Goal: Task Accomplishment & Management: Manage account settings

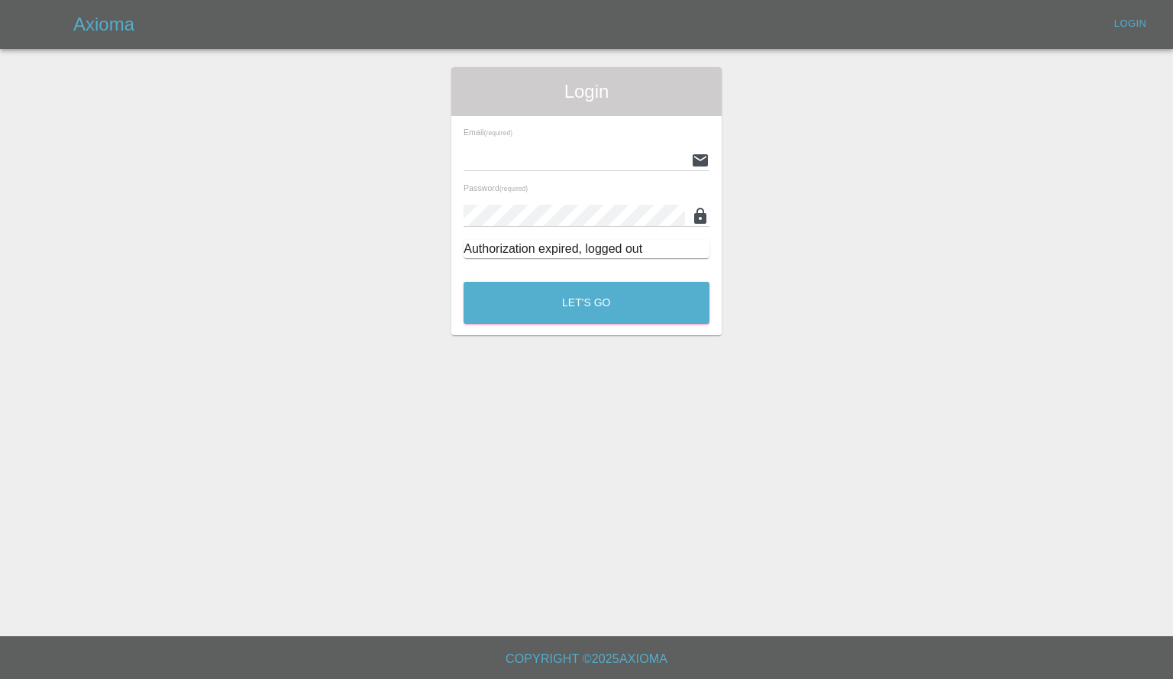
type input "[PERSON_NAME][EMAIL_ADDRESS][PERSON_NAME][DOMAIN_NAME]"
drag, startPoint x: 588, startPoint y: 328, endPoint x: 588, endPoint y: 317, distance: 11.5
click at [588, 328] on div "Login Email (required) [PERSON_NAME][EMAIL_ADDRESS][PERSON_NAME][DOMAIN_NAME] P…" at bounding box center [586, 201] width 270 height 268
click at [588, 310] on button "Let's Go" at bounding box center [587, 303] width 246 height 42
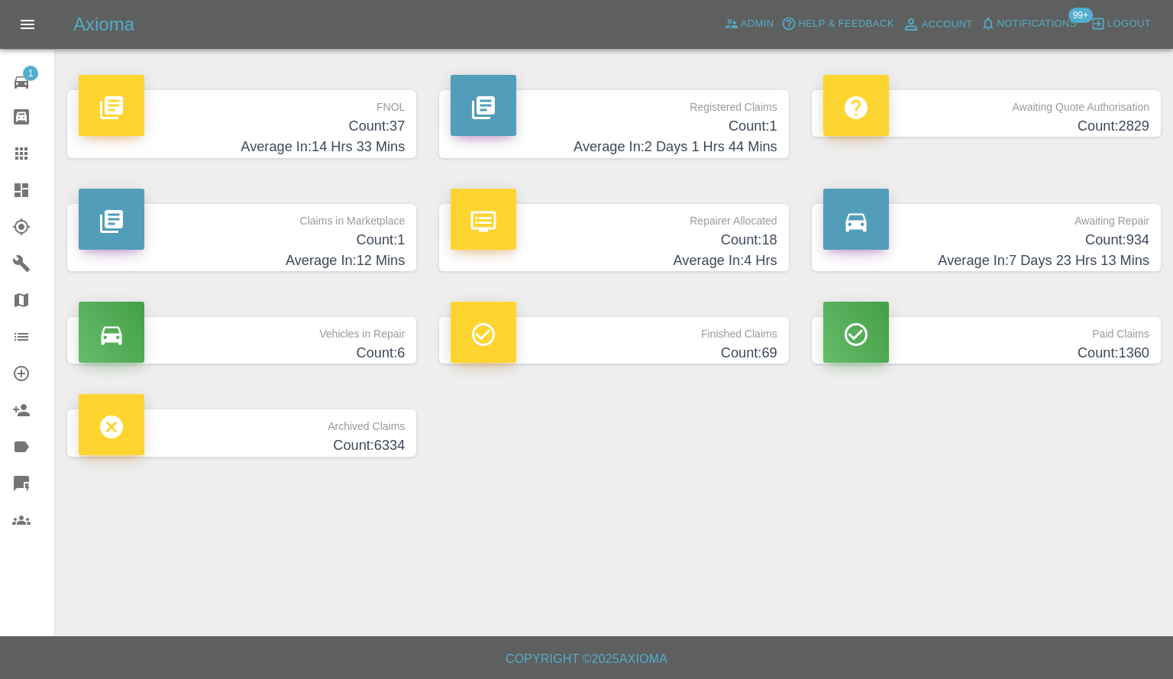
click at [675, 128] on h4 "Count: 1" at bounding box center [614, 126] width 326 height 21
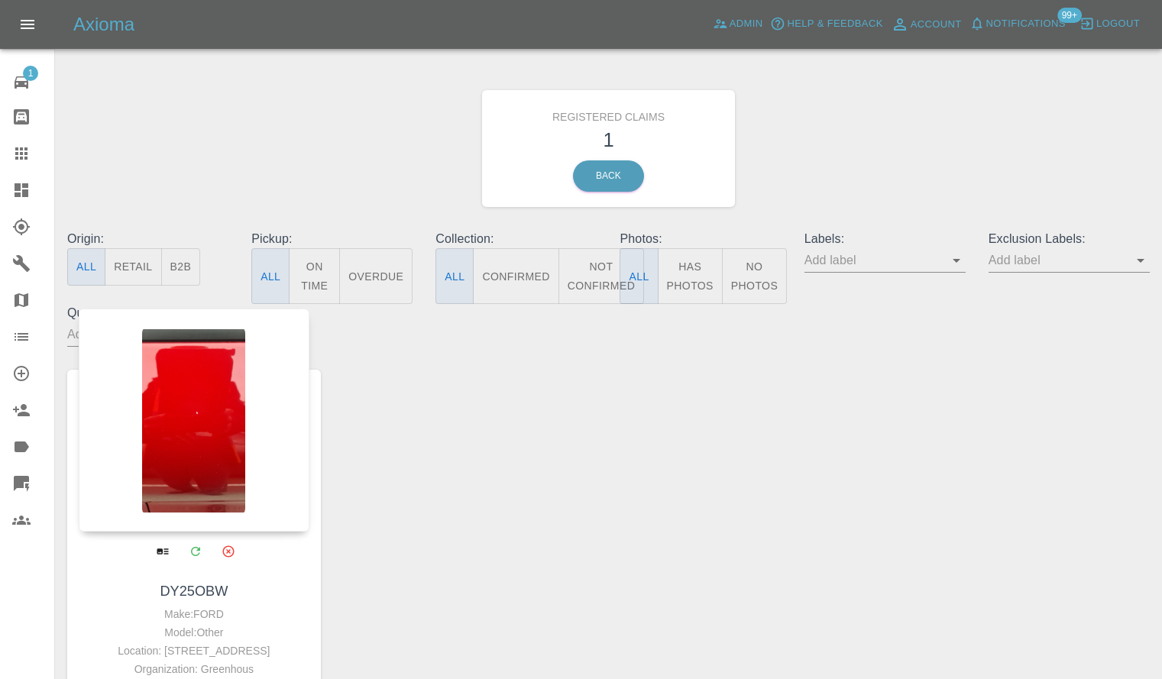
click at [236, 420] on div at bounding box center [194, 420] width 231 height 223
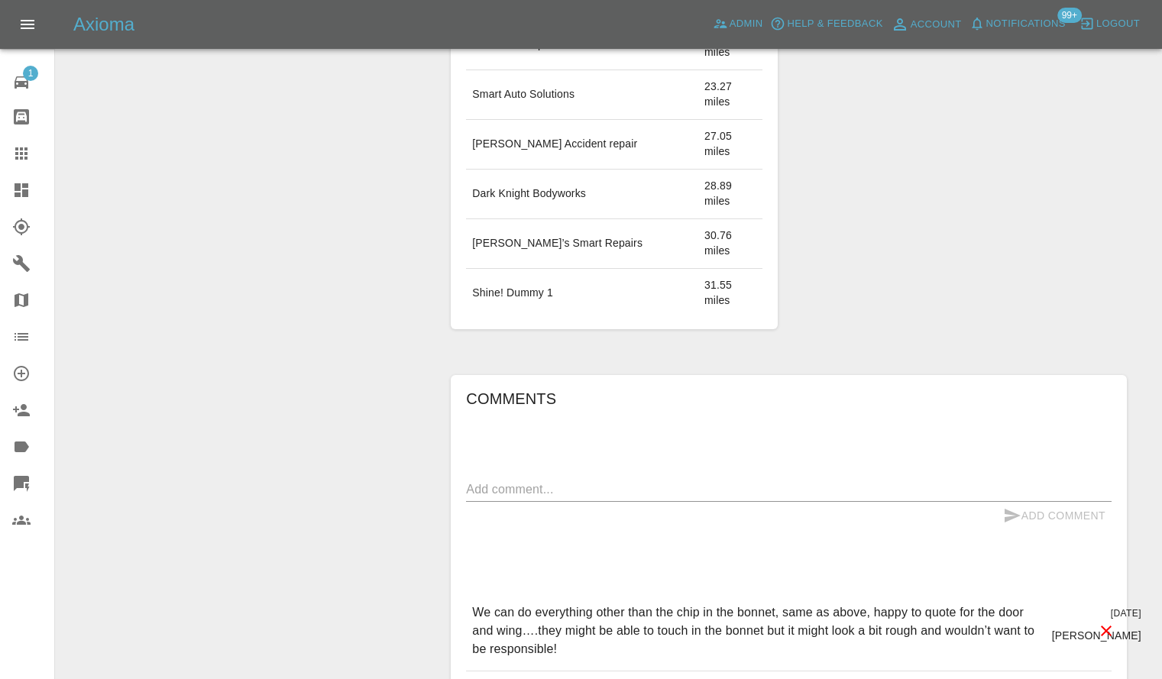
scroll to position [599, 0]
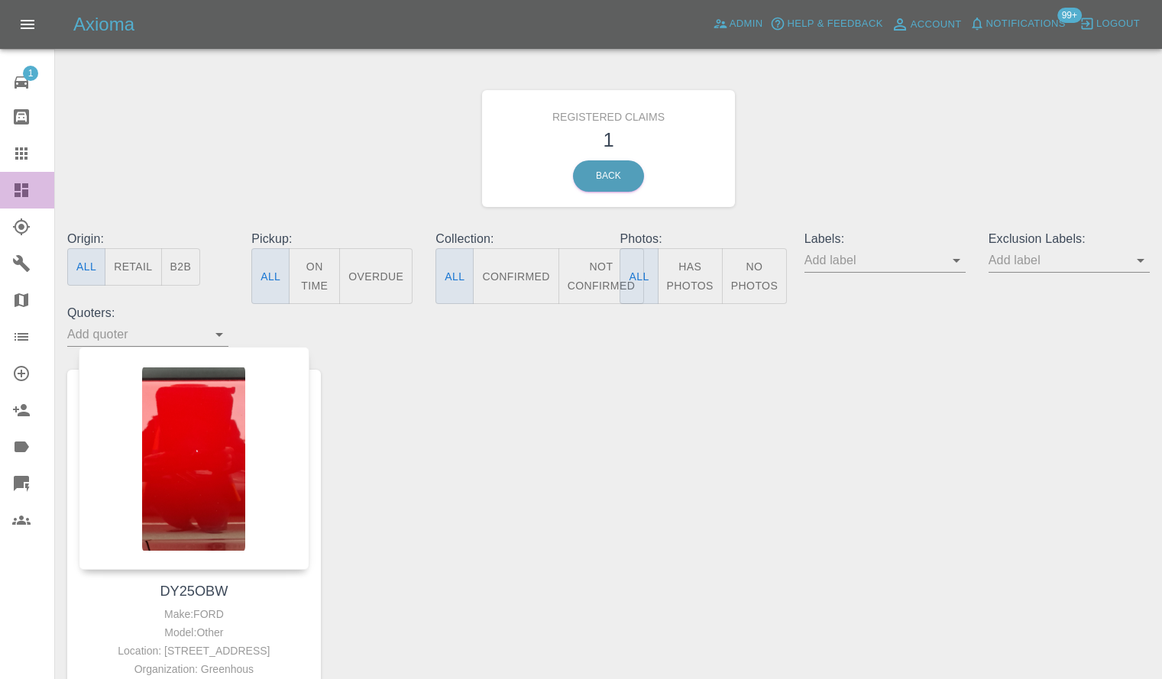
click at [17, 185] on icon at bounding box center [22, 190] width 14 height 14
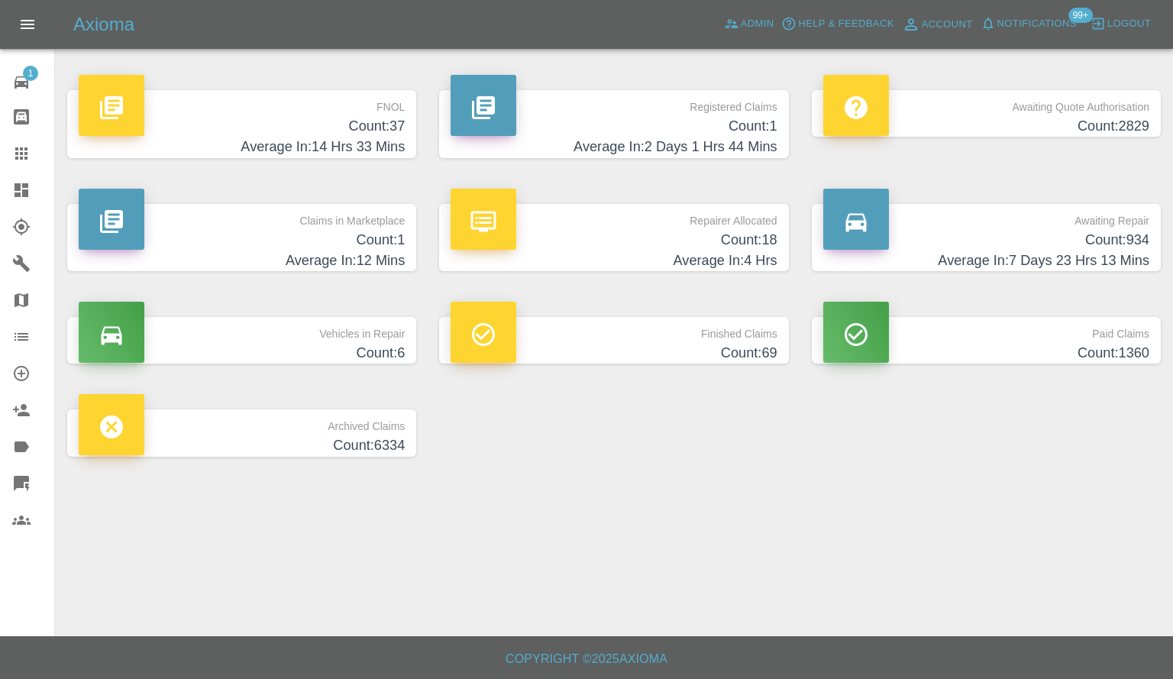
click at [586, 251] on h4 "Average In: 4 Hrs" at bounding box center [614, 261] width 326 height 21
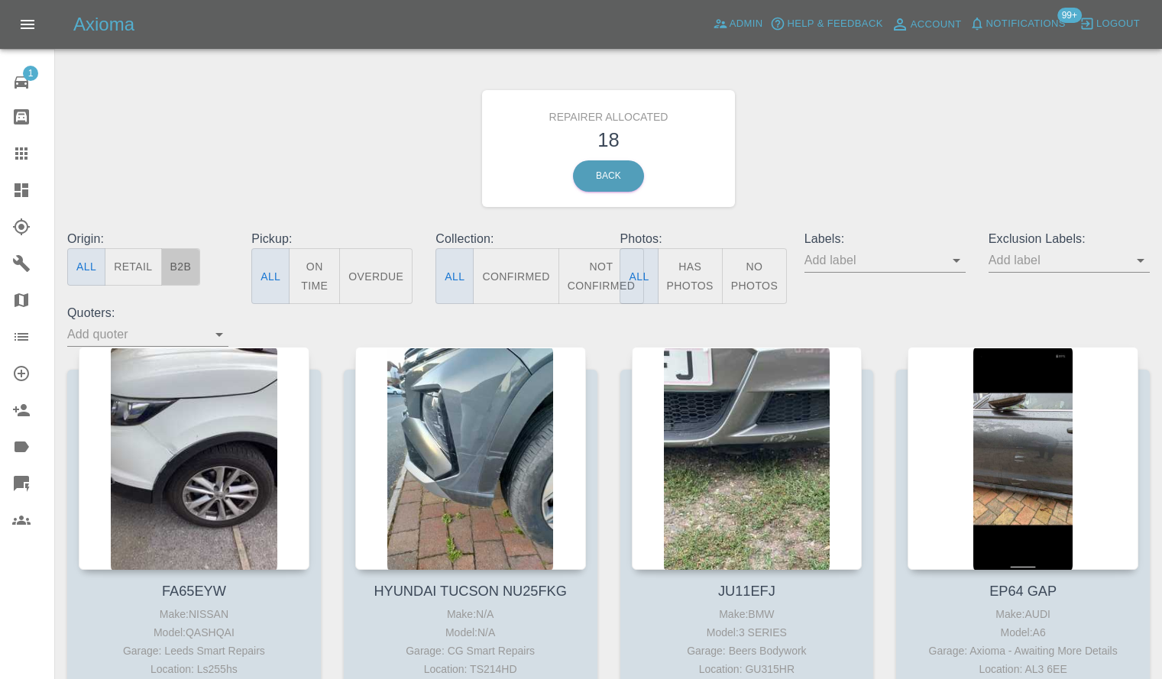
click at [185, 276] on button "B2B" at bounding box center [181, 266] width 40 height 37
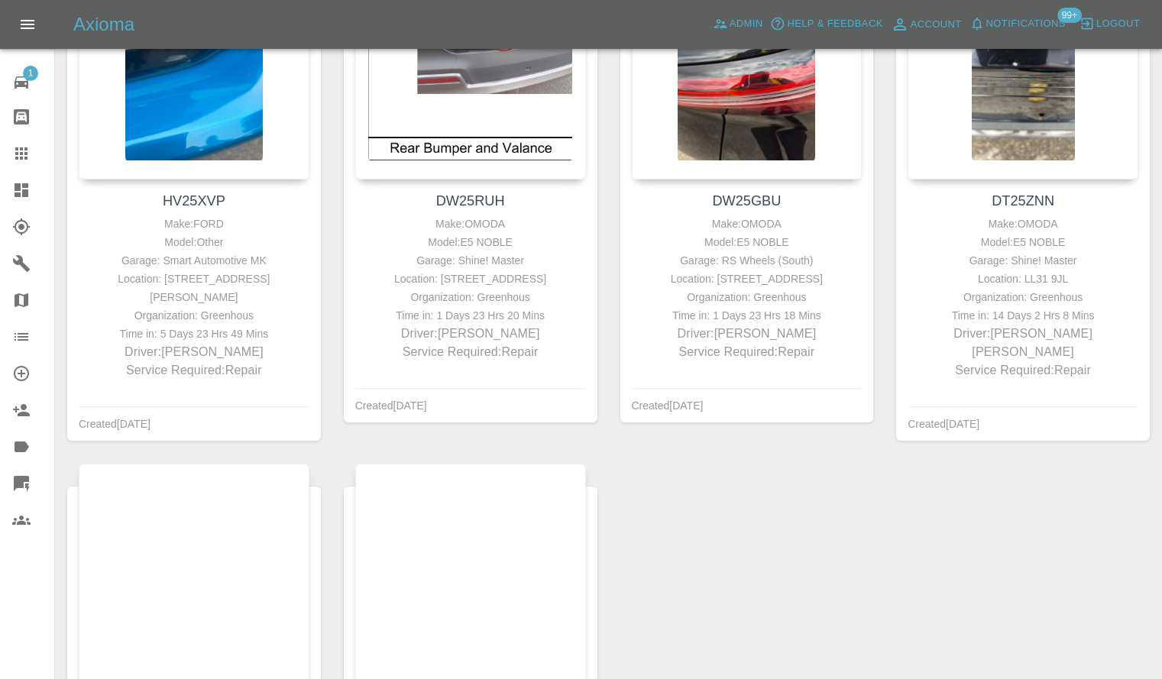
scroll to position [611, 0]
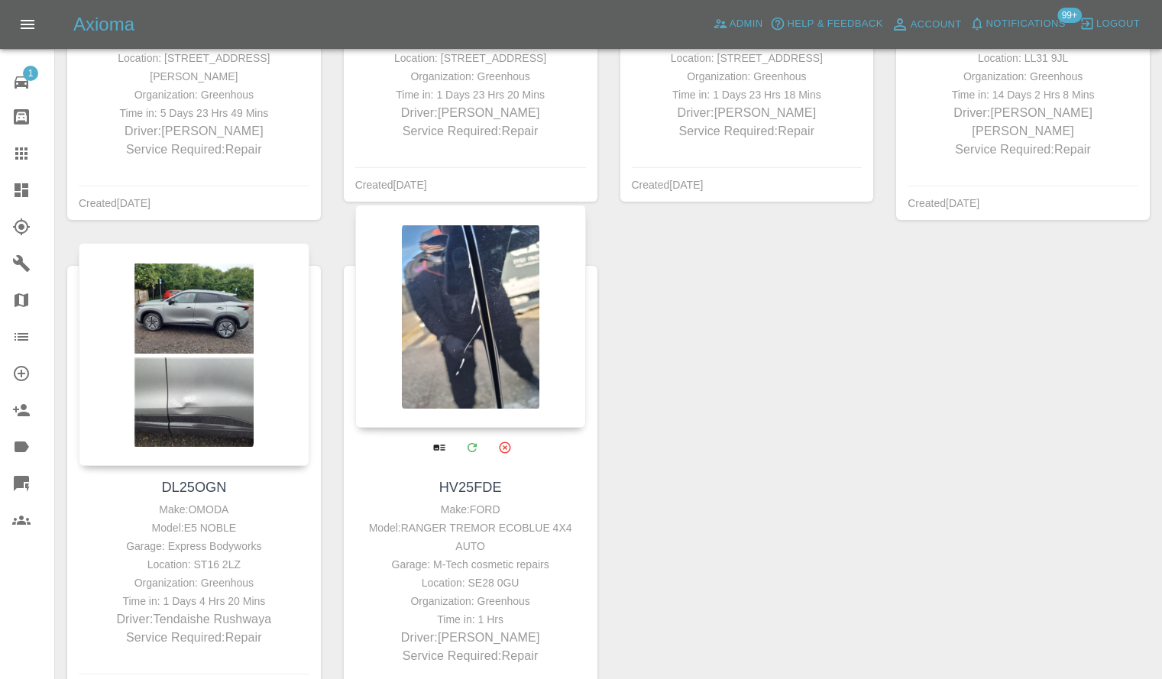
click at [462, 338] on div at bounding box center [470, 316] width 231 height 223
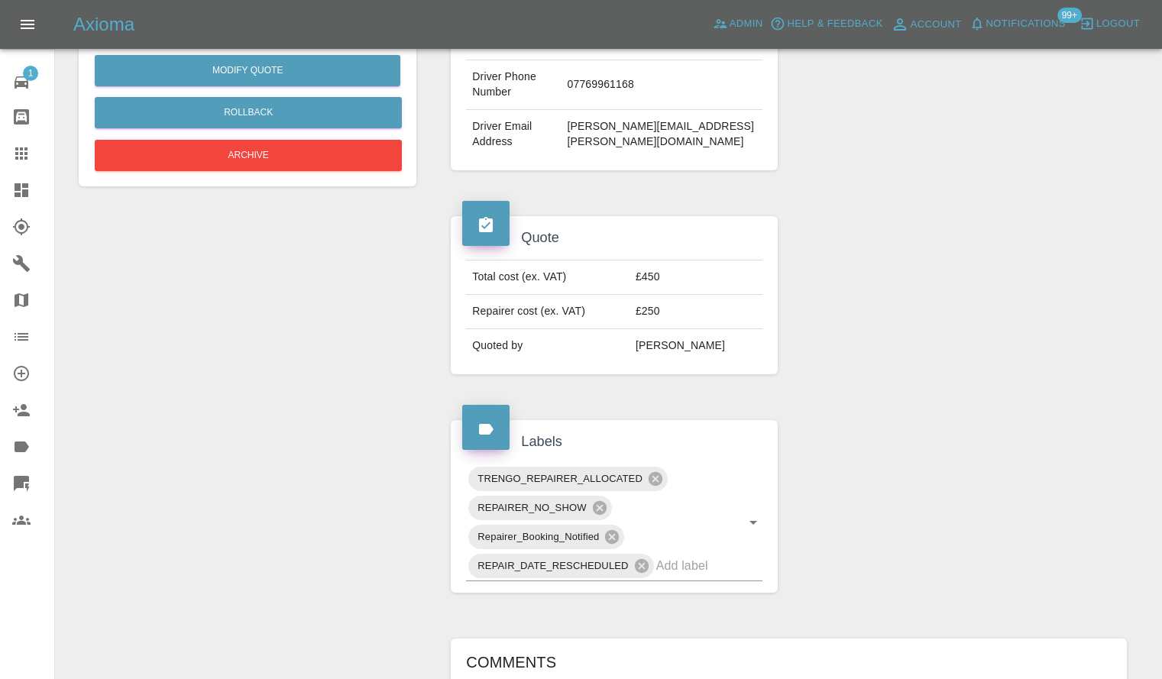
scroll to position [993, 0]
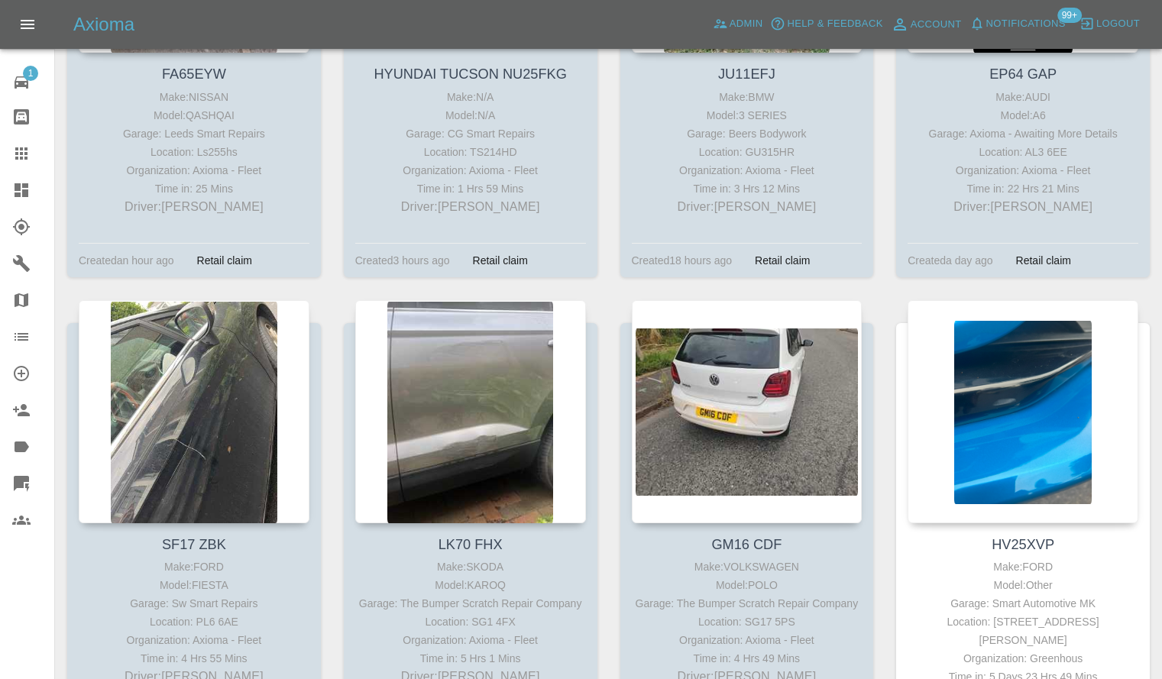
scroll to position [535, 0]
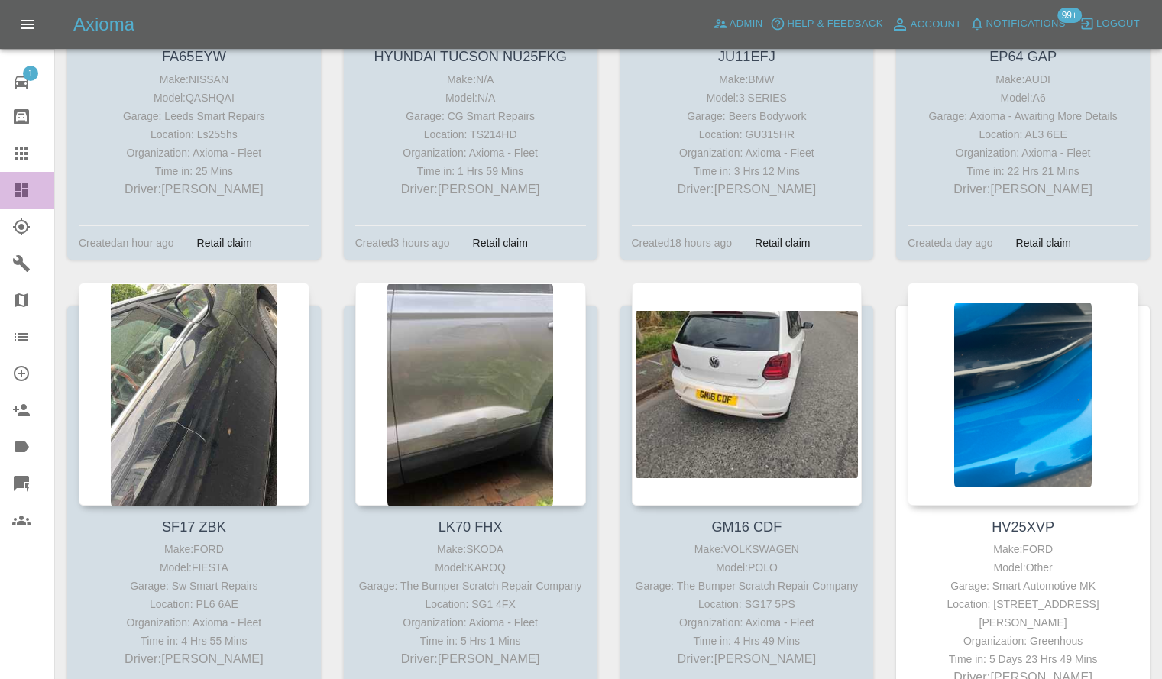
click at [16, 195] on icon at bounding box center [22, 190] width 14 height 14
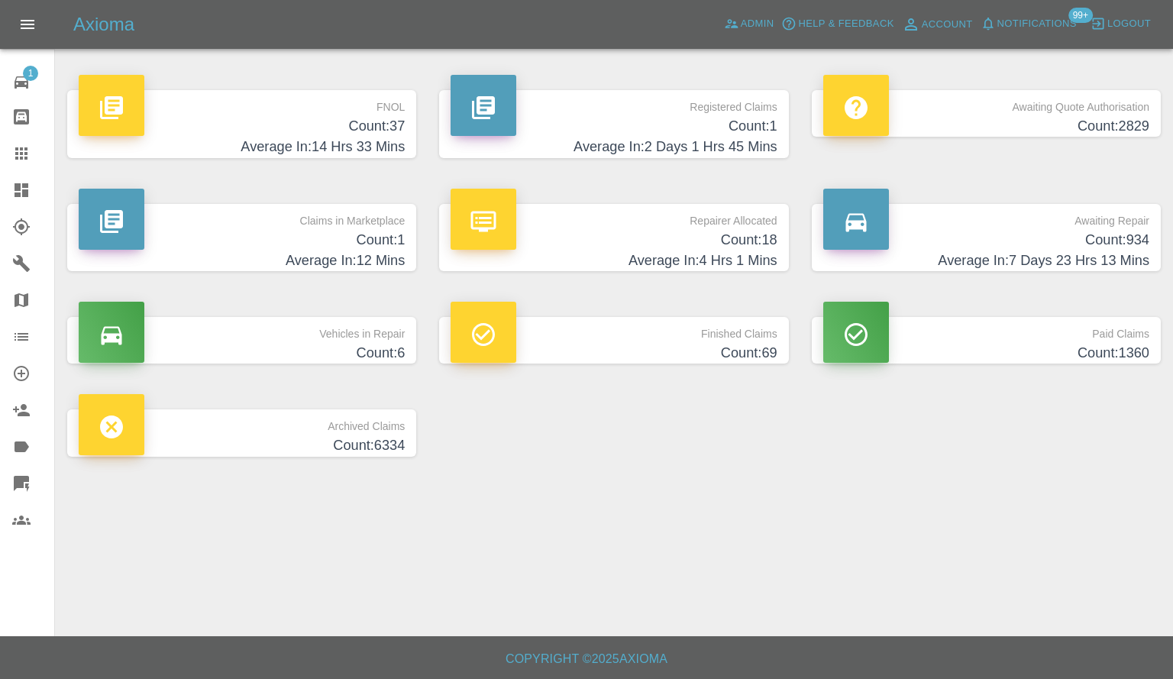
click at [1021, 247] on h4 "Count: 934" at bounding box center [986, 240] width 326 height 21
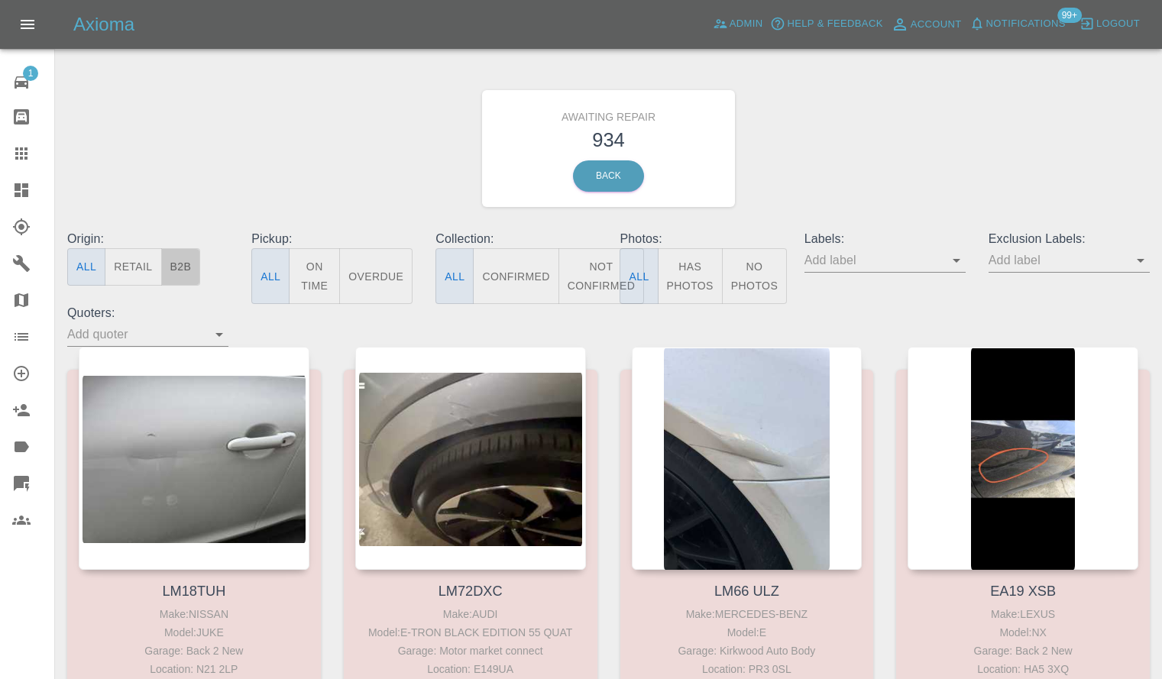
click at [186, 270] on button "B2B" at bounding box center [181, 266] width 40 height 37
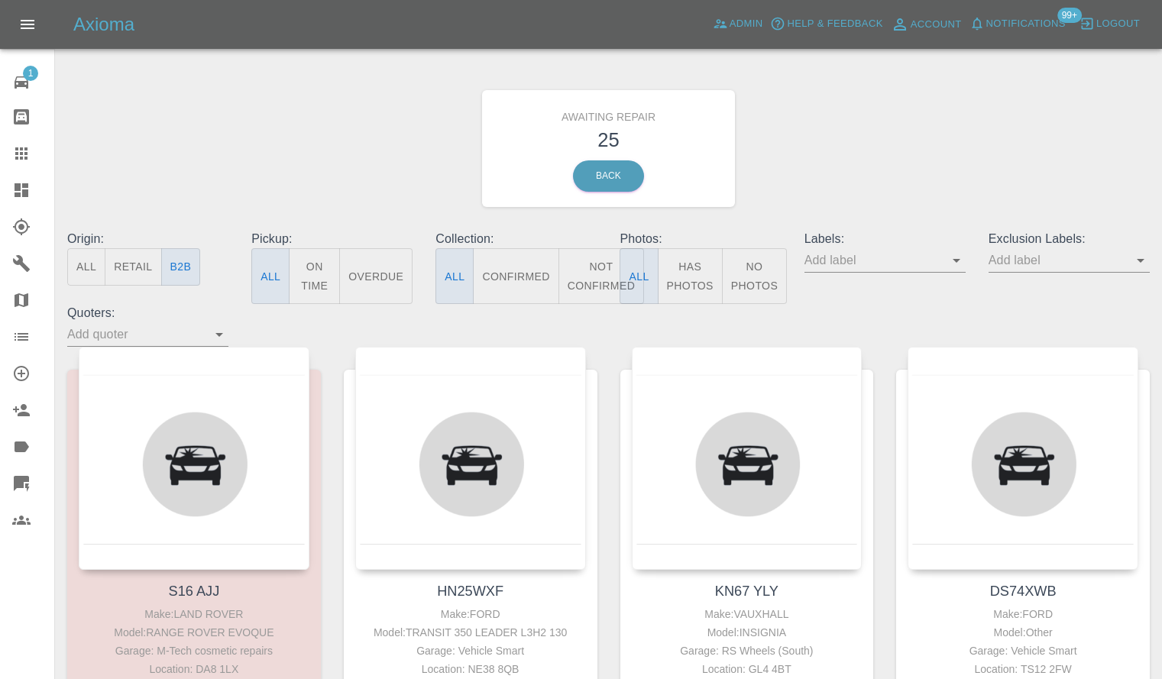
click at [577, 278] on button "Not Confirmed" at bounding box center [601, 276] width 86 height 56
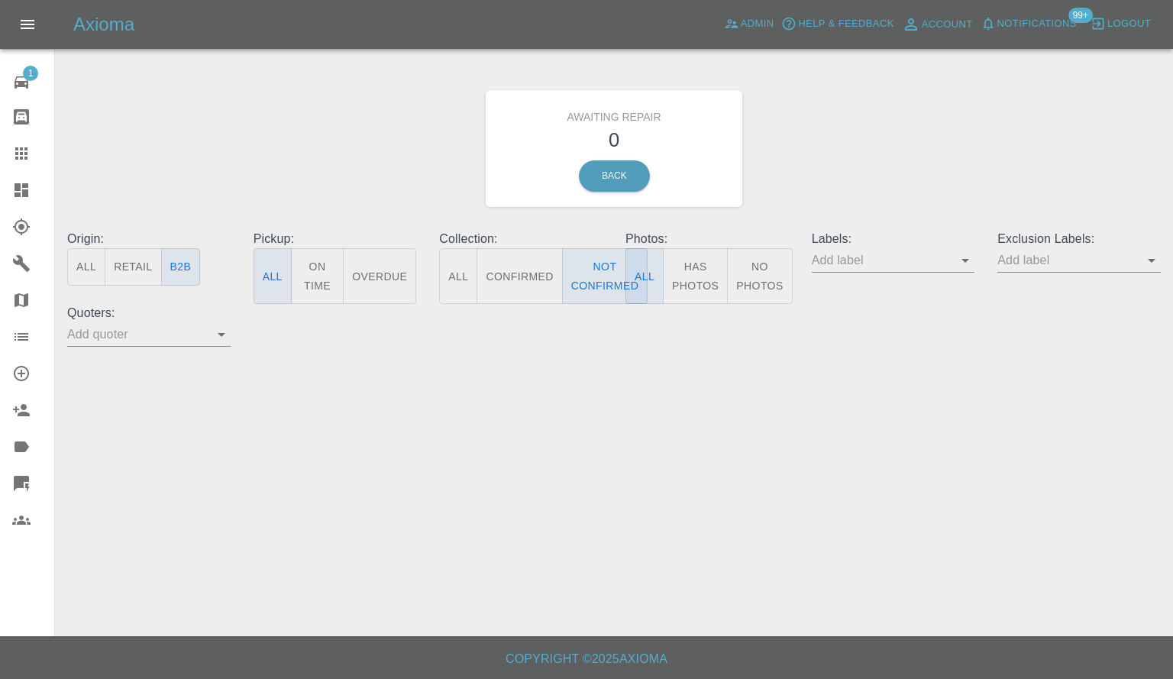
click at [532, 278] on button "Confirmed" at bounding box center [520, 276] width 86 height 56
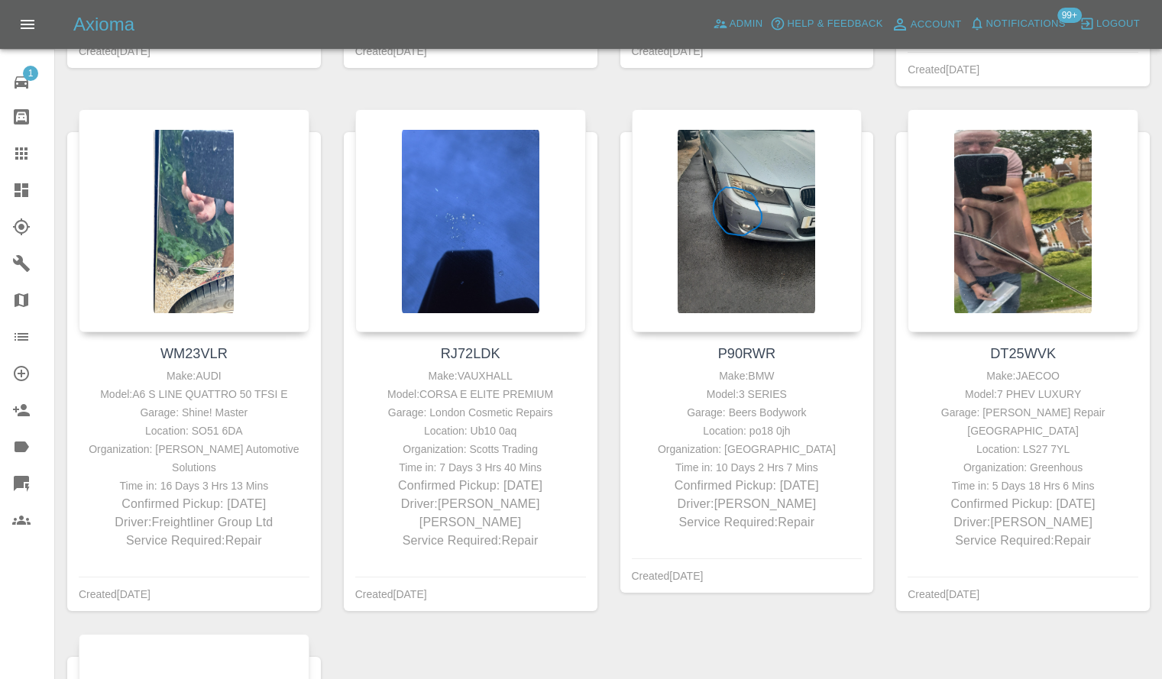
scroll to position [3284, 0]
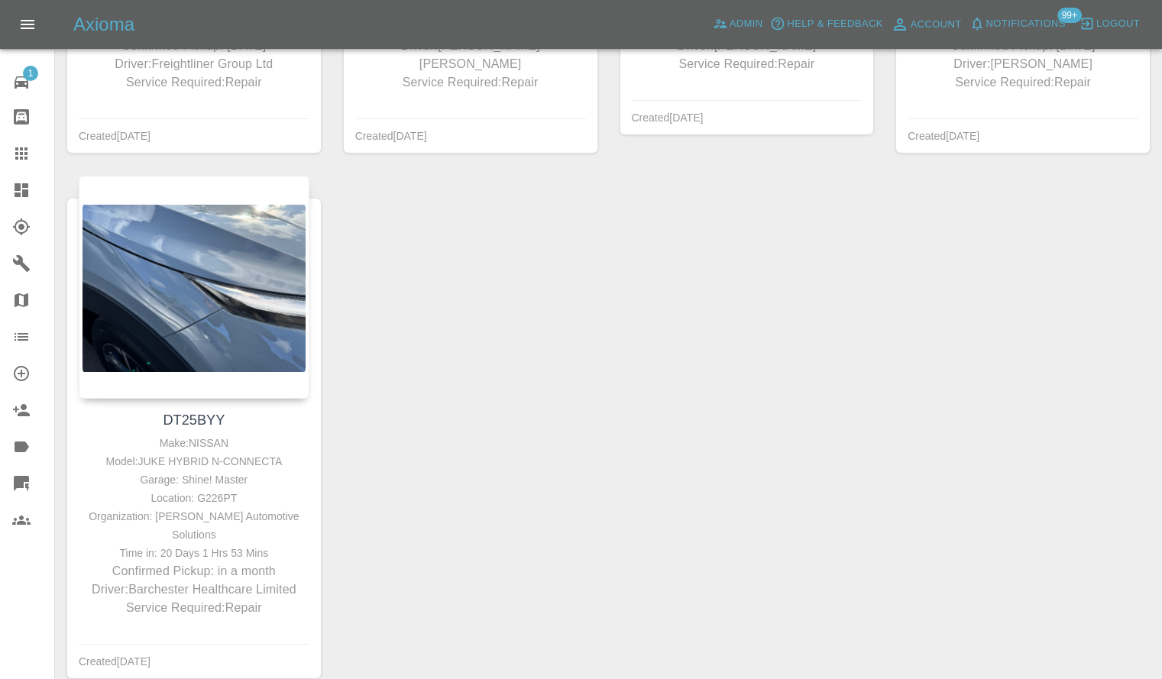
click at [21, 196] on icon at bounding box center [22, 190] width 14 height 14
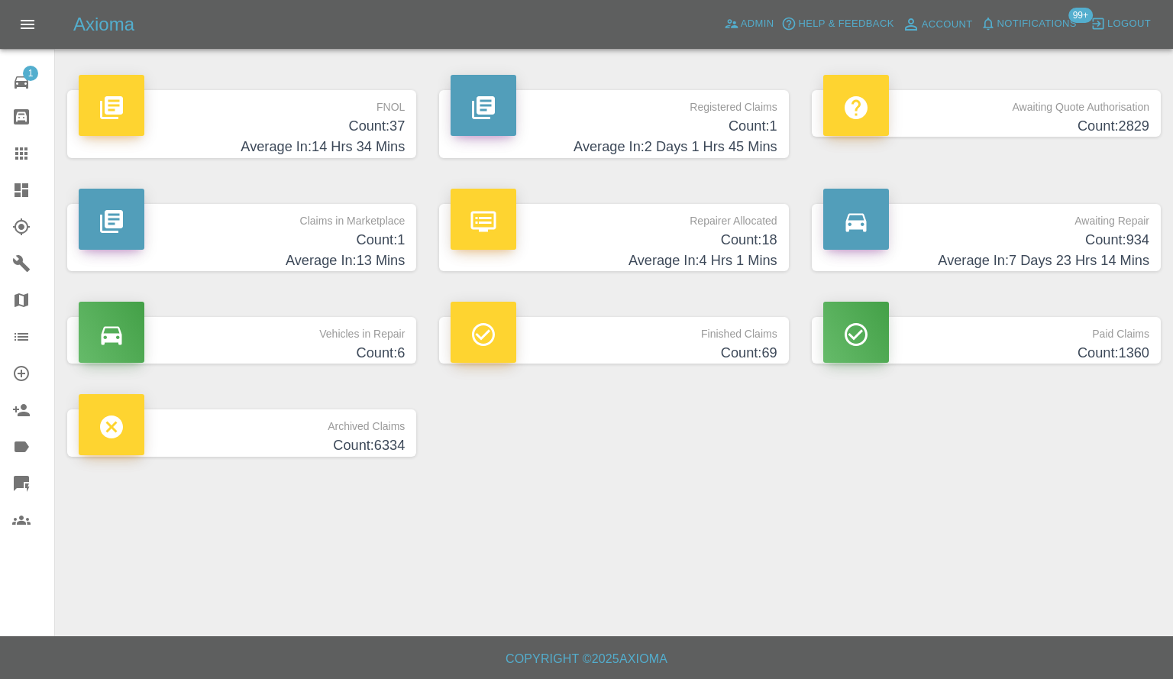
click at [351, 126] on h4 "Count: 37" at bounding box center [242, 126] width 326 height 21
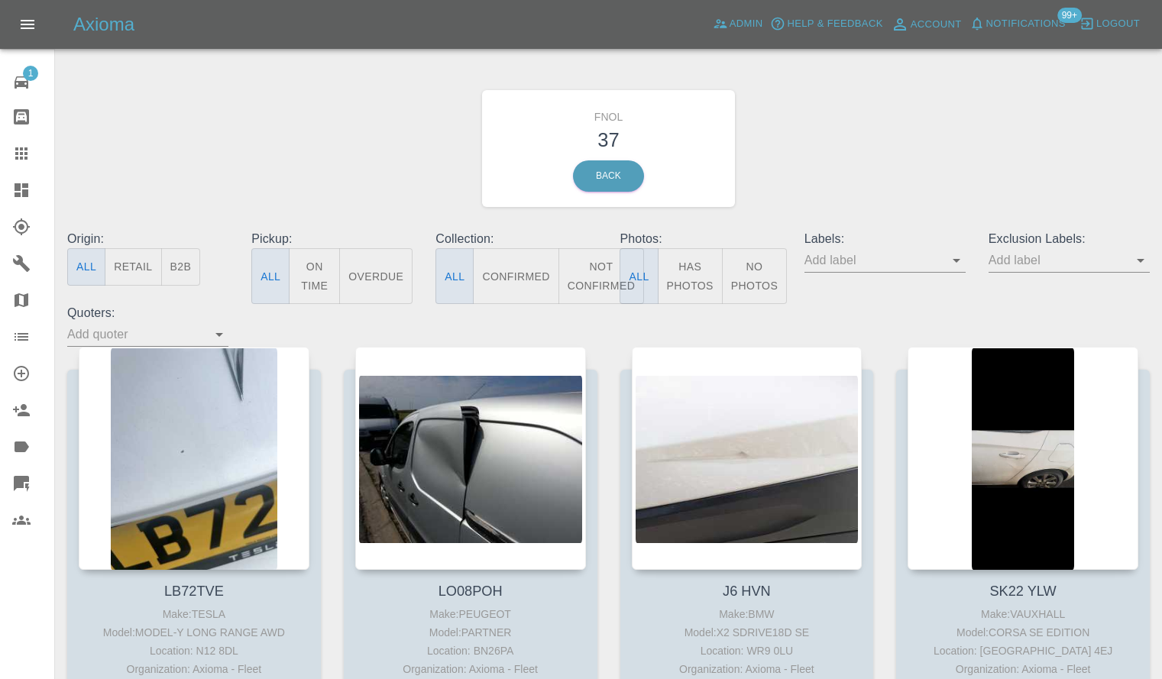
click at [939, 253] on input "text" at bounding box center [873, 260] width 138 height 24
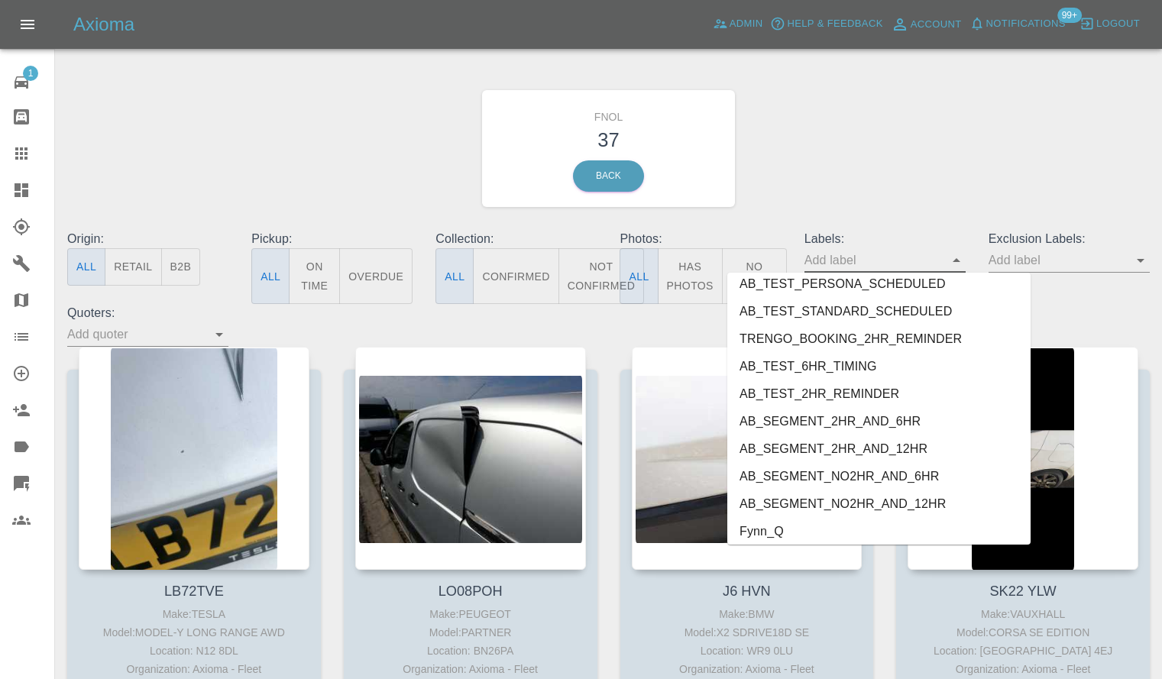
scroll to position [3205, 0]
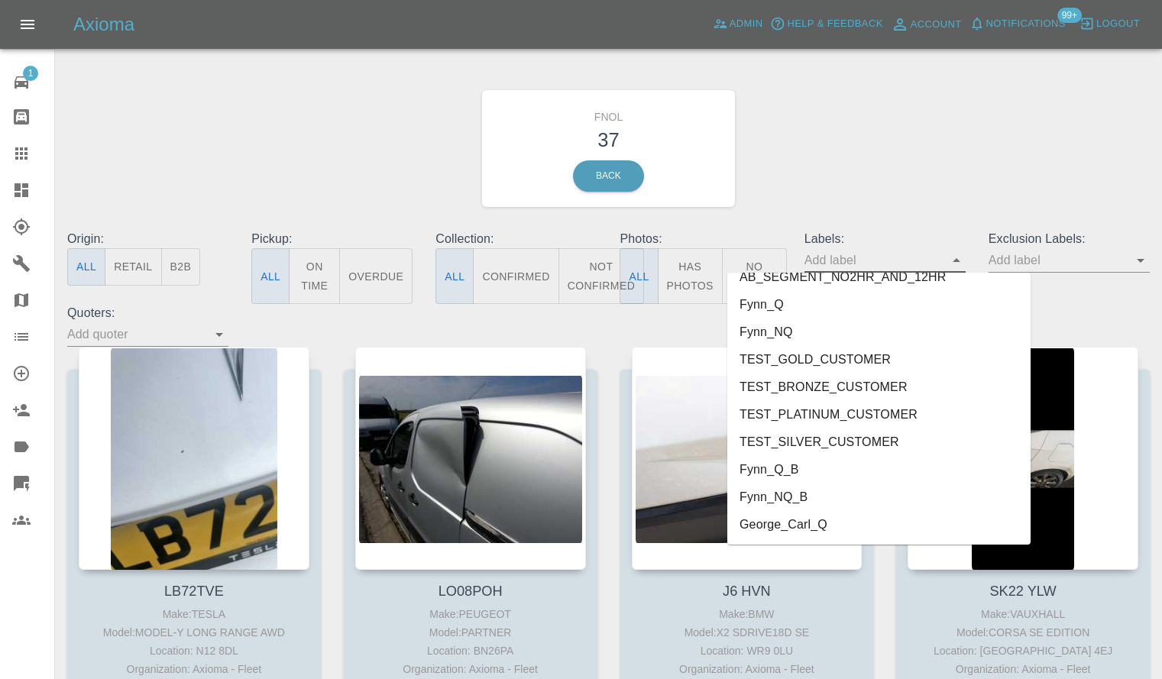
click at [914, 528] on li "George_Carl_Q" at bounding box center [878, 524] width 303 height 27
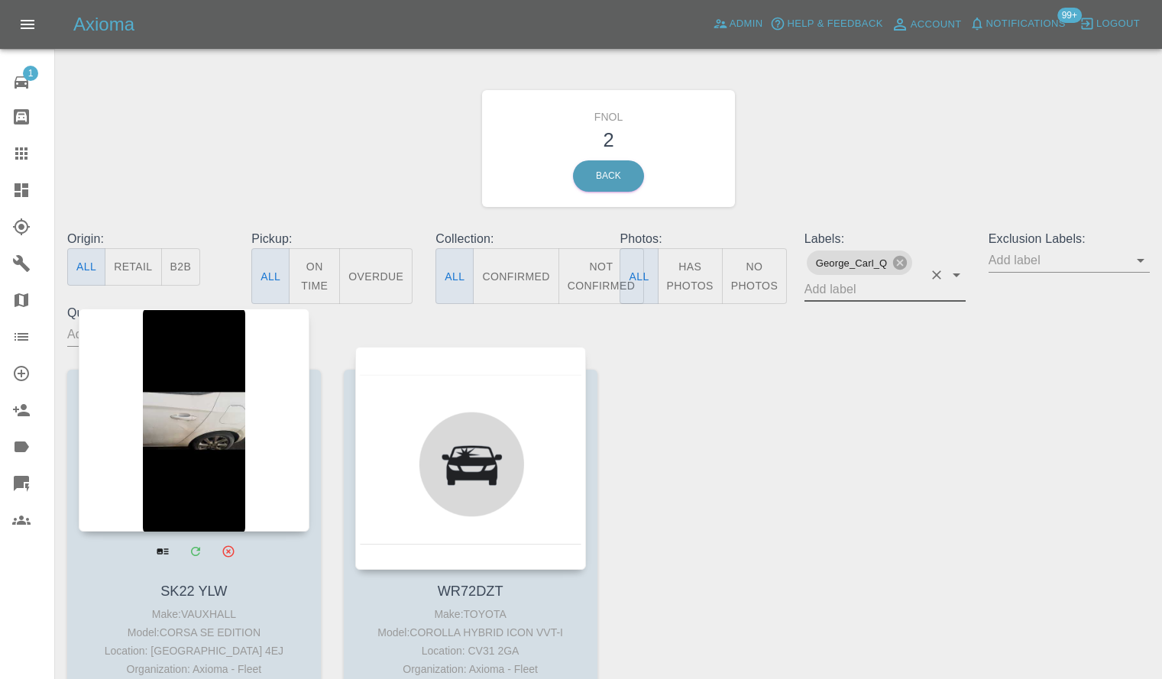
click at [236, 433] on div at bounding box center [194, 420] width 231 height 223
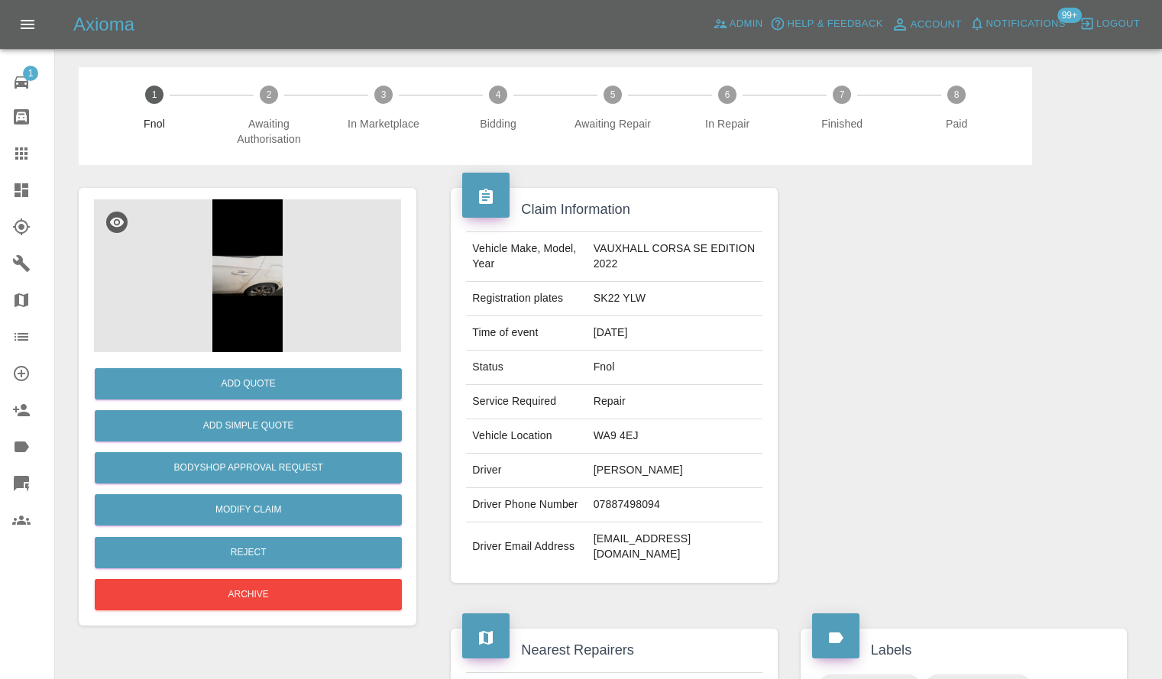
click at [264, 212] on img at bounding box center [247, 275] width 307 height 153
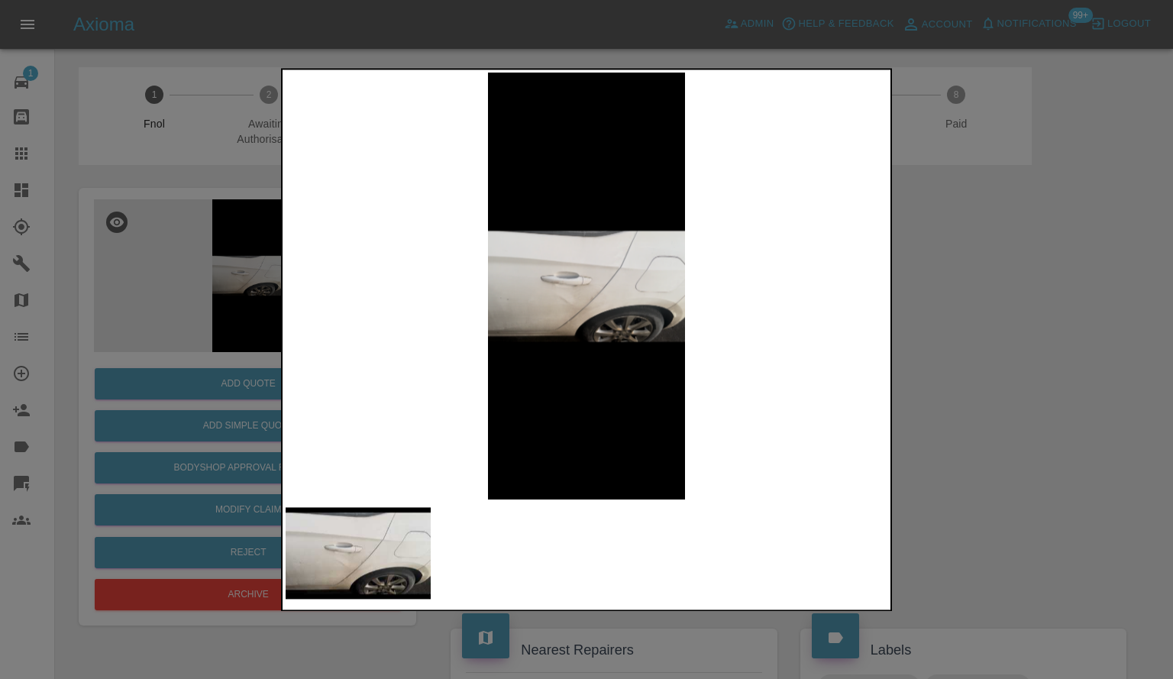
click at [376, 564] on img at bounding box center [358, 553] width 145 height 92
click at [622, 335] on img at bounding box center [587, 286] width 602 height 427
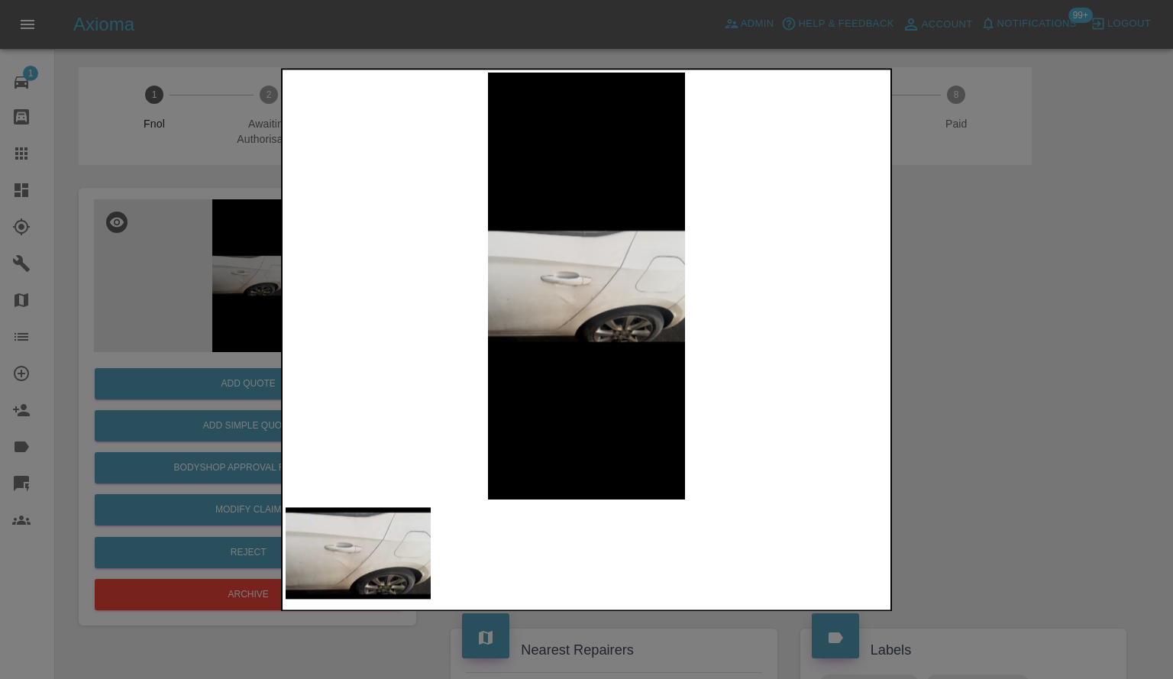
click at [622, 335] on img at bounding box center [587, 286] width 602 height 427
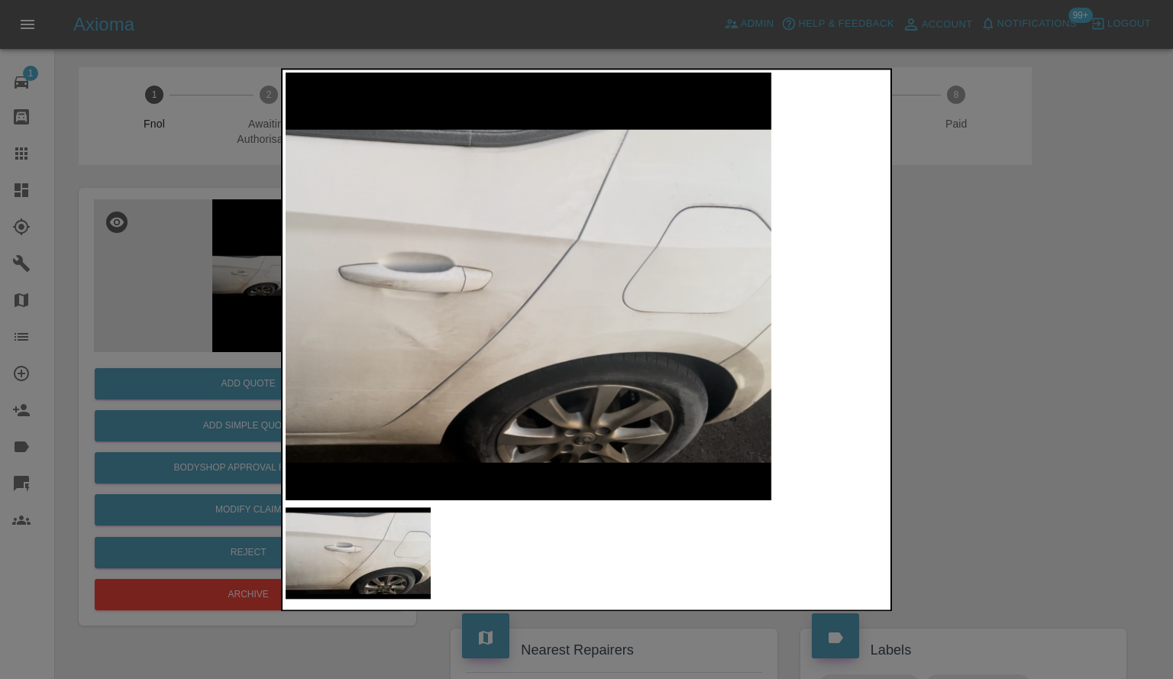
click at [509, 384] on img at bounding box center [476, 297] width 1806 height 1282
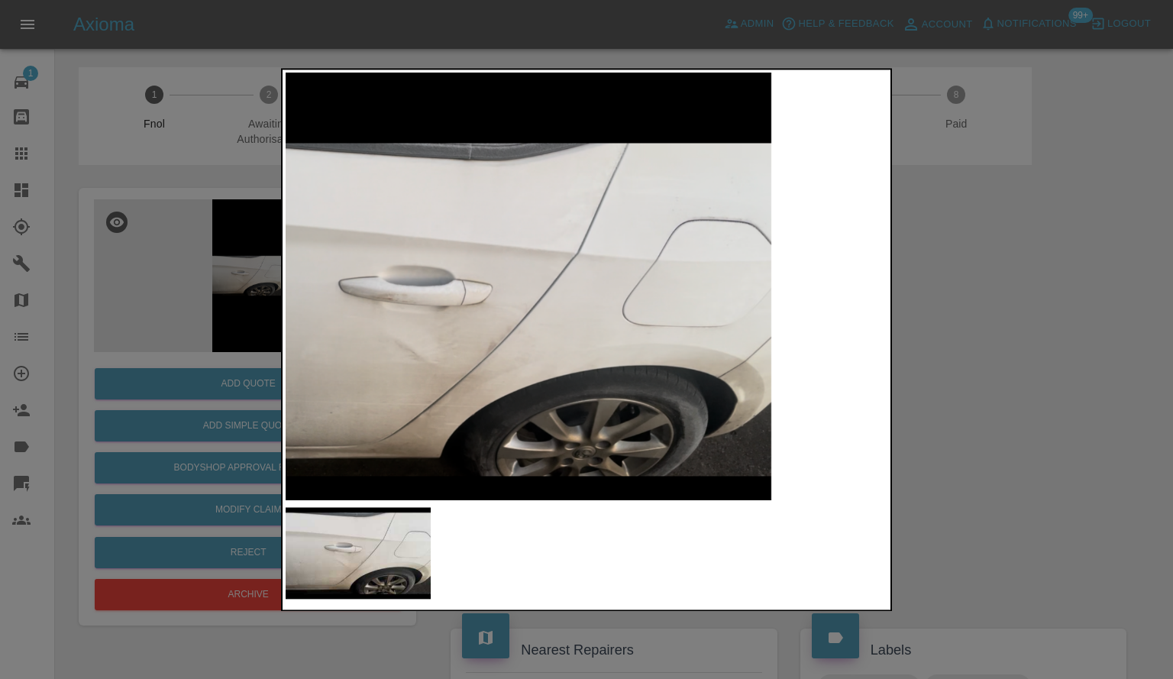
click at [962, 377] on div at bounding box center [586, 339] width 1173 height 679
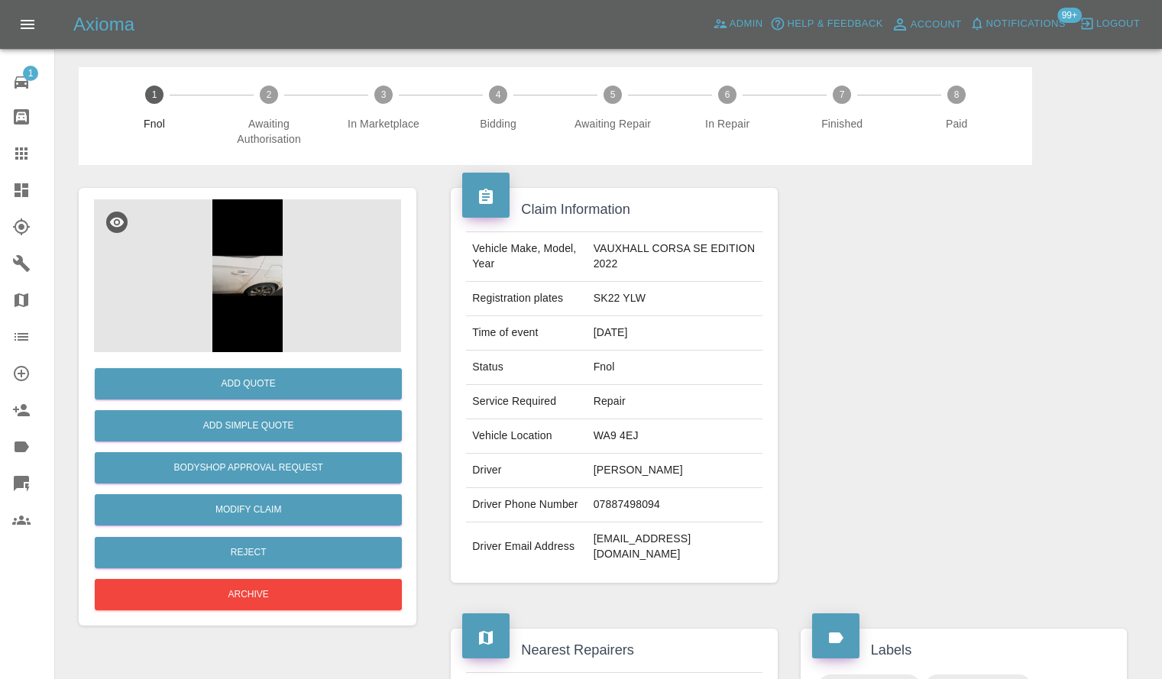
click at [238, 318] on img at bounding box center [247, 275] width 307 height 153
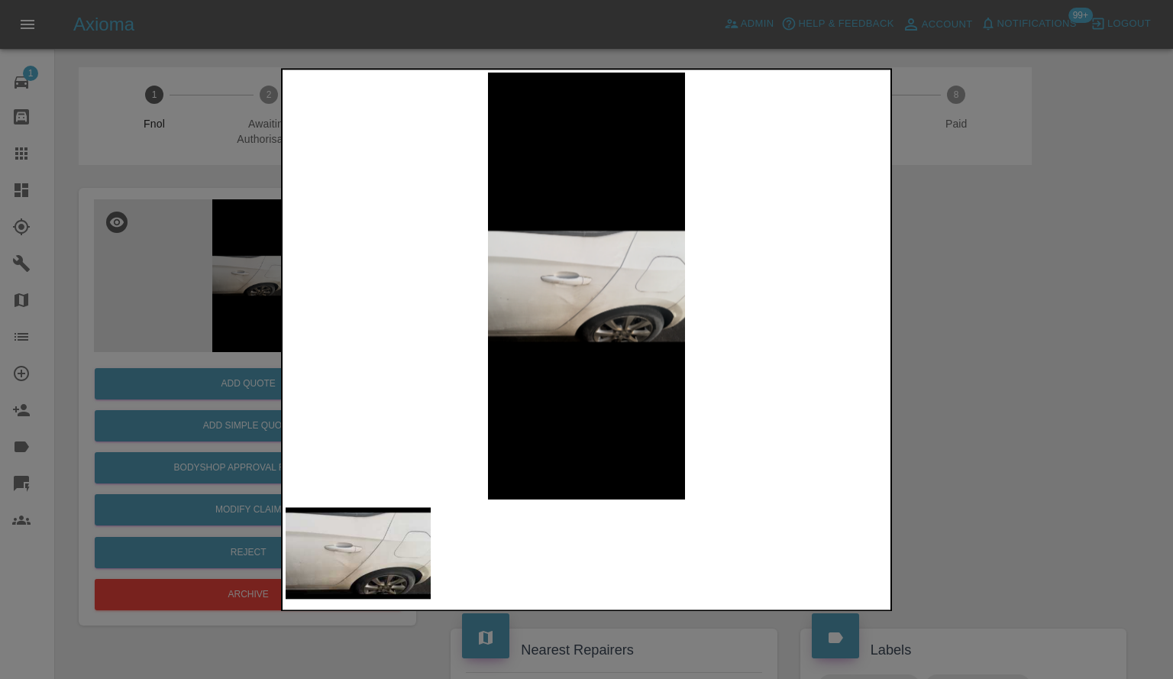
click at [596, 270] on img at bounding box center [587, 286] width 602 height 427
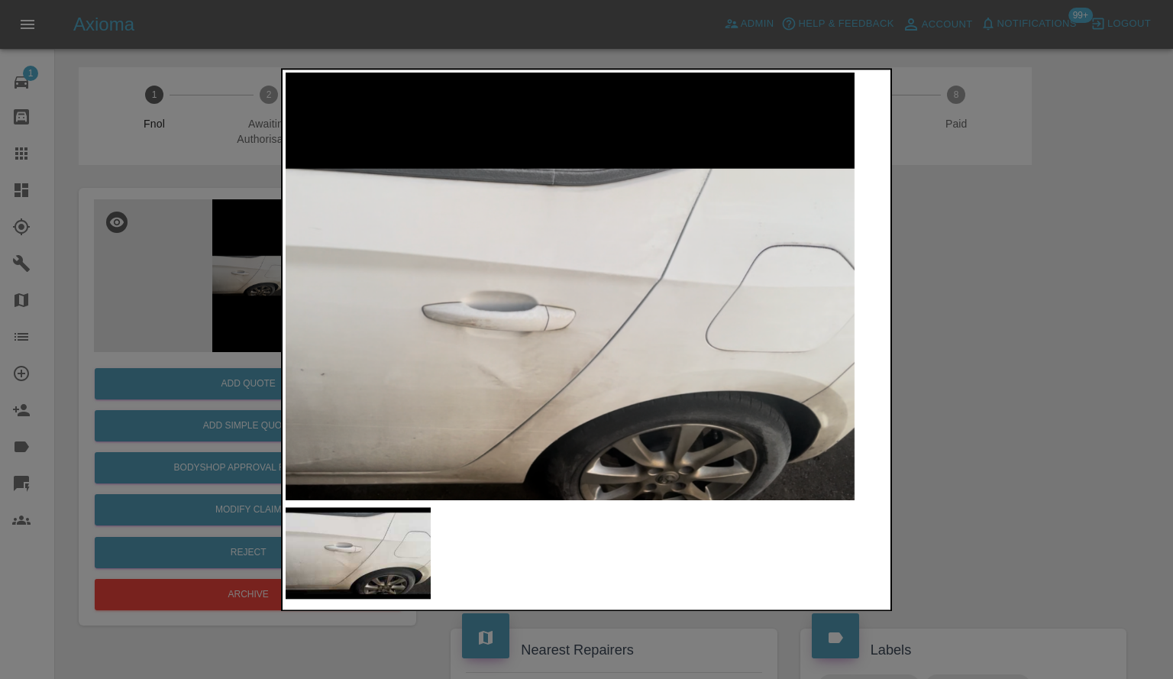
click at [926, 348] on div at bounding box center [586, 339] width 1173 height 679
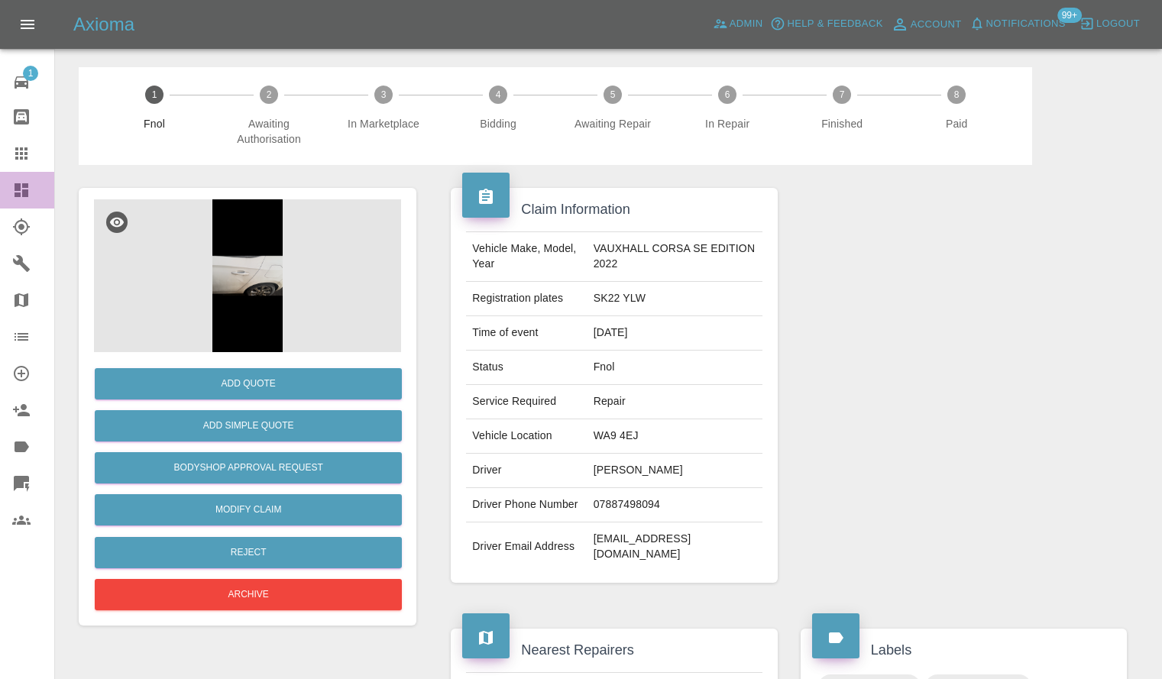
click at [23, 193] on icon at bounding box center [22, 190] width 14 height 14
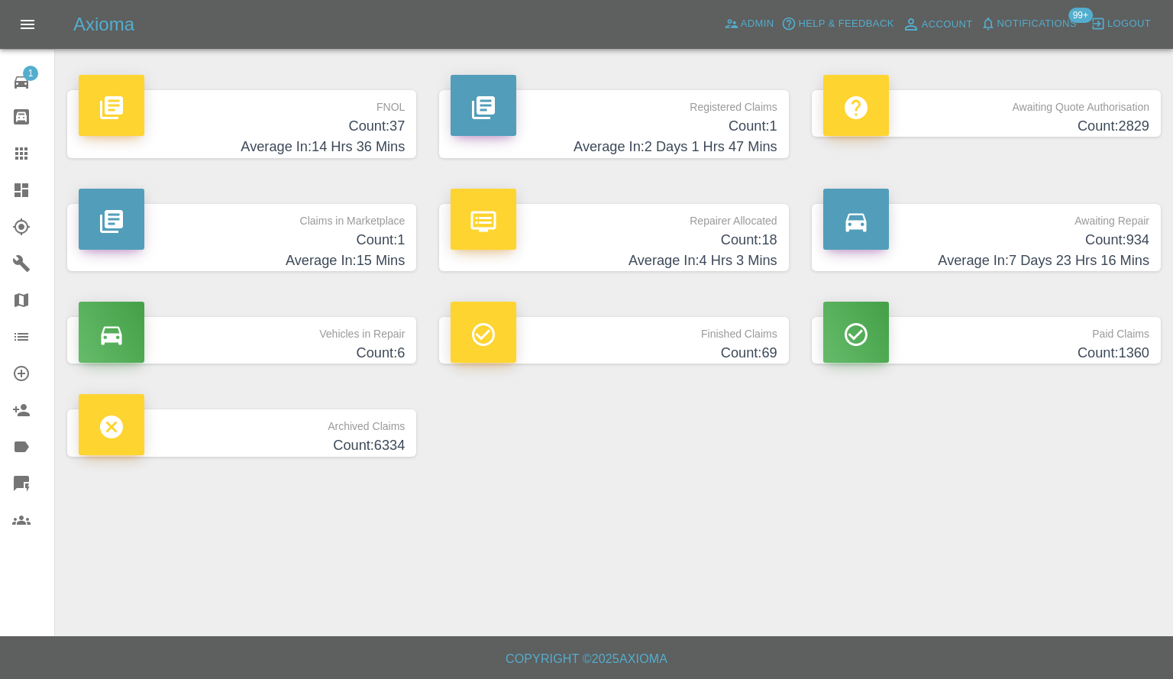
click at [922, 120] on h4 "Count: 2829" at bounding box center [986, 126] width 326 height 21
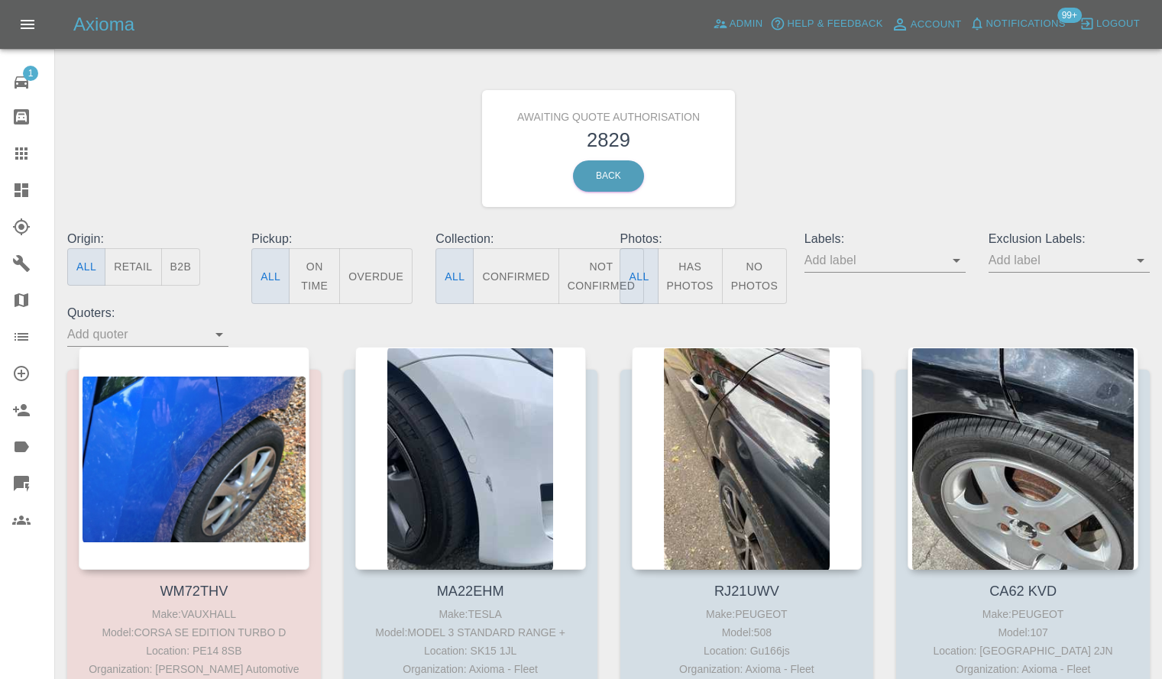
click at [865, 260] on input "text" at bounding box center [873, 260] width 138 height 24
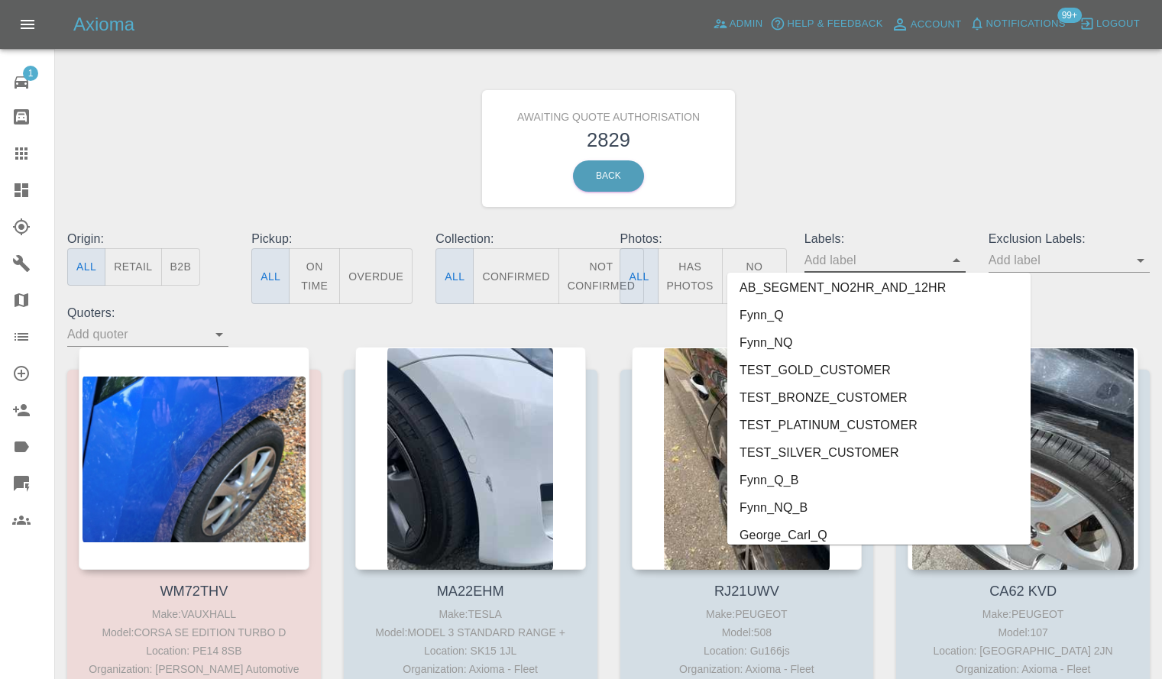
scroll to position [3205, 0]
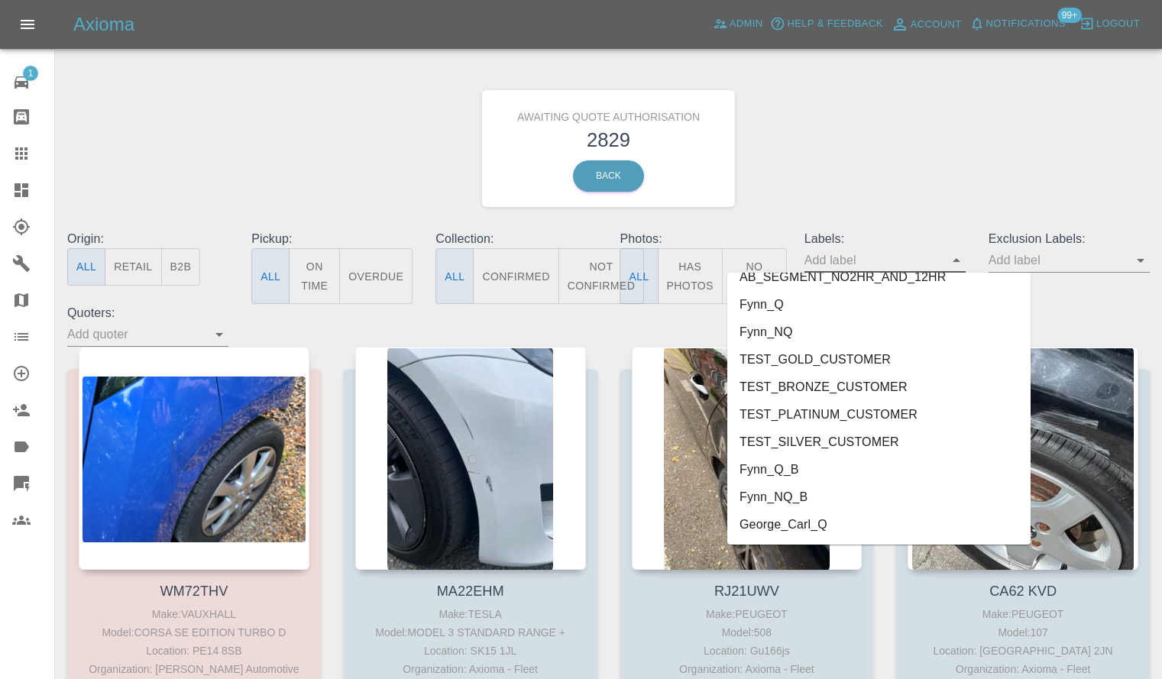
click at [871, 537] on li "George_Carl_Q" at bounding box center [878, 524] width 303 height 27
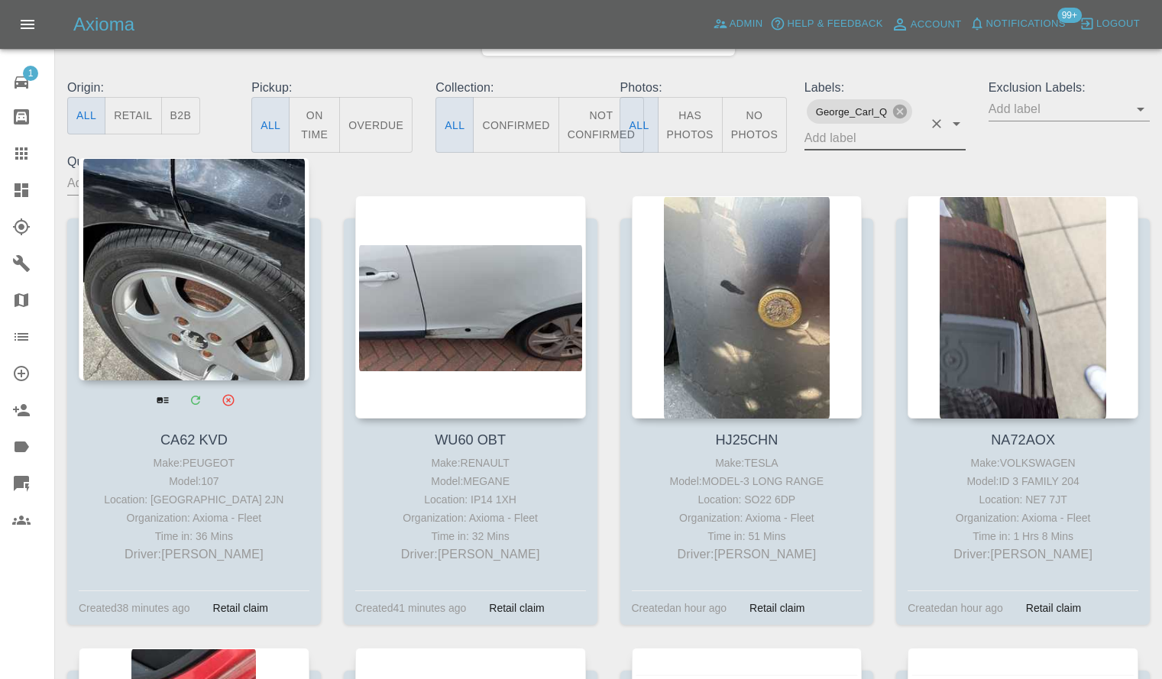
scroll to position [153, 0]
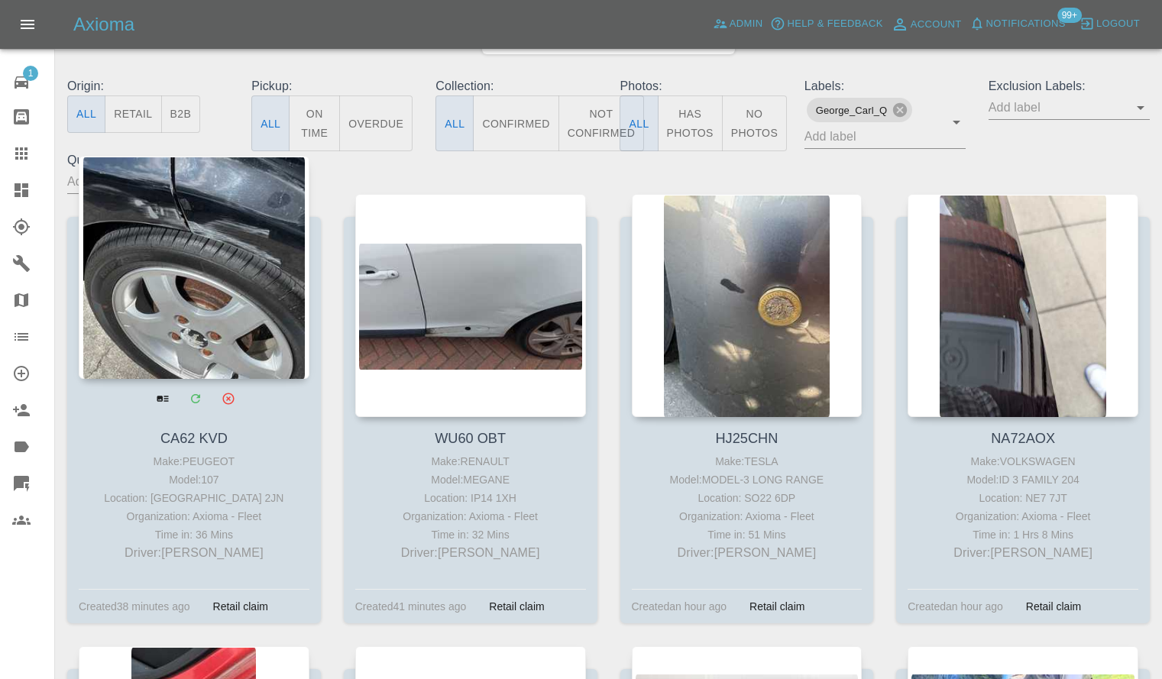
click at [241, 311] on div at bounding box center [194, 267] width 231 height 223
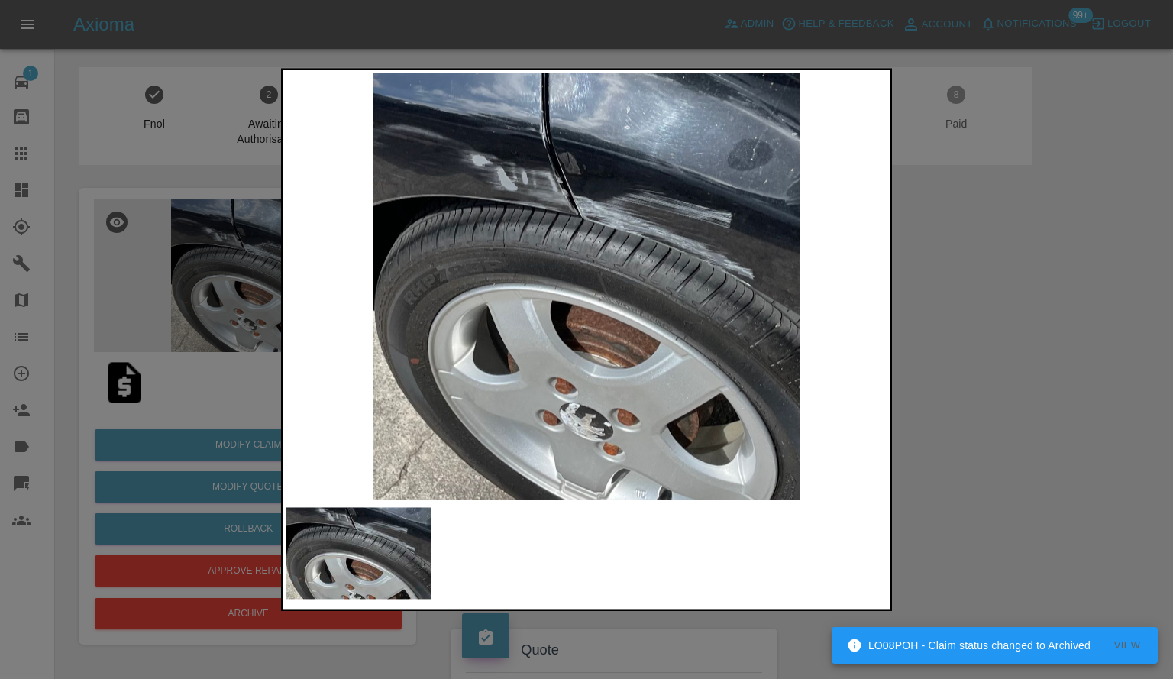
click at [703, 277] on img at bounding box center [587, 286] width 602 height 427
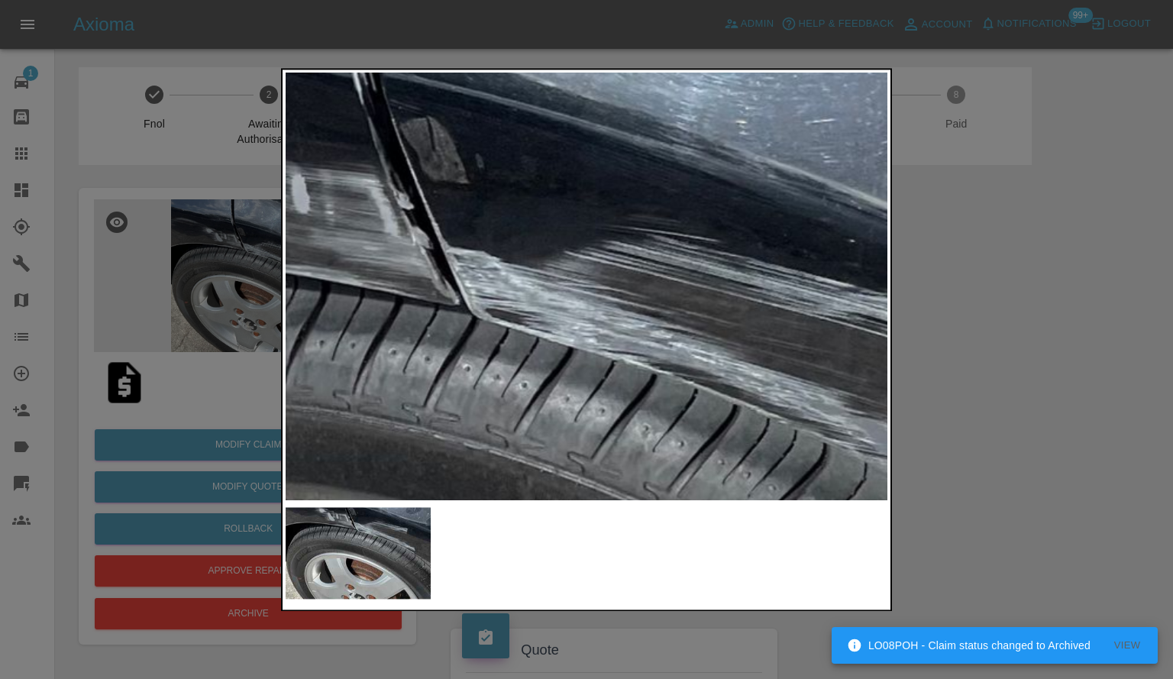
click at [739, 438] on img at bounding box center [485, 520] width 1806 height 1282
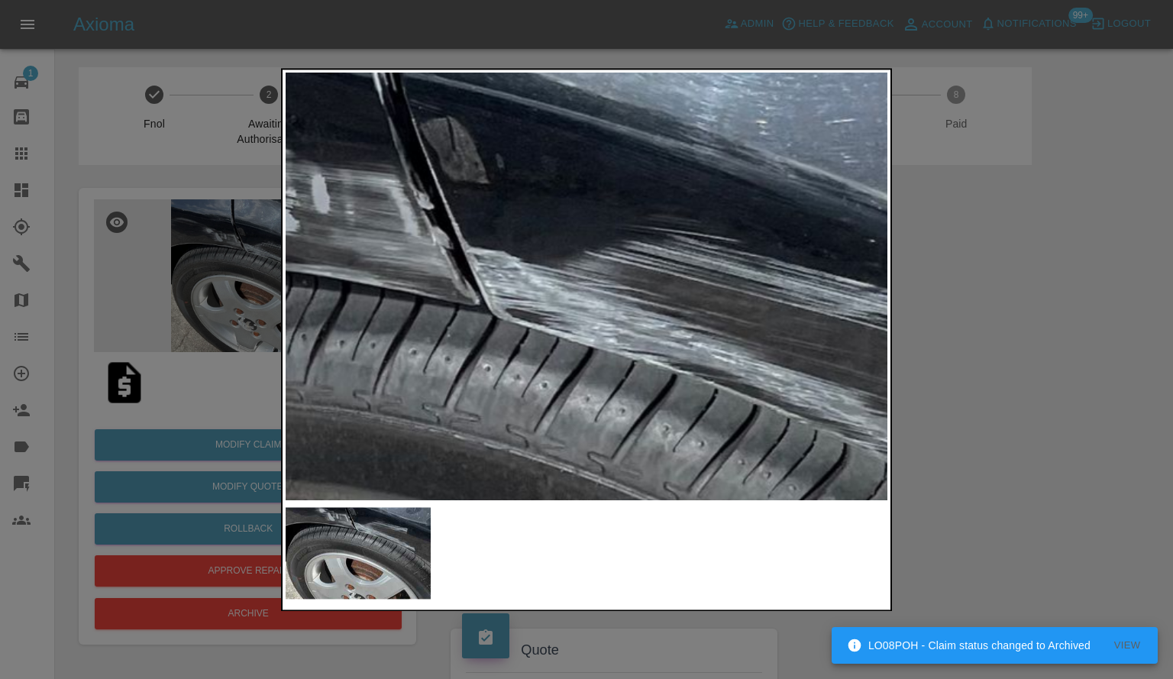
click at [1031, 386] on div at bounding box center [586, 339] width 1173 height 679
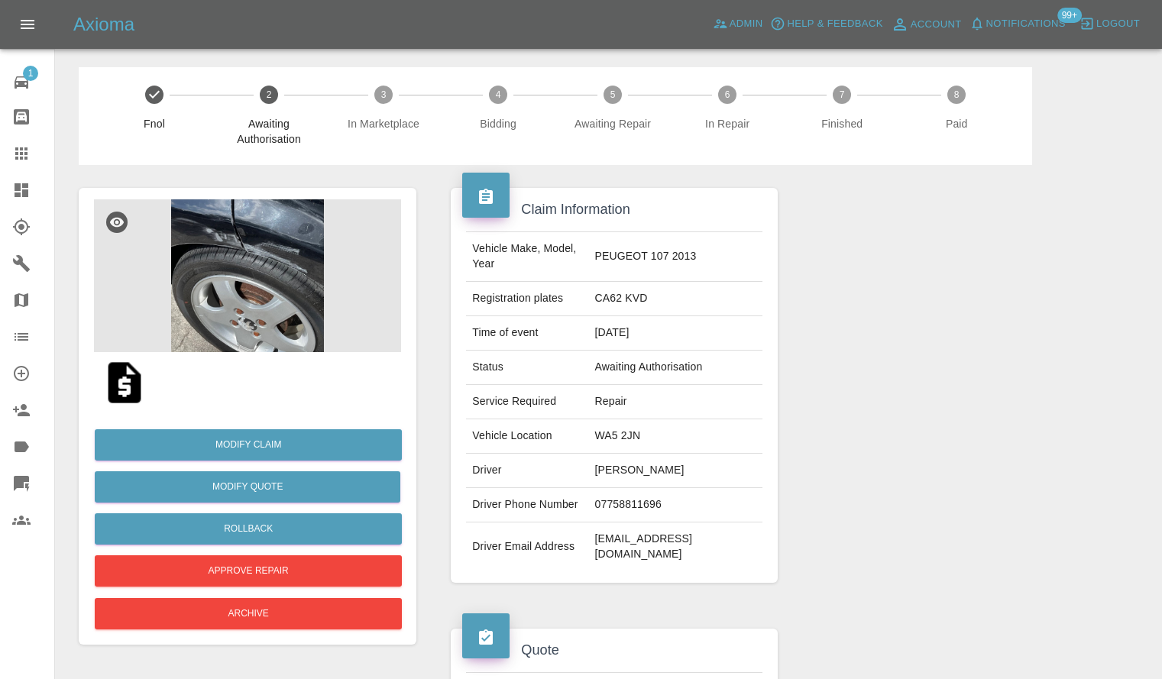
click at [218, 286] on img at bounding box center [247, 275] width 307 height 153
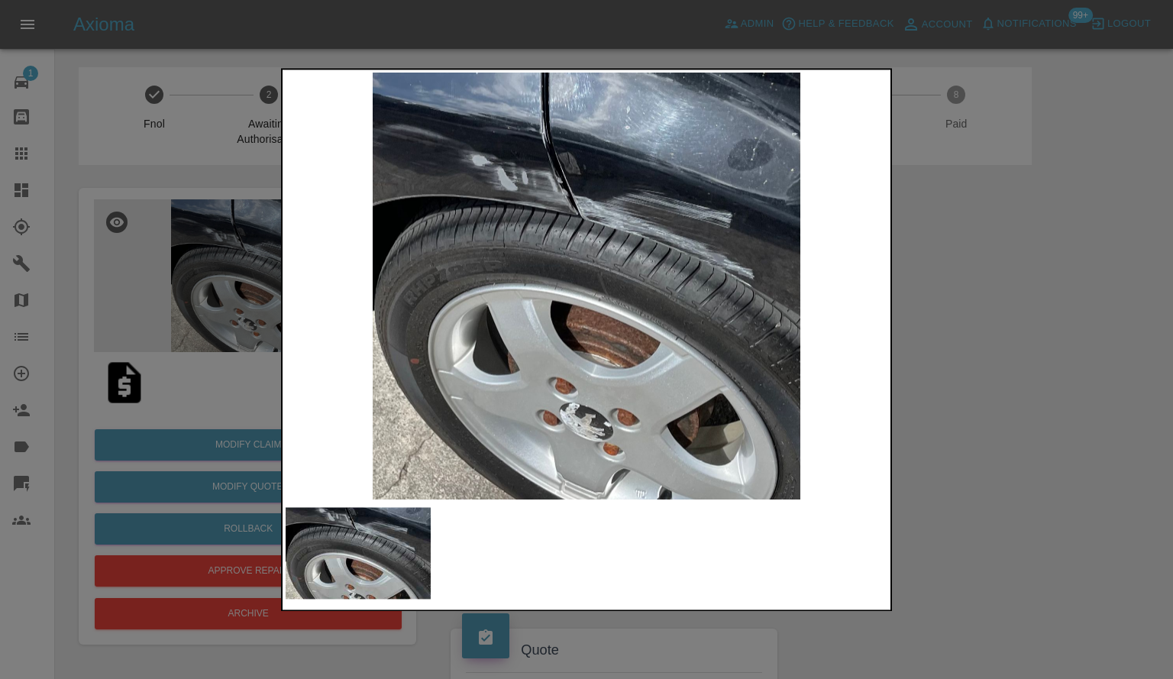
click at [977, 249] on div at bounding box center [586, 339] width 1173 height 679
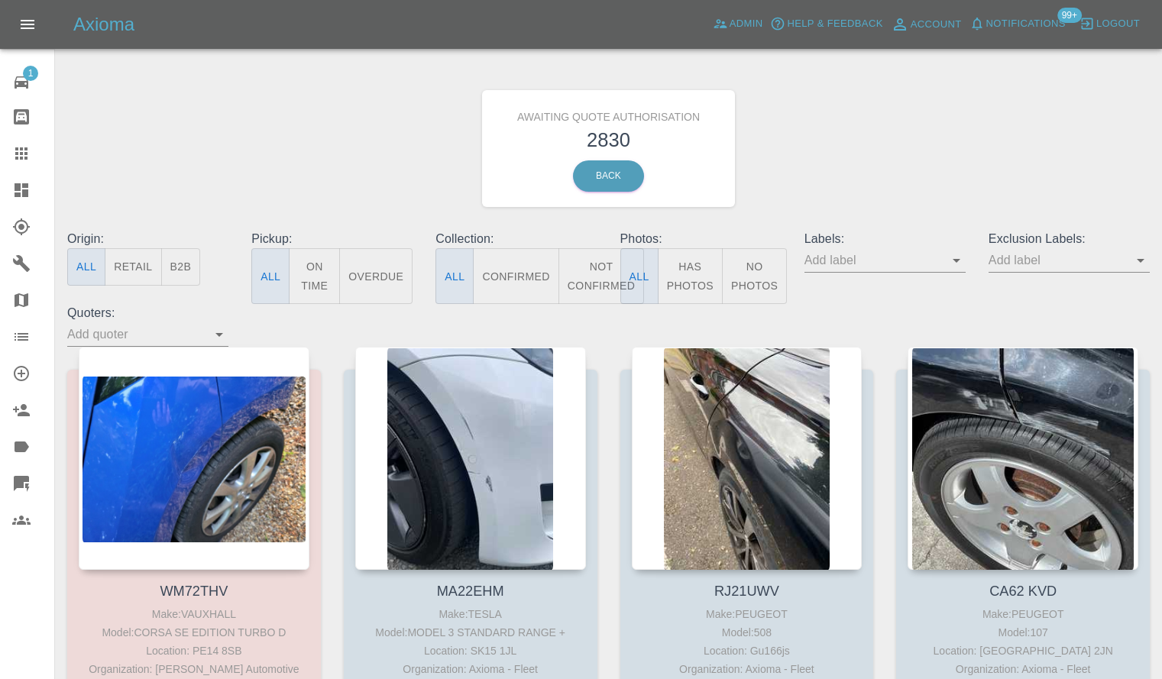
click at [953, 267] on icon "Open" at bounding box center [956, 260] width 18 height 18
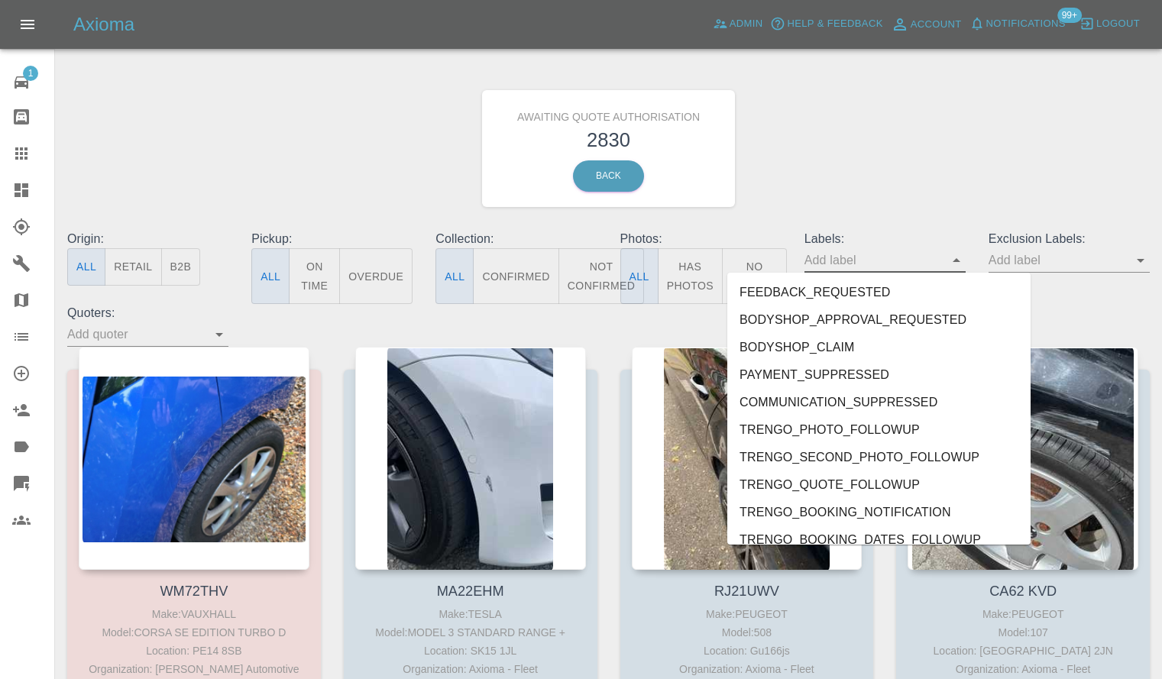
scroll to position [3205, 0]
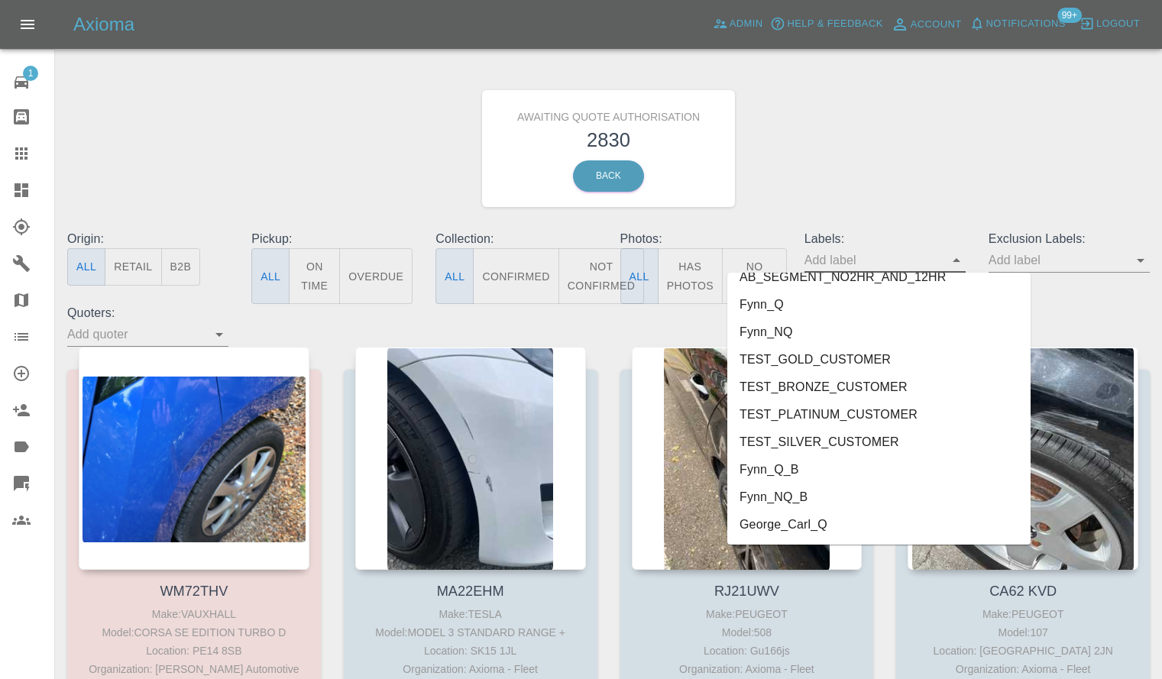
click at [893, 518] on li "George_Carl_Q" at bounding box center [878, 524] width 303 height 27
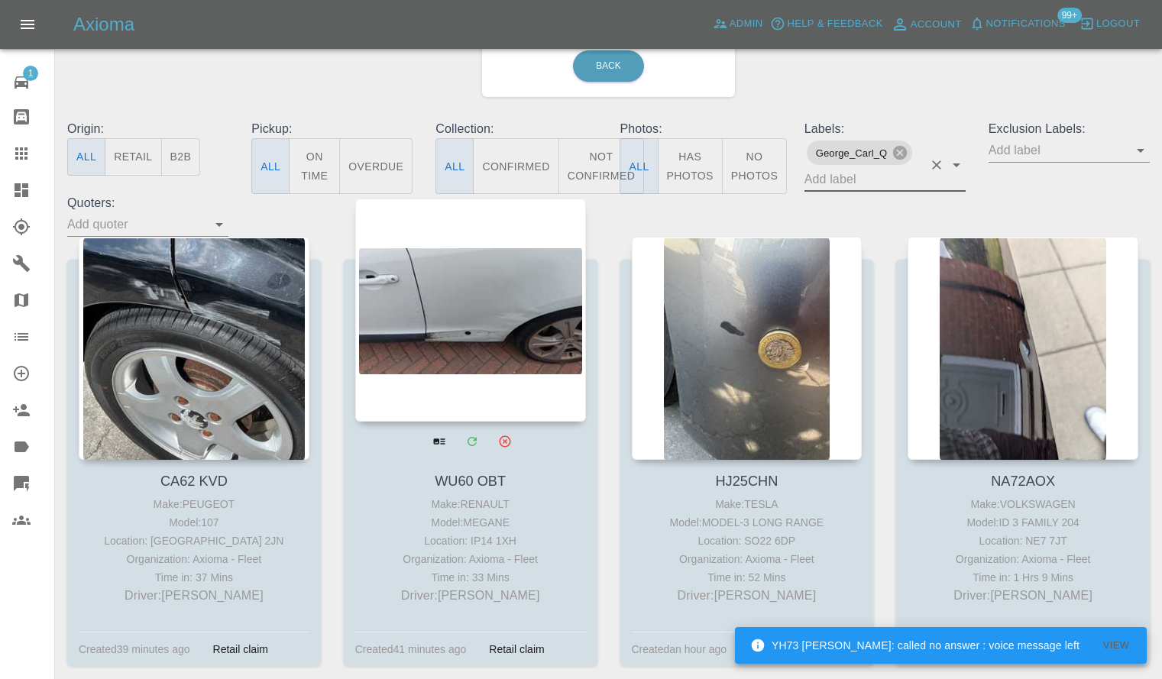
scroll to position [0, 0]
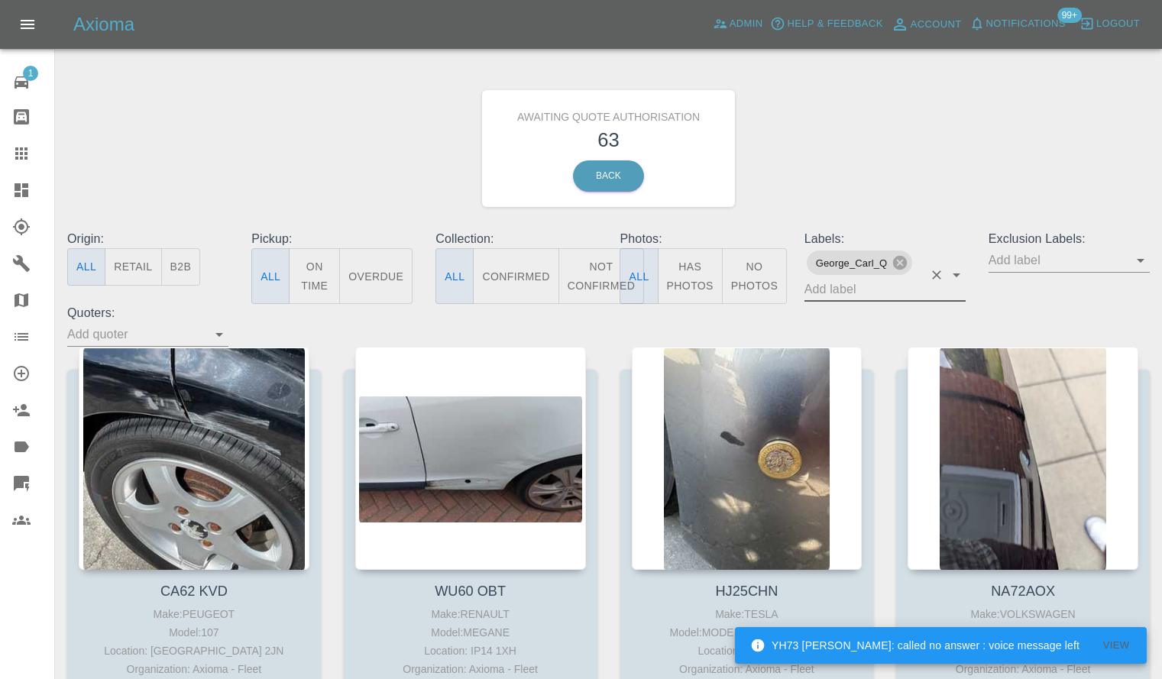
click at [220, 337] on icon "Open" at bounding box center [219, 334] width 18 height 18
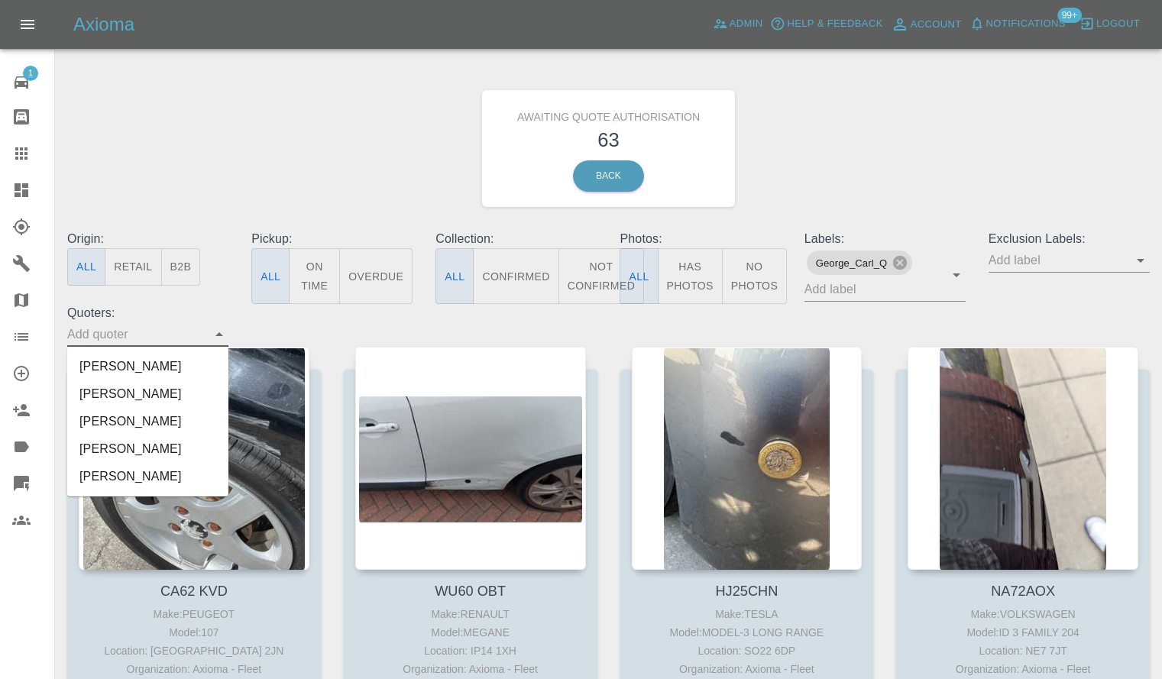
click at [183, 387] on li "Ankur Mehta" at bounding box center [147, 393] width 161 height 27
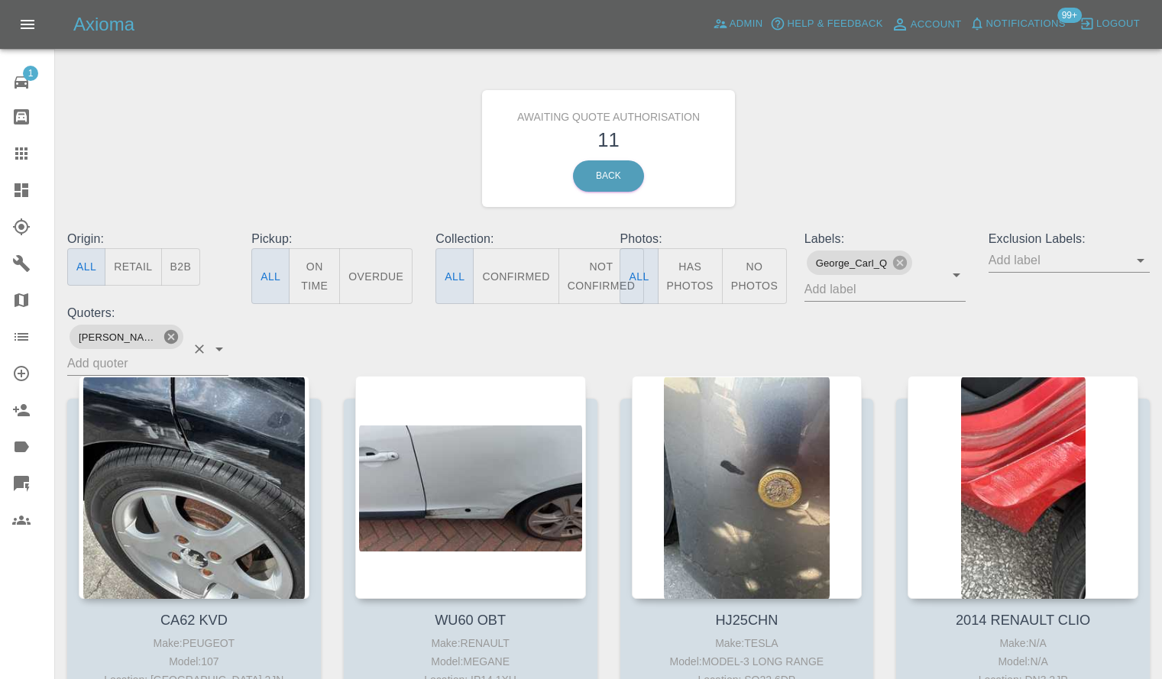
click at [164, 341] on icon at bounding box center [171, 337] width 14 height 14
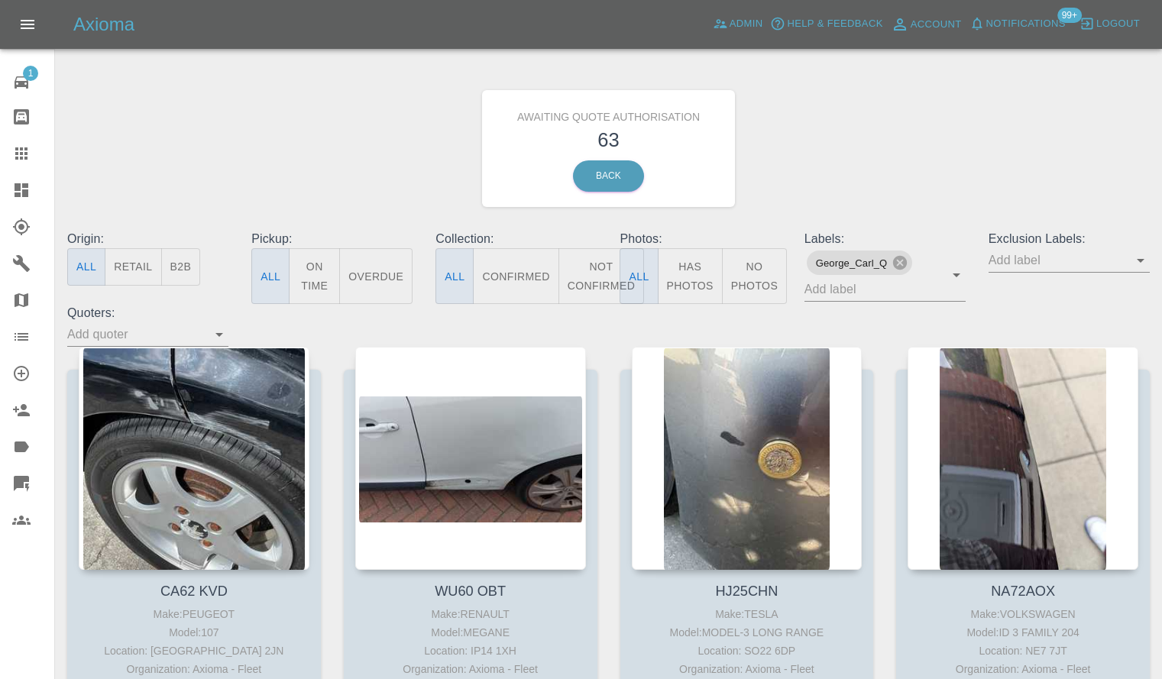
click at [212, 333] on icon "Open" at bounding box center [219, 334] width 18 height 18
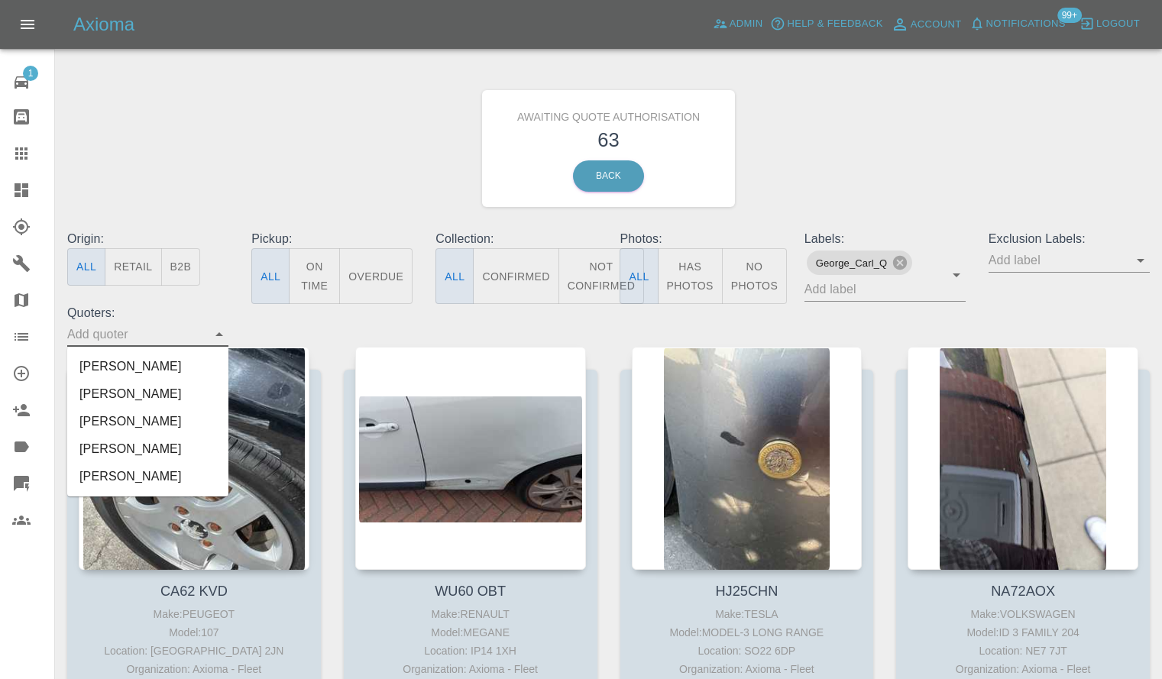
click at [164, 426] on li "Carl Ainsworth" at bounding box center [147, 421] width 161 height 27
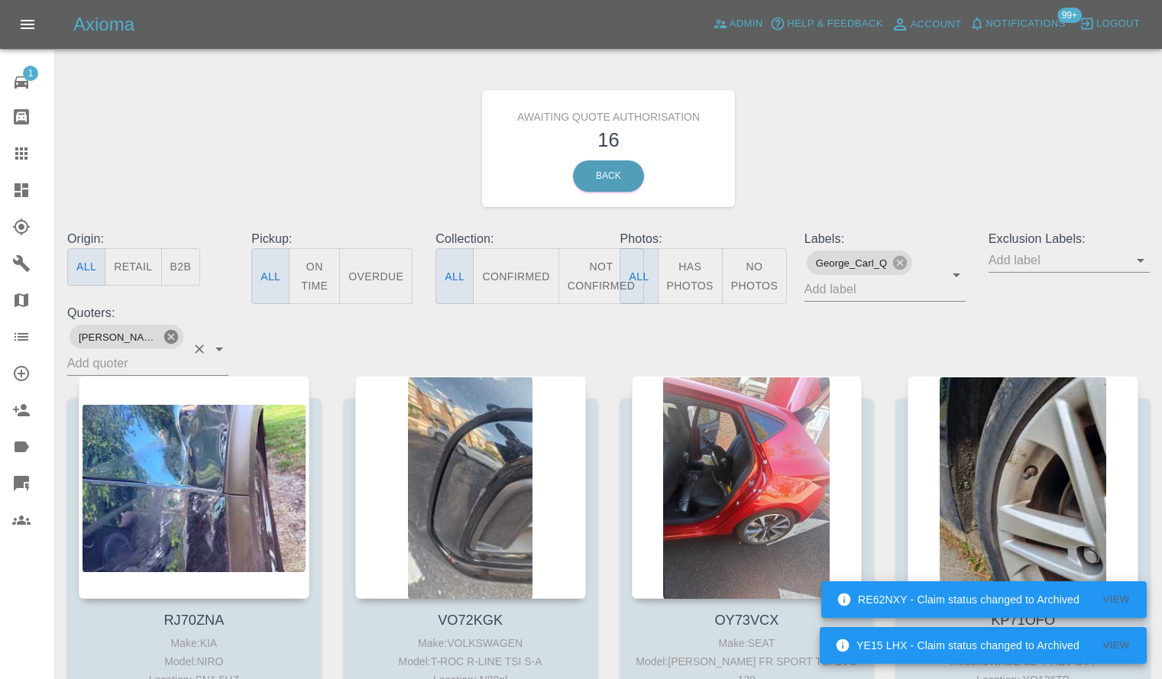
click at [164, 340] on icon at bounding box center [171, 337] width 14 height 14
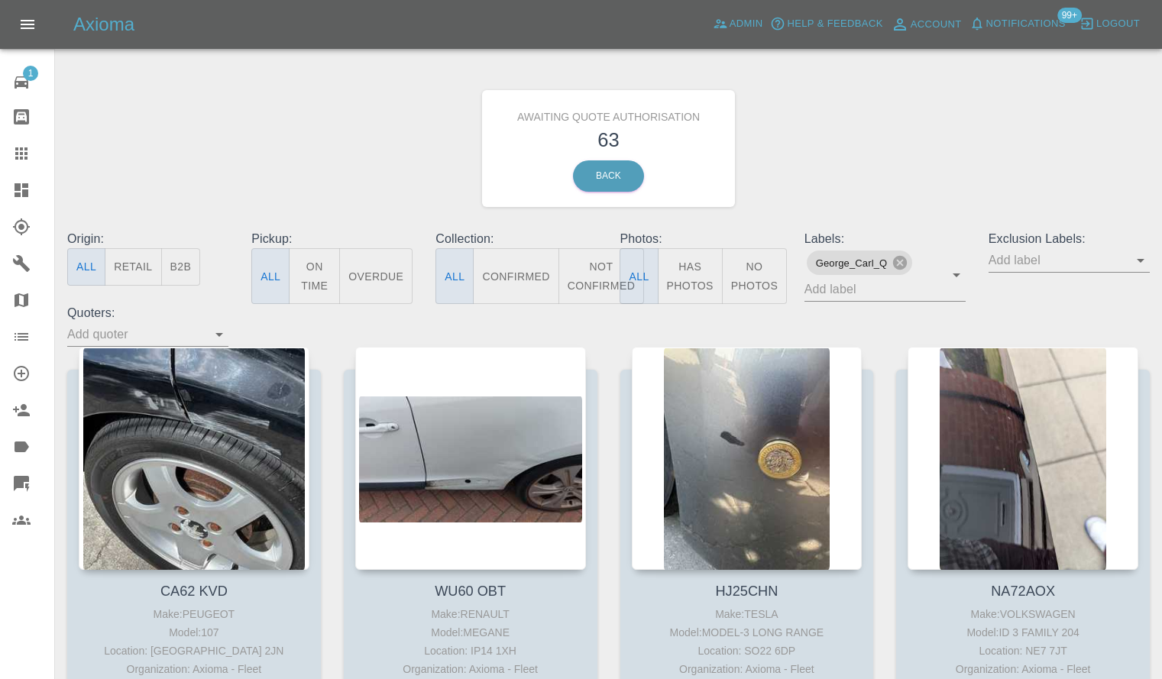
click at [223, 331] on icon "Open" at bounding box center [219, 334] width 18 height 18
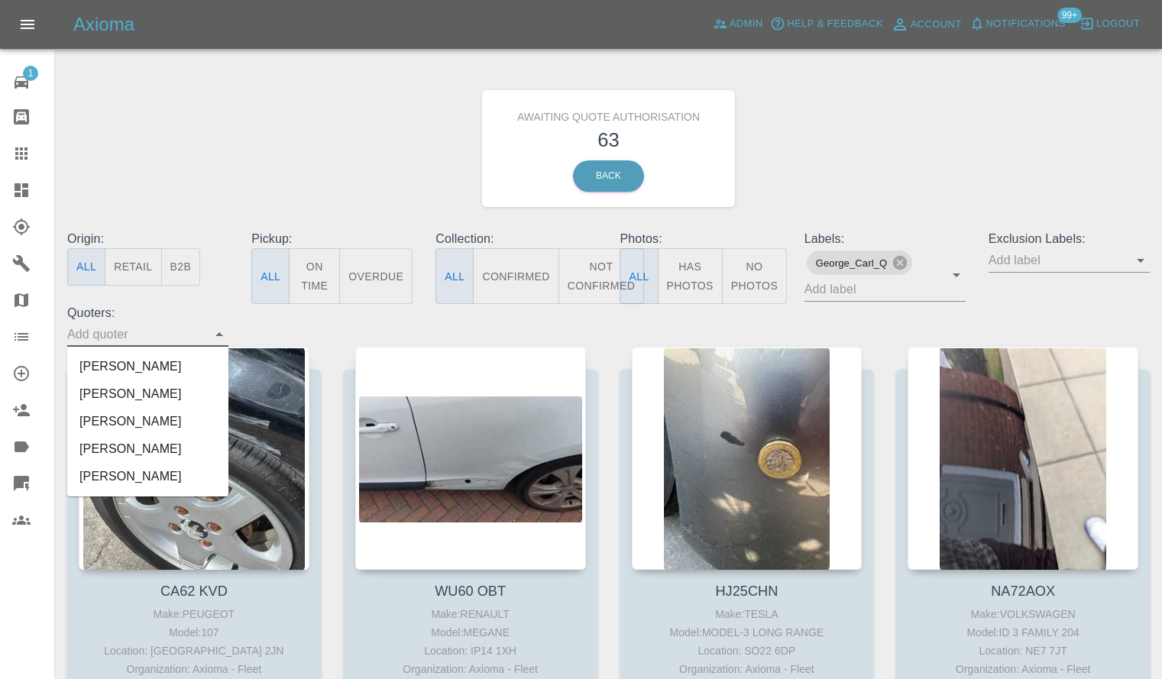
click at [178, 443] on li "George Creedon" at bounding box center [147, 448] width 161 height 27
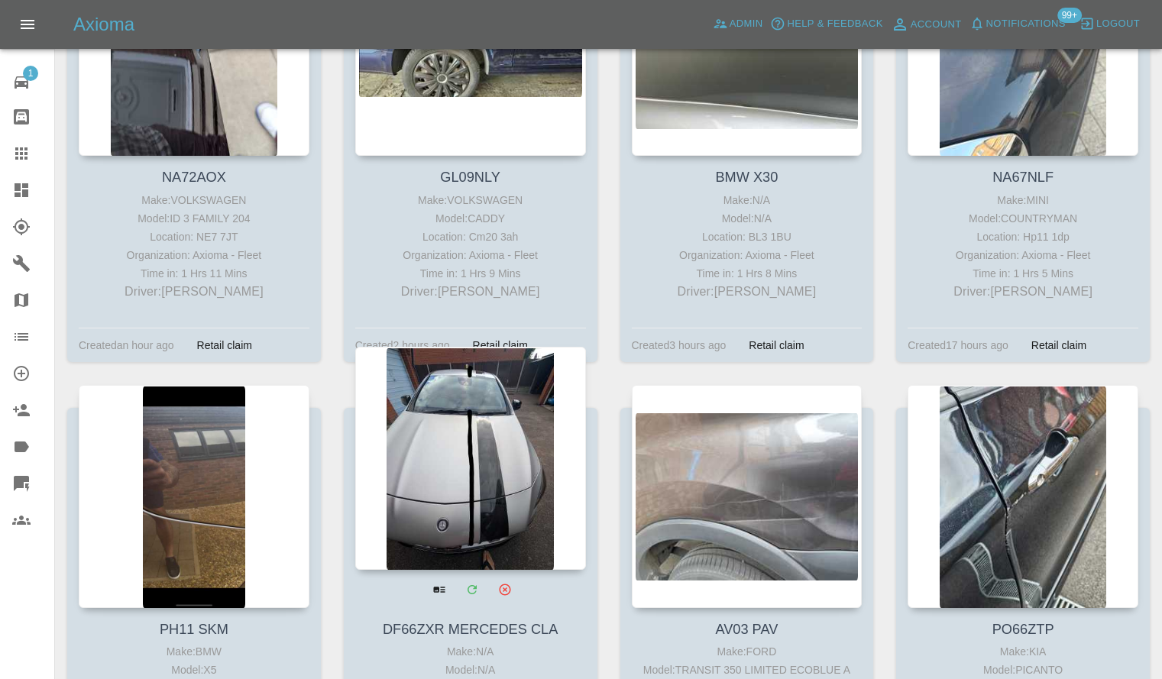
scroll to position [687, 0]
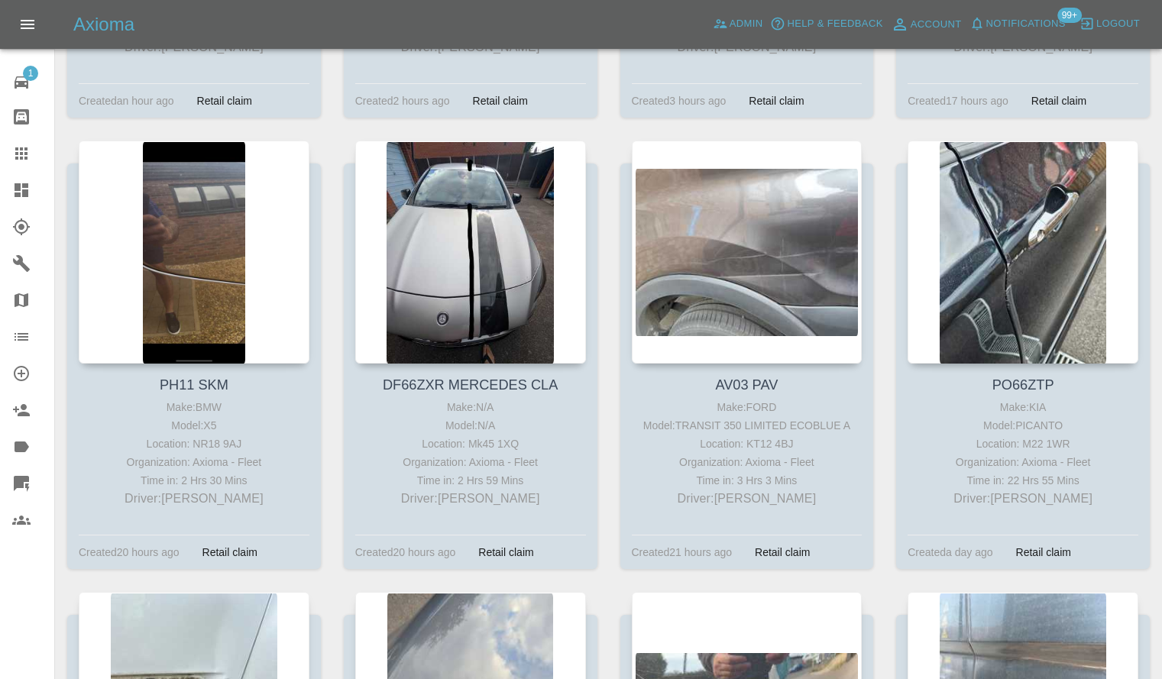
click at [18, 150] on icon at bounding box center [21, 153] width 12 height 12
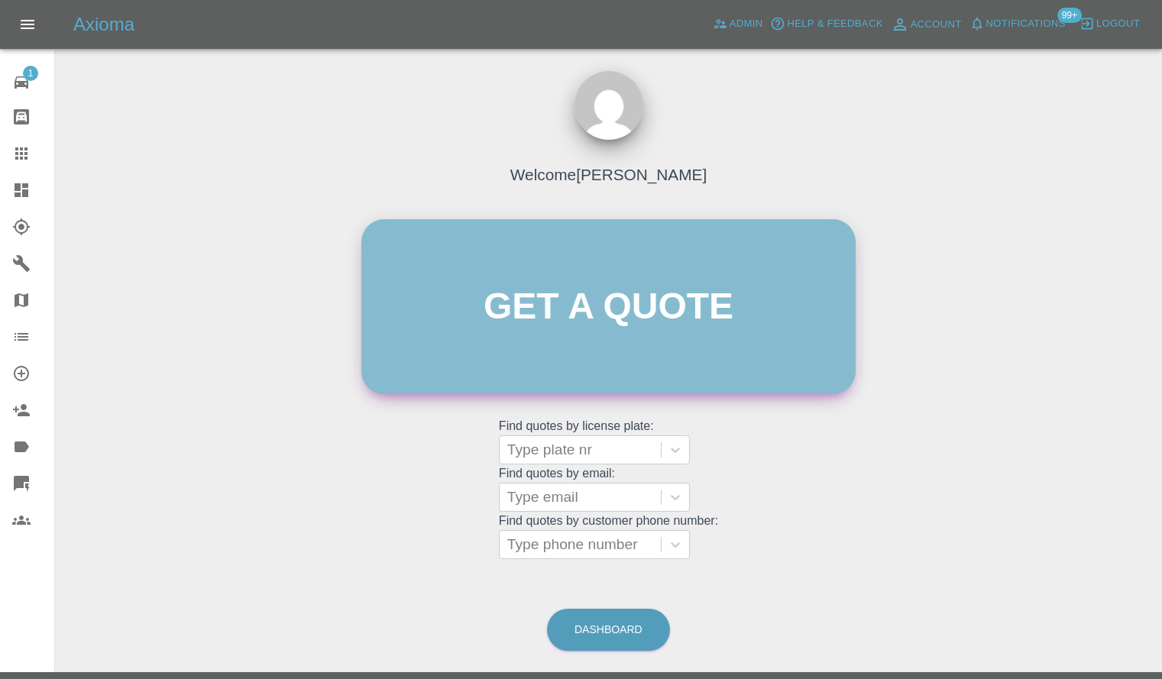
click at [474, 311] on link "Get a quote" at bounding box center [608, 306] width 494 height 175
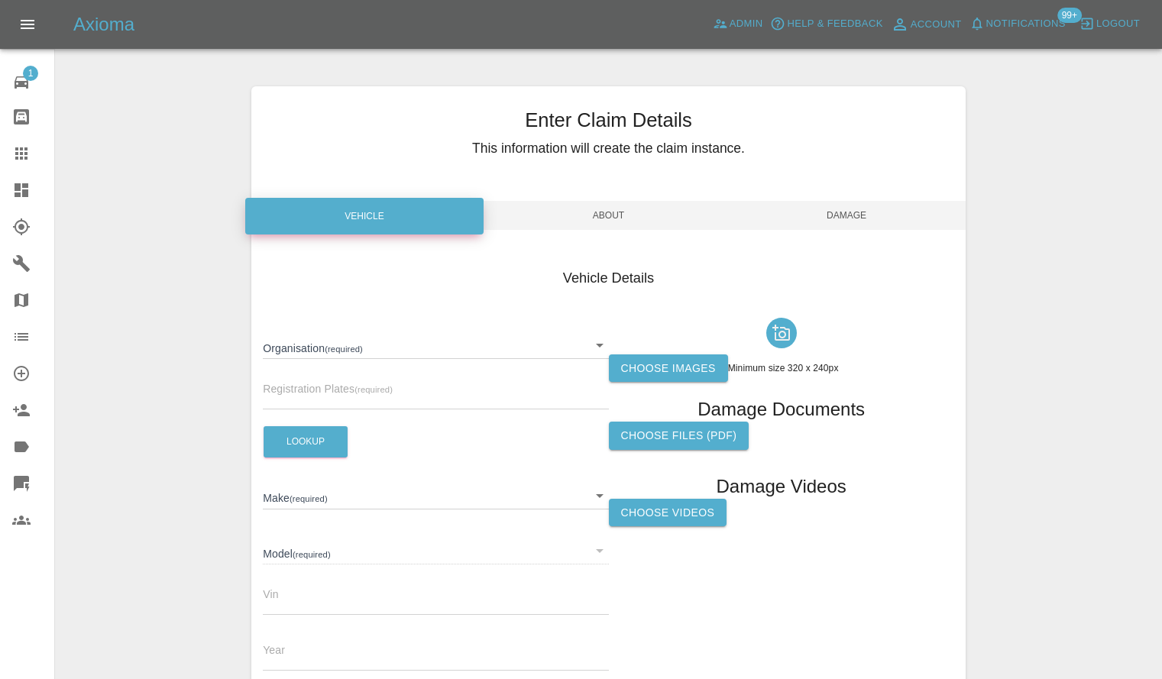
click at [364, 336] on body "Axioma Admin Help & Feedback Account Notifications 99+ Logout 1 Repair home Bod…" at bounding box center [581, 437] width 1162 height 874
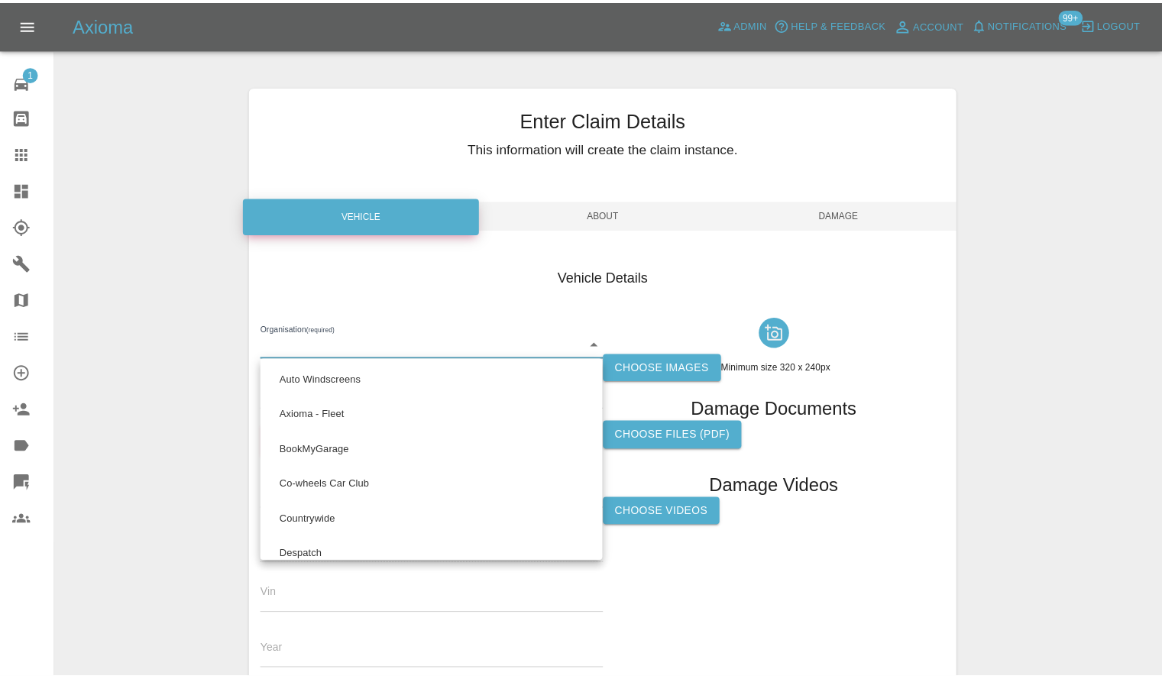
scroll to position [868, 0]
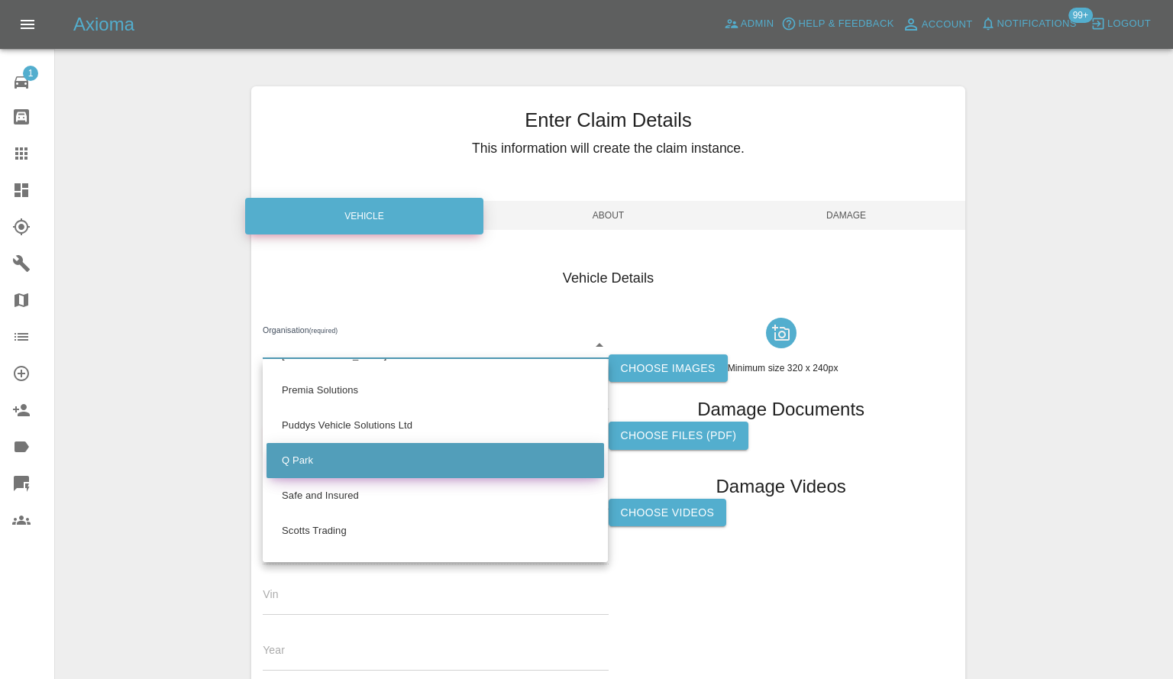
click at [347, 464] on li "Q Park" at bounding box center [436, 460] width 338 height 35
type input "636b7ea454cf410016ef4d2c"
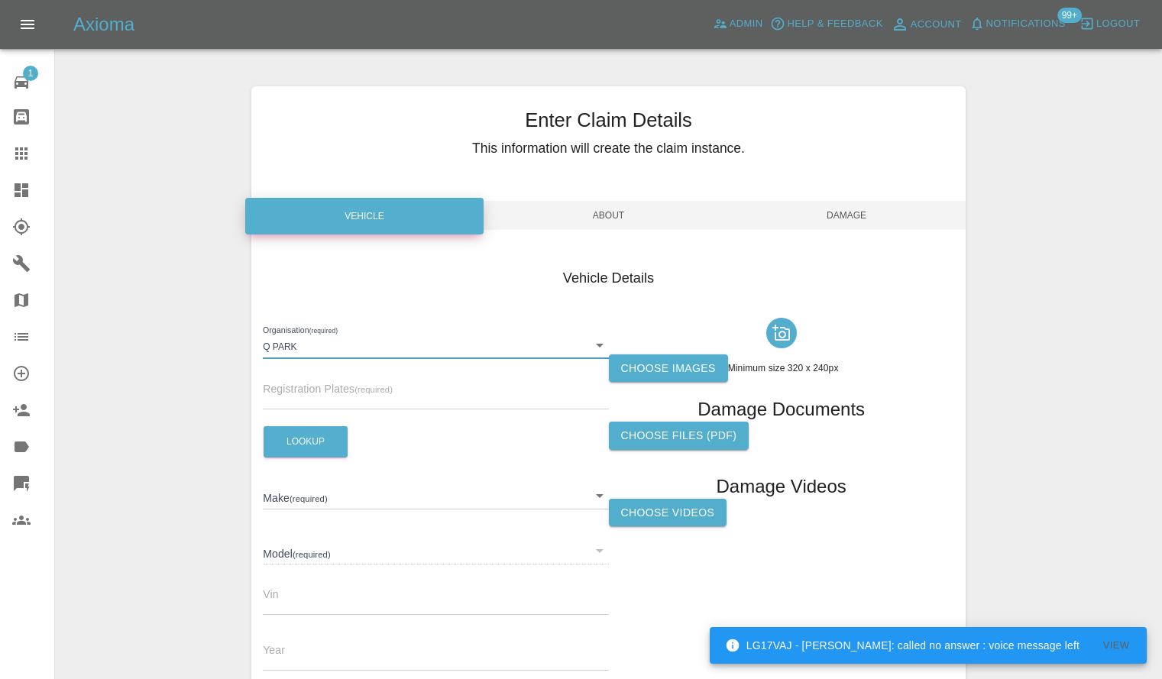
click at [319, 420] on div "Organisation (required) Q Park 636b7ea454cf410016ef4d2c Registration Plates (re…" at bounding box center [435, 526] width 345 height 428
click at [324, 401] on input "text" at bounding box center [435, 398] width 345 height 22
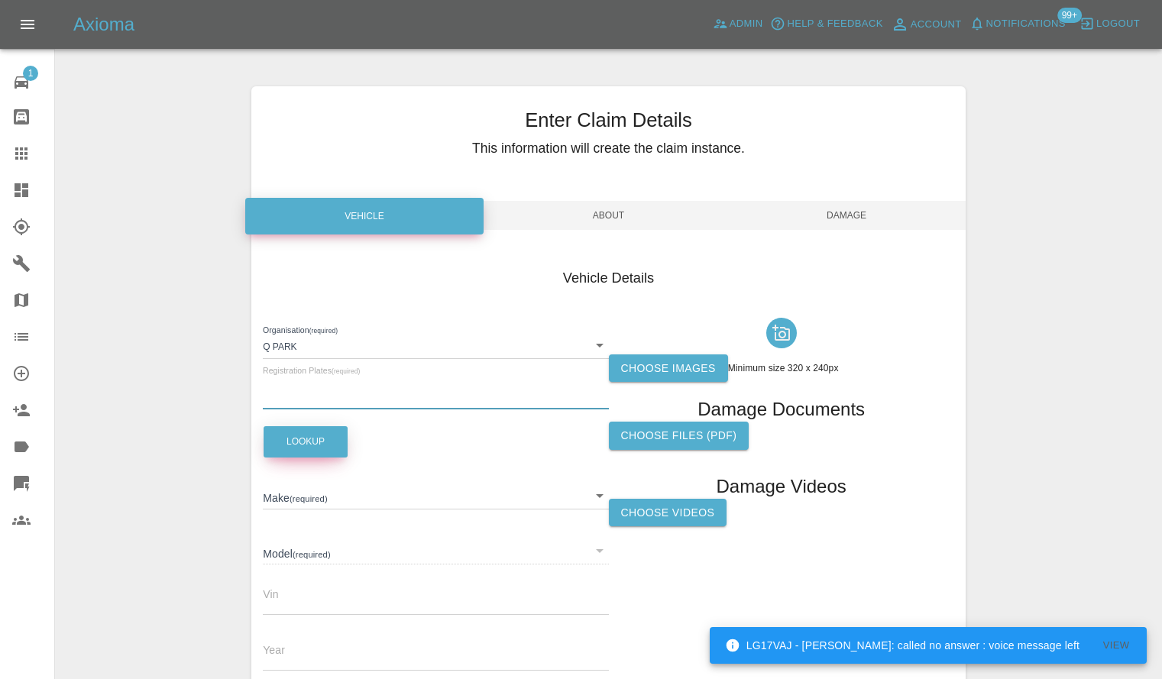
paste input "MA71KCG"
type input "MA71KCG"
click at [310, 444] on button "Lookup" at bounding box center [306, 441] width 84 height 31
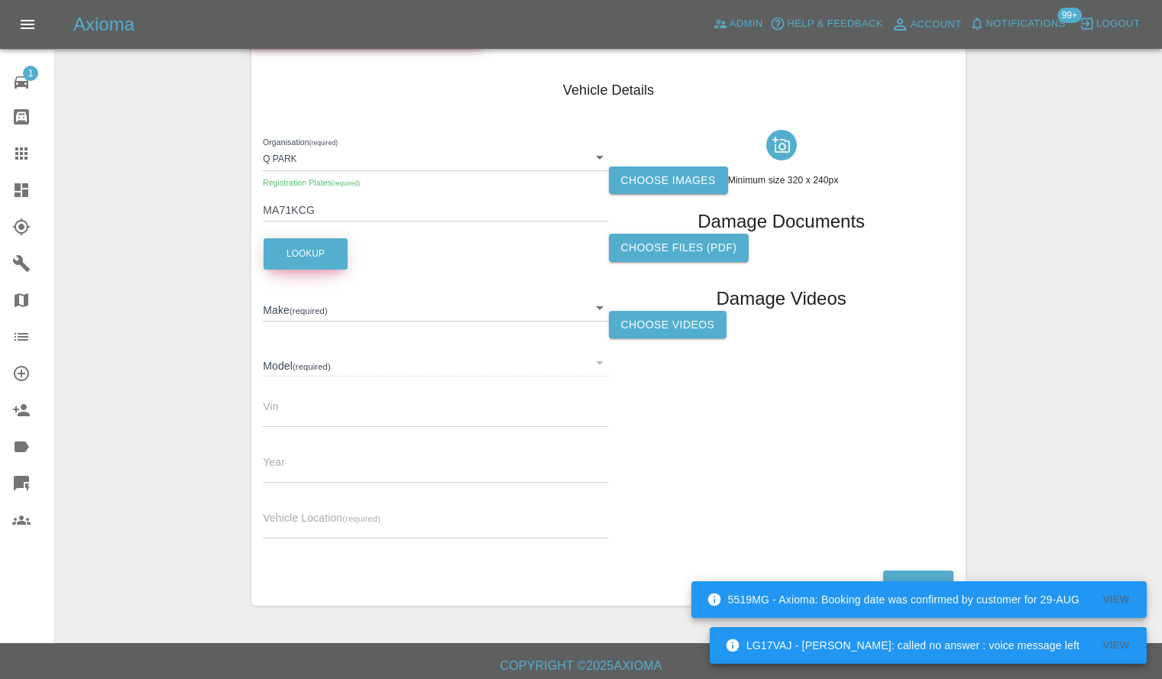
scroll to position [195, 0]
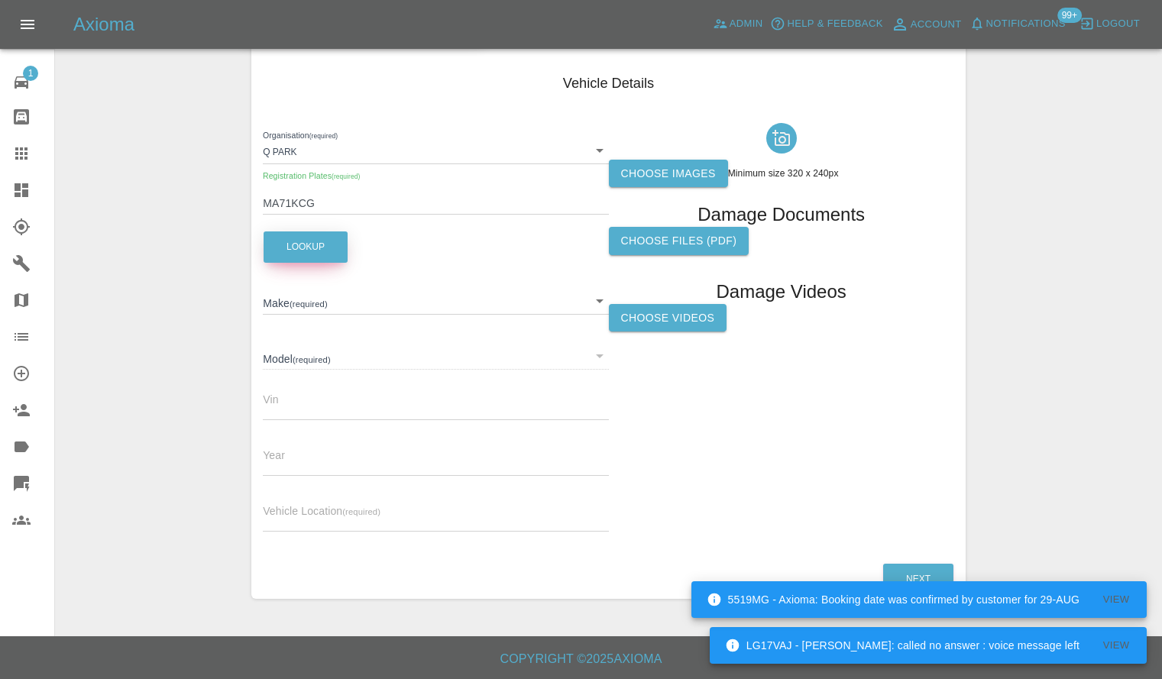
type input "VOLKSWAGEN"
type input "POLO"
type input "WVWZZZAWZMU092877"
type input "2021"
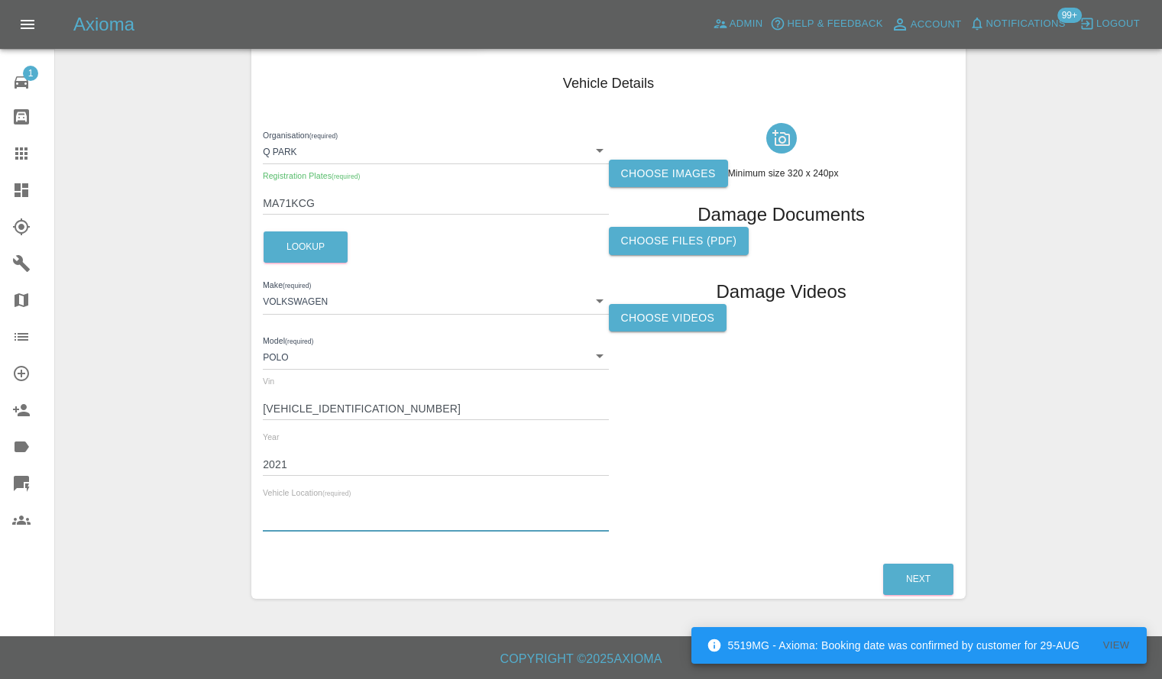
click at [419, 529] on input "text" at bounding box center [435, 520] width 345 height 22
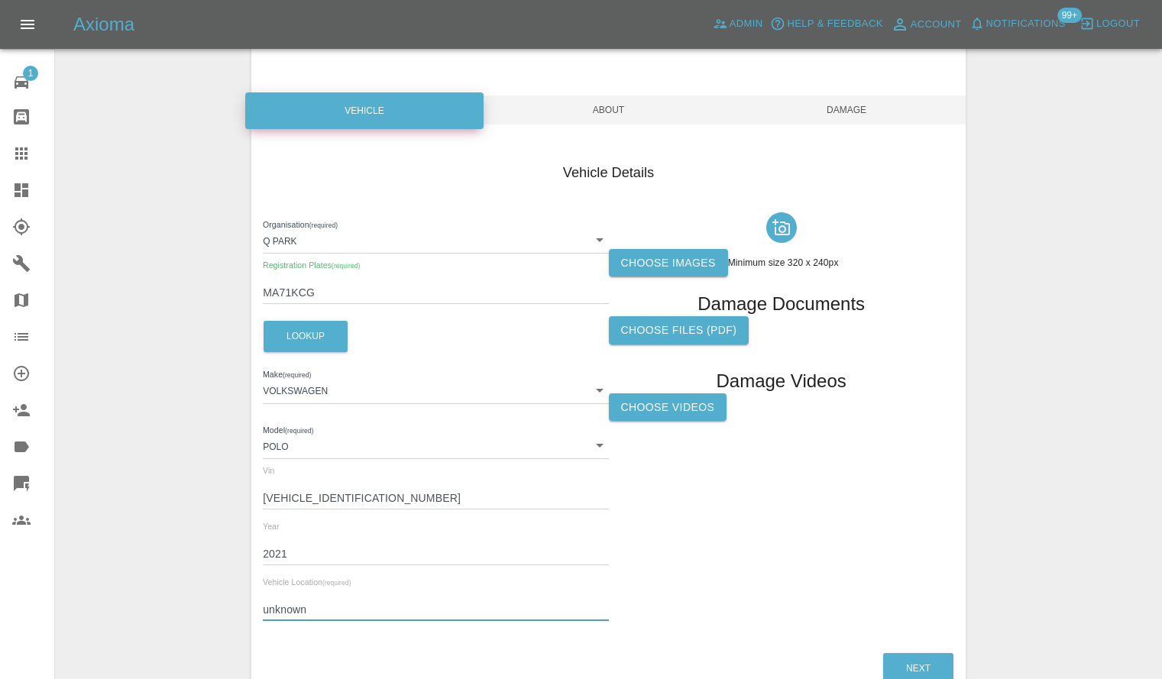
scroll to position [0, 0]
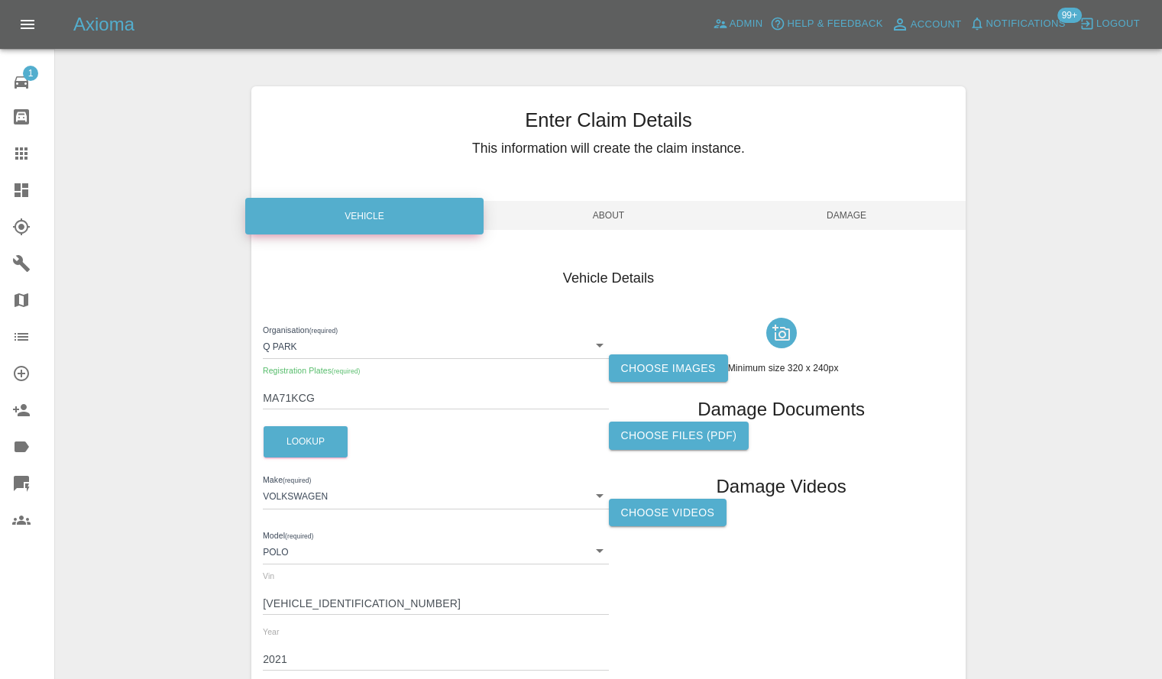
type input "unknown"
click at [667, 238] on div "Enter Claim Details This information will create the claim instance. Vehicle Ab…" at bounding box center [608, 439] width 714 height 707
click at [667, 237] on div "Enter Claim Details This information will create the claim instance. Vehicle Ab…" at bounding box center [608, 439] width 714 height 707
click at [616, 214] on span "About" at bounding box center [609, 215] width 238 height 29
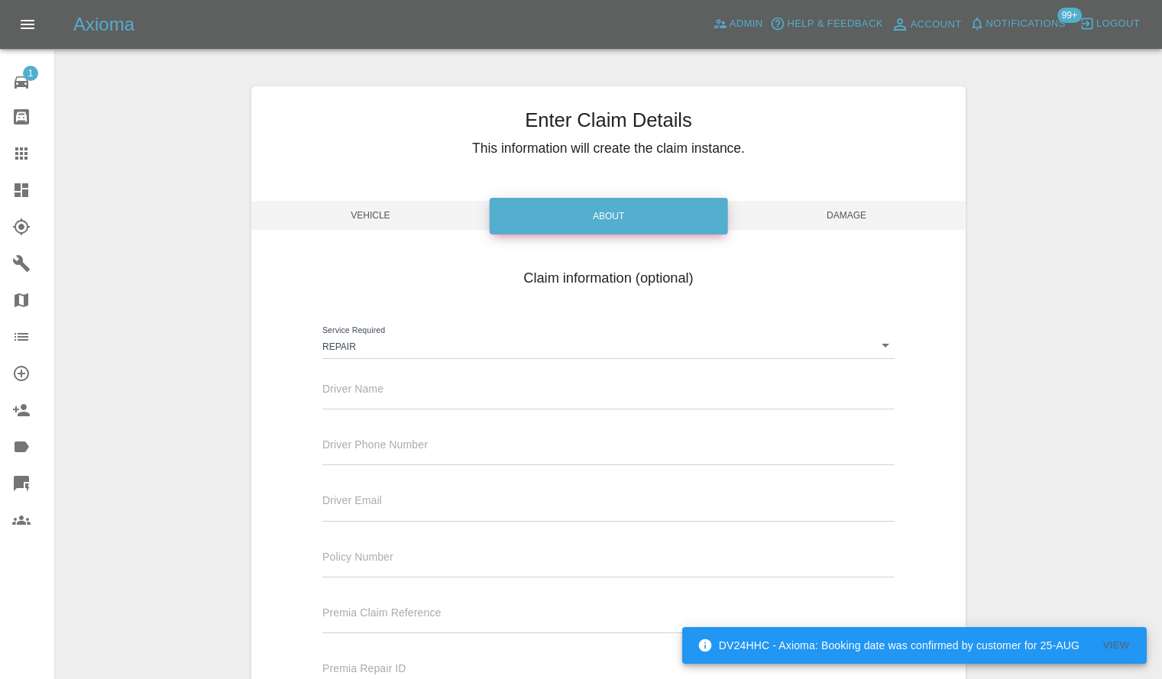
click at [409, 405] on input "text" at bounding box center [608, 398] width 572 height 22
paste input "WEAL"
type input "WEAL"
click at [784, 214] on span "Damage" at bounding box center [846, 215] width 238 height 29
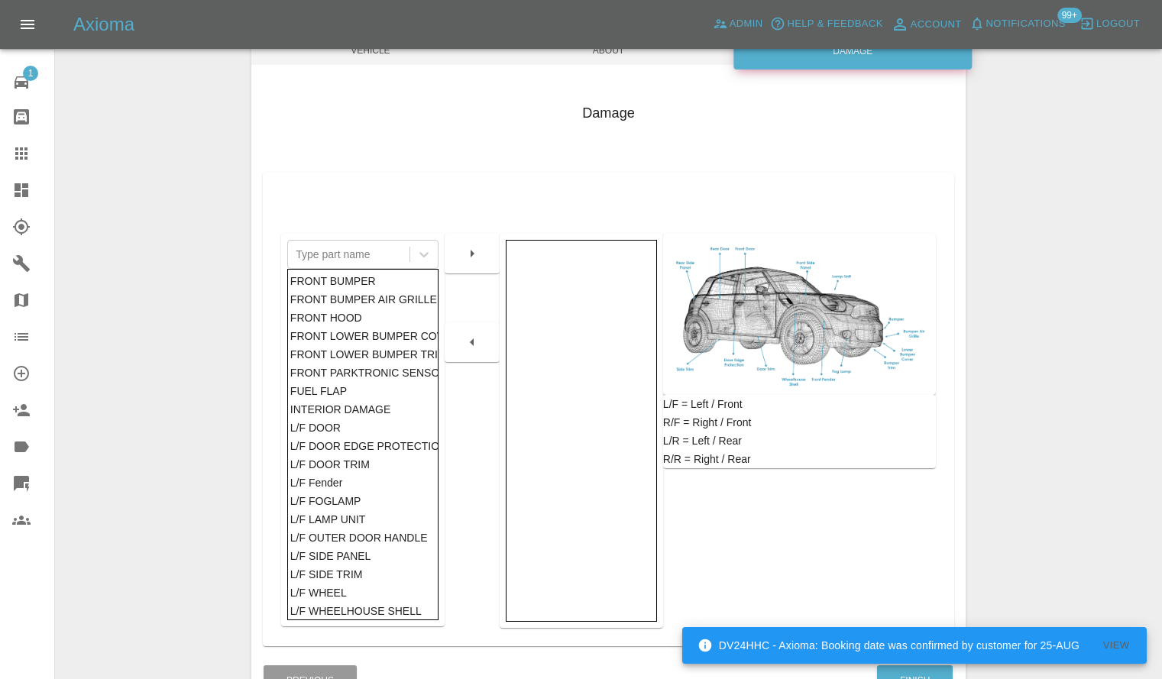
scroll to position [267, 0]
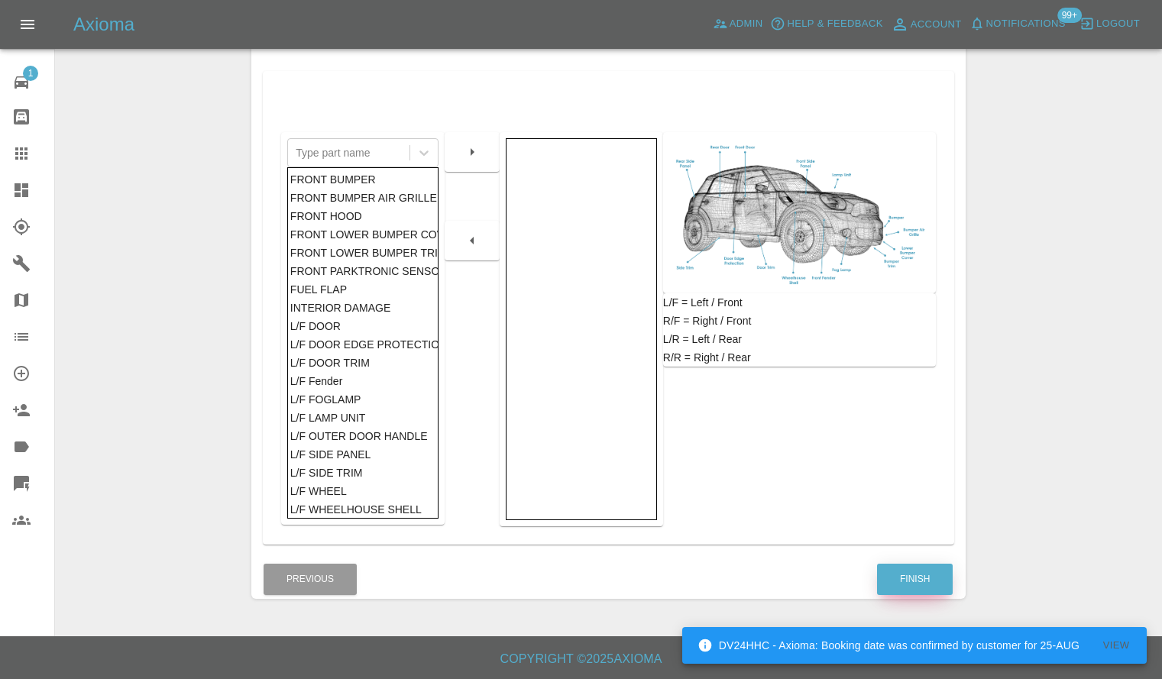
click at [894, 574] on button "Finish" at bounding box center [915, 579] width 76 height 31
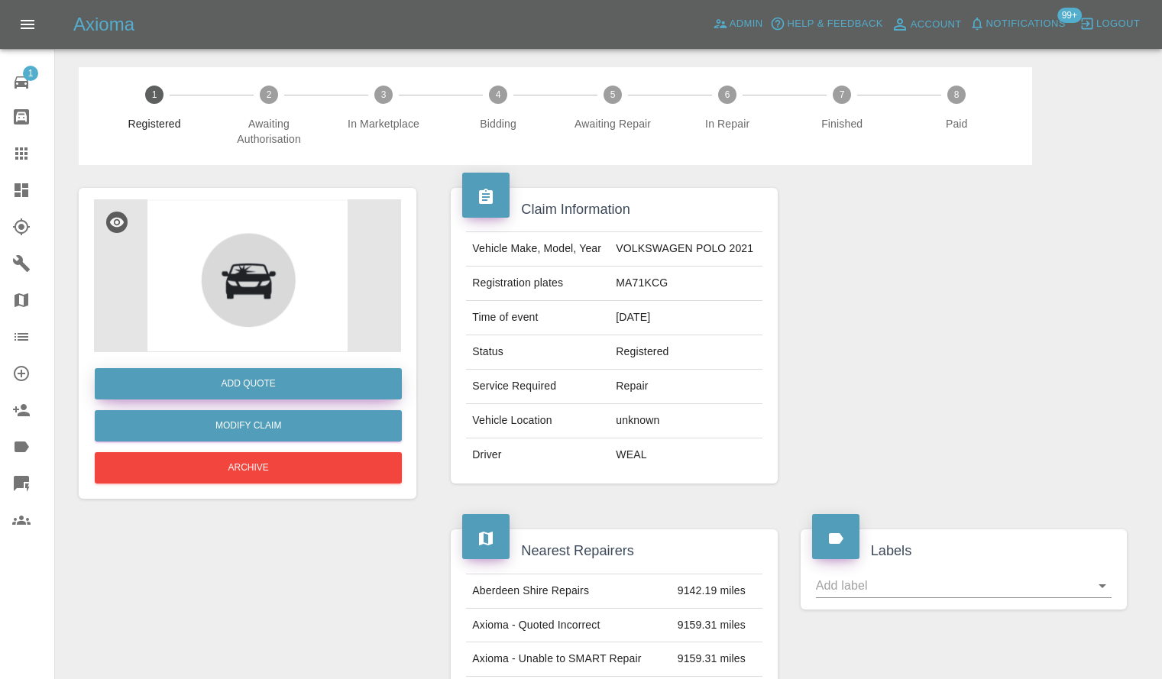
click at [233, 373] on button "Add Quote" at bounding box center [248, 383] width 307 height 31
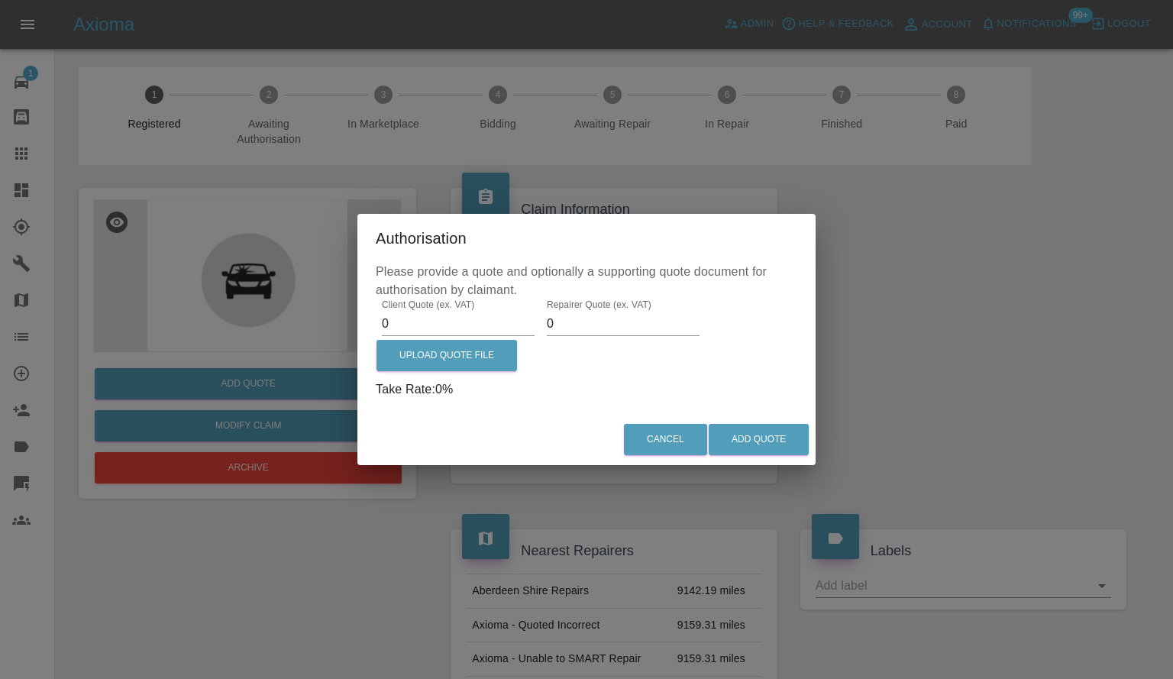
click at [424, 328] on input "0" at bounding box center [458, 324] width 153 height 24
type input "375"
click at [616, 322] on input "0" at bounding box center [623, 324] width 153 height 24
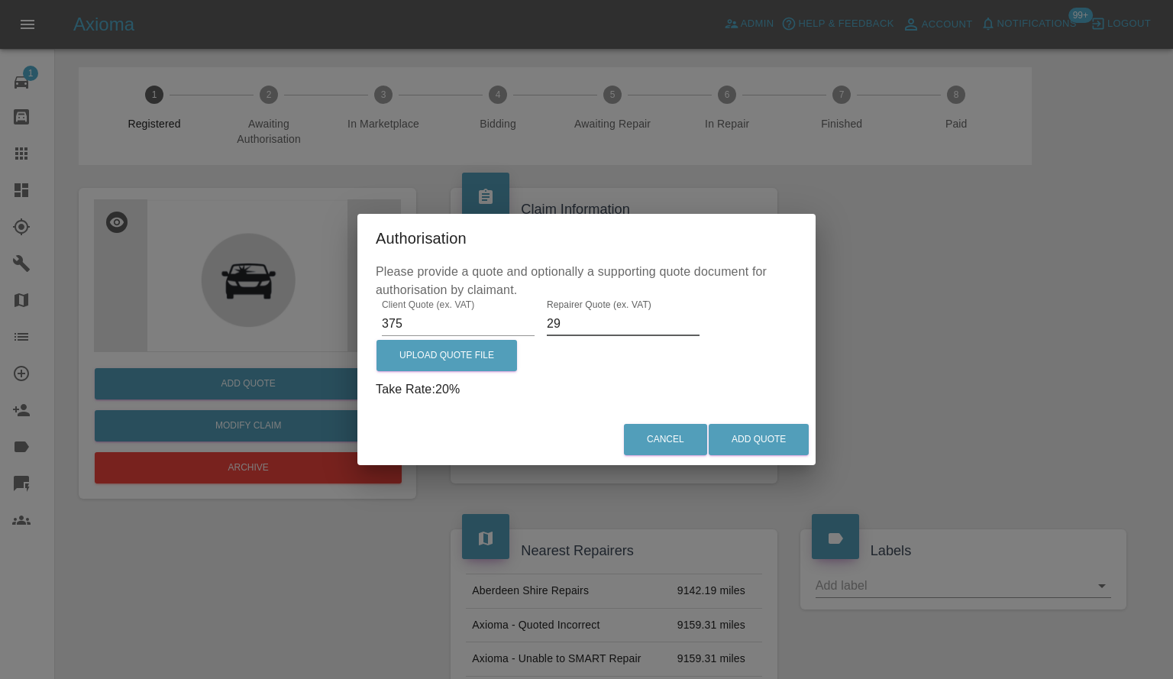
type input "2"
type input "0"
type input "200"
click at [718, 435] on button "Add Quote" at bounding box center [759, 439] width 100 height 31
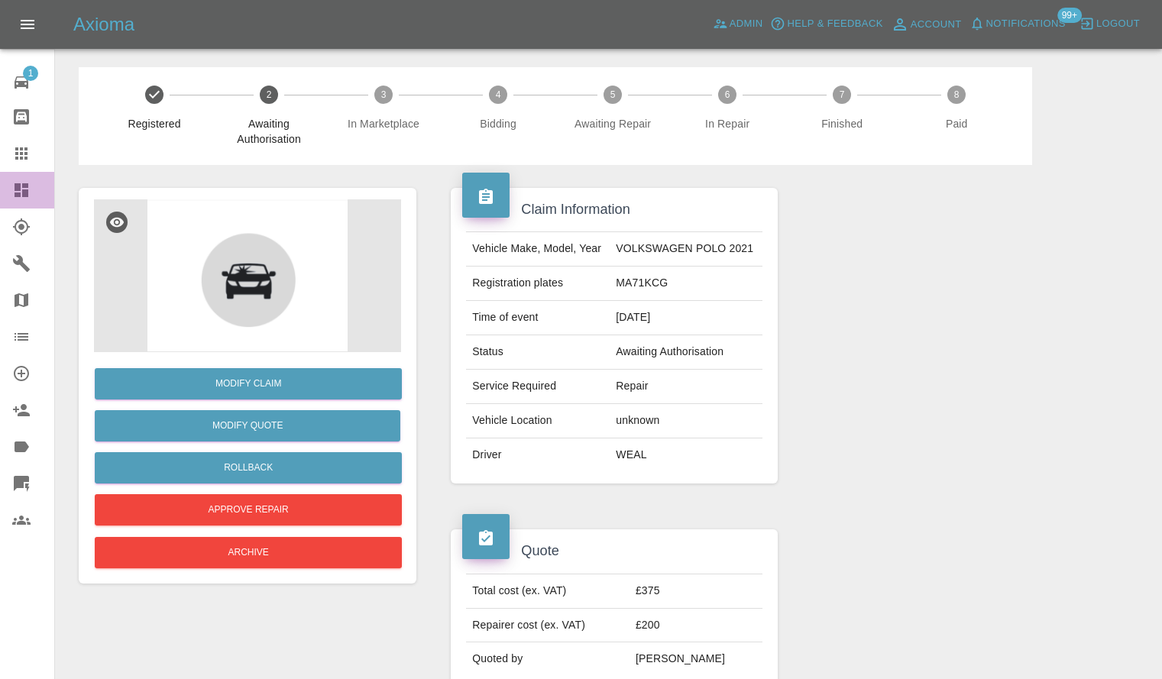
click at [18, 192] on icon at bounding box center [21, 190] width 18 height 18
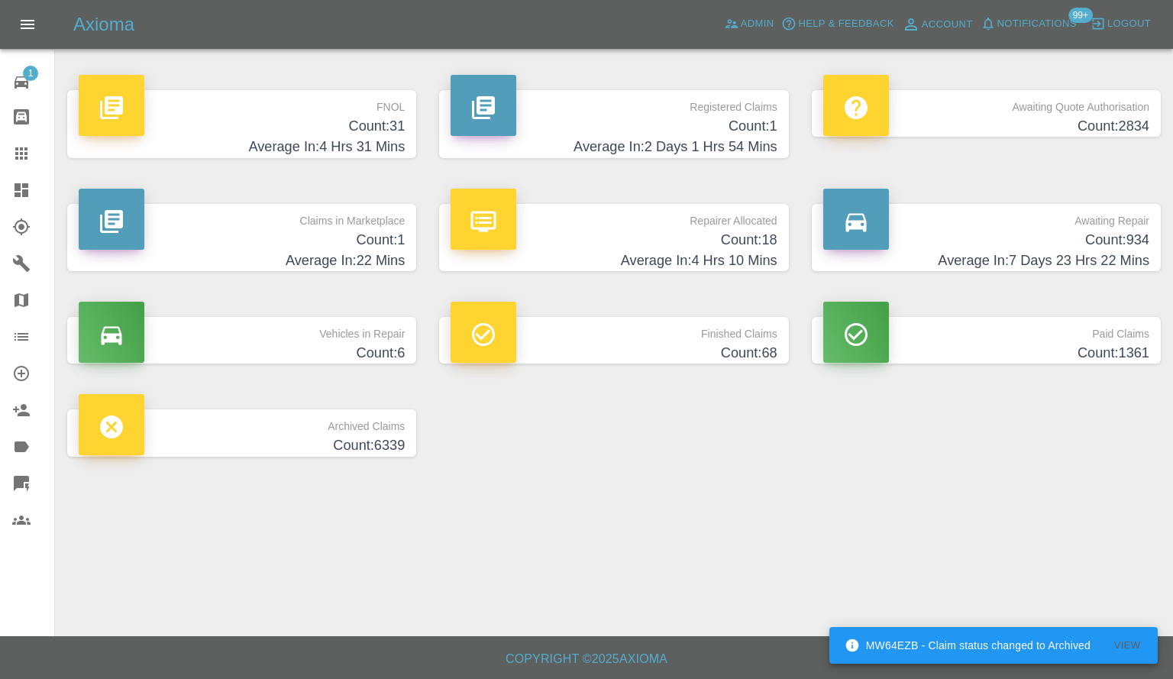
click at [5, 153] on link "Claims" at bounding box center [27, 153] width 54 height 37
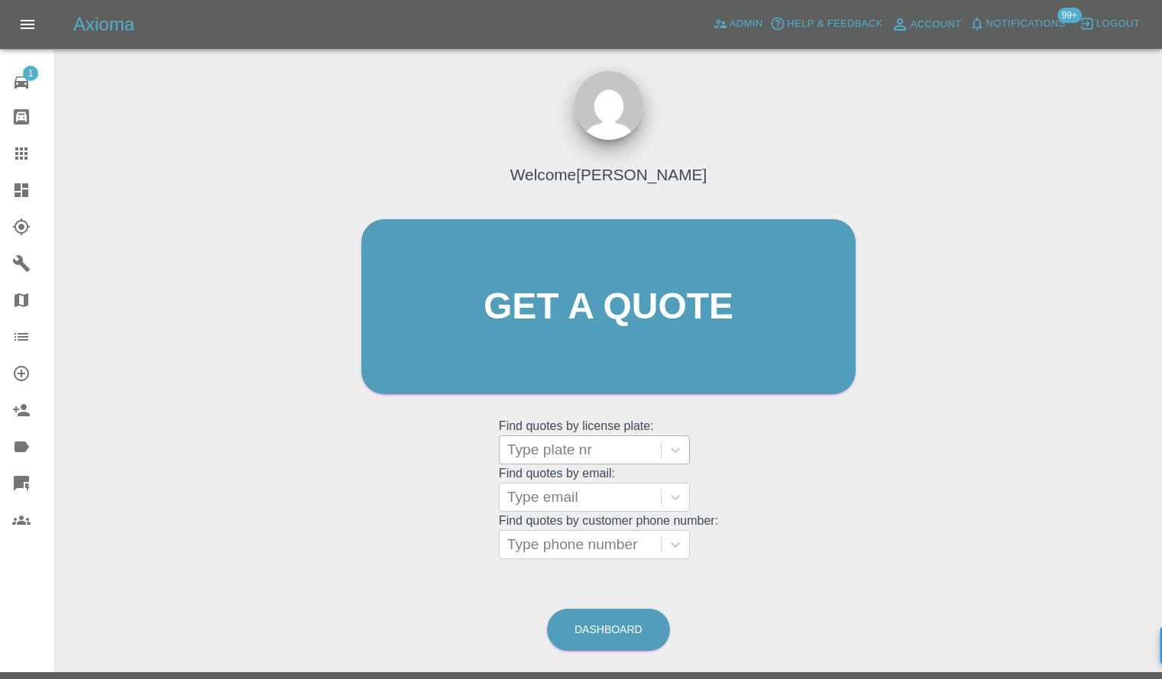
click at [543, 448] on div at bounding box center [580, 449] width 146 height 21
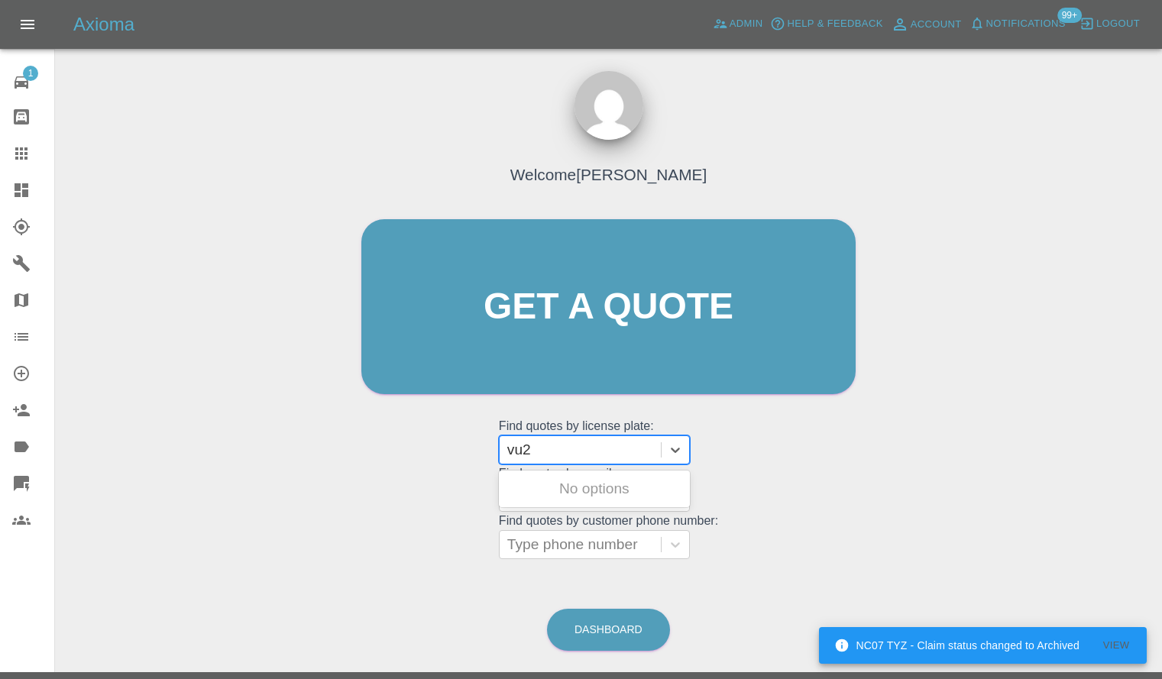
type input "vu22"
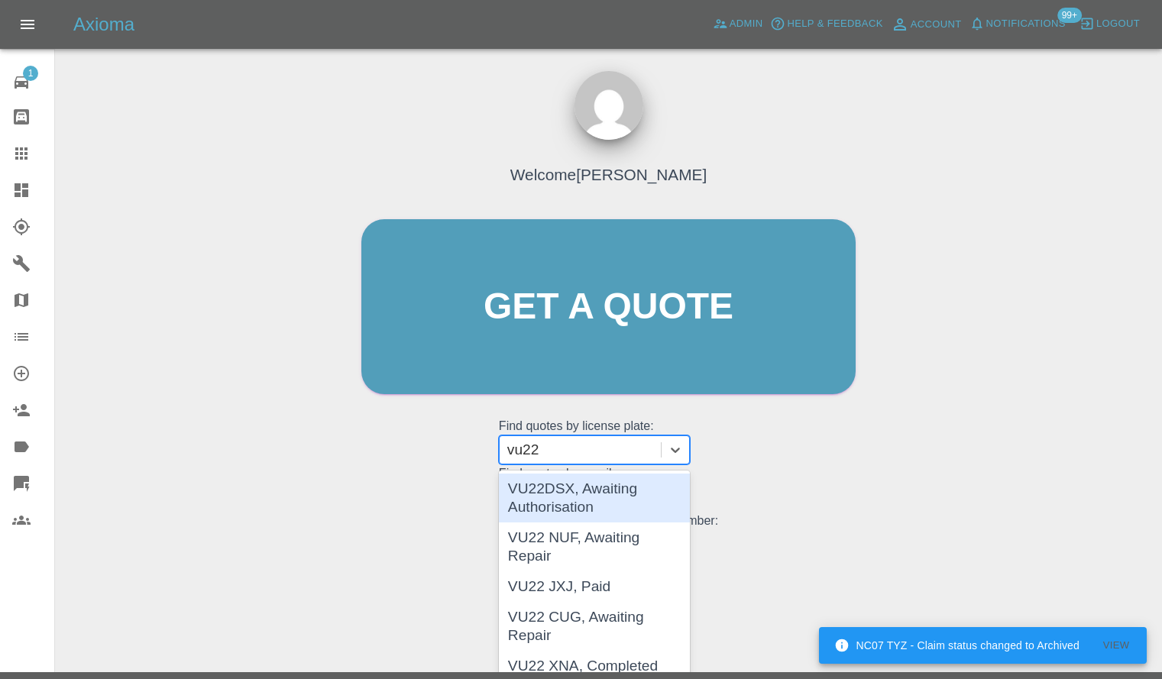
click at [561, 491] on div "VU22DSX, Awaiting Authorisation" at bounding box center [594, 498] width 191 height 49
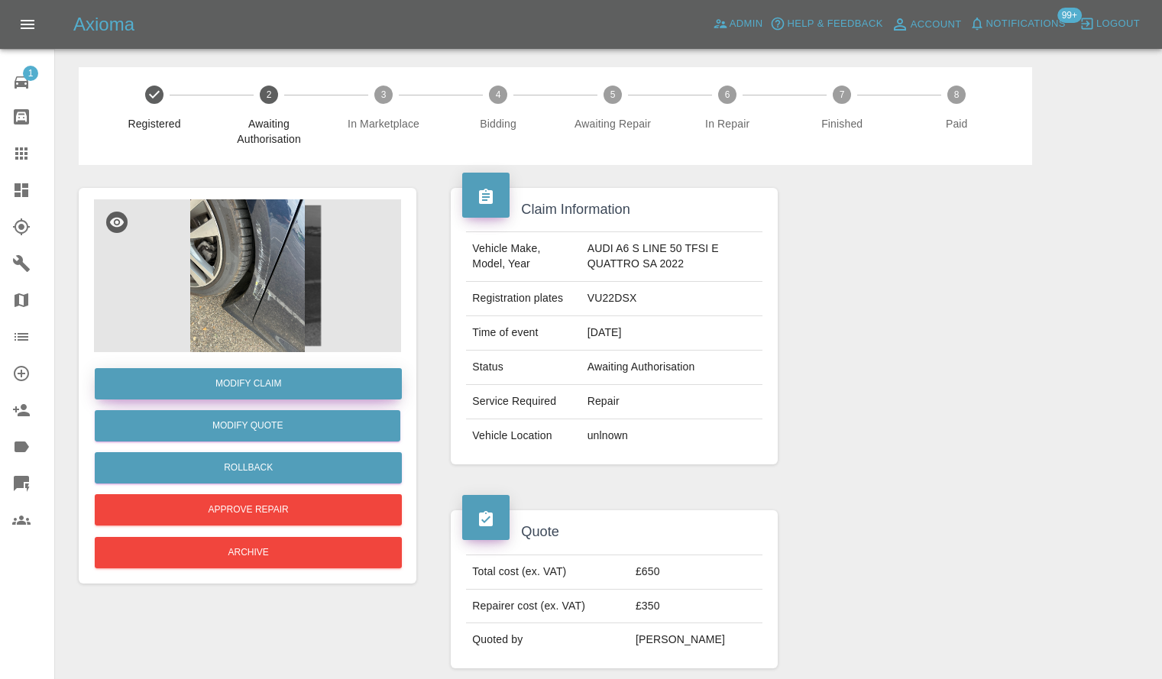
click at [199, 396] on link "Modify Claim" at bounding box center [248, 383] width 307 height 31
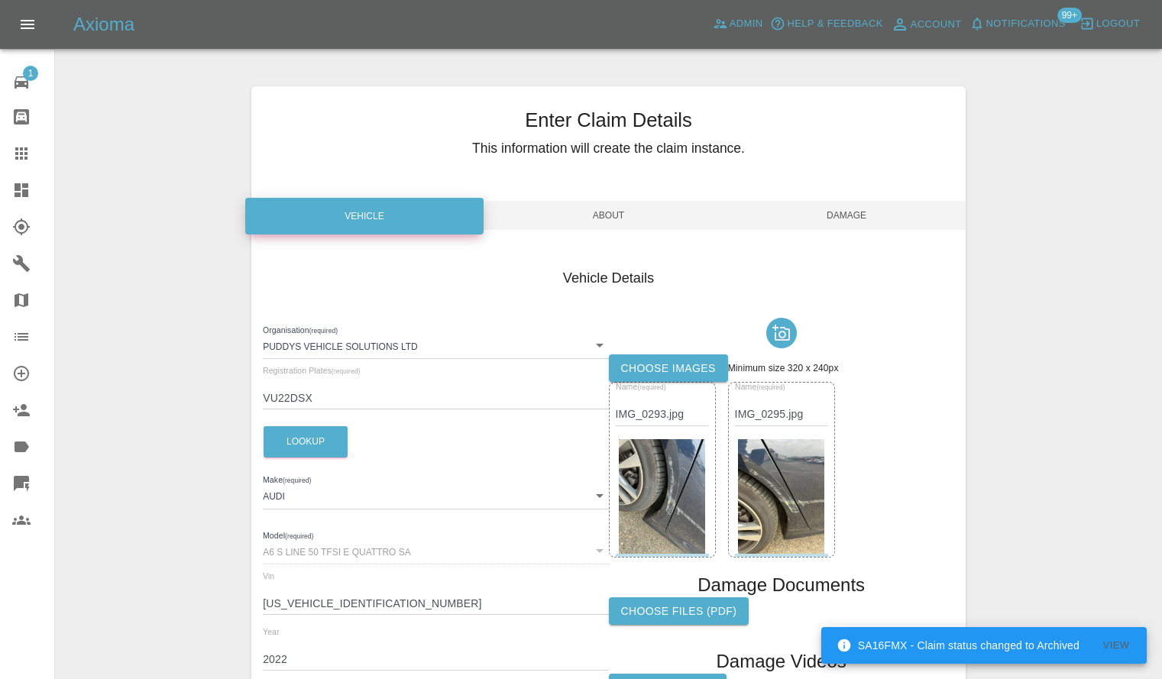
click at [565, 223] on span "About" at bounding box center [609, 215] width 238 height 29
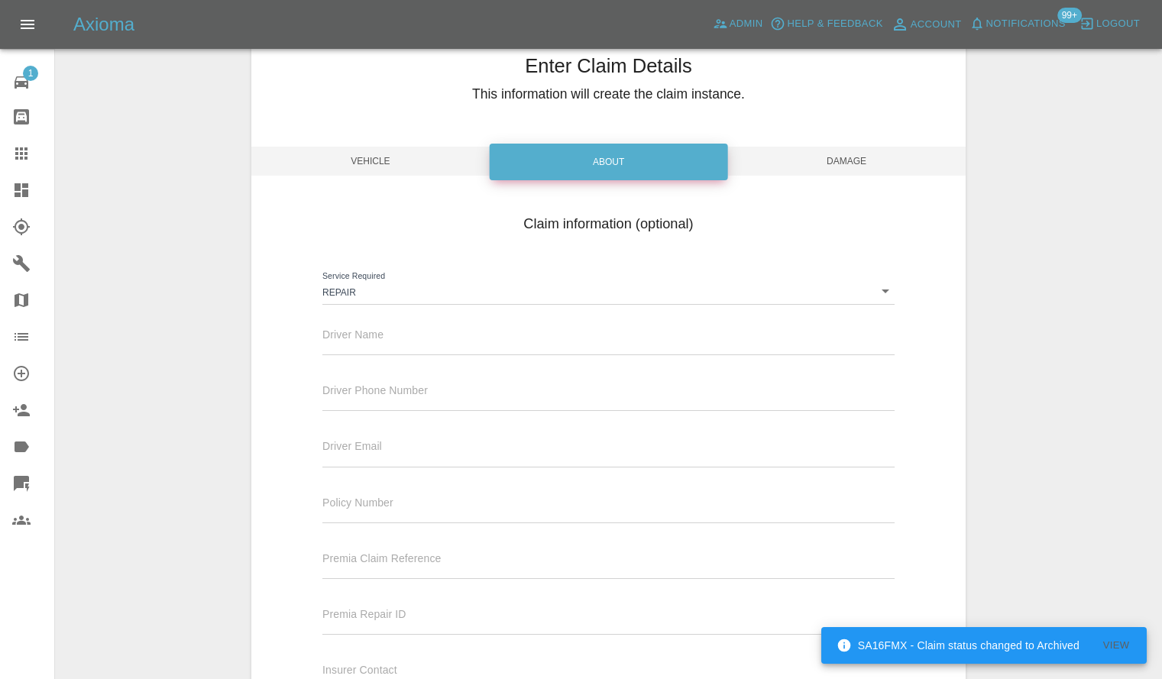
scroll to position [76, 0]
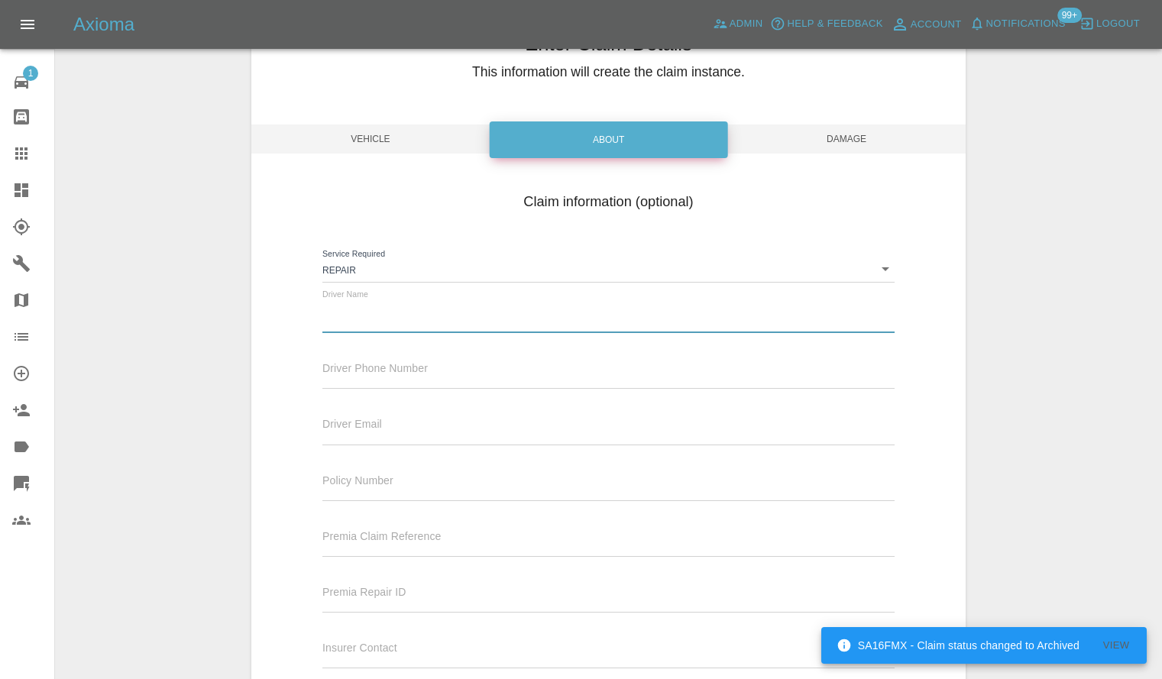
click at [365, 312] on input "text" at bounding box center [608, 322] width 572 height 22
paste input "114 Empingham Road Stamford PE9 2SU"
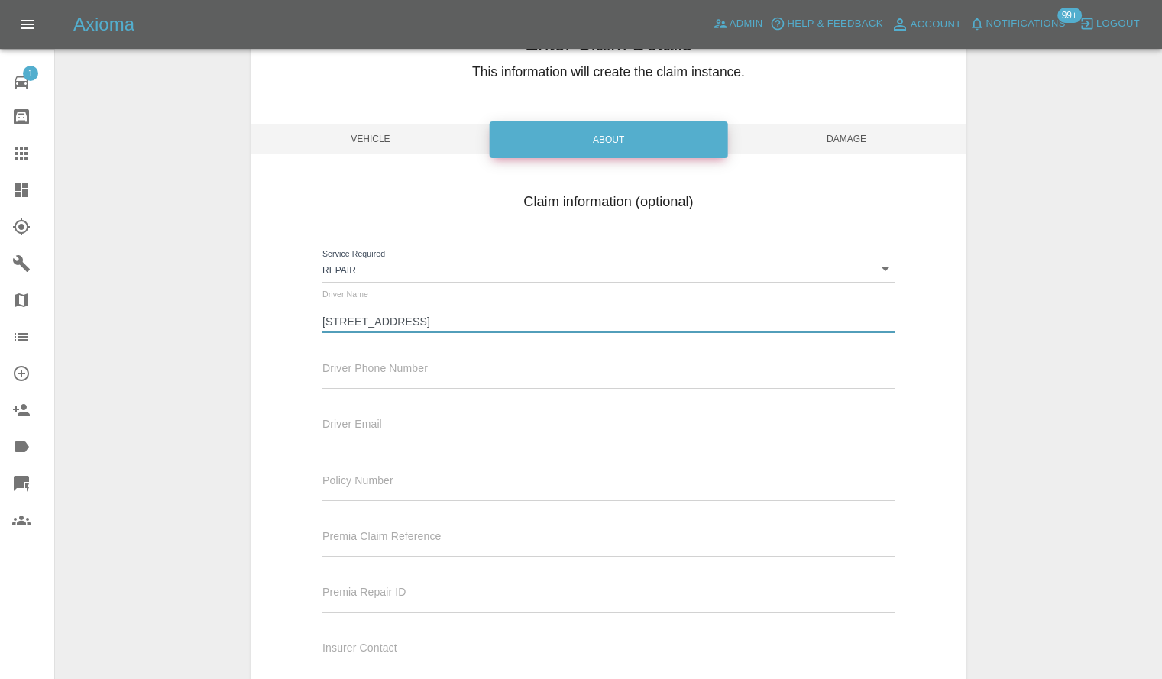
type input "114 Empingham Road Stamford PE9 2SU"
click at [451, 383] on input "text" at bounding box center [608, 378] width 572 height 22
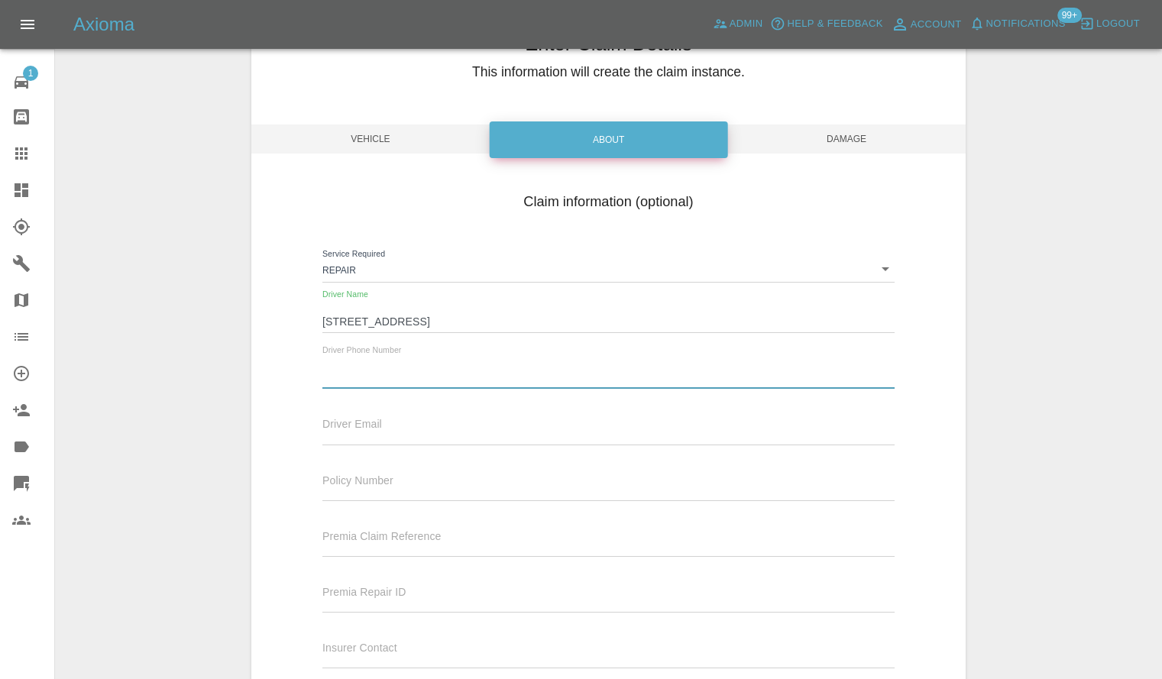
click at [451, 383] on input "text" at bounding box center [608, 378] width 572 height 22
paste input "07789373009"
type input "07789373009"
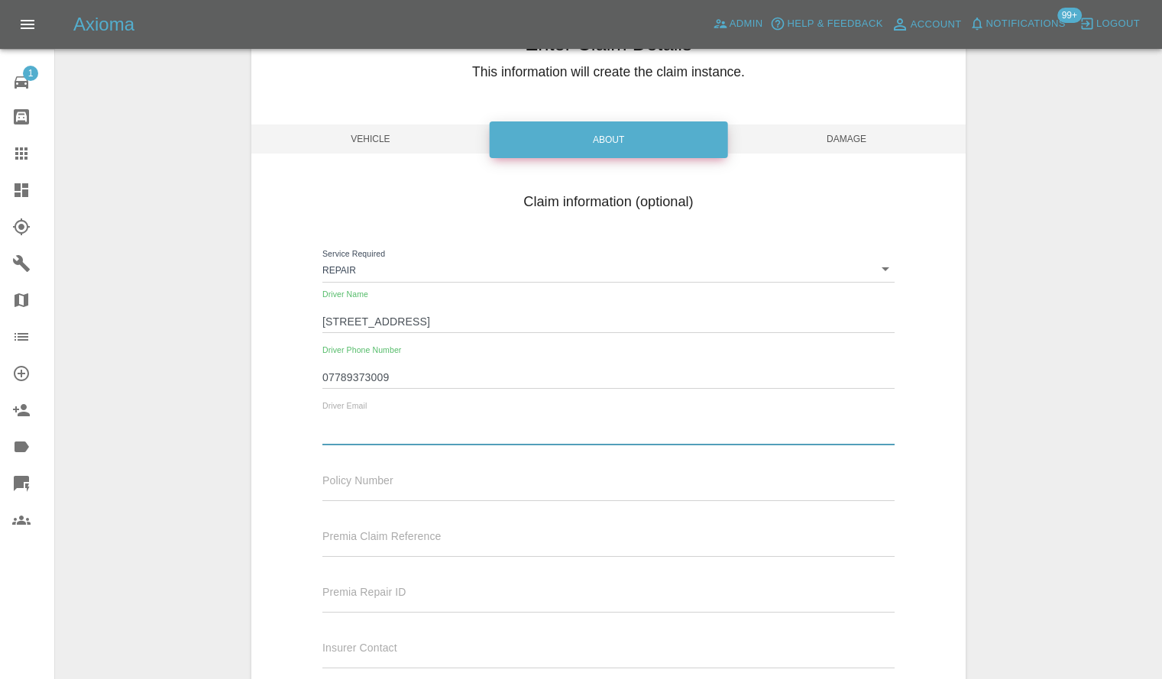
click at [326, 425] on input "text" at bounding box center [608, 433] width 572 height 22
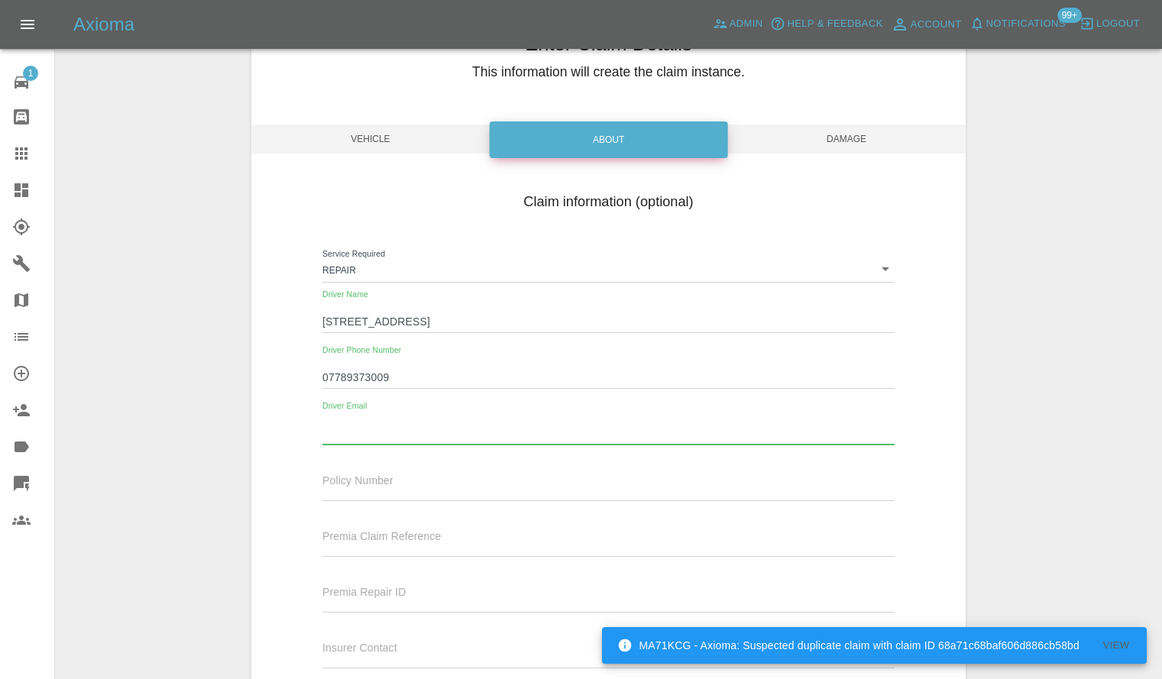
paste input "Lynda.Hulme@fowlerwelch.co.uk"
click at [331, 428] on input "Lynda.Hulme@fowlerwelch.co.uk" at bounding box center [608, 433] width 572 height 22
type input "lynda.Hulme@fowlerwelch.co.uk"
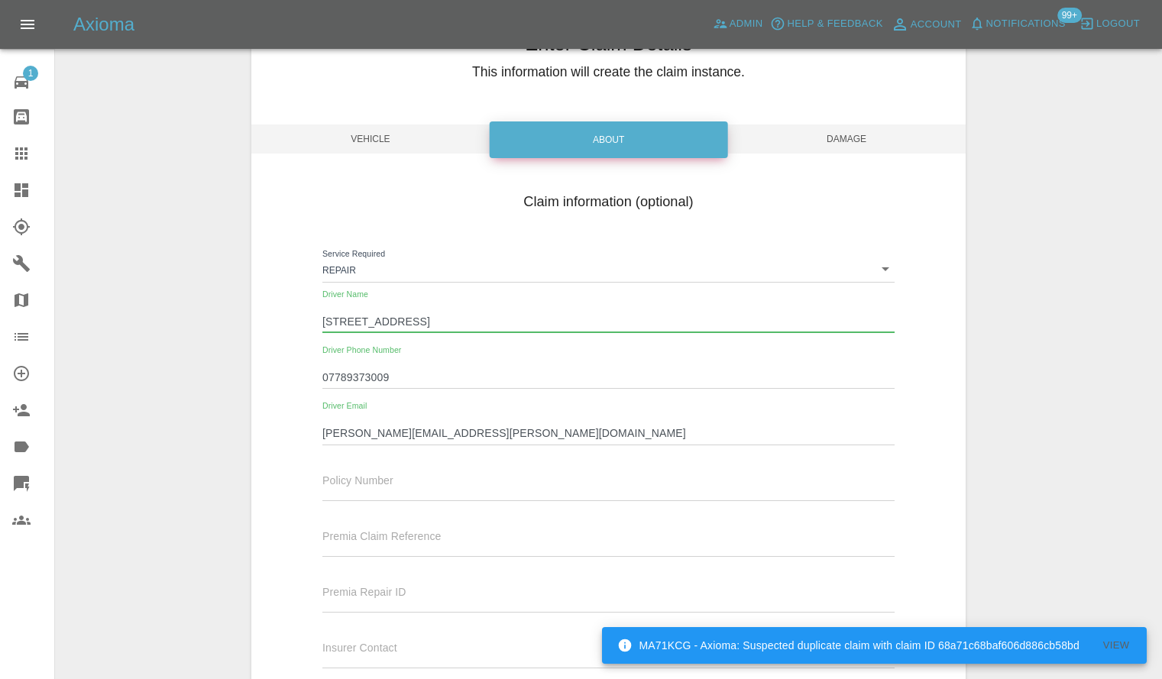
drag, startPoint x: 599, startPoint y: 315, endPoint x: 0, endPoint y: 312, distance: 598.8
click at [0, 312] on div "Axioma Admin Help & Feedback Account Notifications 99+ Logout 1 Repair home Bod…" at bounding box center [581, 348] width 1162 height 849
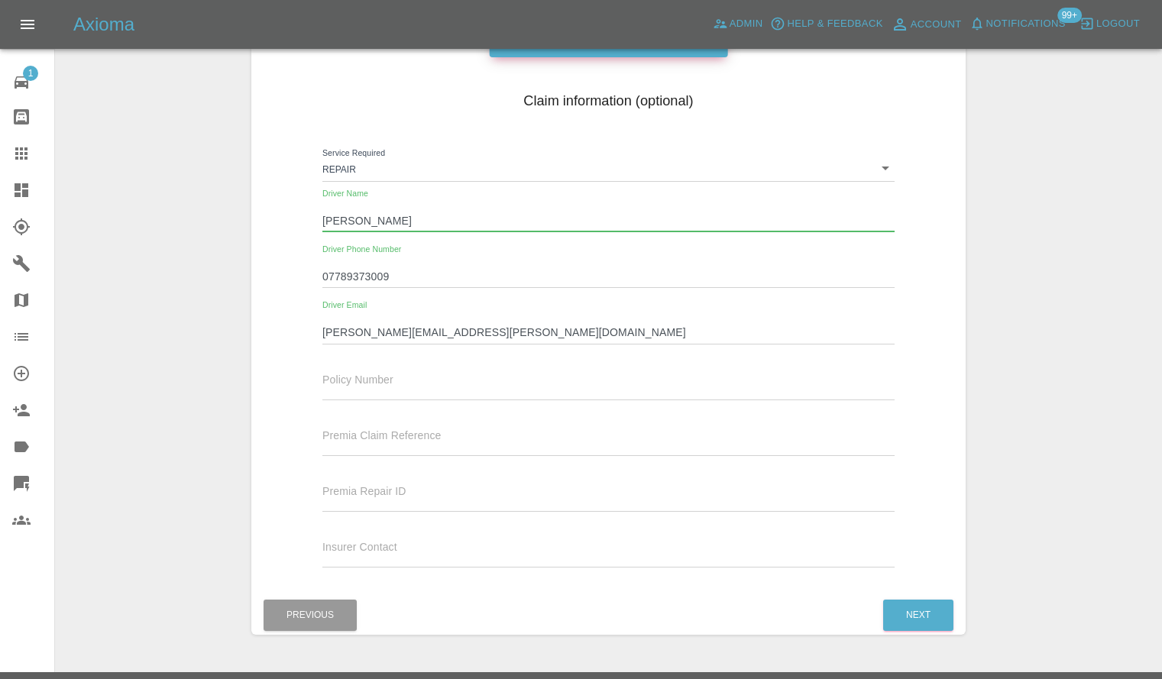
scroll to position [213, 0]
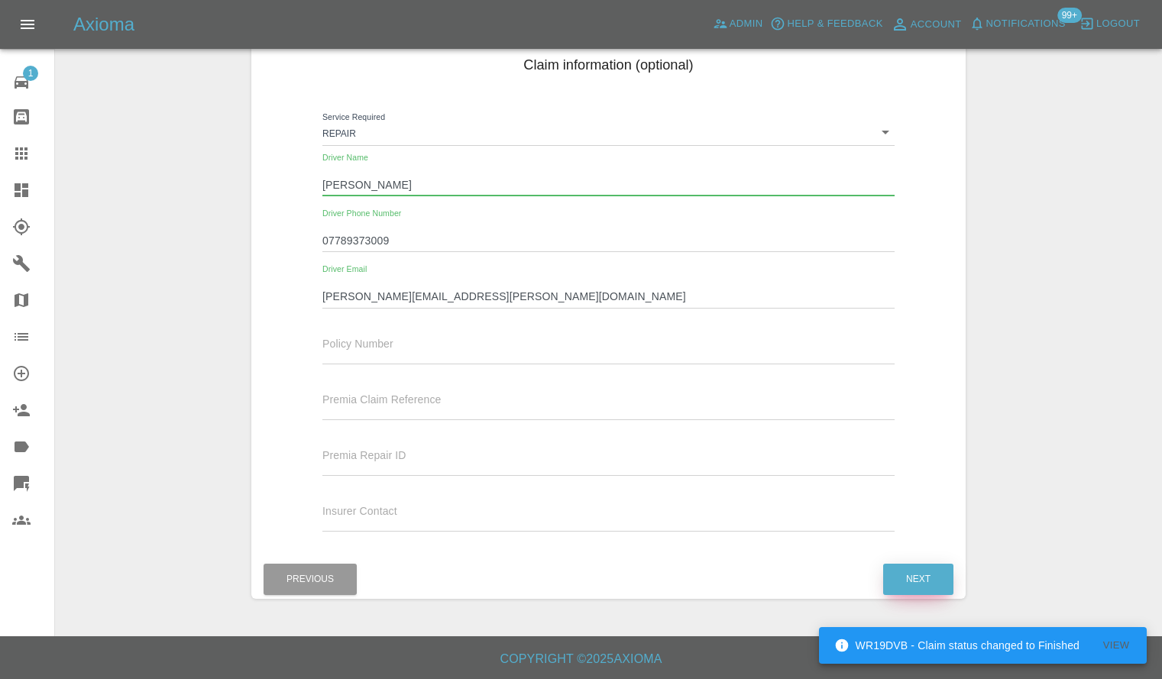
type input "[PERSON_NAME]"
click at [933, 583] on button "Next" at bounding box center [918, 579] width 70 height 31
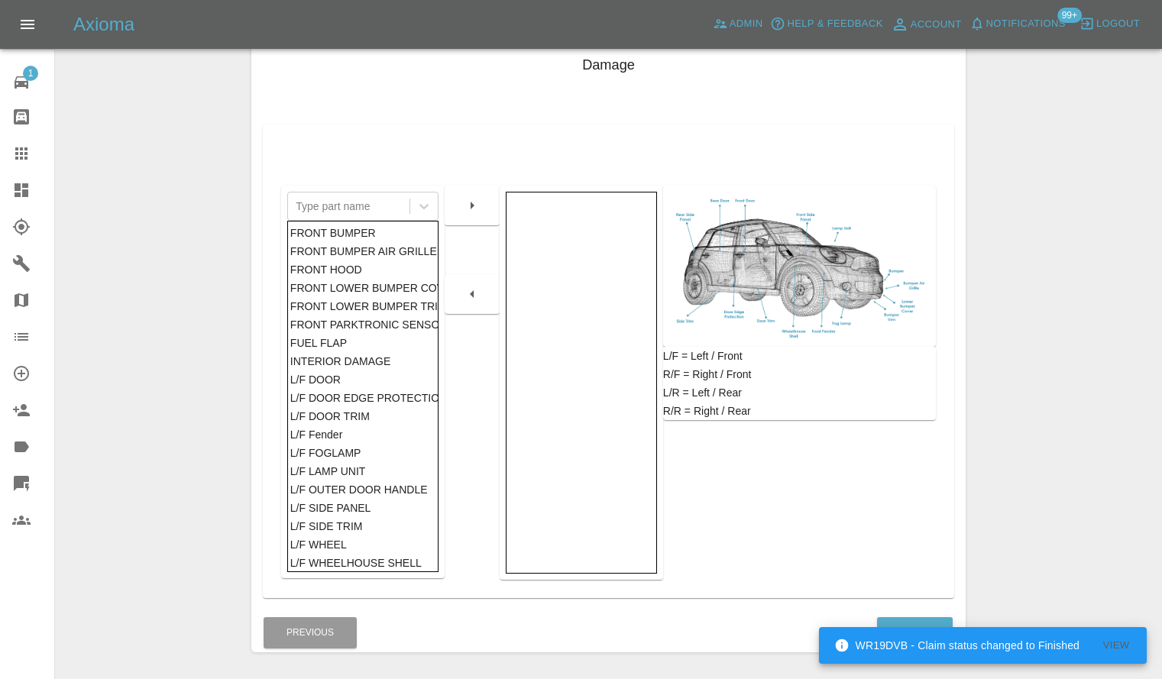
scroll to position [0, 0]
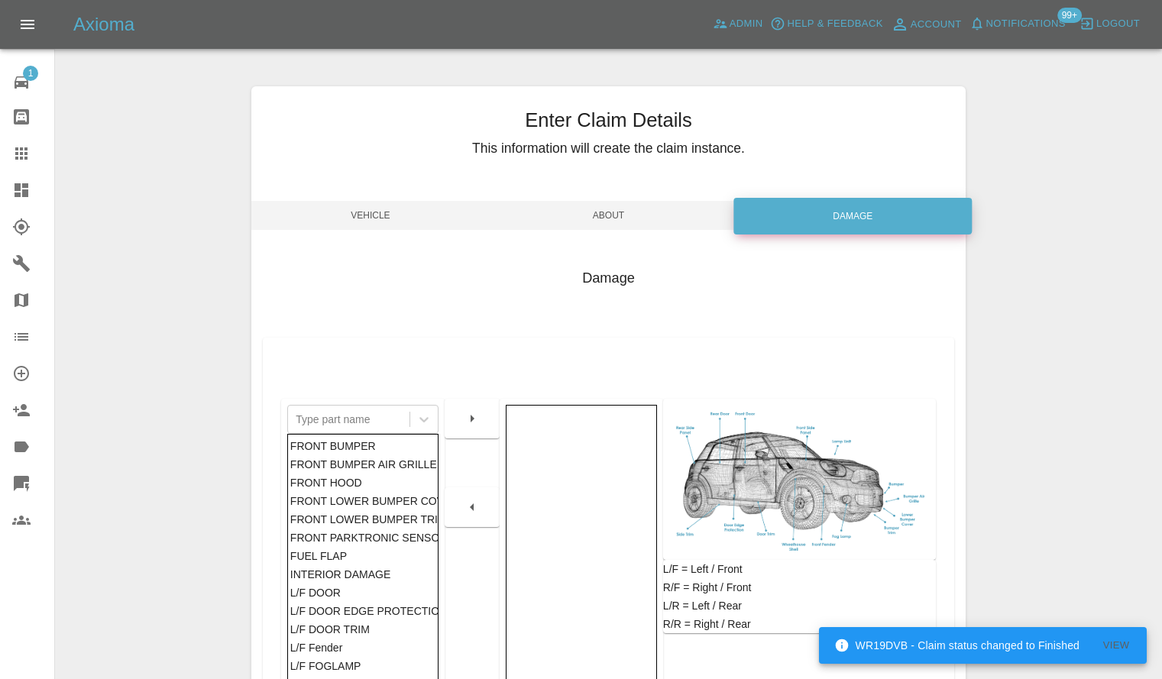
click at [613, 211] on span "About" at bounding box center [609, 215] width 238 height 29
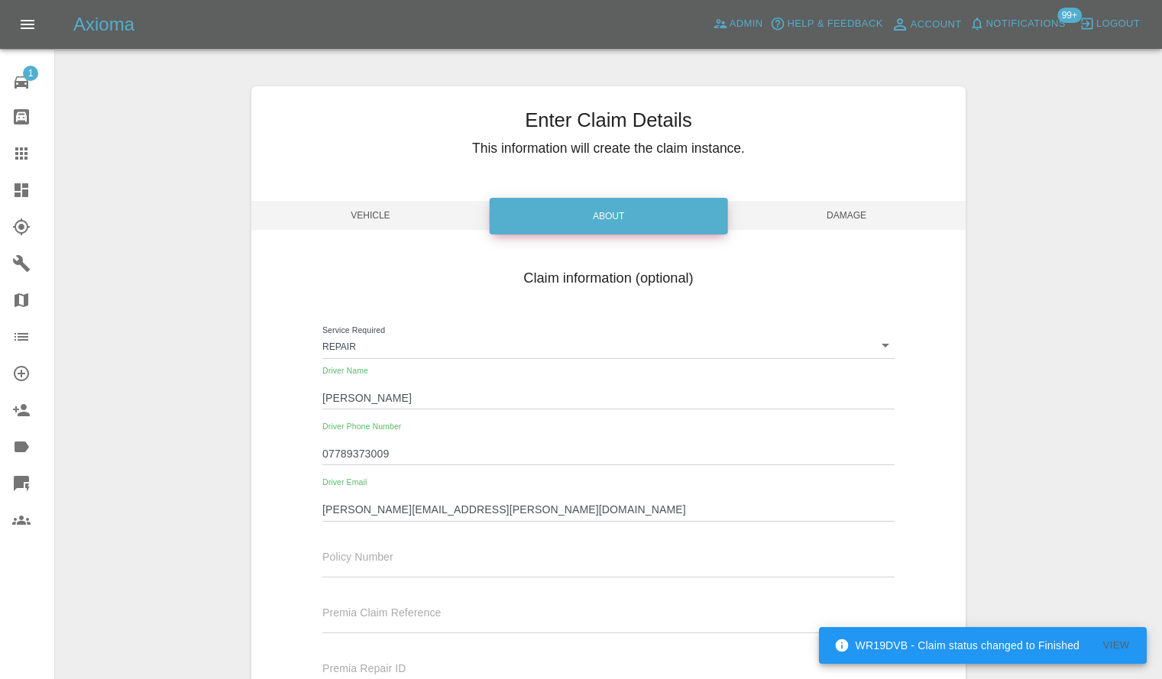
click at [390, 211] on span "Vehicle" at bounding box center [370, 215] width 238 height 29
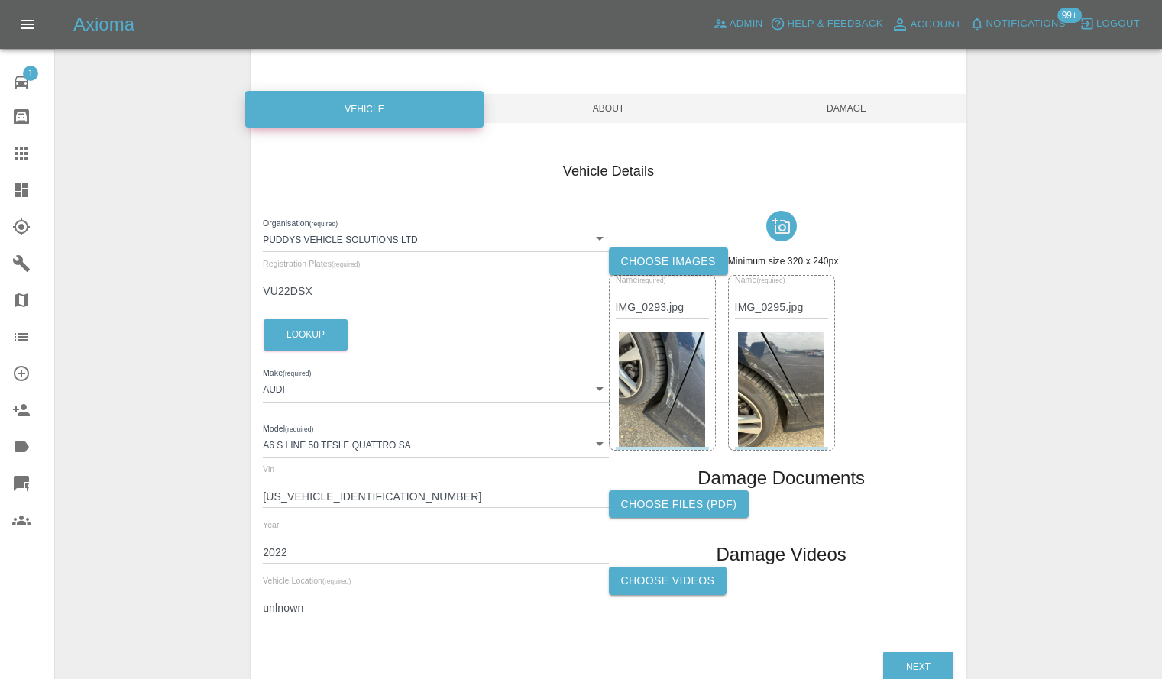
scroll to position [195, 0]
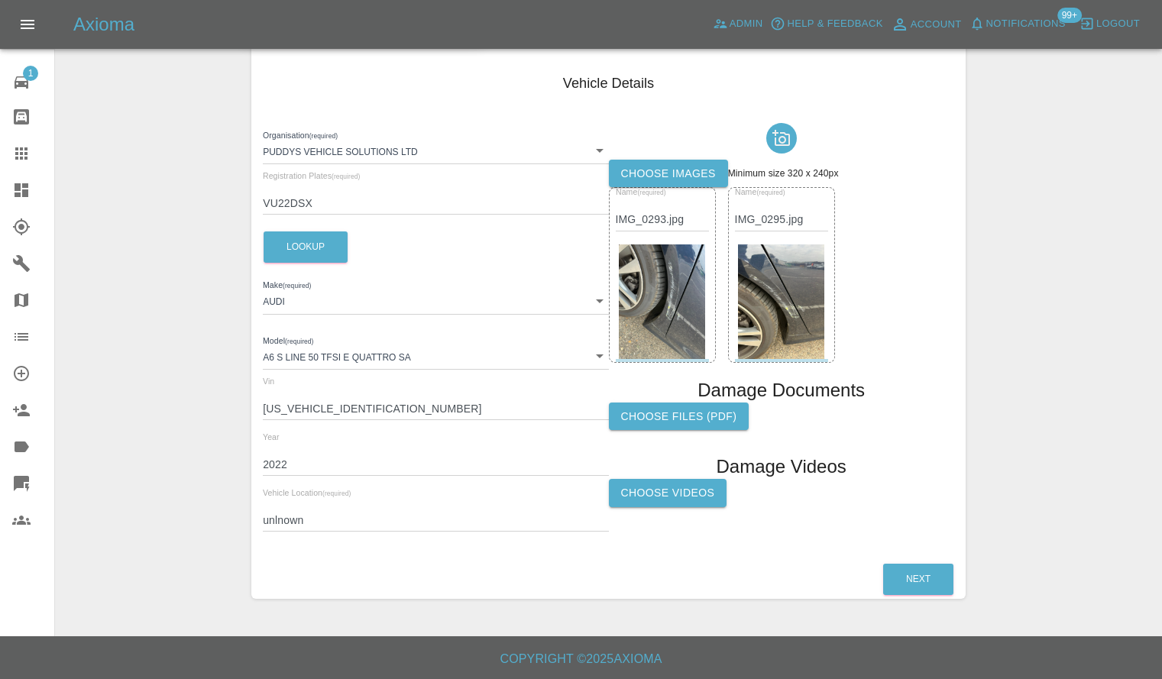
click at [383, 500] on div "Vehicle Location (required) unlnown" at bounding box center [435, 510] width 345 height 43
click at [381, 506] on div "Vehicle Location (required) unlnown" at bounding box center [435, 510] width 345 height 43
click at [343, 509] on div "Vehicle Location (required) unlnown" at bounding box center [435, 510] width 345 height 43
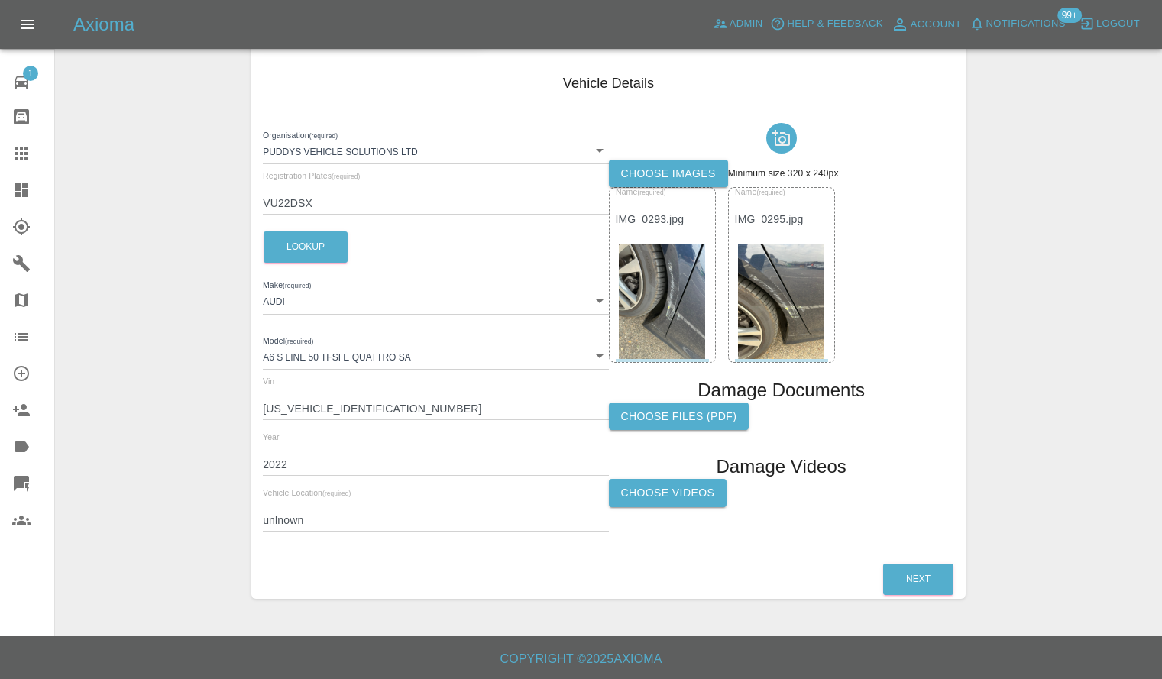
click at [343, 509] on div "Vehicle Location (required) unlnown" at bounding box center [435, 510] width 345 height 43
click at [301, 510] on input "unlnown" at bounding box center [435, 520] width 345 height 22
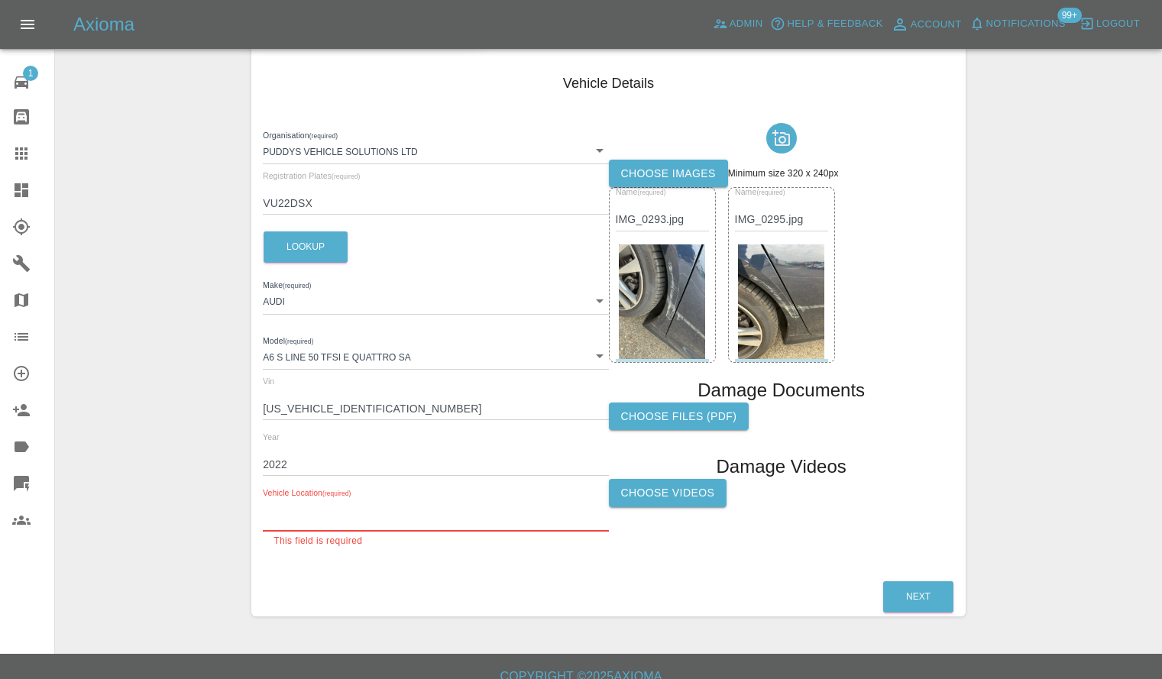
paste input "114 Empingham Road Stamford PE9 2SU"
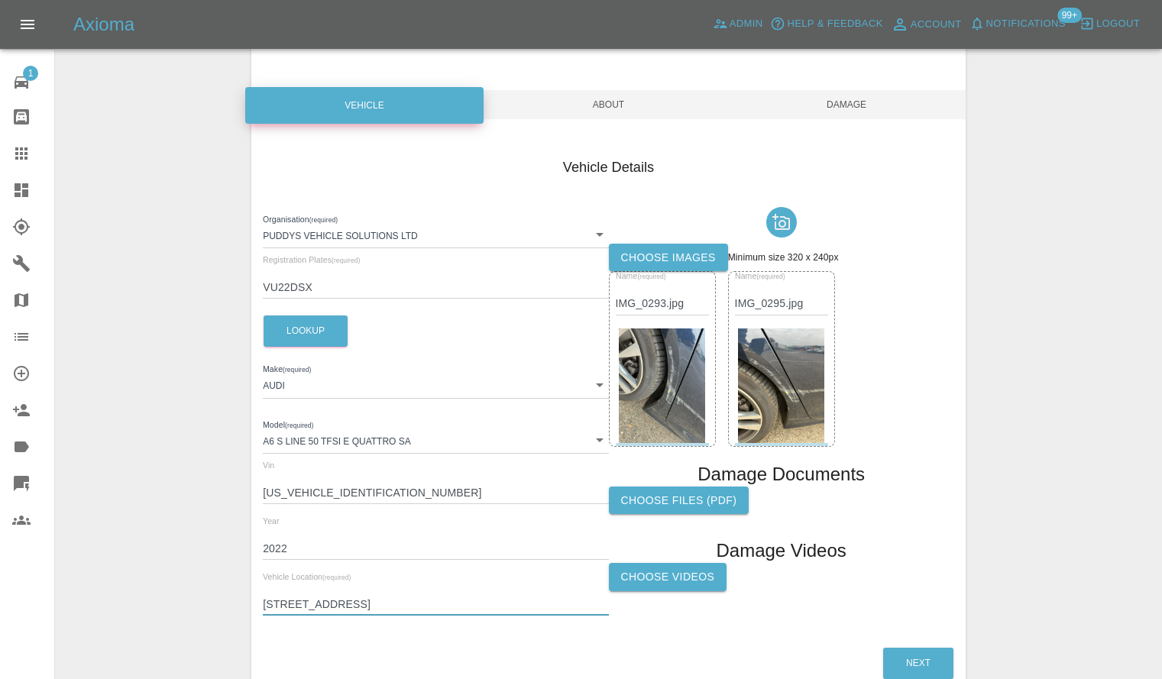
scroll to position [0, 0]
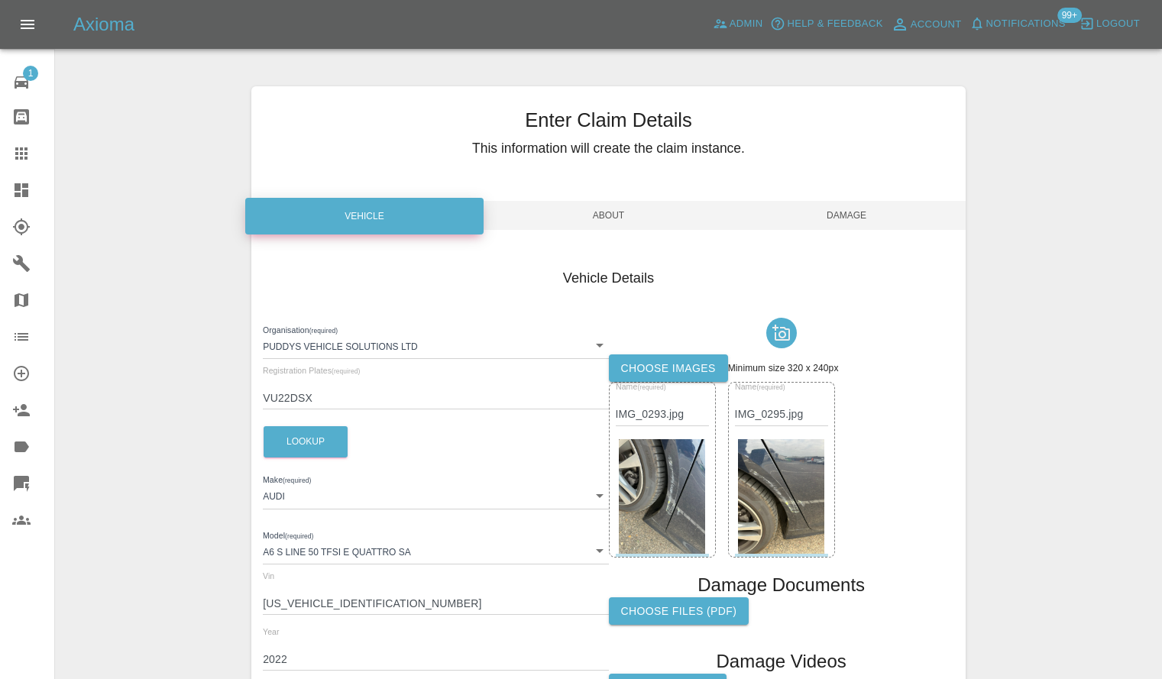
type input "114 Empingham Road Stamford PE9 2SU"
click at [852, 215] on span "Damage" at bounding box center [846, 215] width 238 height 29
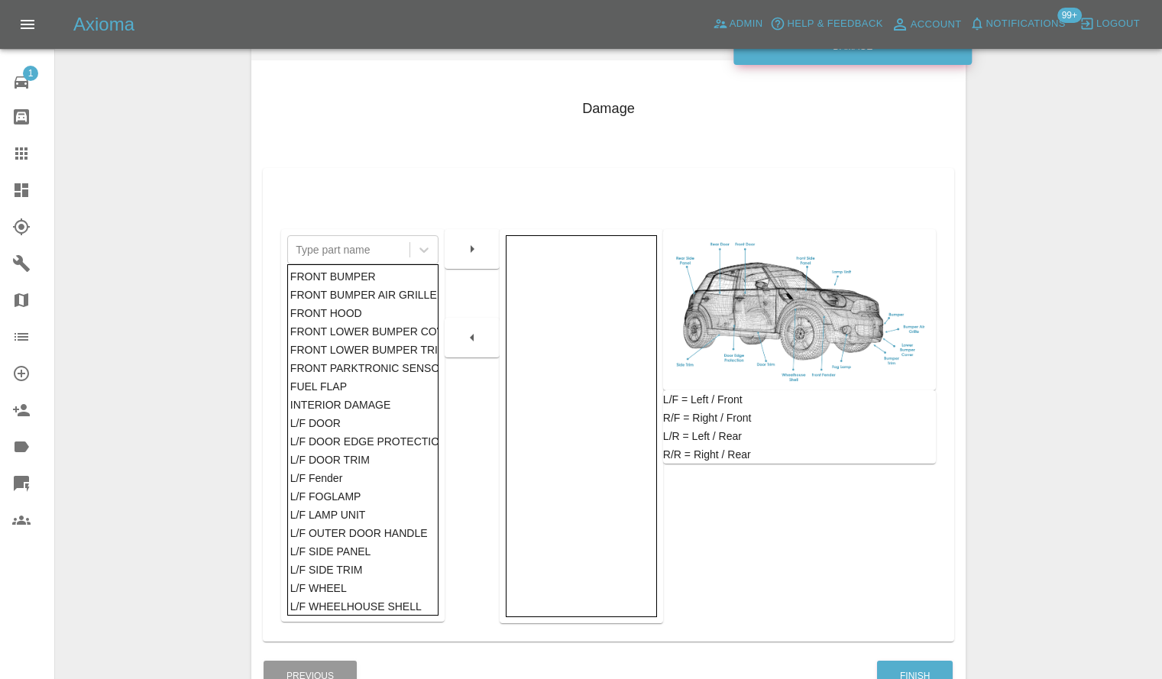
scroll to position [267, 0]
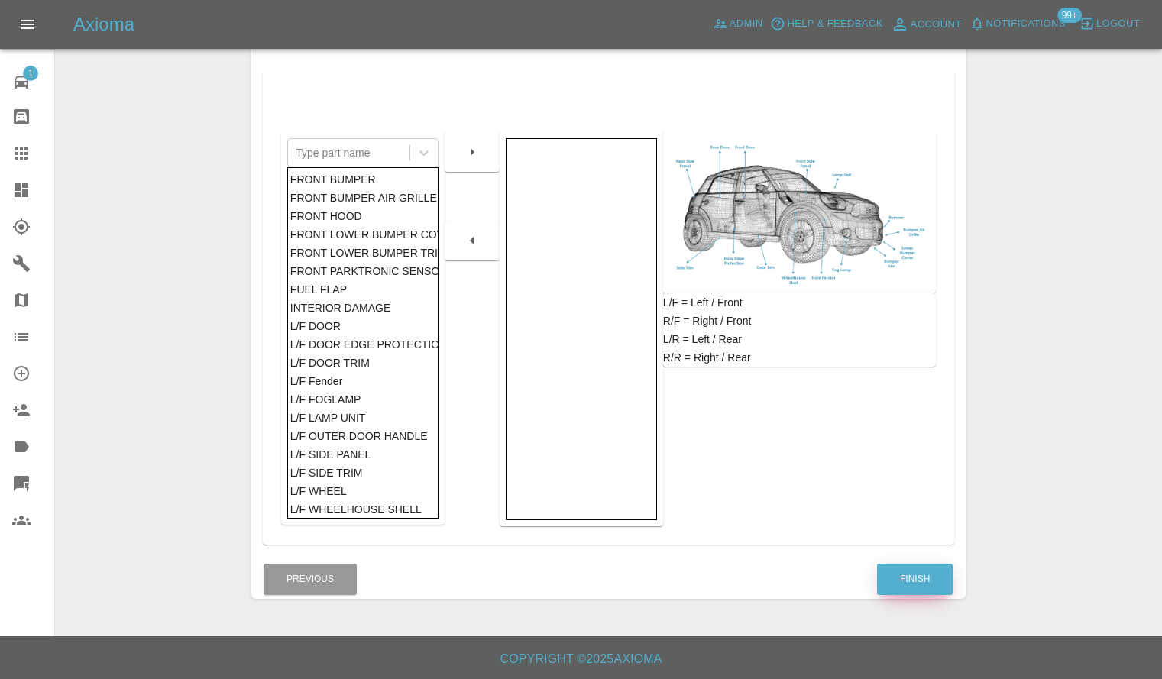
click at [926, 571] on button "Finish" at bounding box center [915, 579] width 76 height 31
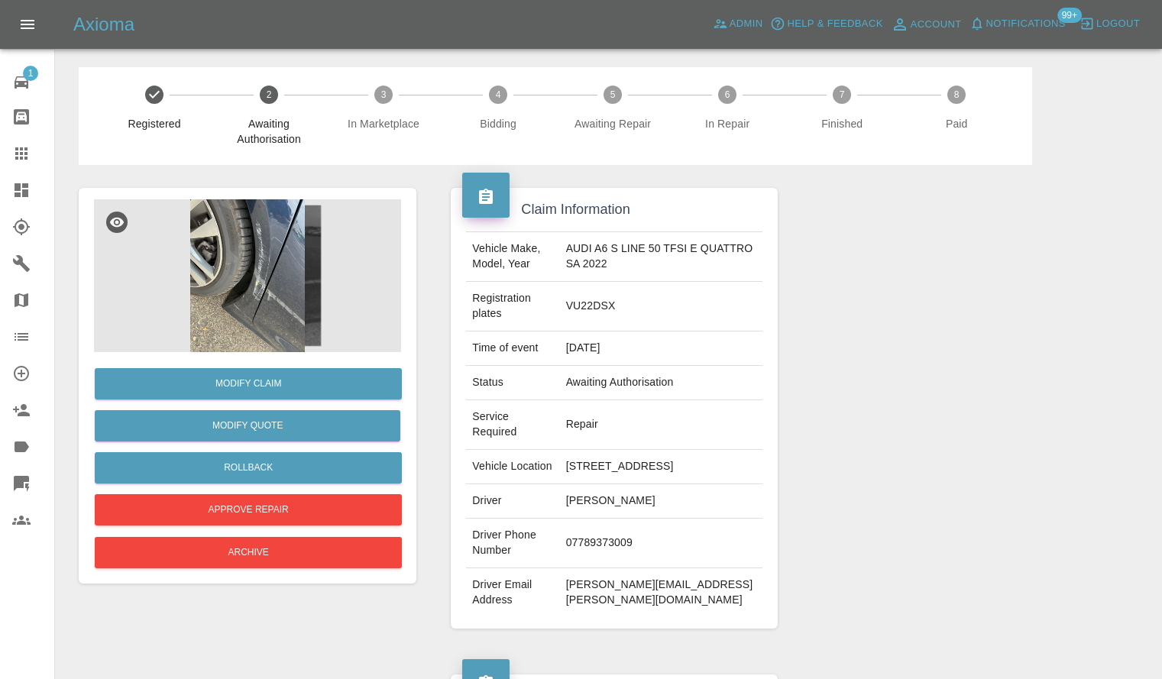
click at [266, 280] on img at bounding box center [247, 275] width 307 height 153
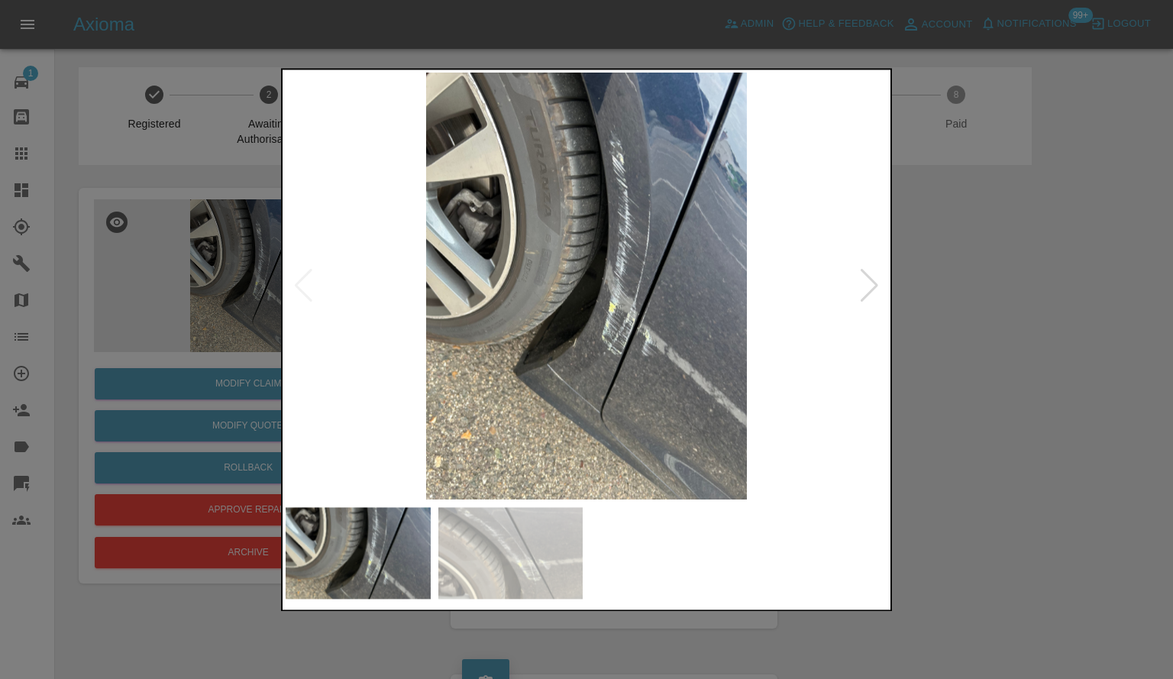
click at [938, 422] on div at bounding box center [586, 339] width 1173 height 679
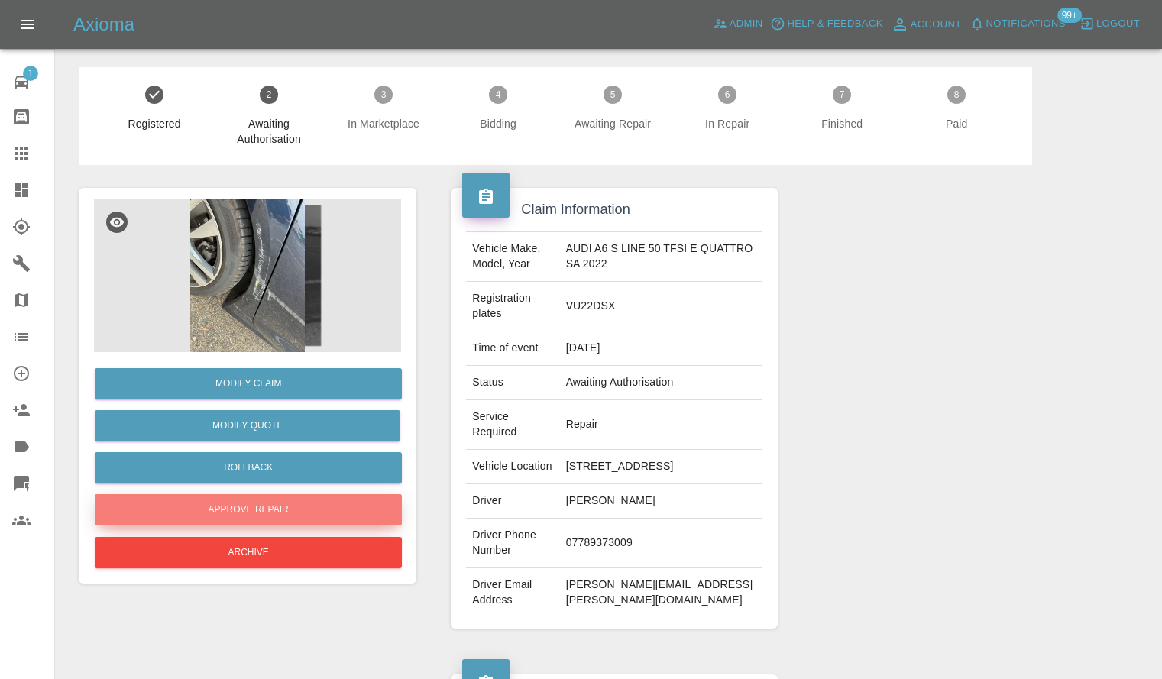
click at [273, 497] on button "Approve Repair" at bounding box center [248, 509] width 307 height 31
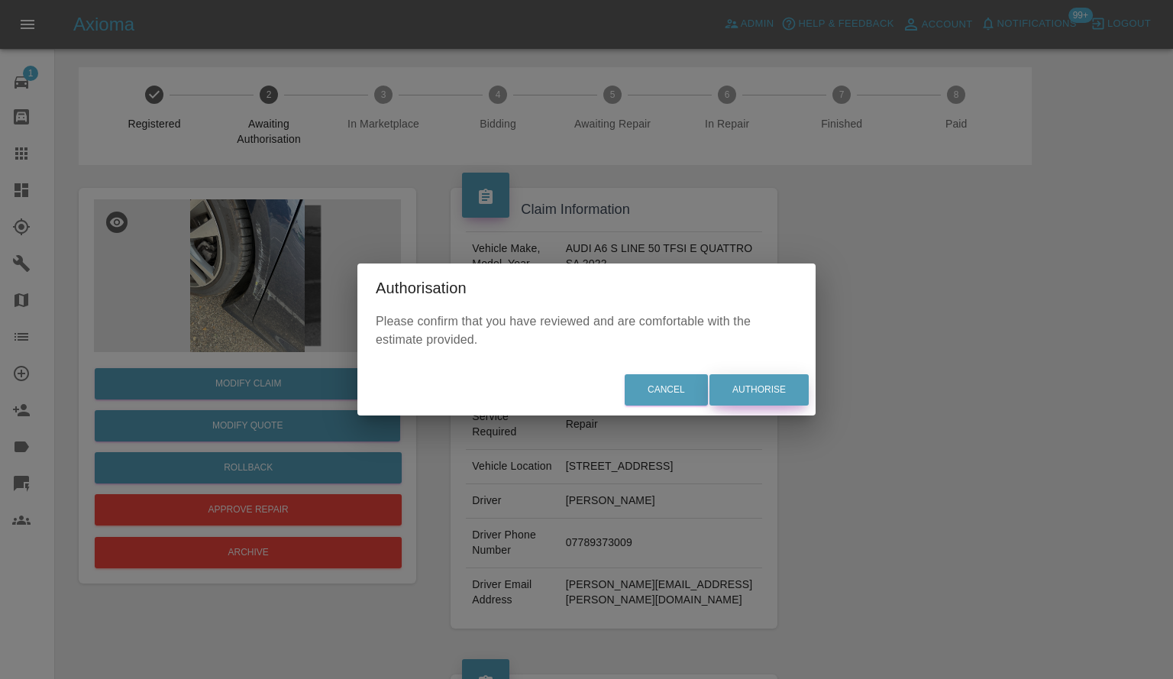
click at [732, 396] on button "Authorise" at bounding box center [759, 389] width 99 height 31
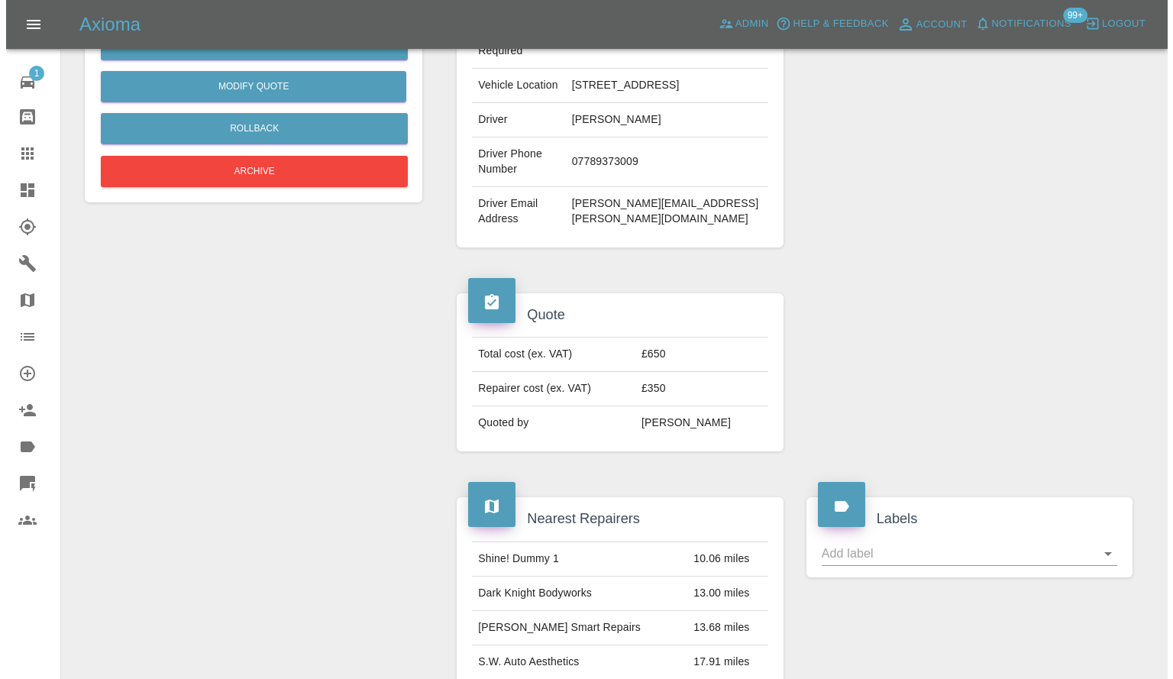
scroll to position [153, 0]
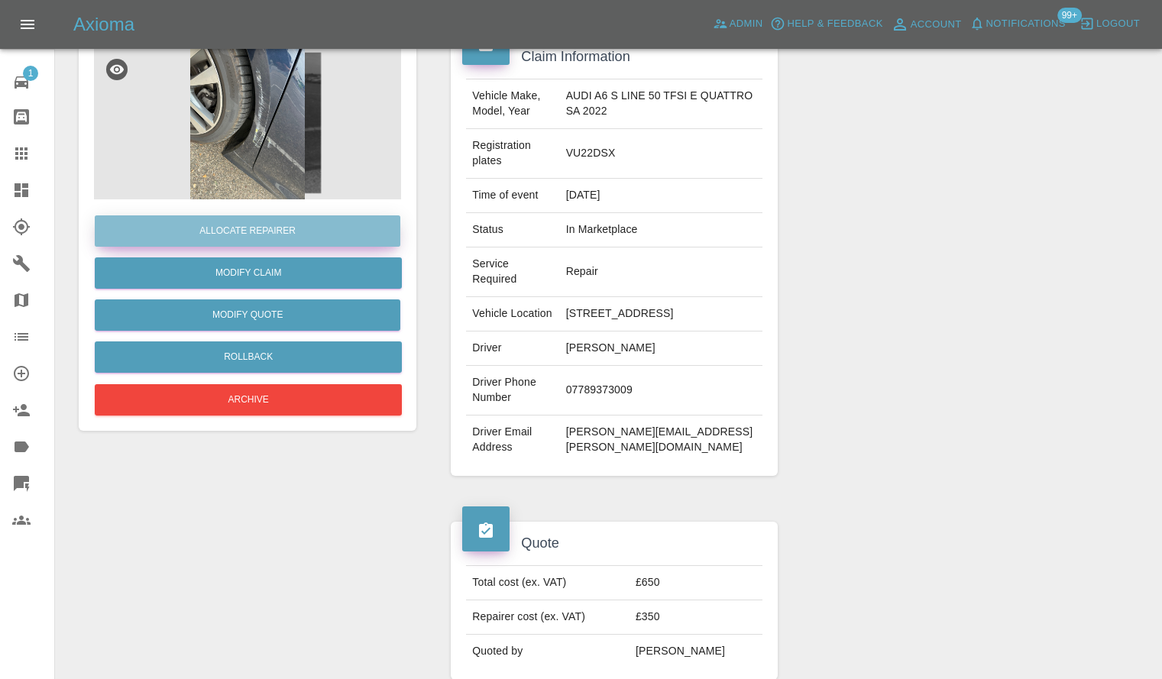
click at [341, 231] on button "Allocate Repairer" at bounding box center [248, 230] width 306 height 31
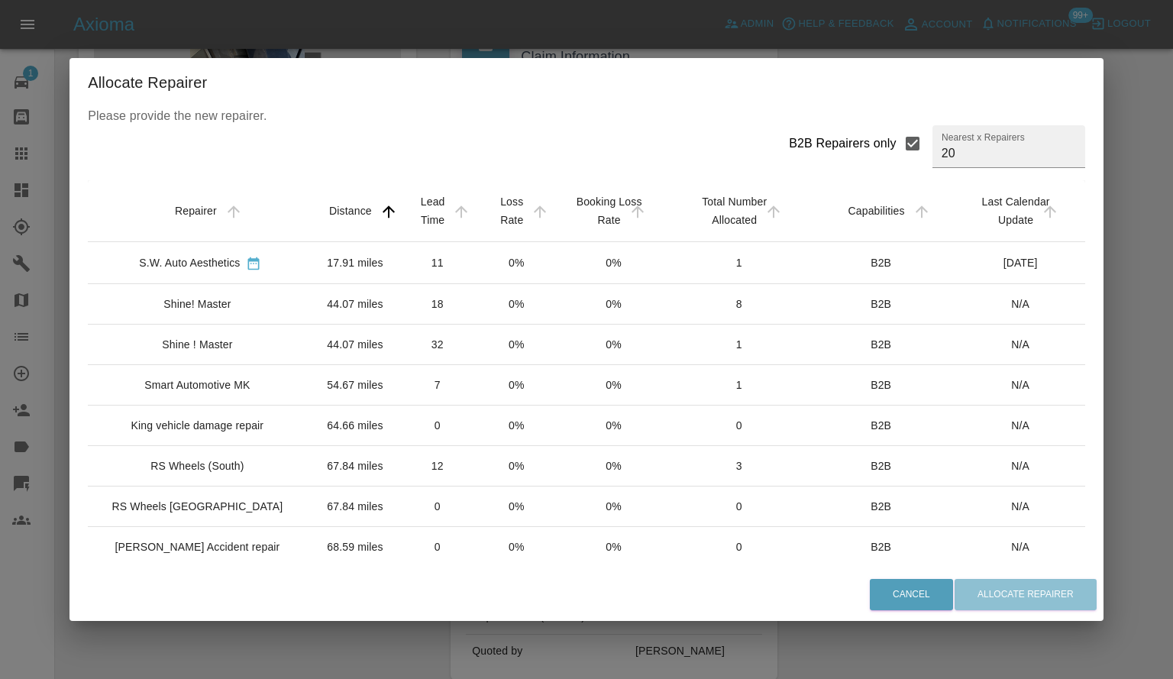
click at [556, 270] on td "0%" at bounding box center [614, 262] width 116 height 41
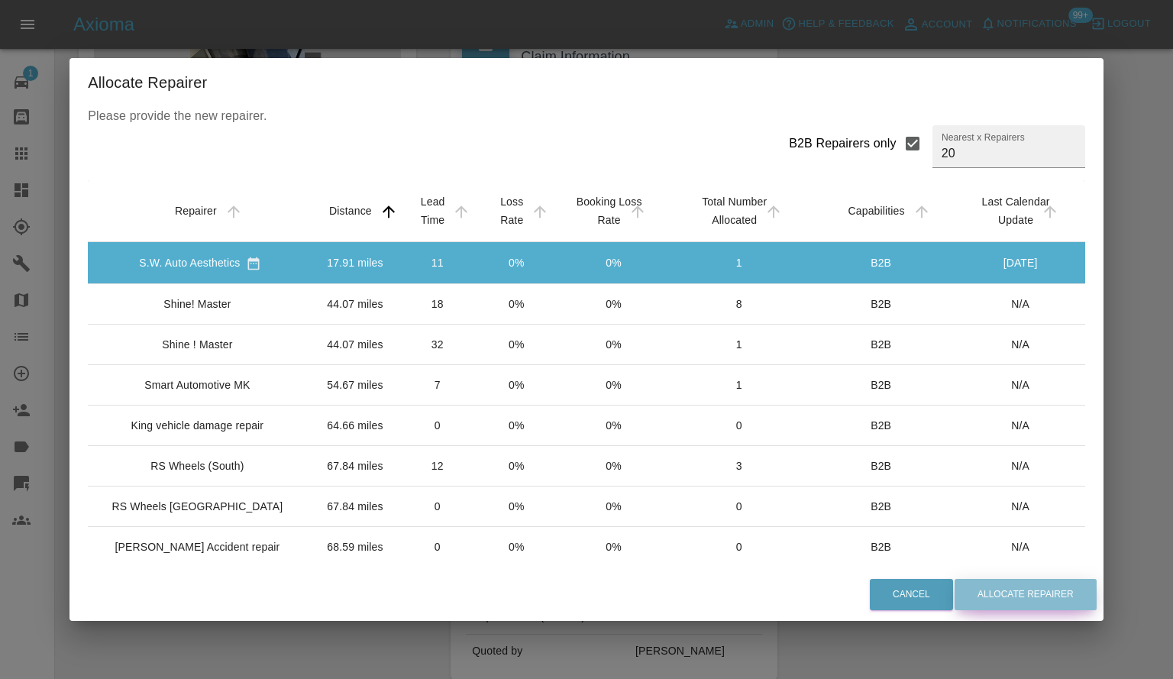
click at [1005, 605] on button "Allocate Repairer" at bounding box center [1026, 594] width 142 height 31
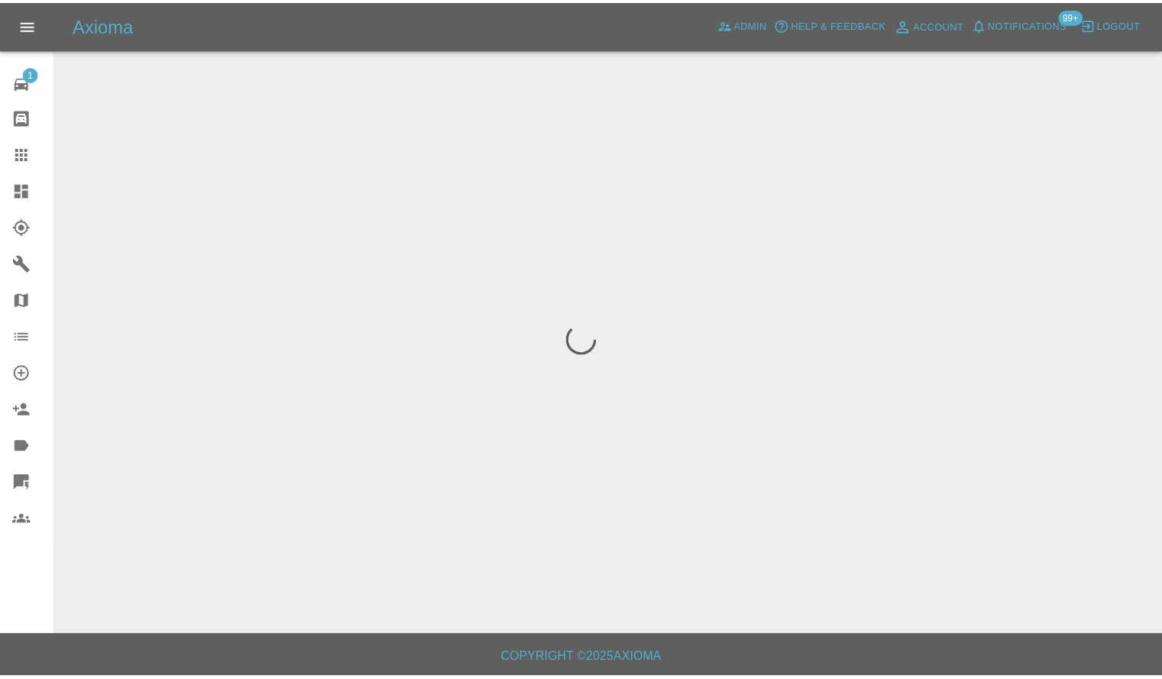
scroll to position [0, 0]
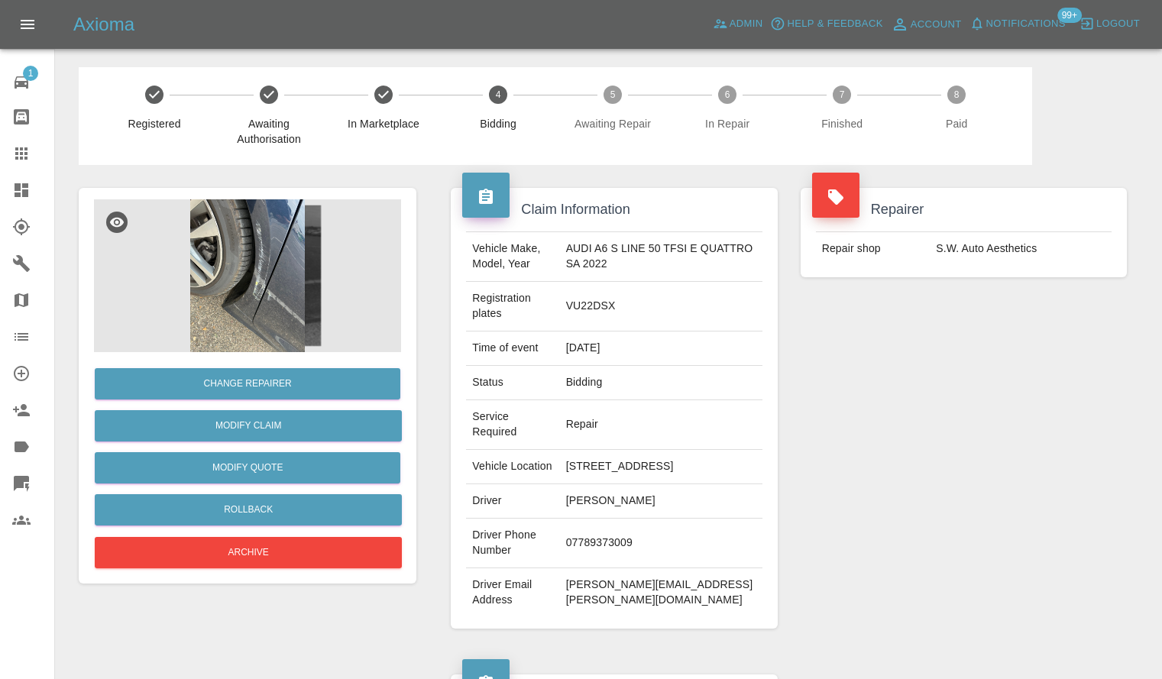
click at [217, 271] on img at bounding box center [247, 275] width 307 height 153
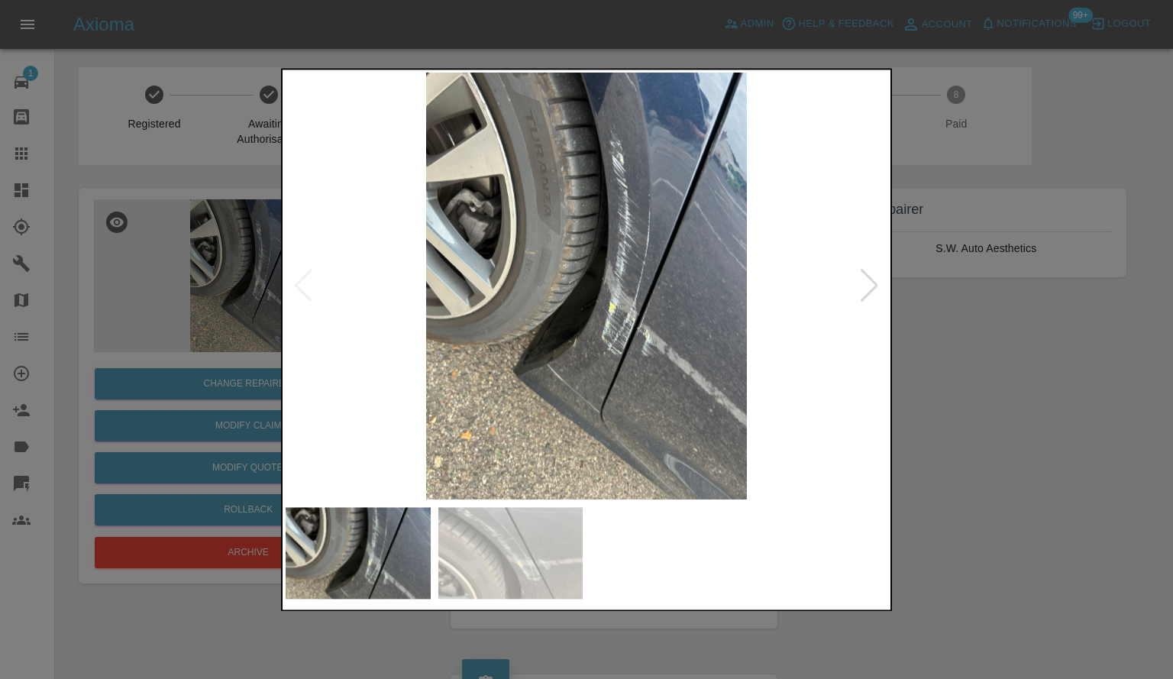
click at [865, 278] on div at bounding box center [869, 287] width 21 height 34
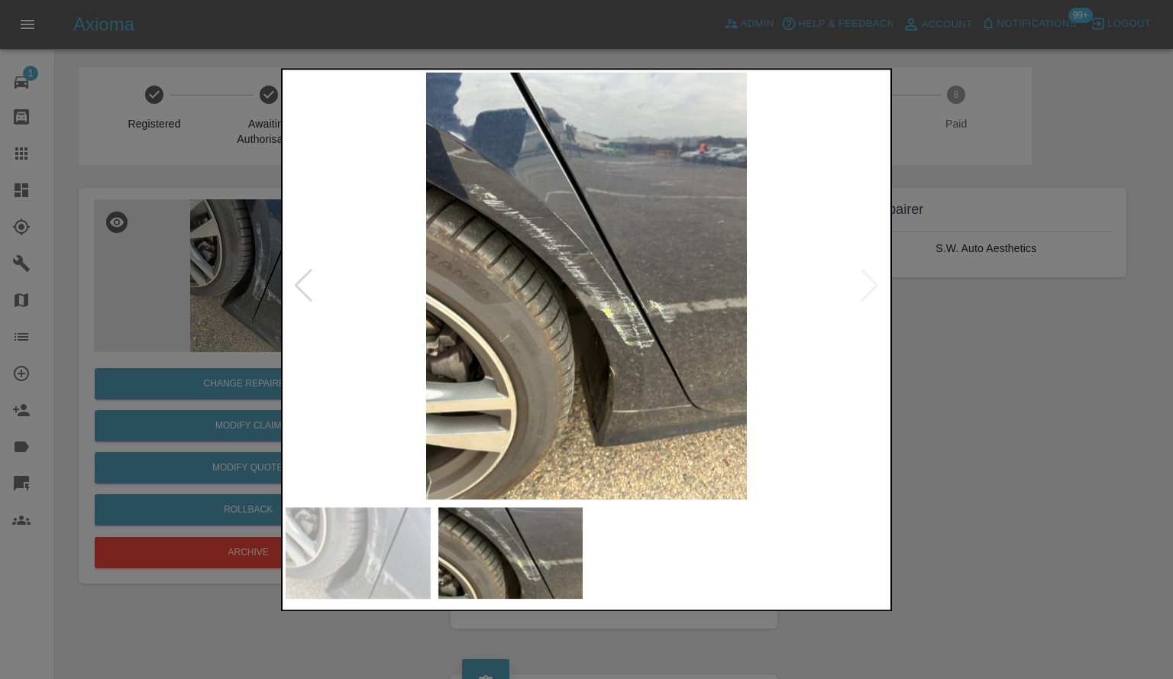
click at [988, 400] on div at bounding box center [586, 339] width 1173 height 679
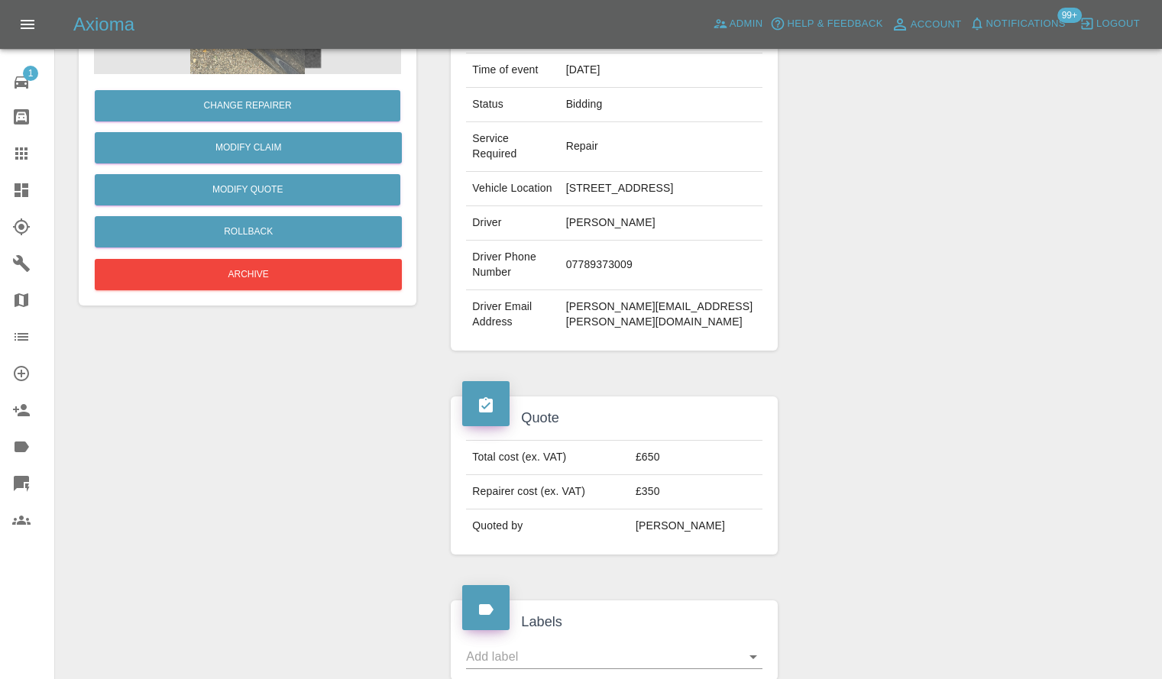
scroll to position [535, 0]
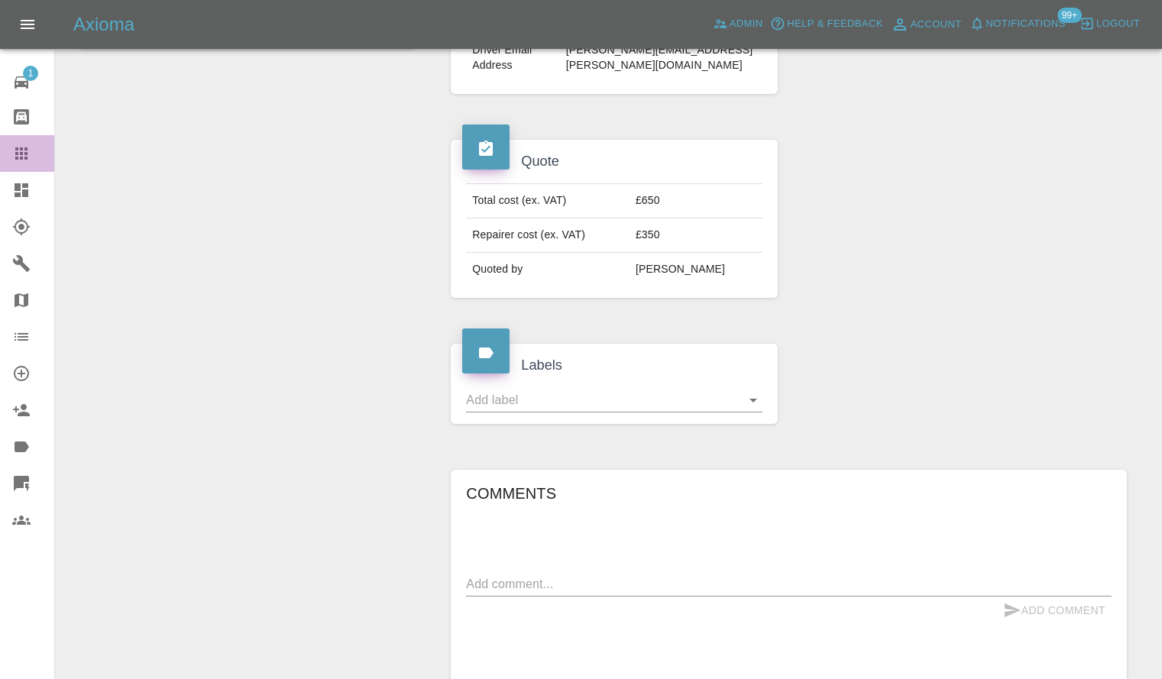
click at [25, 162] on icon at bounding box center [21, 153] width 18 height 18
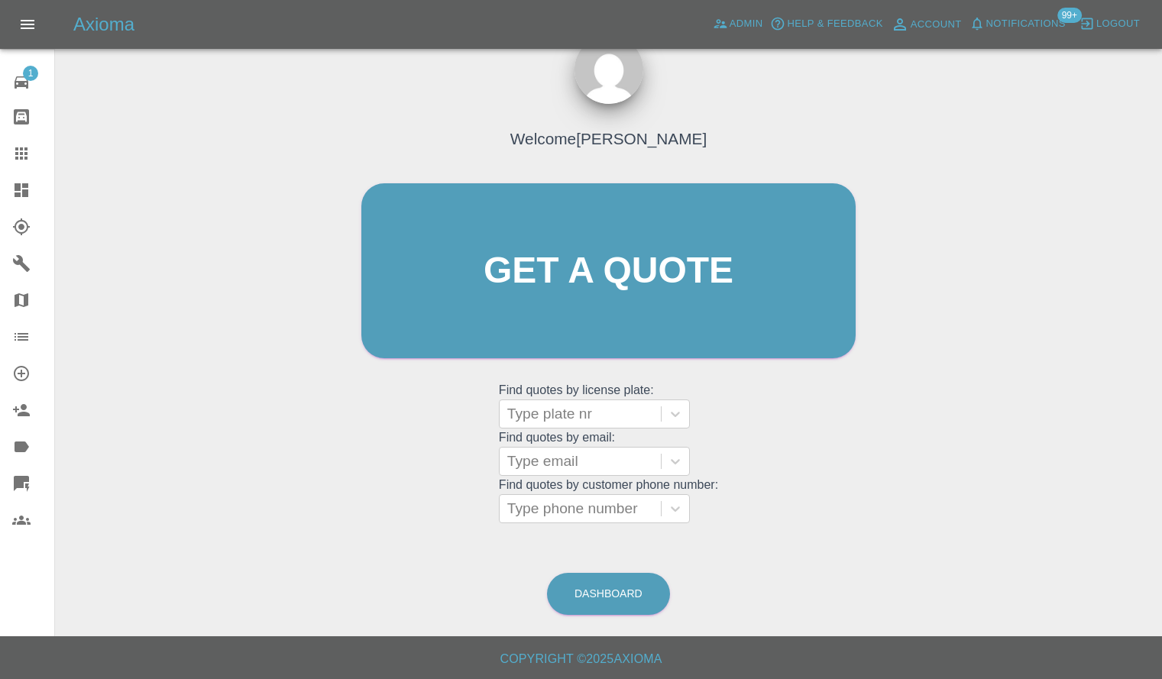
scroll to position [36, 0]
click at [607, 414] on div at bounding box center [580, 413] width 146 height 21
paste input "MW23ODE"
type input "MW23ODE"
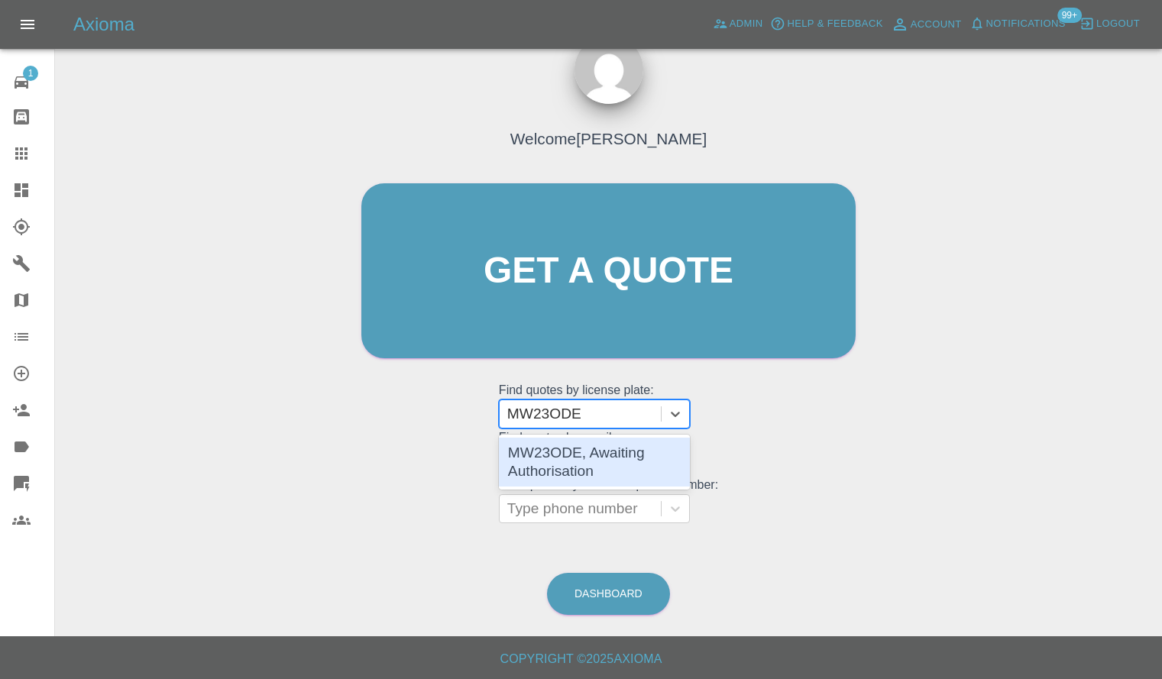
click at [616, 453] on div "MW23ODE, Awaiting Authorisation" at bounding box center [594, 462] width 191 height 49
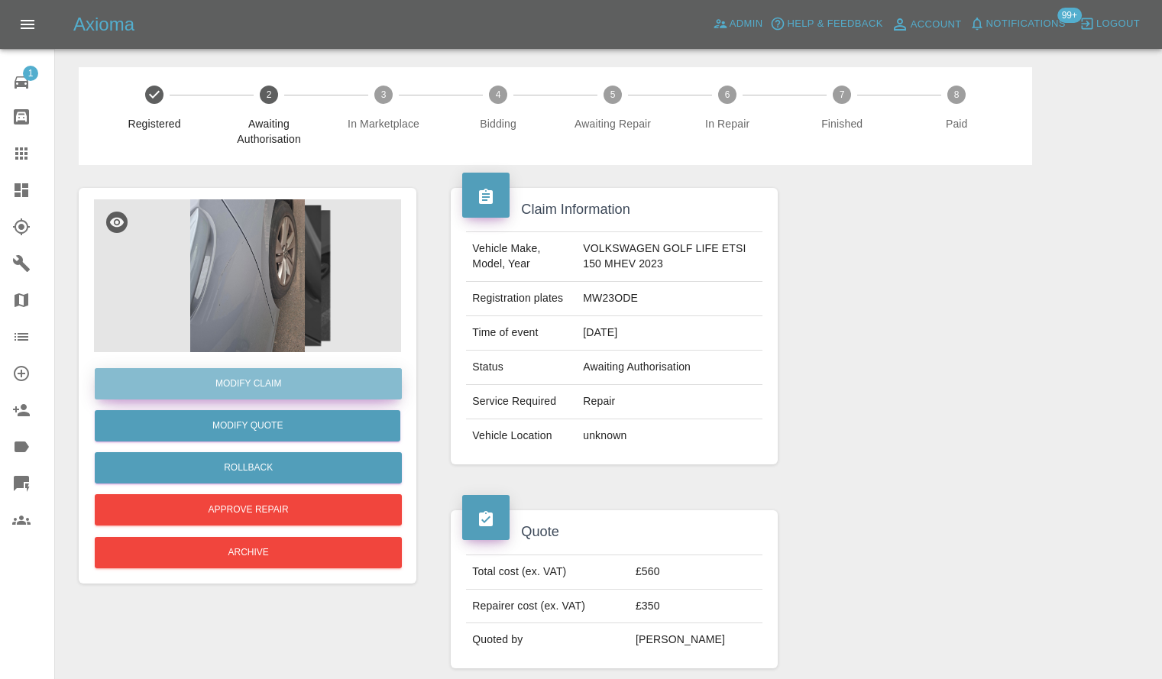
click at [283, 391] on link "Modify Claim" at bounding box center [248, 383] width 307 height 31
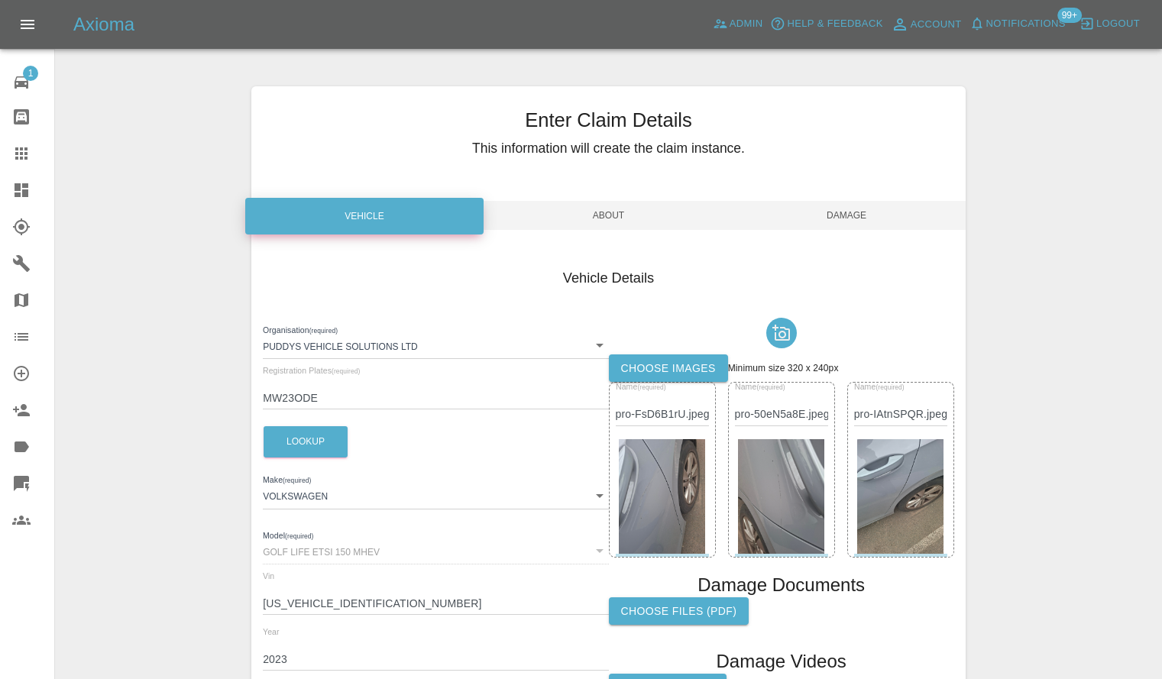
click at [609, 216] on span "About" at bounding box center [609, 215] width 238 height 29
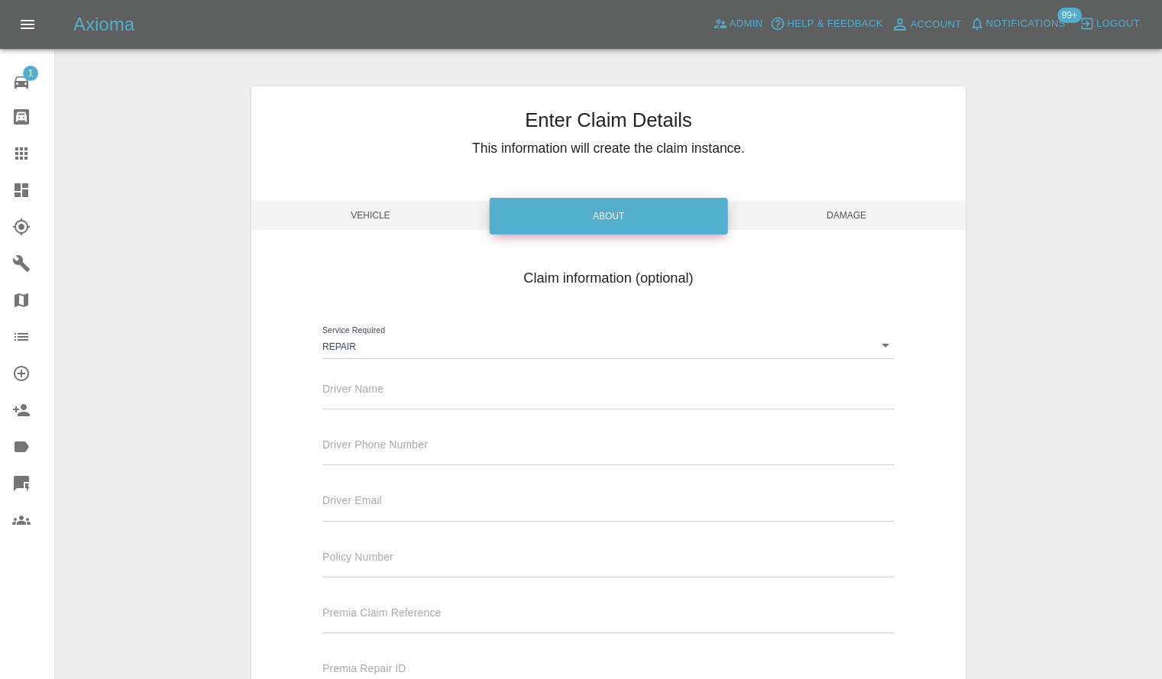
click at [356, 395] on input "text" at bounding box center [608, 398] width 572 height 22
paste input "MW23ODE"
drag, startPoint x: 397, startPoint y: 397, endPoint x: 260, endPoint y: 398, distance: 136.7
click at [260, 398] on div "Claim information (optional) Service Required Repair repair Driver Name MW23ODE…" at bounding box center [608, 508] width 714 height 497
paste input "[PERSON_NAME]"
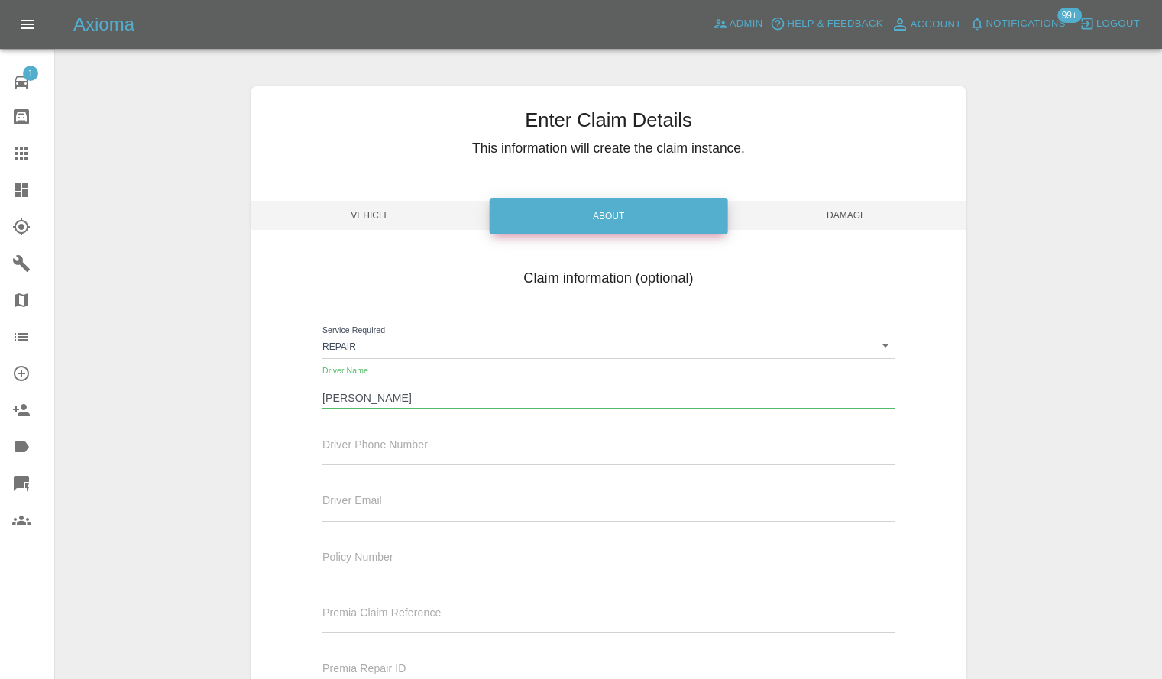
type input "[PERSON_NAME]"
click at [363, 451] on input "text" at bounding box center [608, 454] width 572 height 22
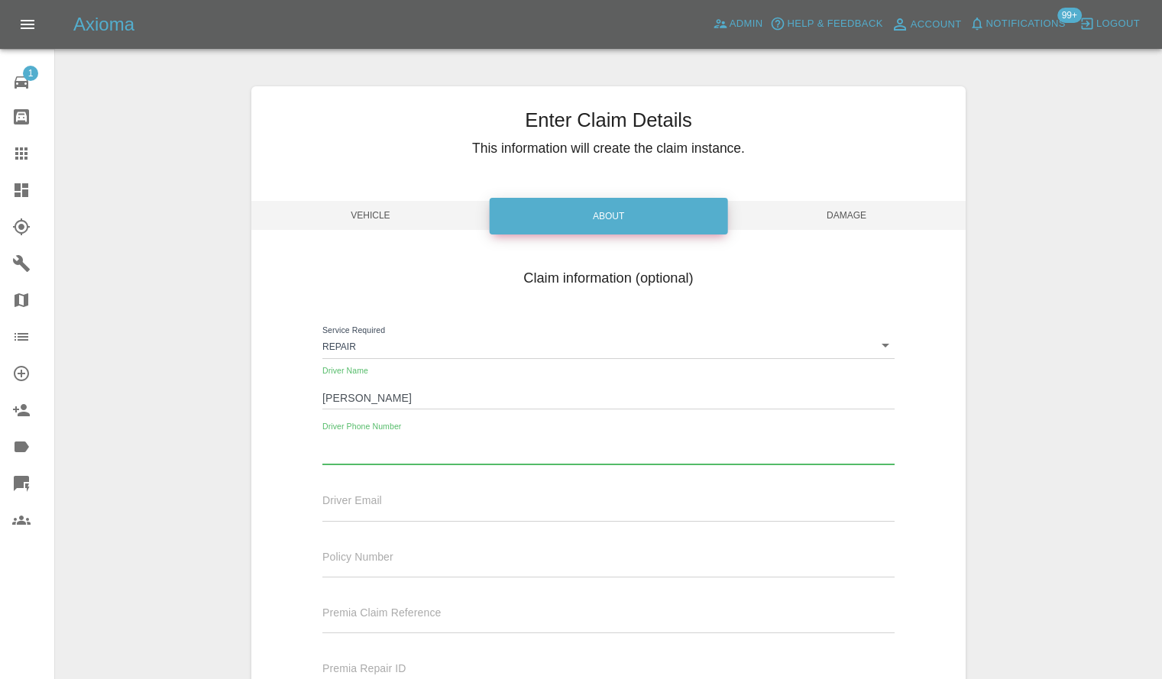
paste input "07714160185"
type input "07714160185"
click at [424, 522] on div "Driver Email" at bounding box center [608, 506] width 595 height 56
click at [420, 511] on input "text" at bounding box center [608, 510] width 572 height 22
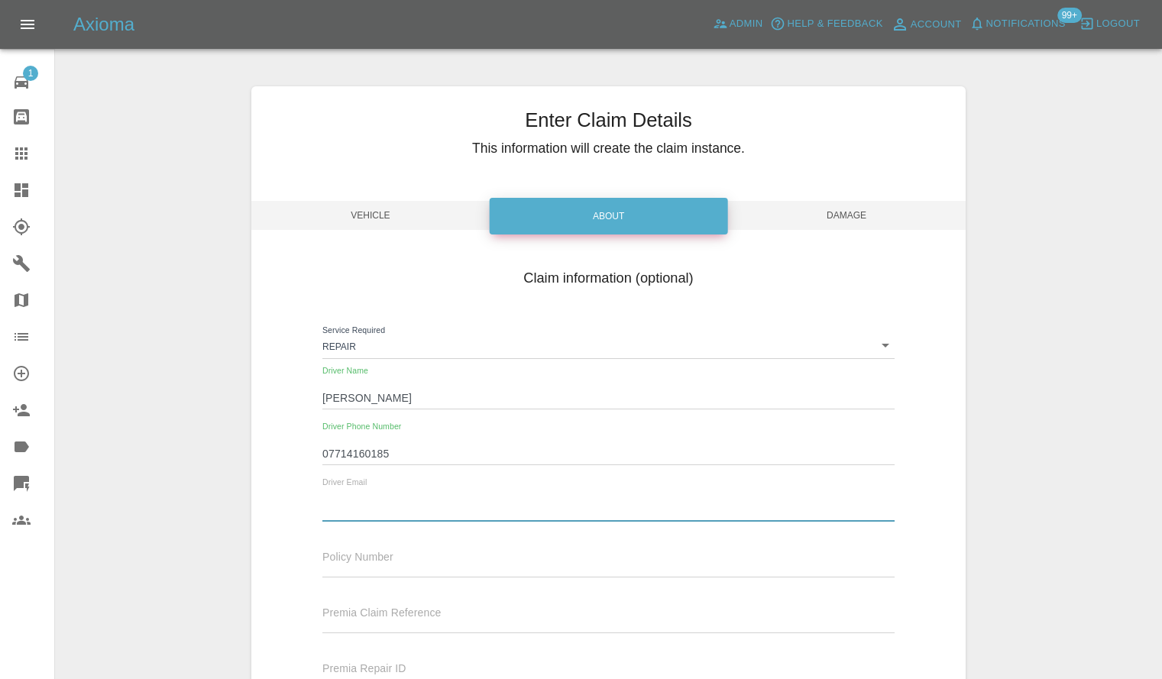
paste input "stephen.withenshaw@eddiestobart.com"
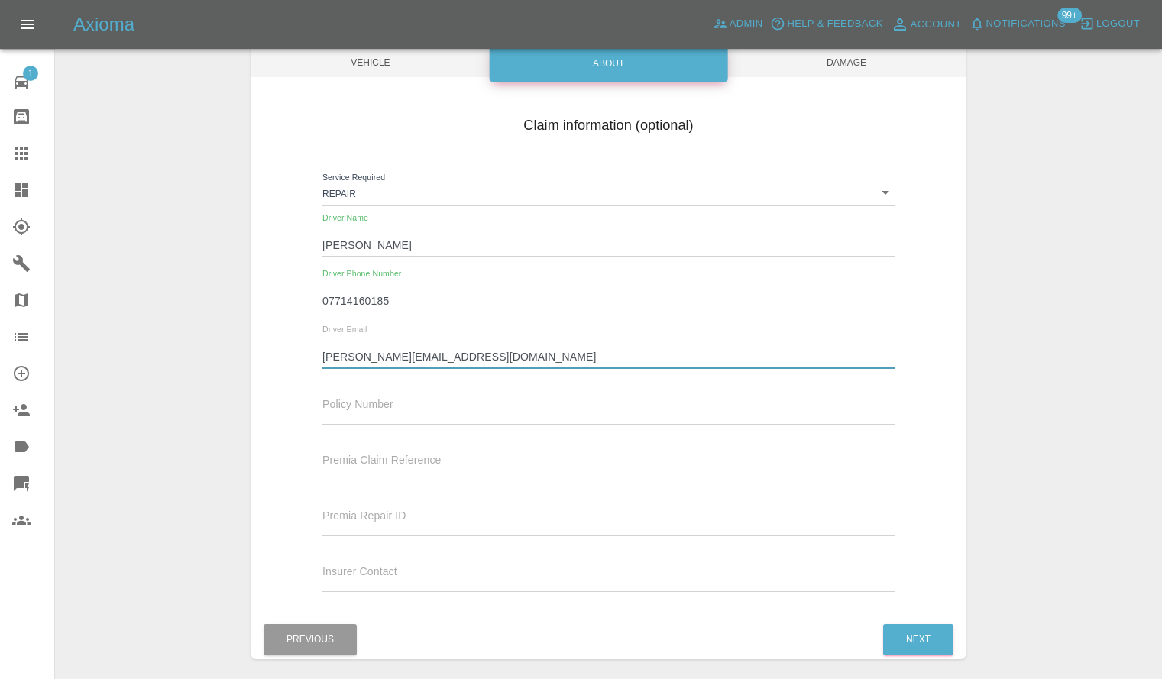
scroll to position [76, 0]
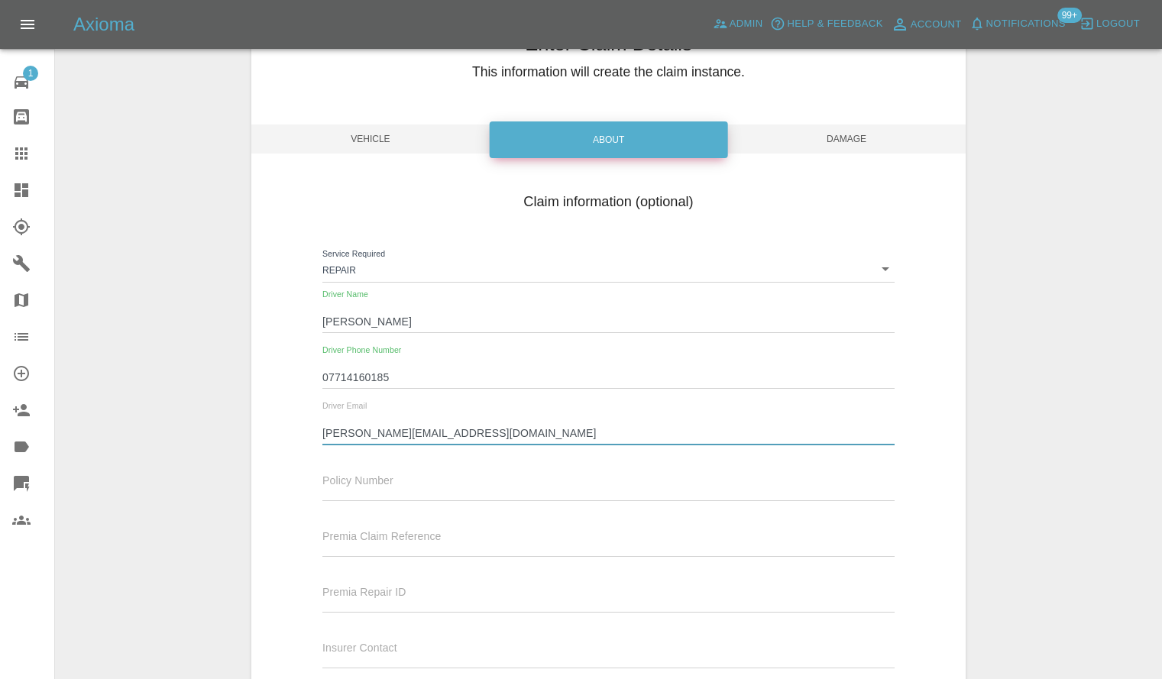
type input "stephen.withenshaw@eddiestobart.com"
click at [388, 150] on span "Vehicle" at bounding box center [370, 138] width 238 height 29
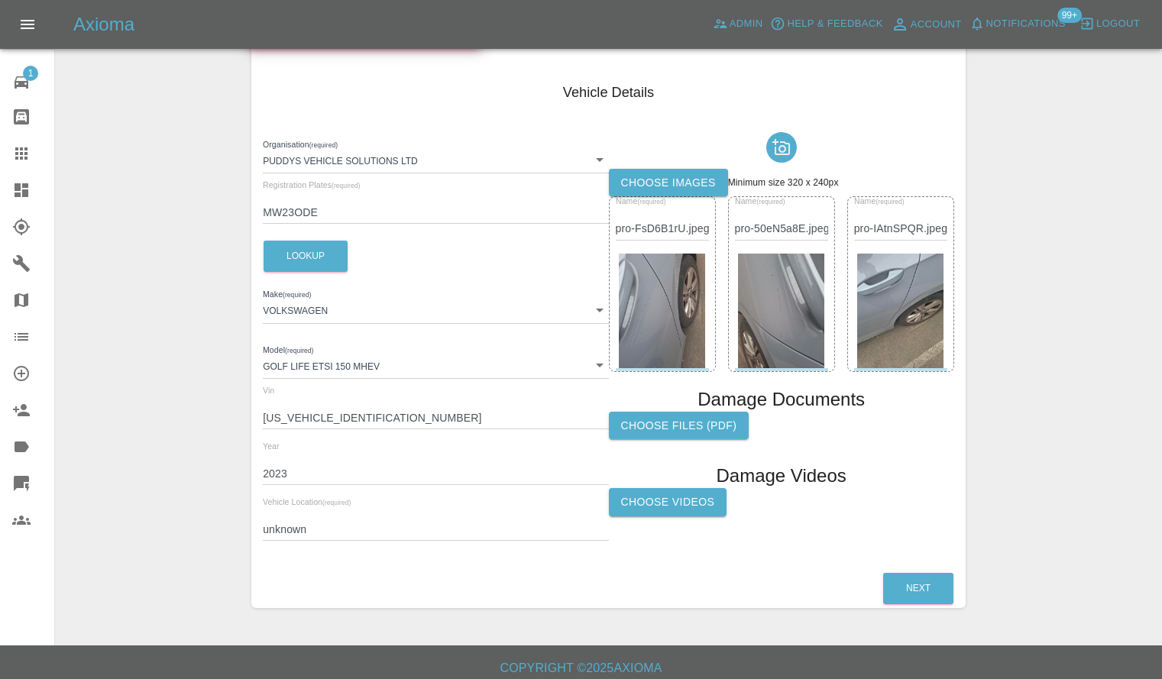
scroll to position [195, 0]
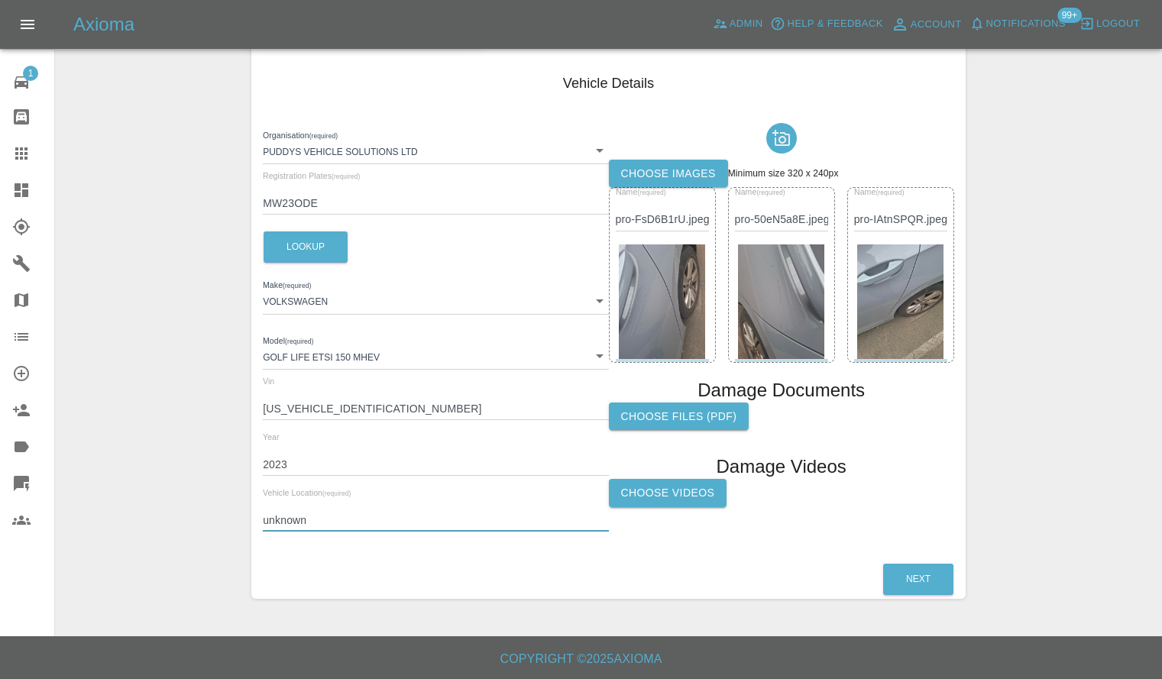
click at [376, 532] on input "unknown" at bounding box center [435, 520] width 345 height 22
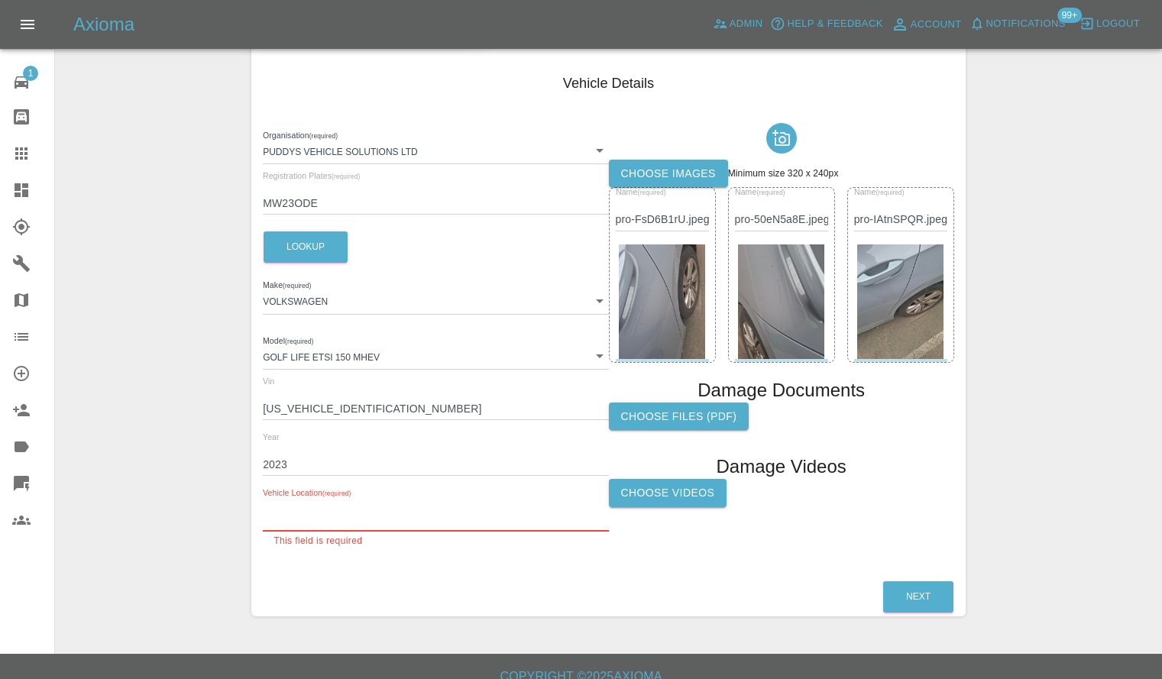
paste input "5 Hough Street Winsford Cheshire CW7 2SL"
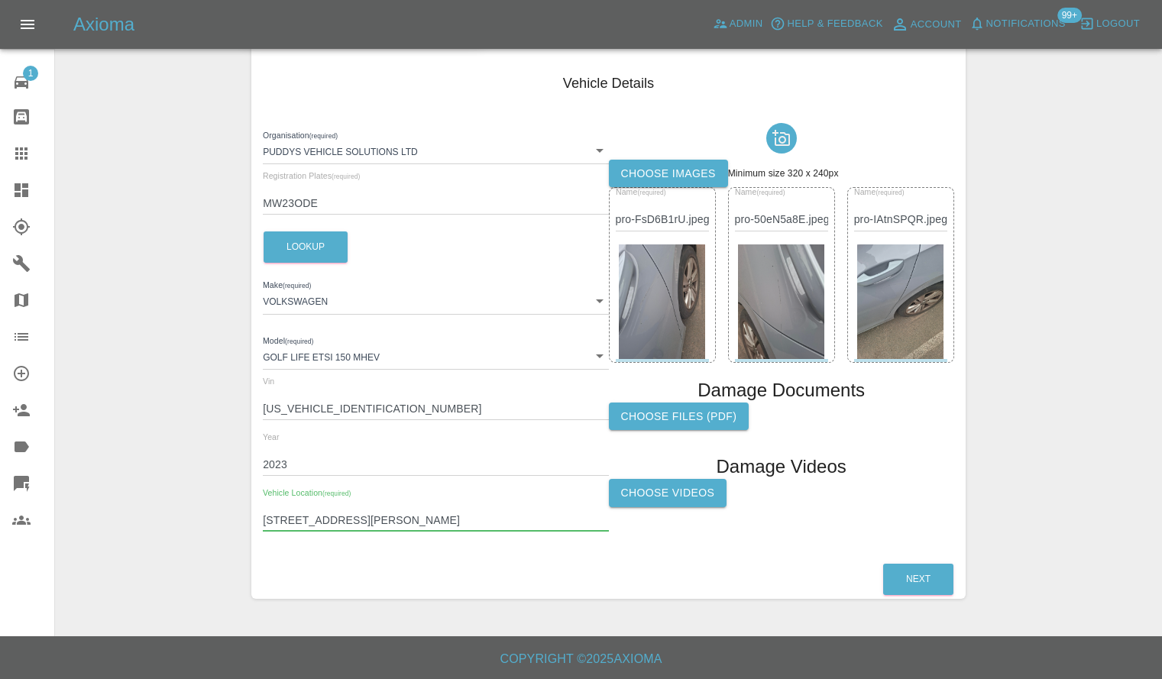
scroll to position [42, 0]
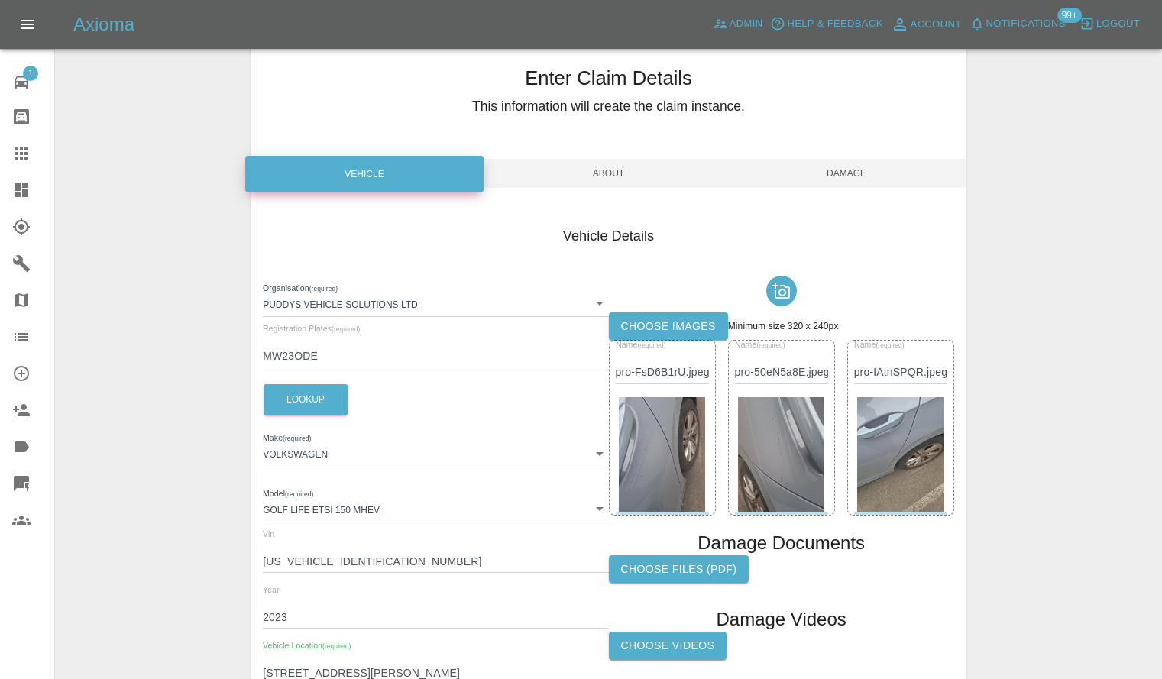
type input "5 Hough Street Winsford Cheshire CW7 2SL"
click at [865, 166] on span "Damage" at bounding box center [846, 173] width 238 height 29
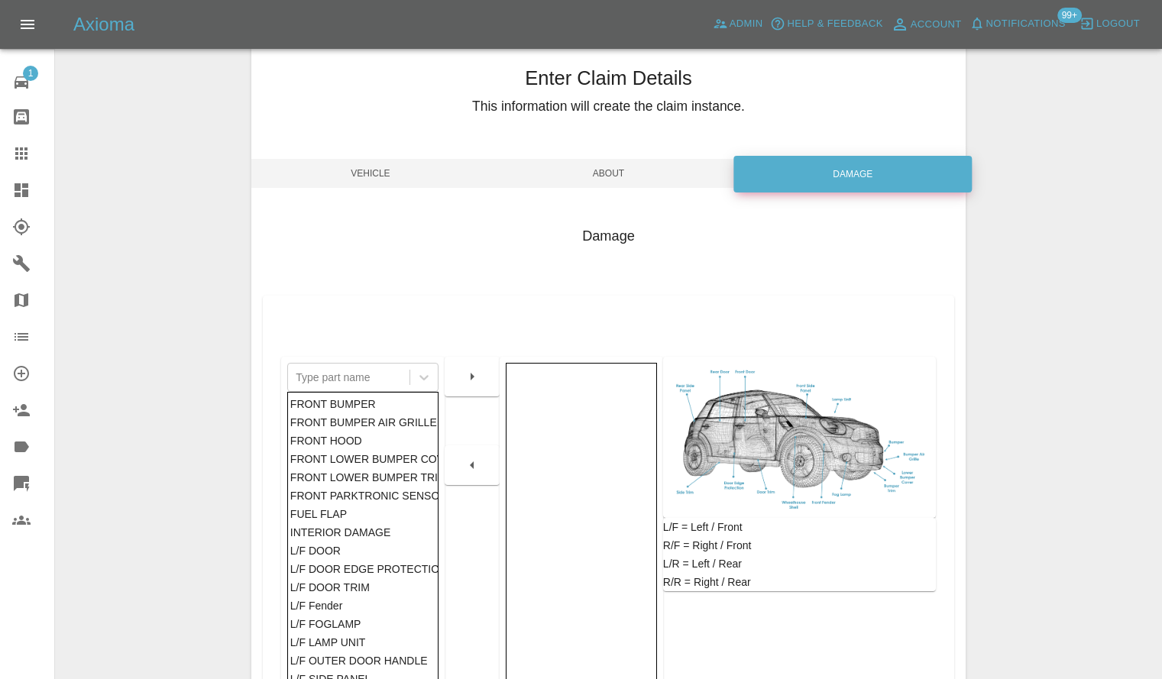
click at [641, 181] on span "About" at bounding box center [609, 173] width 238 height 29
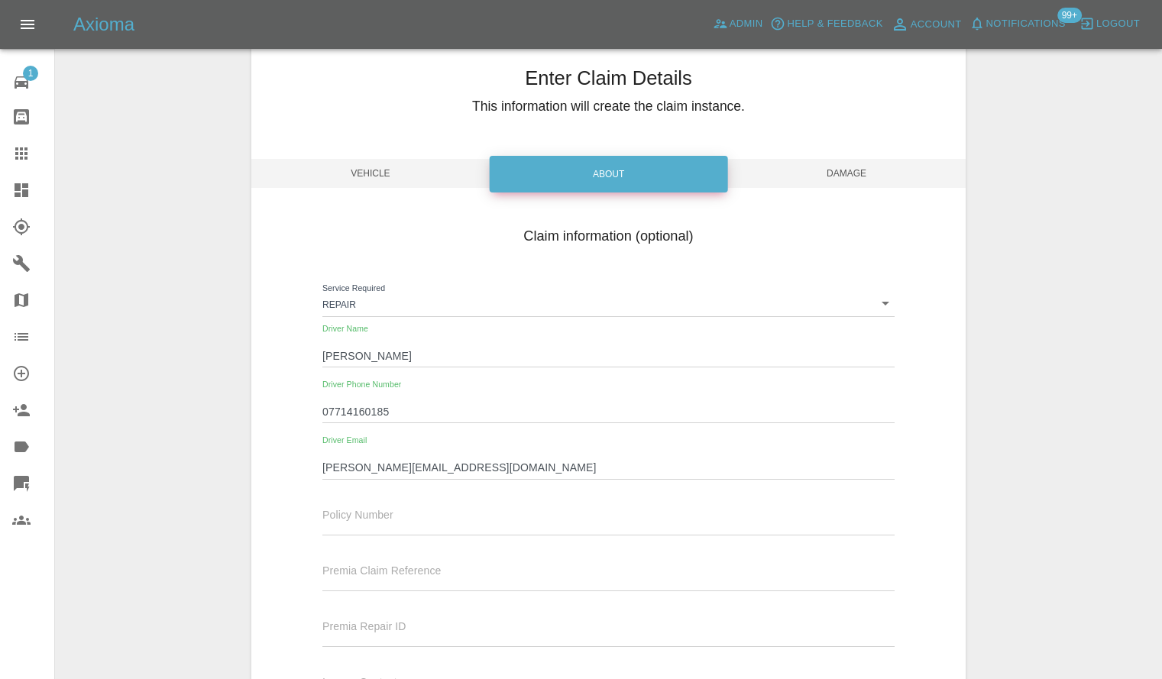
click at [800, 181] on span "Damage" at bounding box center [846, 173] width 238 height 29
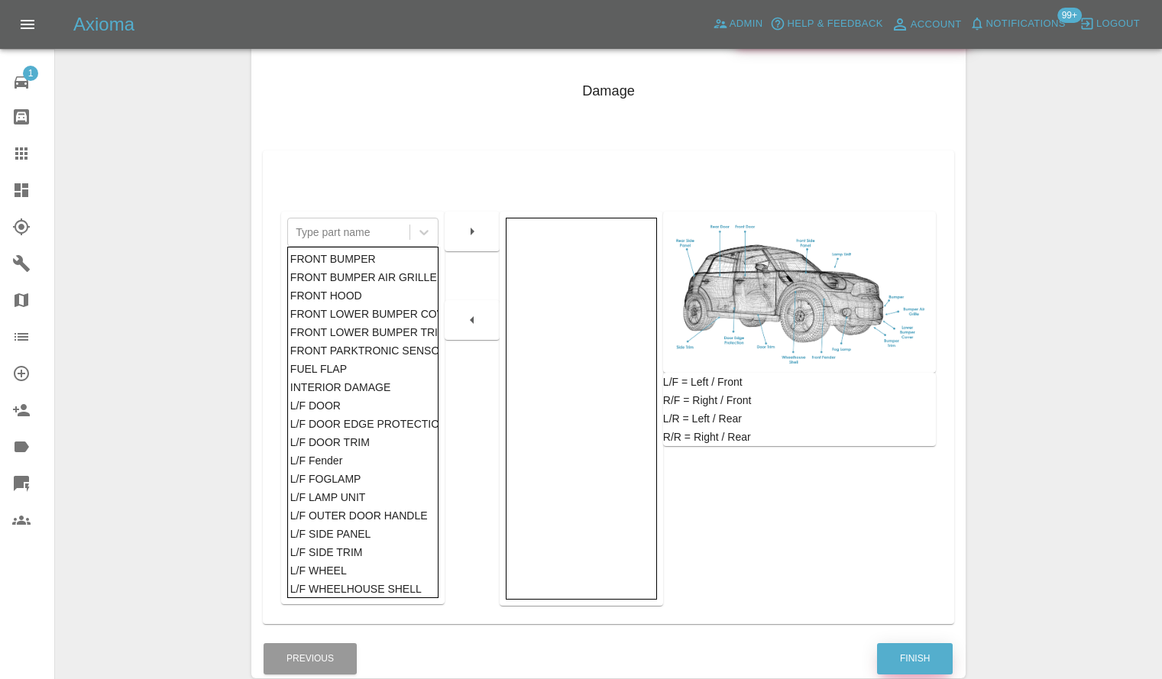
scroll to position [267, 0]
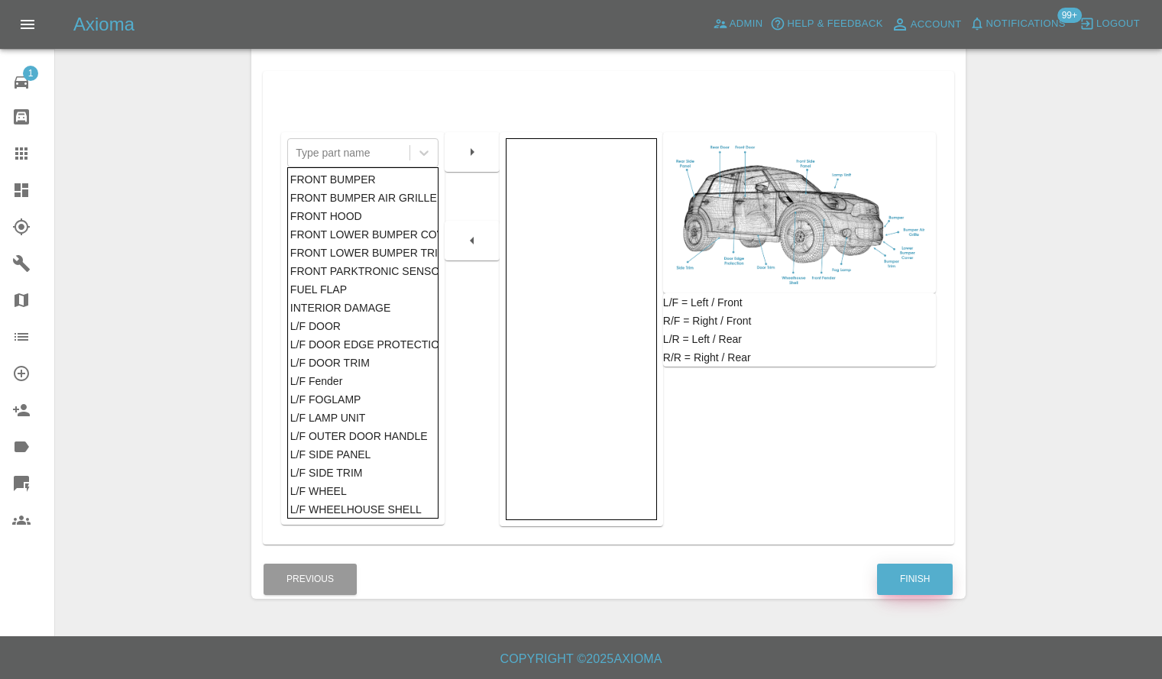
click at [926, 583] on button "Finish" at bounding box center [915, 579] width 76 height 31
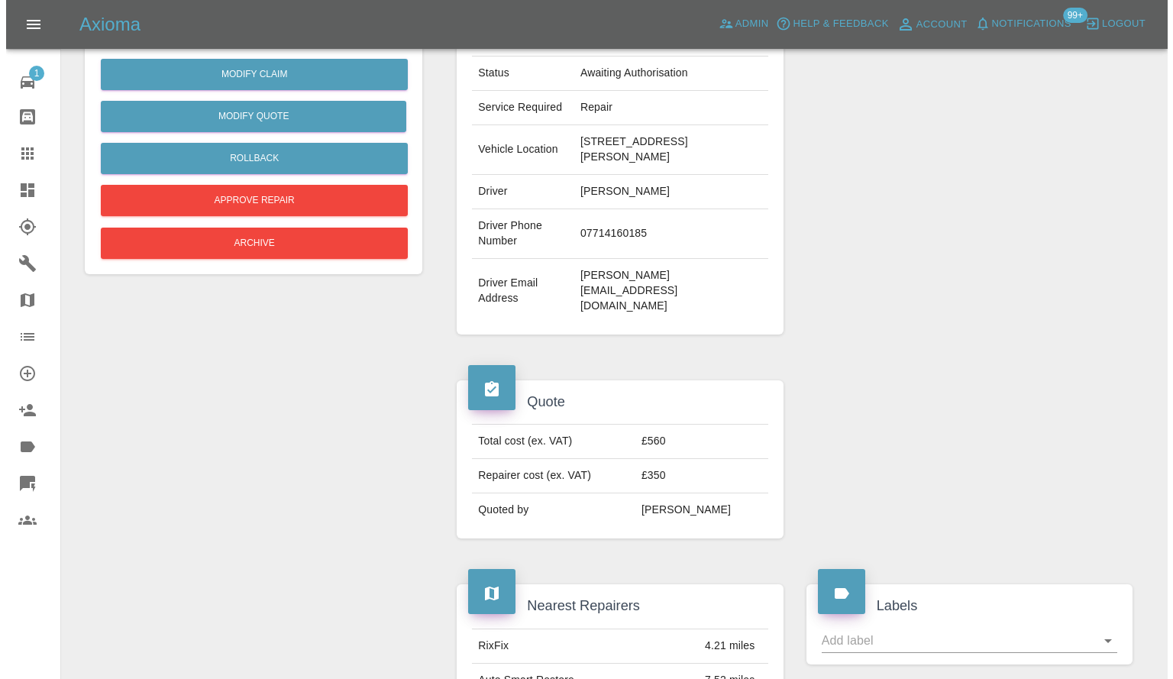
scroll to position [306, 0]
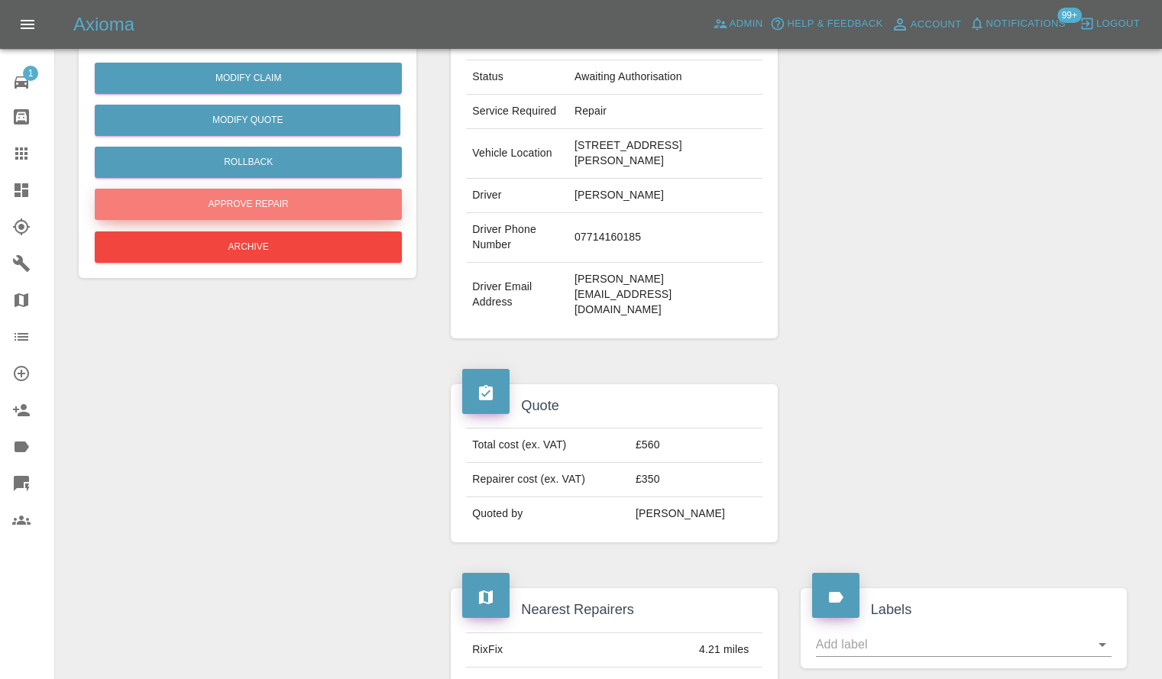
click at [309, 208] on button "Approve Repair" at bounding box center [248, 204] width 307 height 31
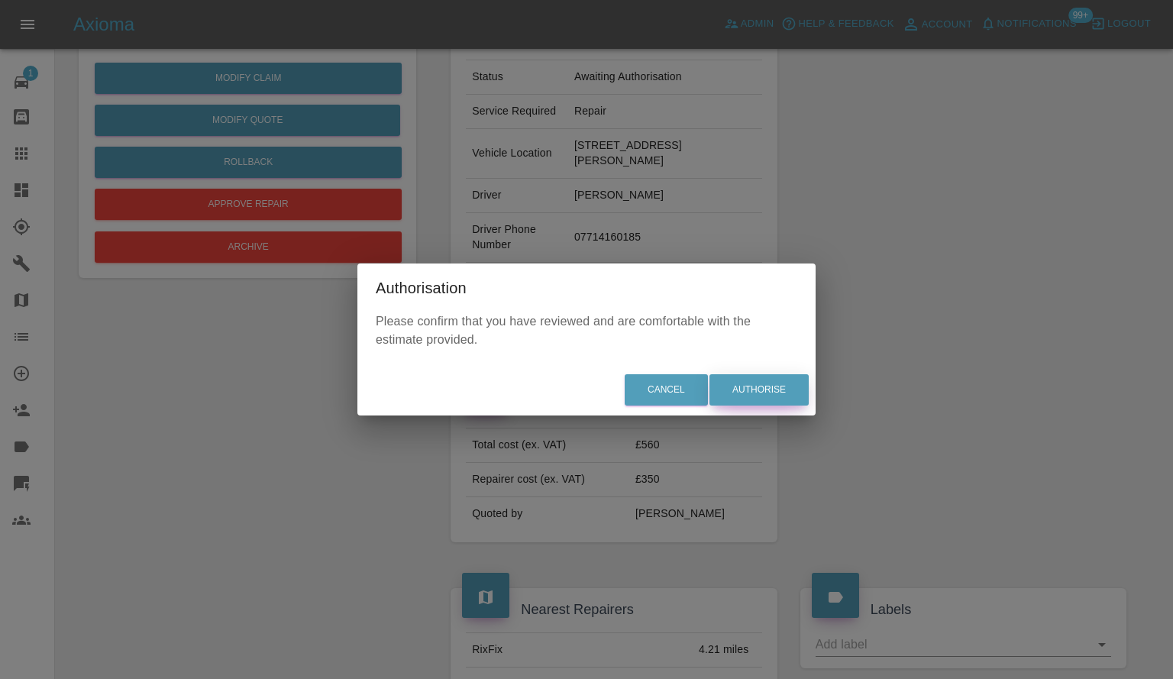
click at [742, 383] on button "Authorise" at bounding box center [759, 389] width 99 height 31
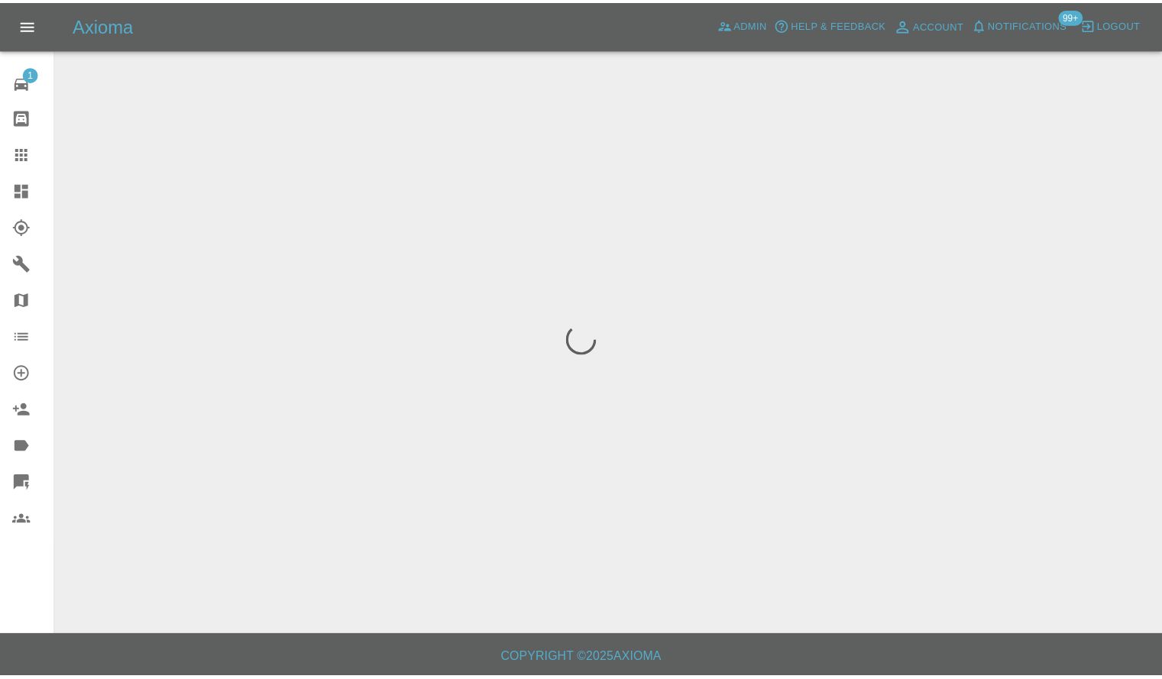
scroll to position [0, 0]
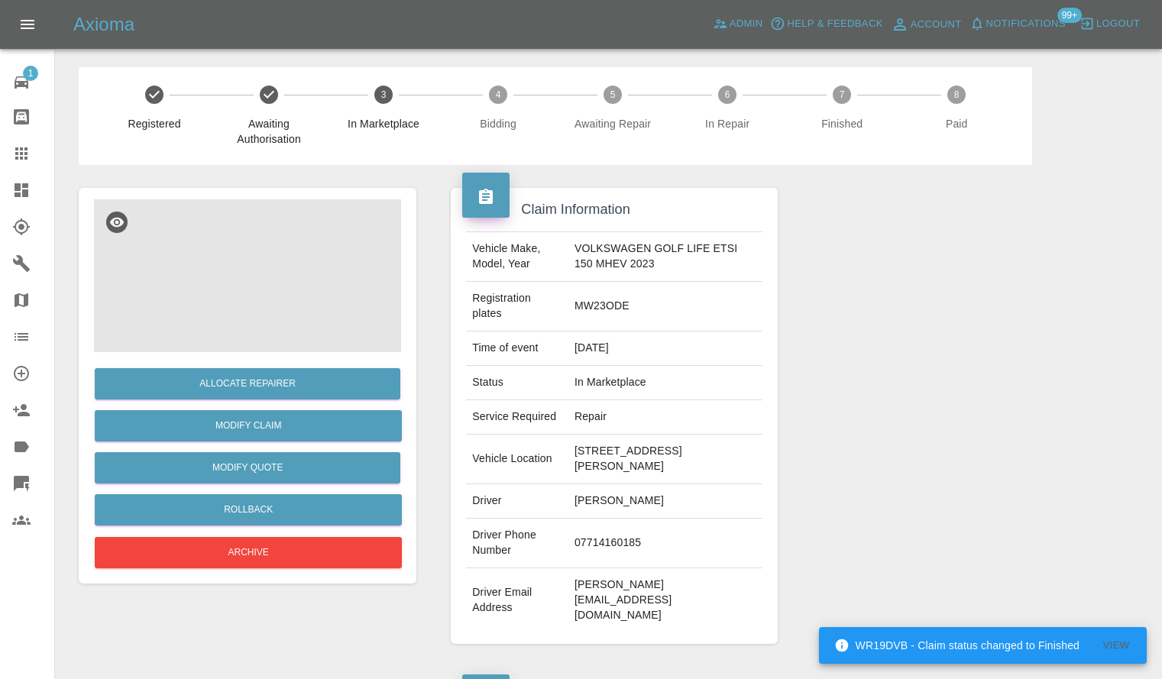
click at [251, 260] on img at bounding box center [247, 275] width 307 height 153
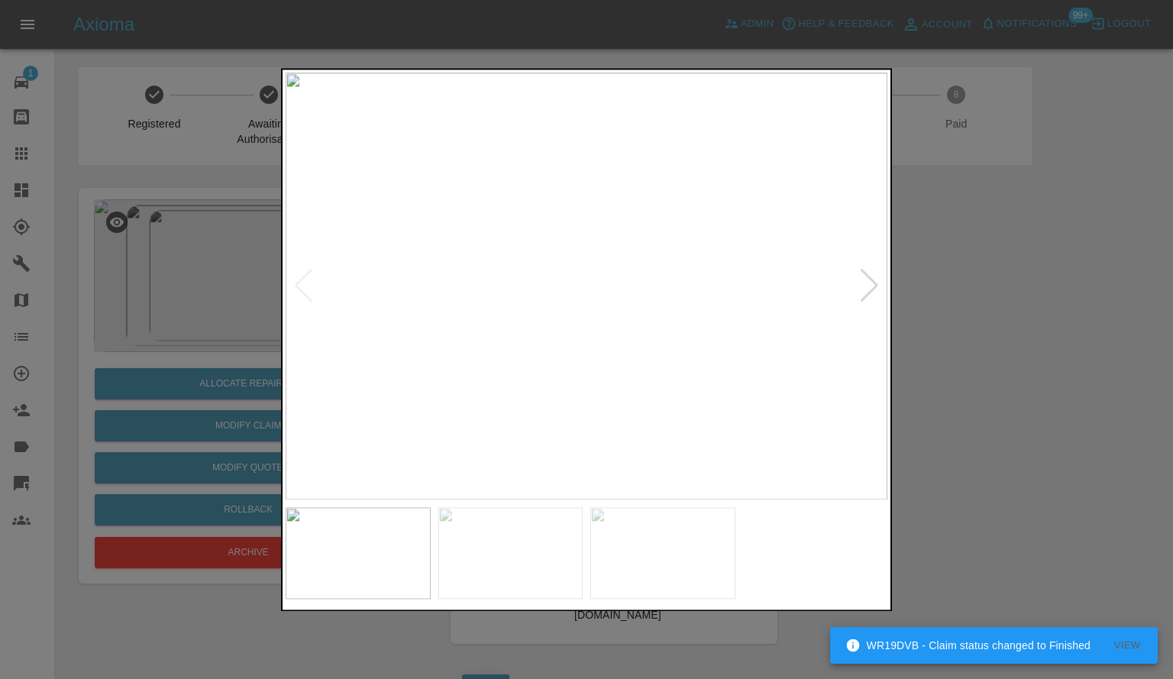
click at [533, 277] on img at bounding box center [587, 286] width 602 height 427
click at [533, 277] on img at bounding box center [747, 313] width 1806 height 1282
click at [880, 299] on img at bounding box center [587, 286] width 602 height 427
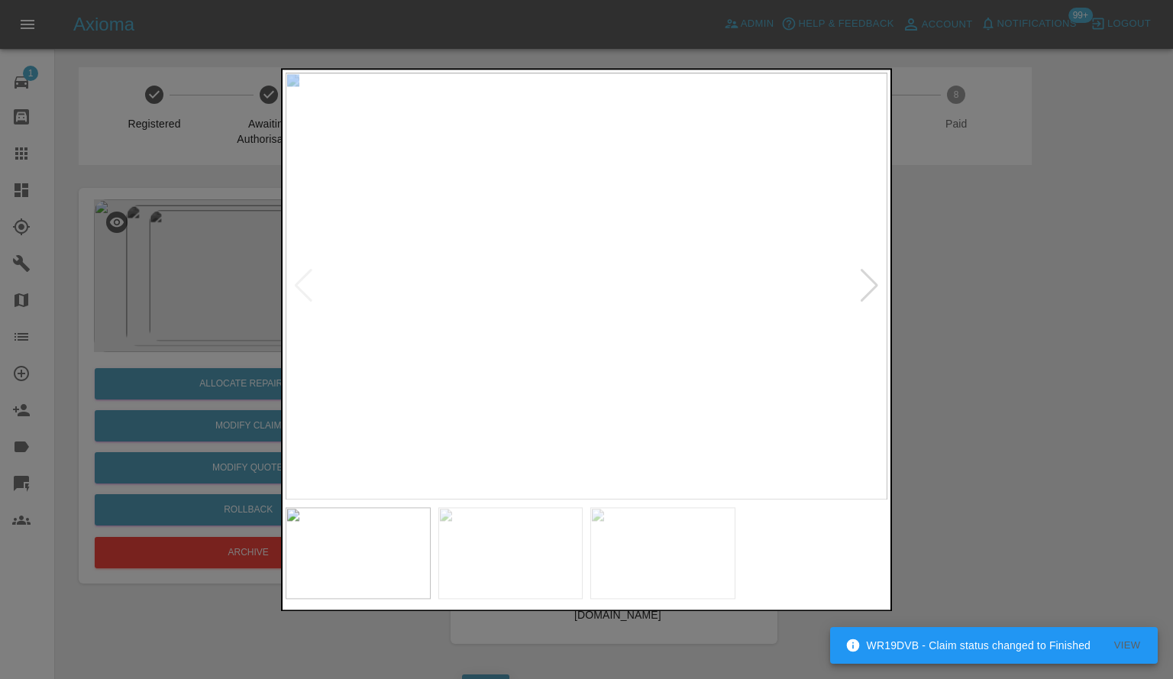
click at [879, 299] on div at bounding box center [869, 287] width 21 height 34
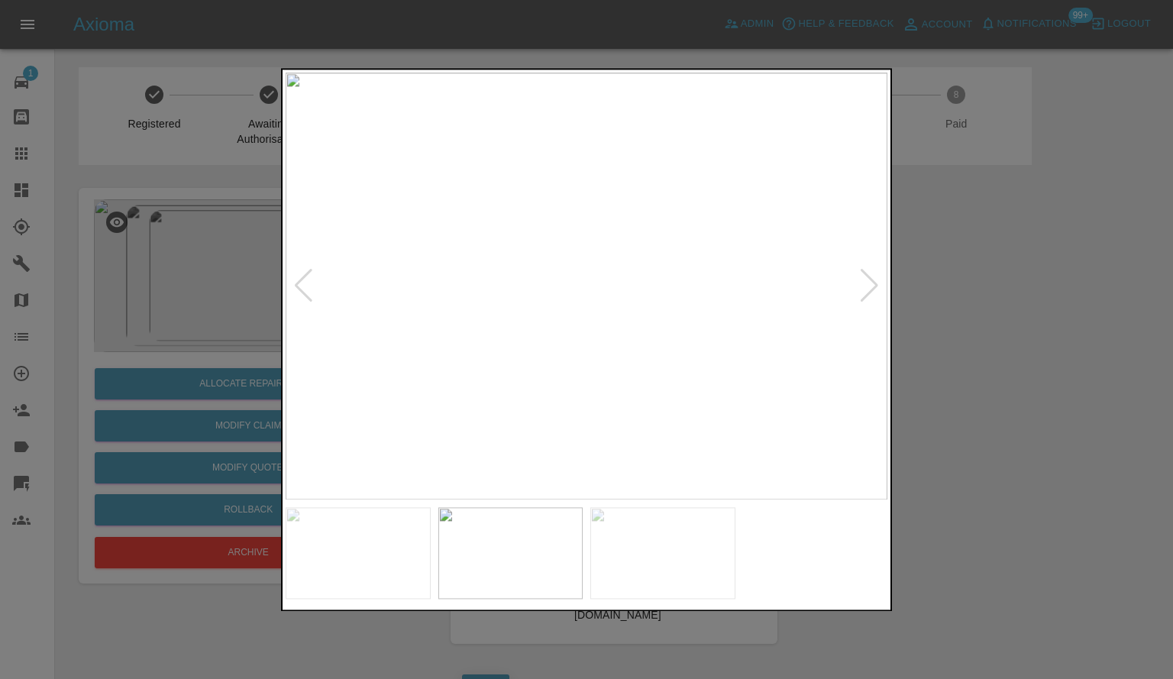
click at [995, 322] on div at bounding box center [586, 339] width 1173 height 679
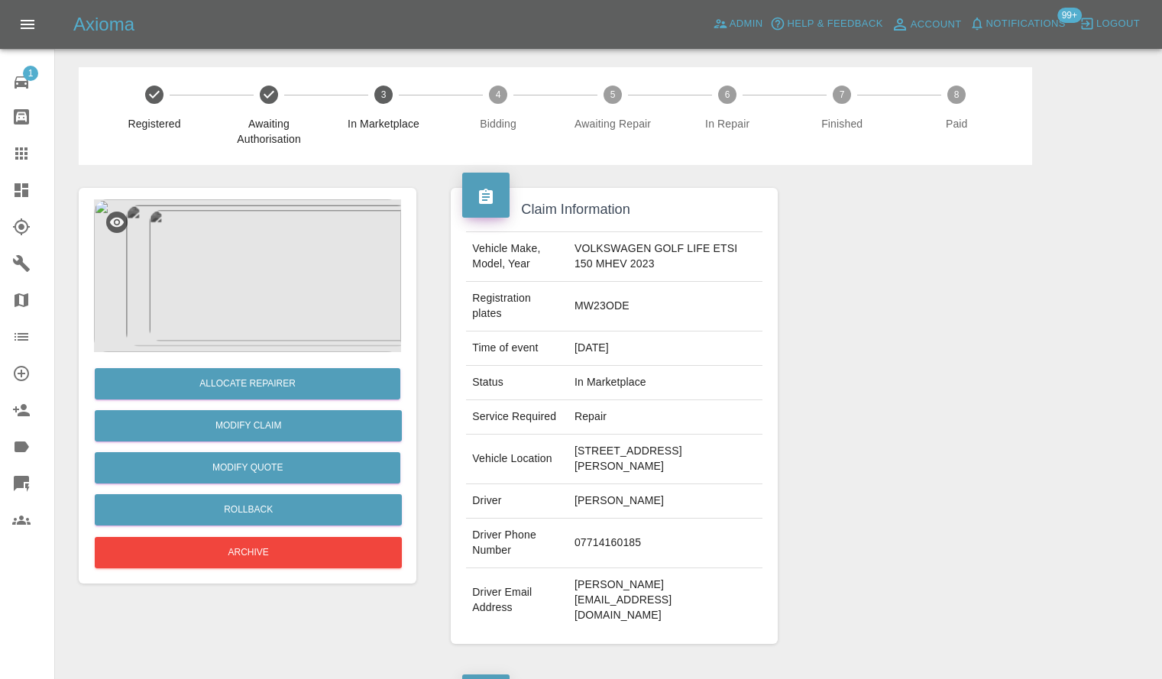
click at [27, 184] on icon at bounding box center [22, 190] width 14 height 14
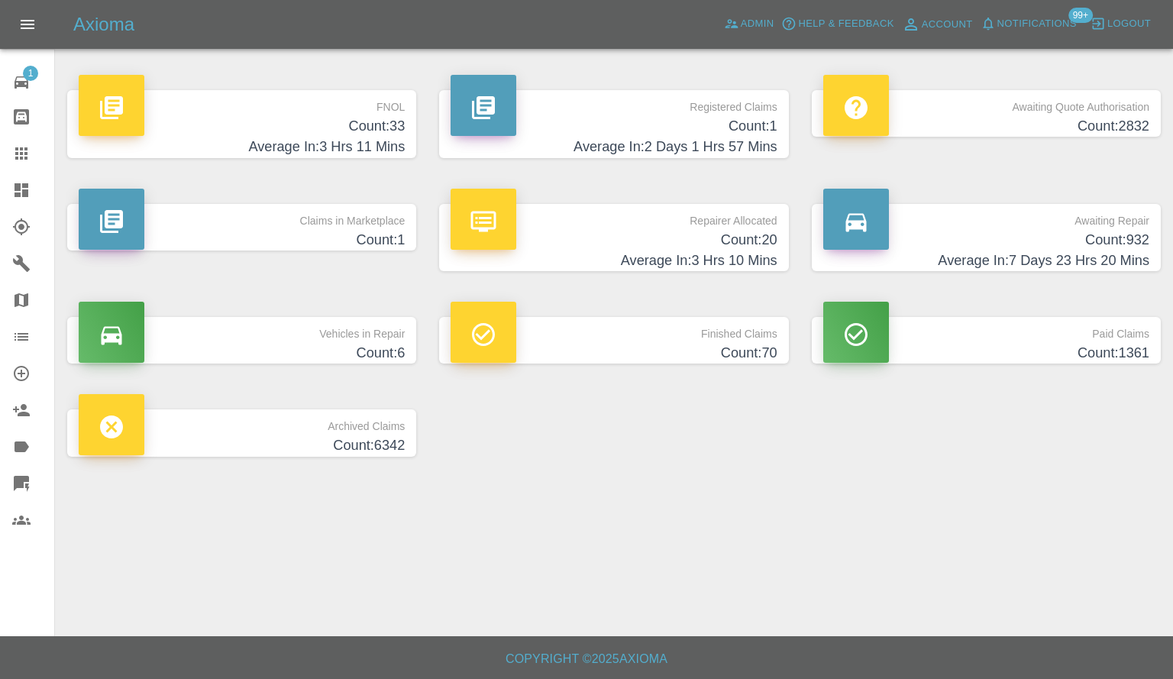
click at [288, 218] on p "Claims in Marketplace" at bounding box center [242, 217] width 326 height 26
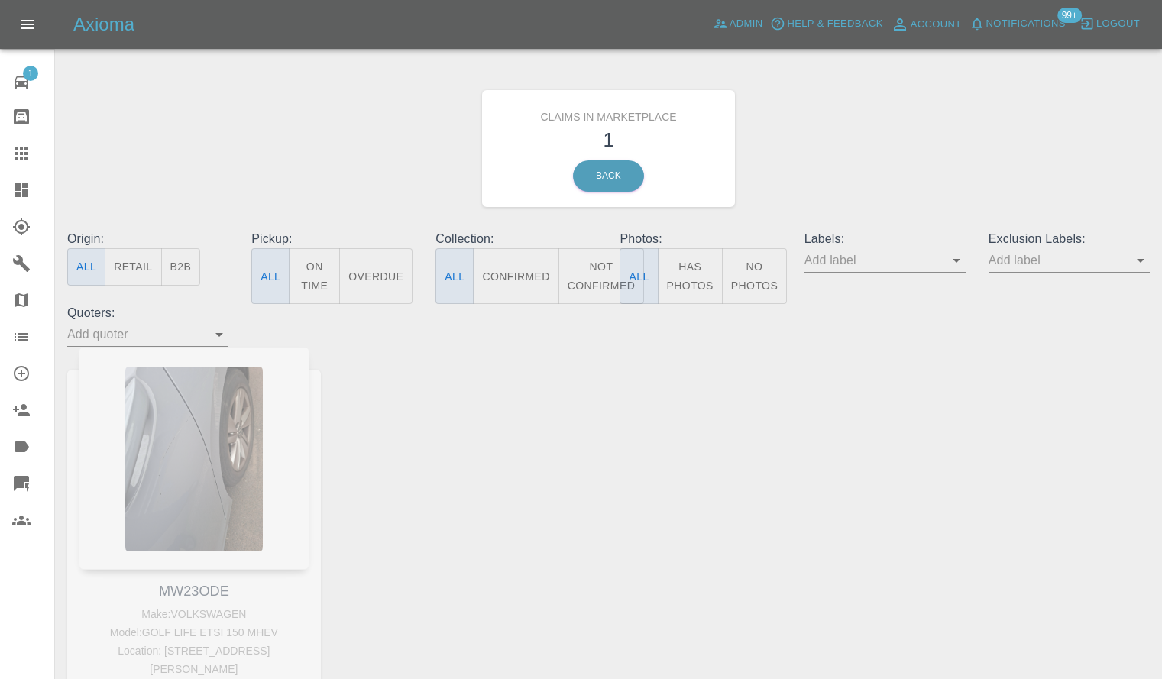
click at [202, 411] on div "MW23ODE Make: VOLKSWAGEN Model: GOLF LIFE ETSI 150 MHEV Location: 5 Hough Stree…" at bounding box center [194, 591] width 276 height 488
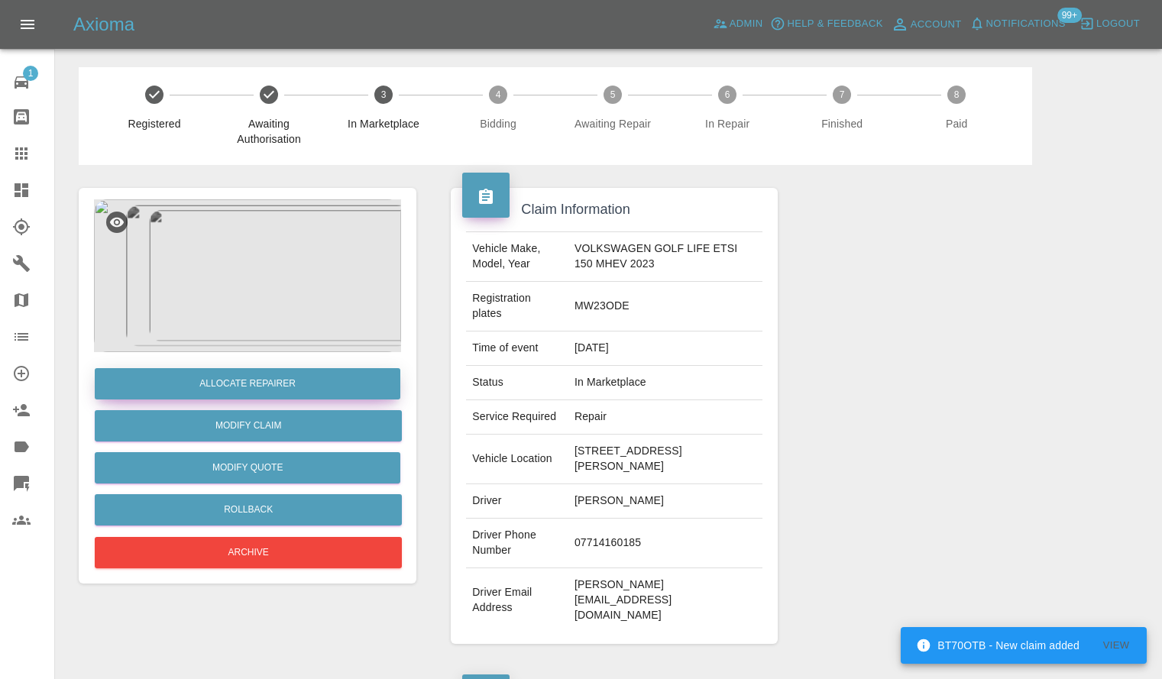
click at [300, 391] on button "Allocate Repairer" at bounding box center [248, 383] width 306 height 31
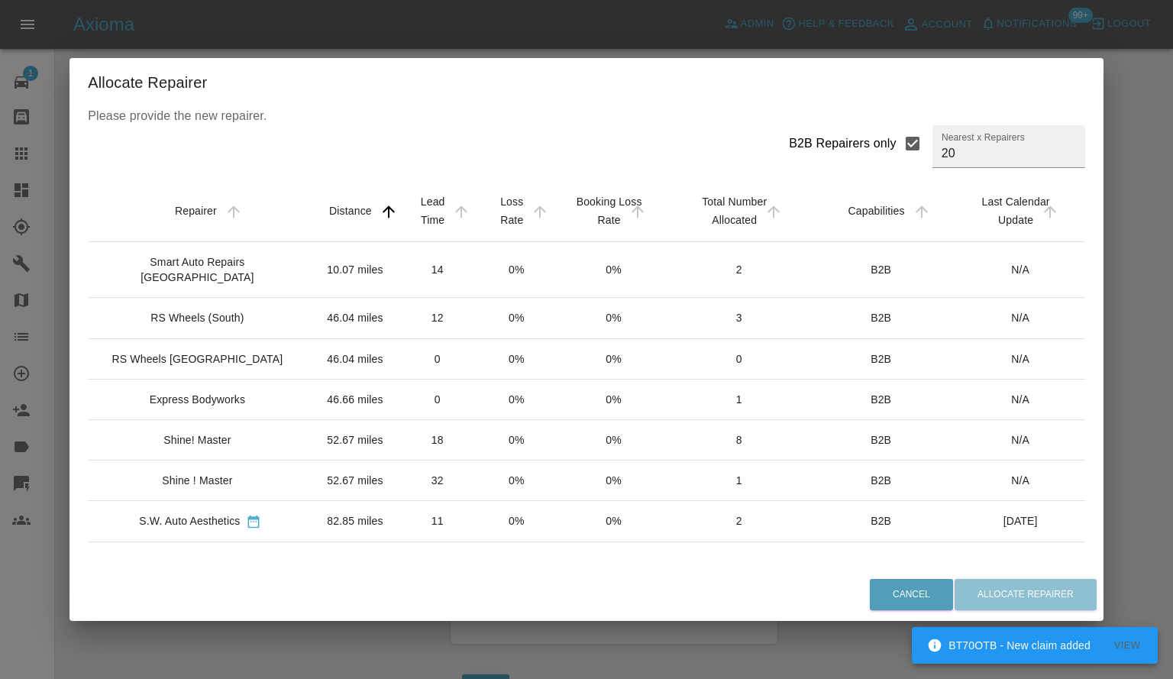
click at [313, 283] on td "10.07 miles" at bounding box center [355, 270] width 85 height 56
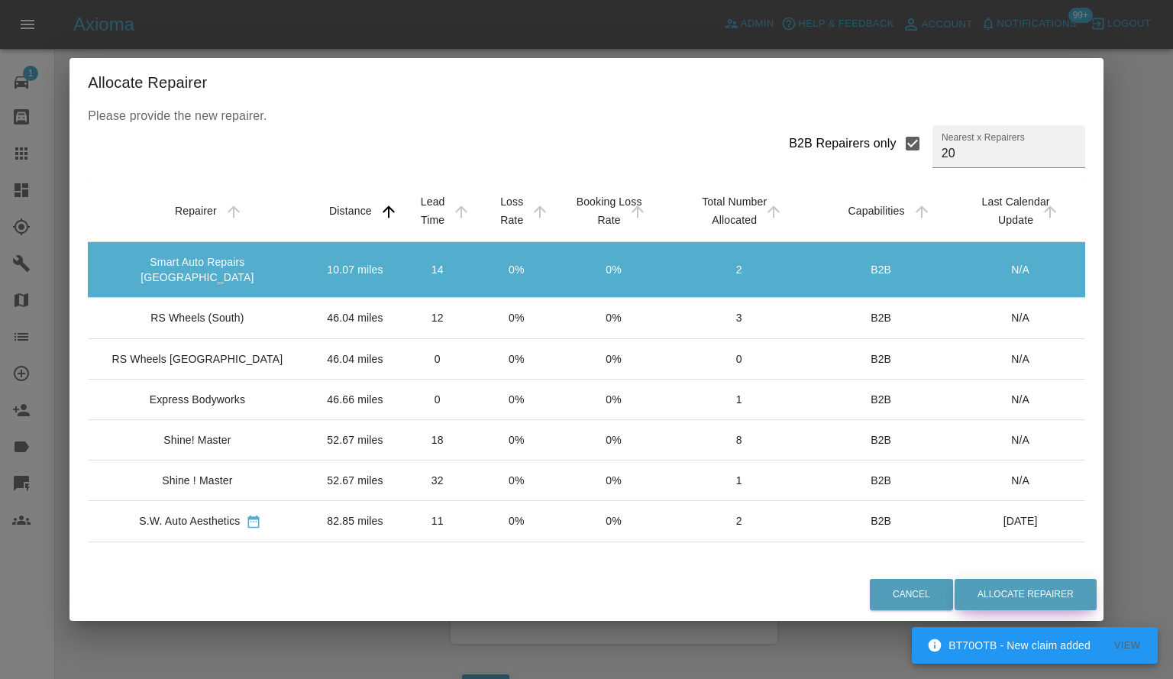
click at [1046, 603] on button "Allocate Repairer" at bounding box center [1026, 594] width 142 height 31
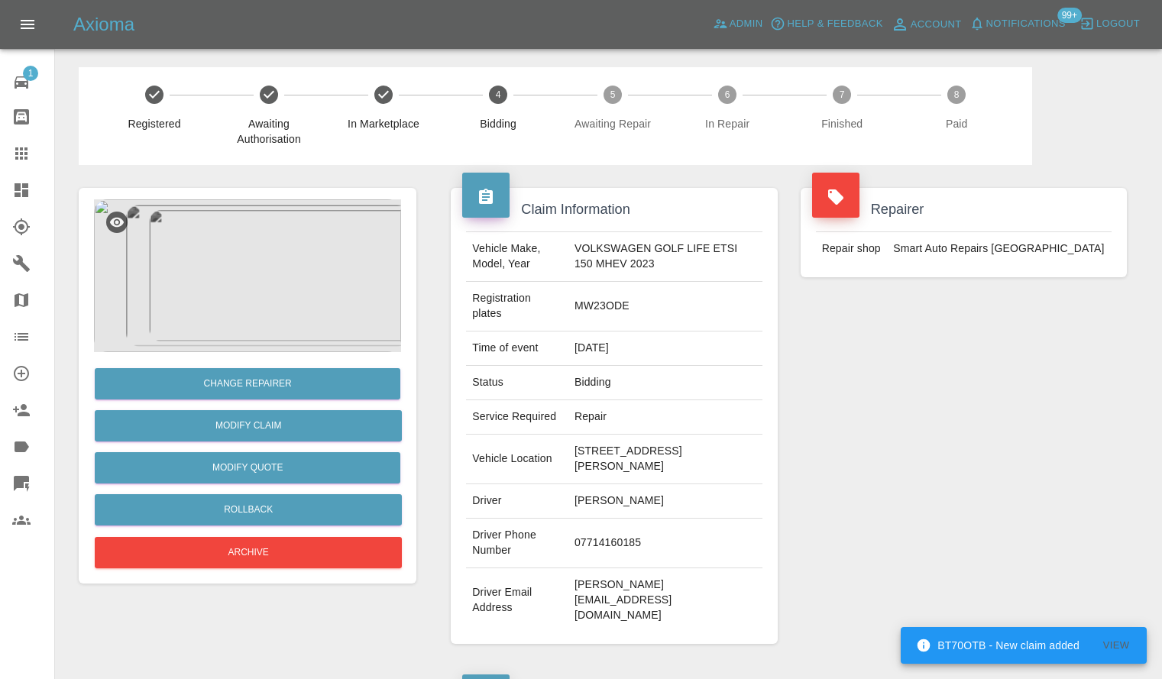
click at [24, 186] on icon at bounding box center [22, 190] width 14 height 14
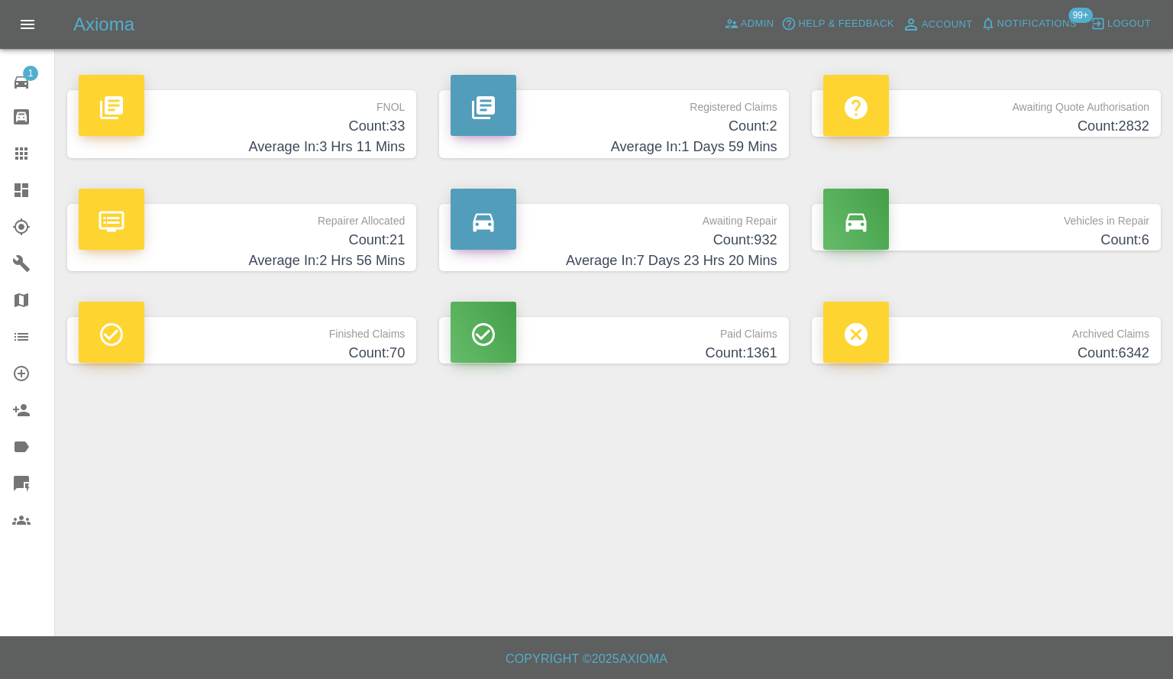
click at [681, 138] on h4 "Average In: 1 Days 59 Mins" at bounding box center [614, 147] width 326 height 21
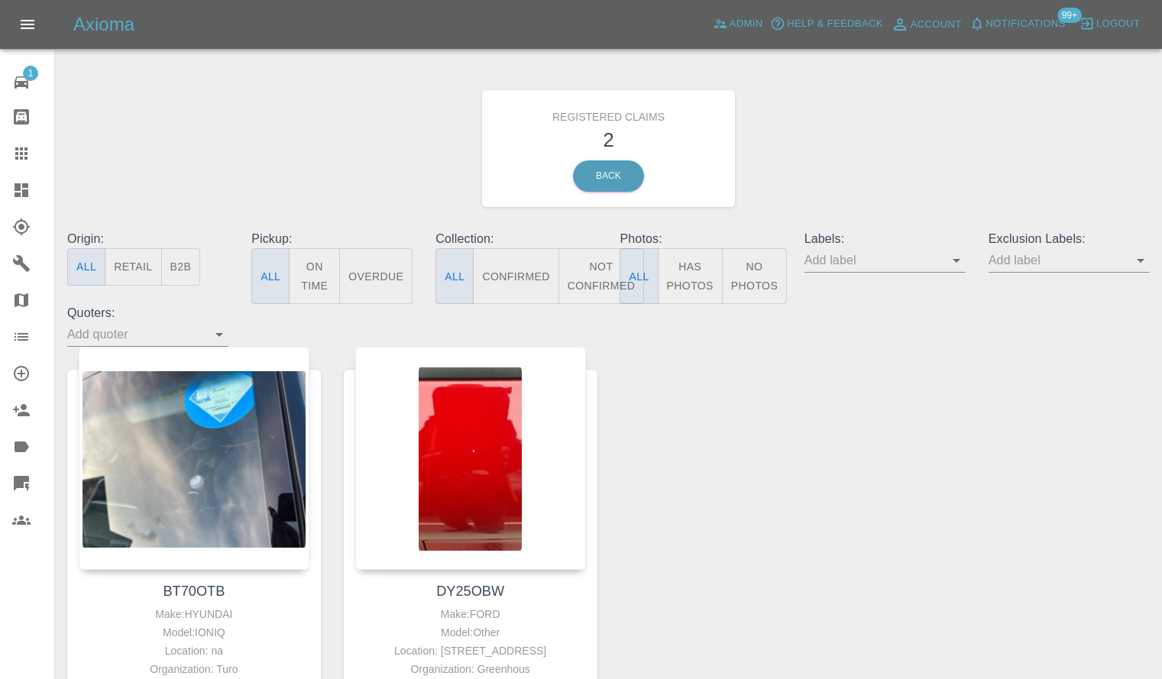
click at [41, 186] on div at bounding box center [33, 190] width 43 height 18
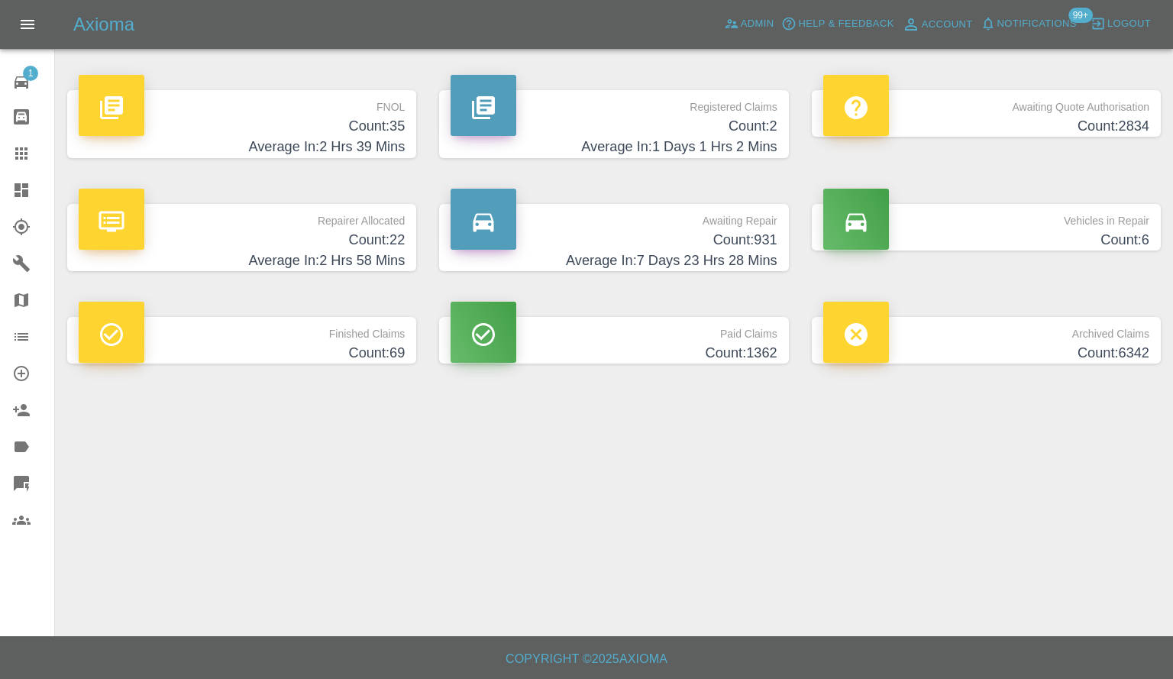
click at [626, 106] on p "Registered Claims" at bounding box center [614, 103] width 326 height 26
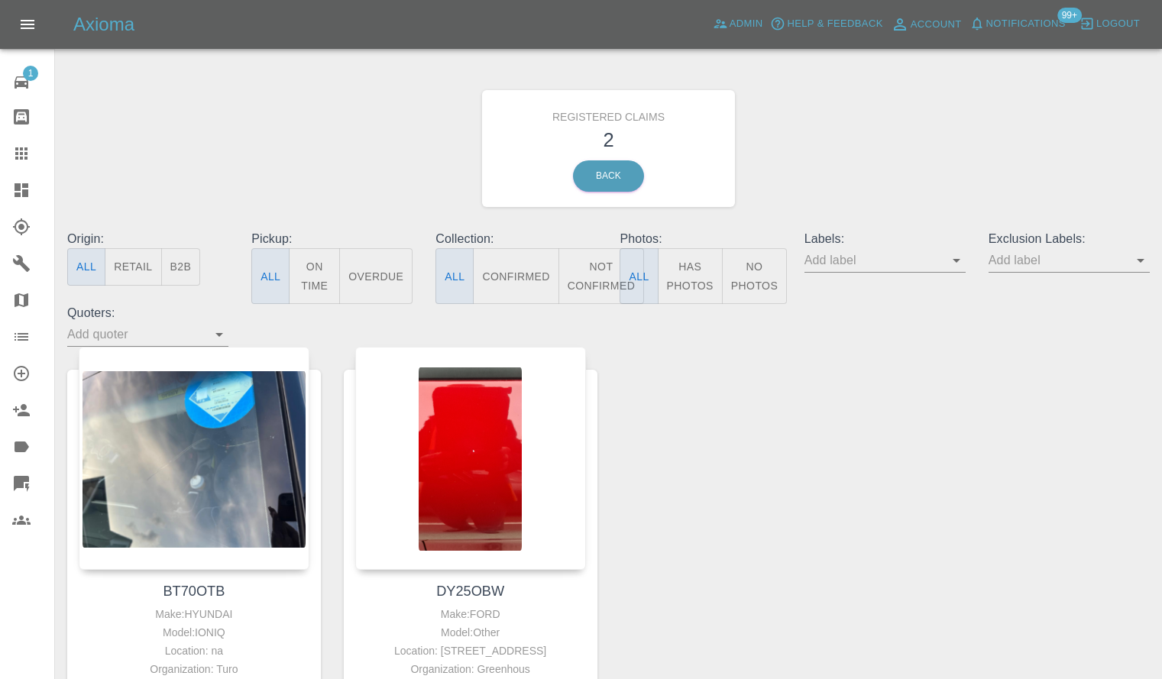
click at [1036, 24] on span "Notifications" at bounding box center [1025, 24] width 79 height 18
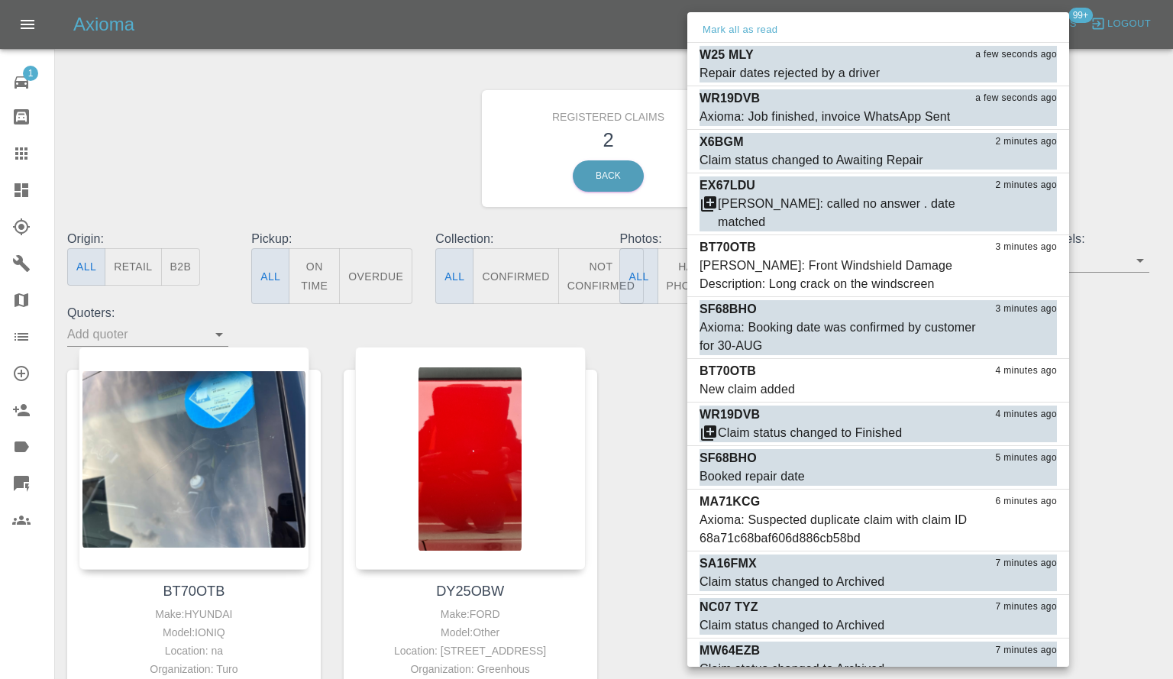
click at [98, 7] on div at bounding box center [586, 339] width 1173 height 679
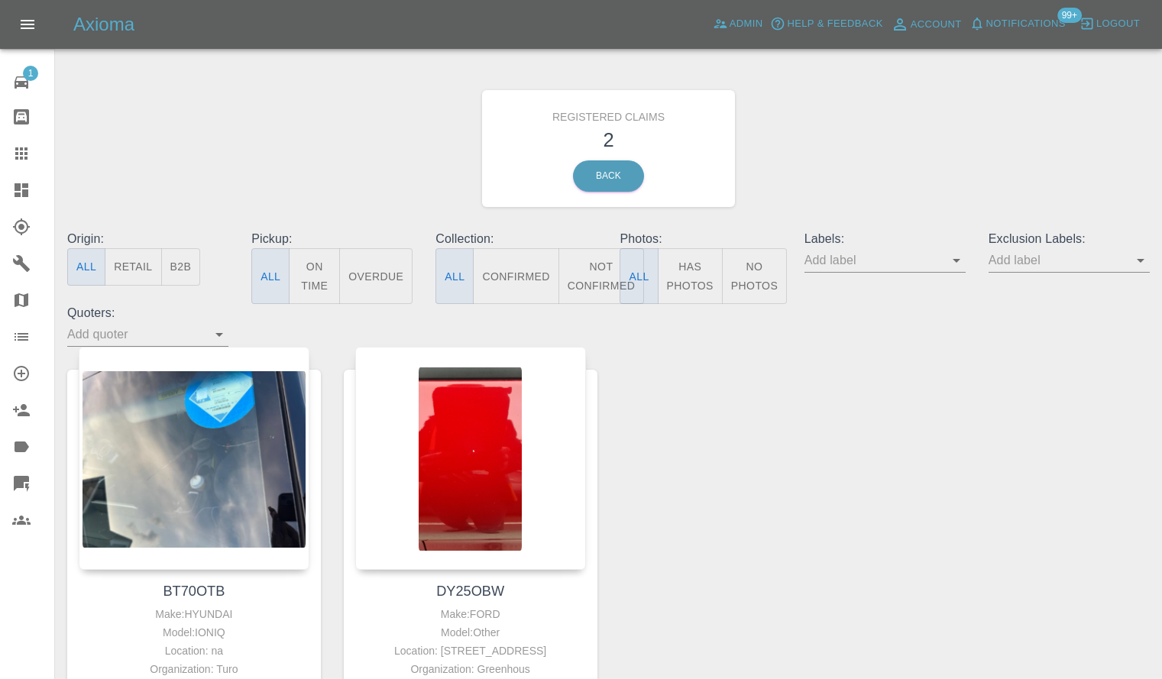
click at [997, 28] on span "Notifications" at bounding box center [1025, 24] width 79 height 18
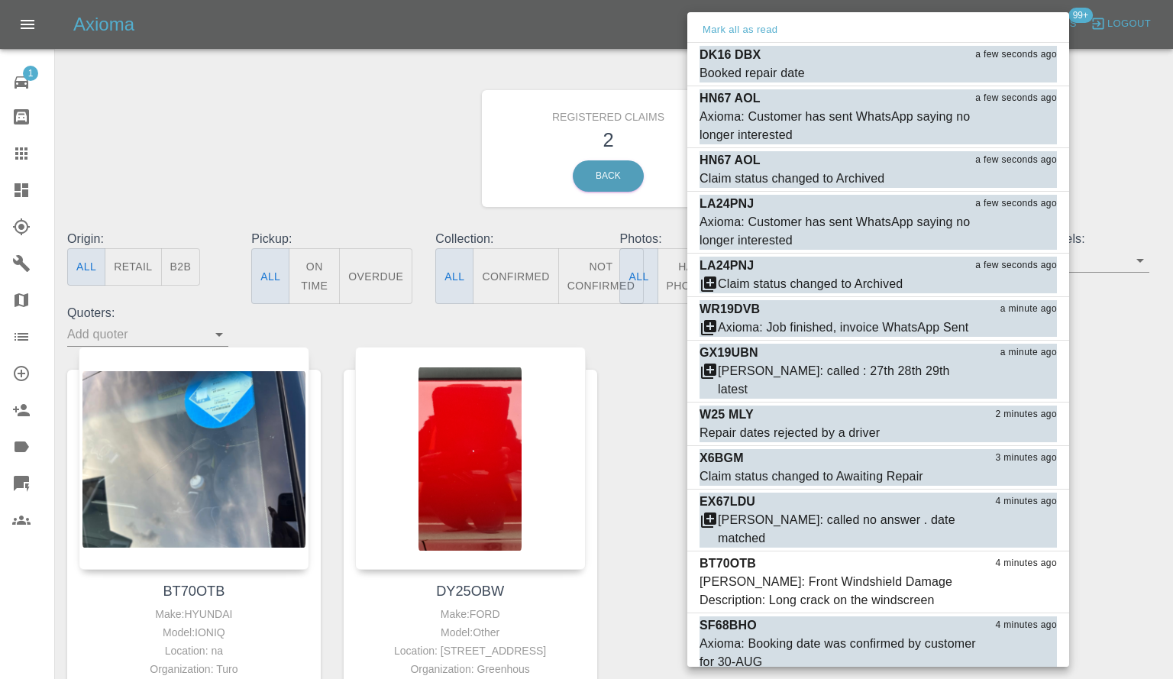
click at [312, 105] on div at bounding box center [586, 339] width 1173 height 679
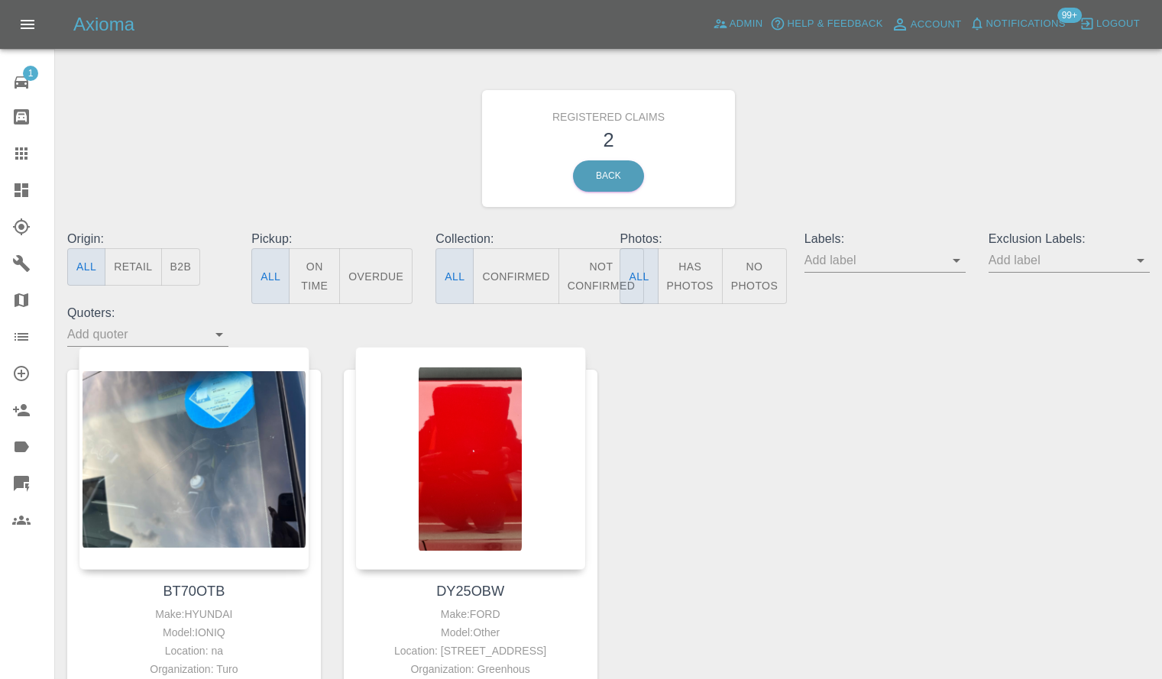
click at [0, 185] on link "Dashboard" at bounding box center [27, 190] width 54 height 37
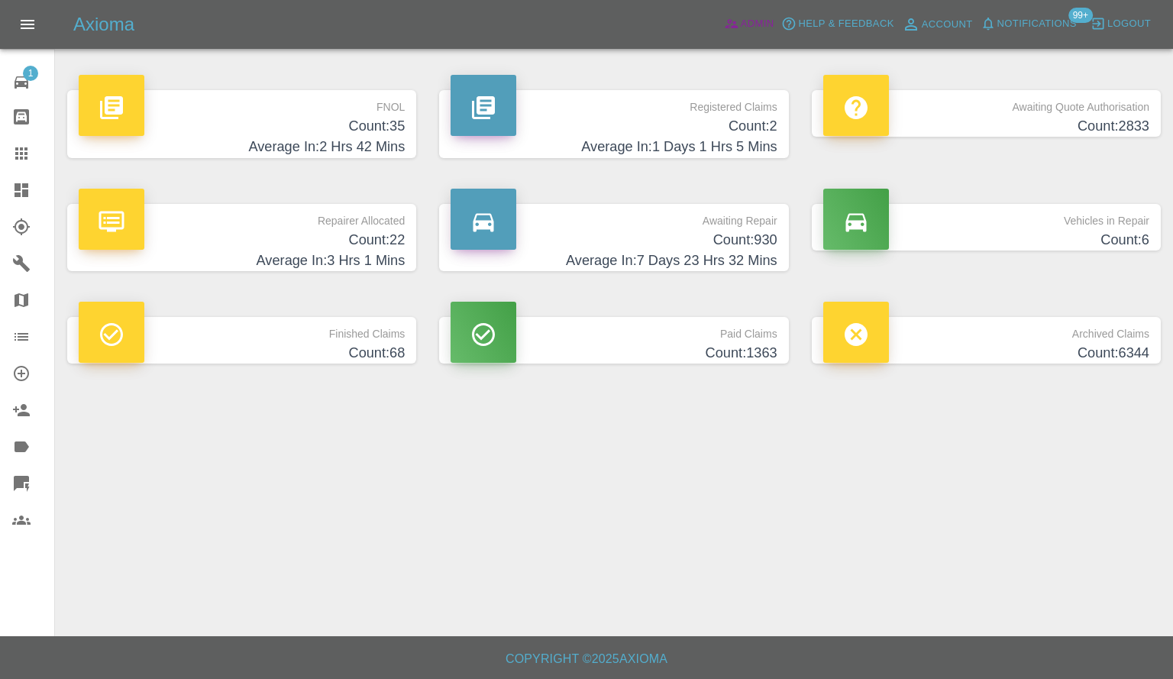
click at [761, 30] on span "Admin" at bounding box center [758, 24] width 34 height 18
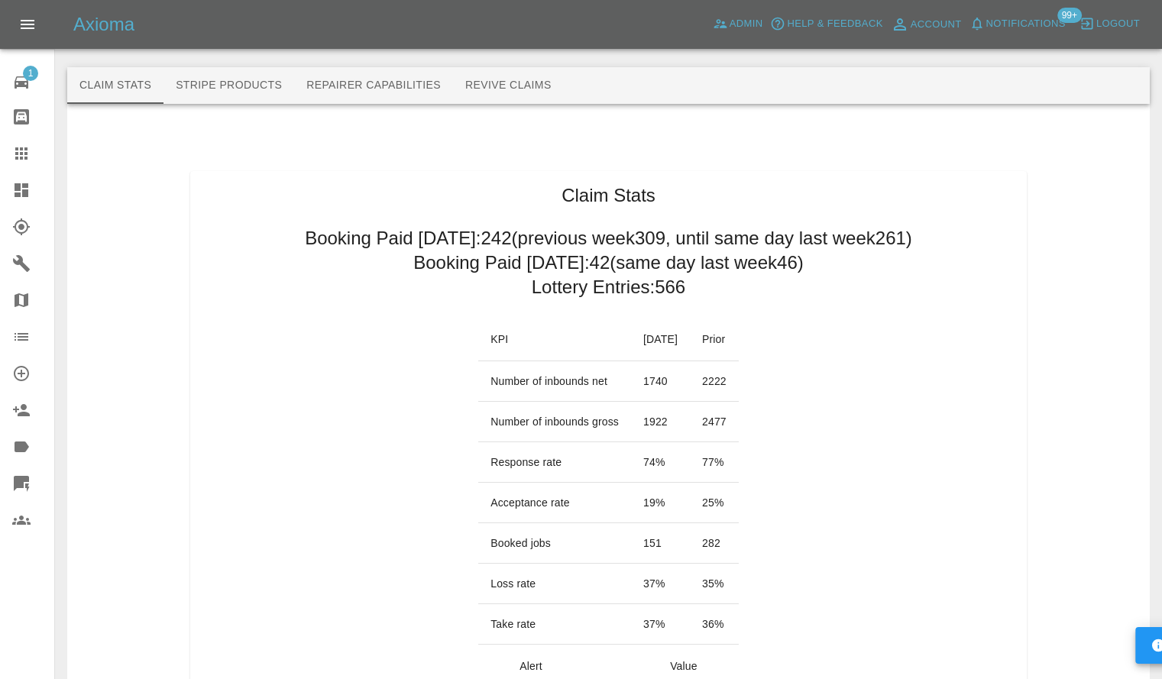
click at [9, 171] on link "Claims" at bounding box center [27, 153] width 54 height 37
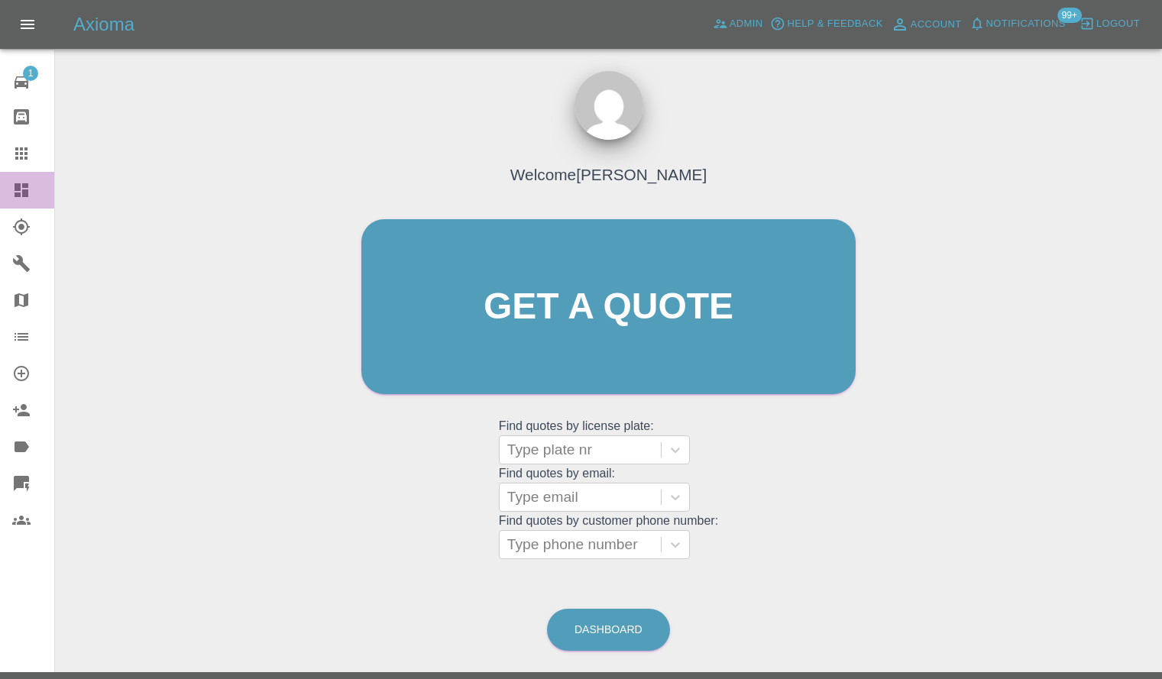
click at [9, 189] on link "Dashboard" at bounding box center [27, 190] width 54 height 37
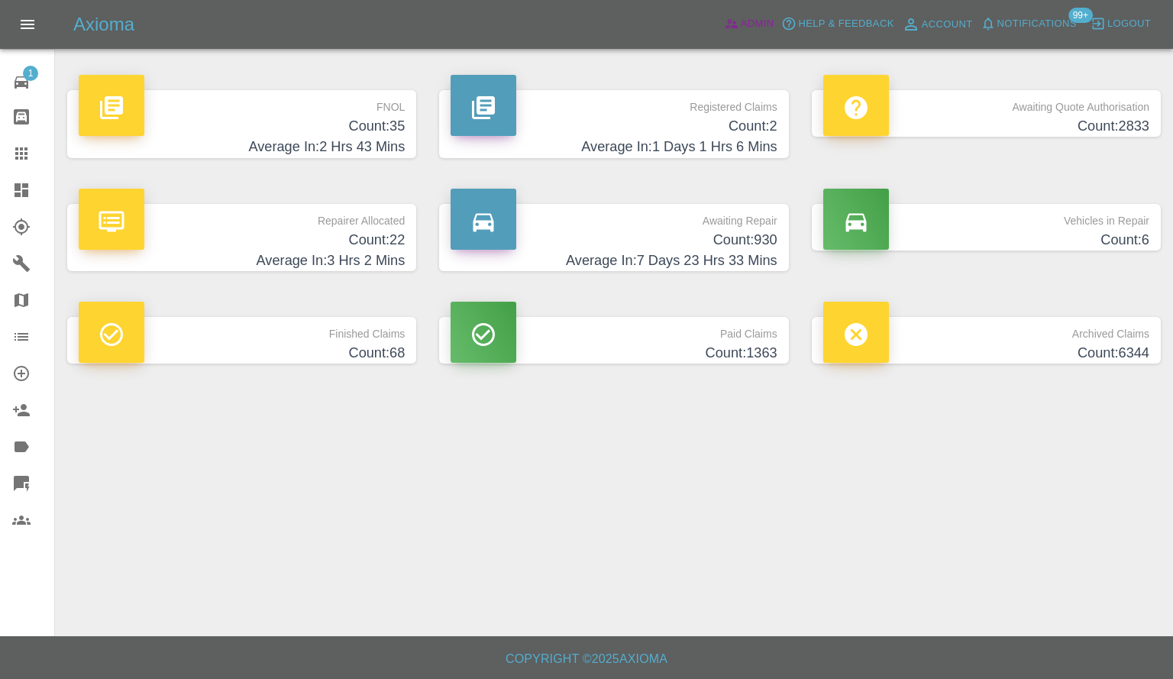
click at [774, 25] on span "Admin" at bounding box center [758, 24] width 34 height 18
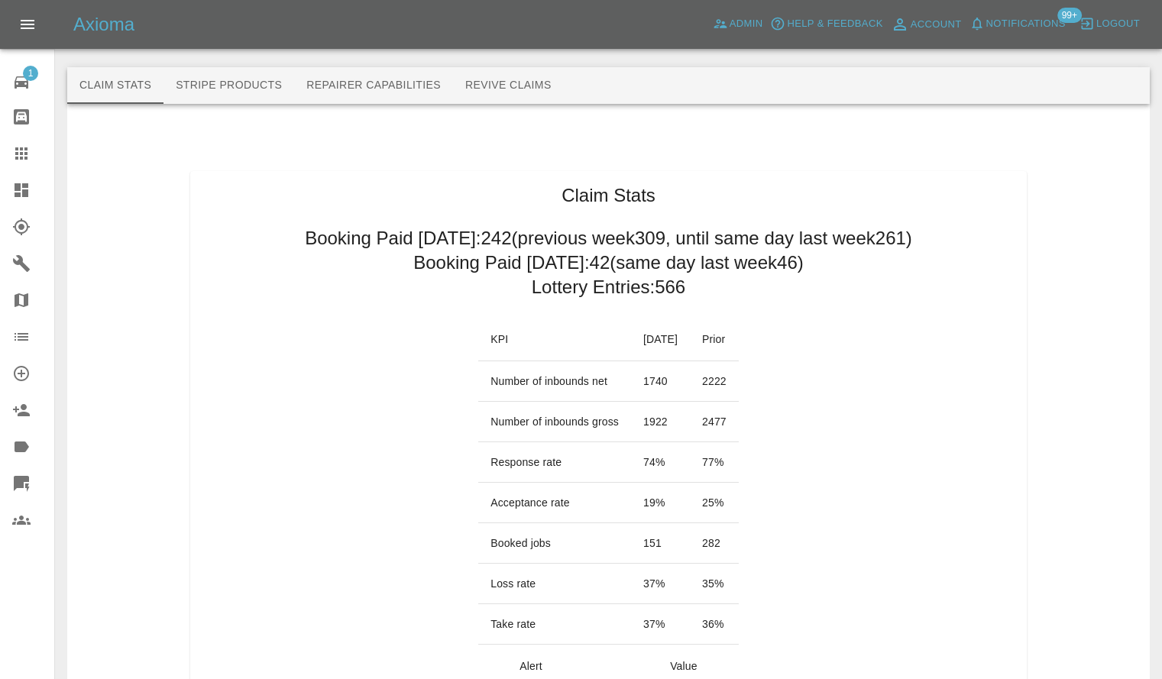
click at [603, 264] on h2 "Booking Paid today: 42 (same day last week 46 )" at bounding box center [608, 263] width 390 height 24
drag, startPoint x: 603, startPoint y: 264, endPoint x: 398, endPoint y: 271, distance: 204.8
click at [8, 192] on link "Dashboard" at bounding box center [27, 190] width 54 height 37
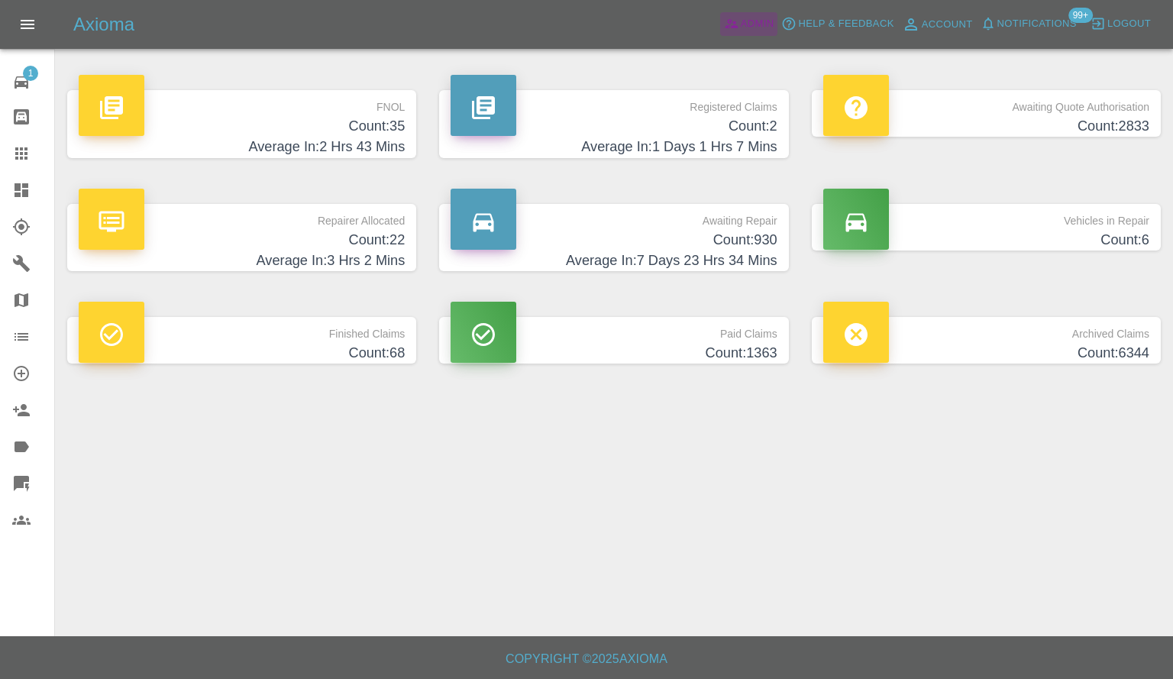
click at [737, 26] on icon at bounding box center [731, 23] width 15 height 15
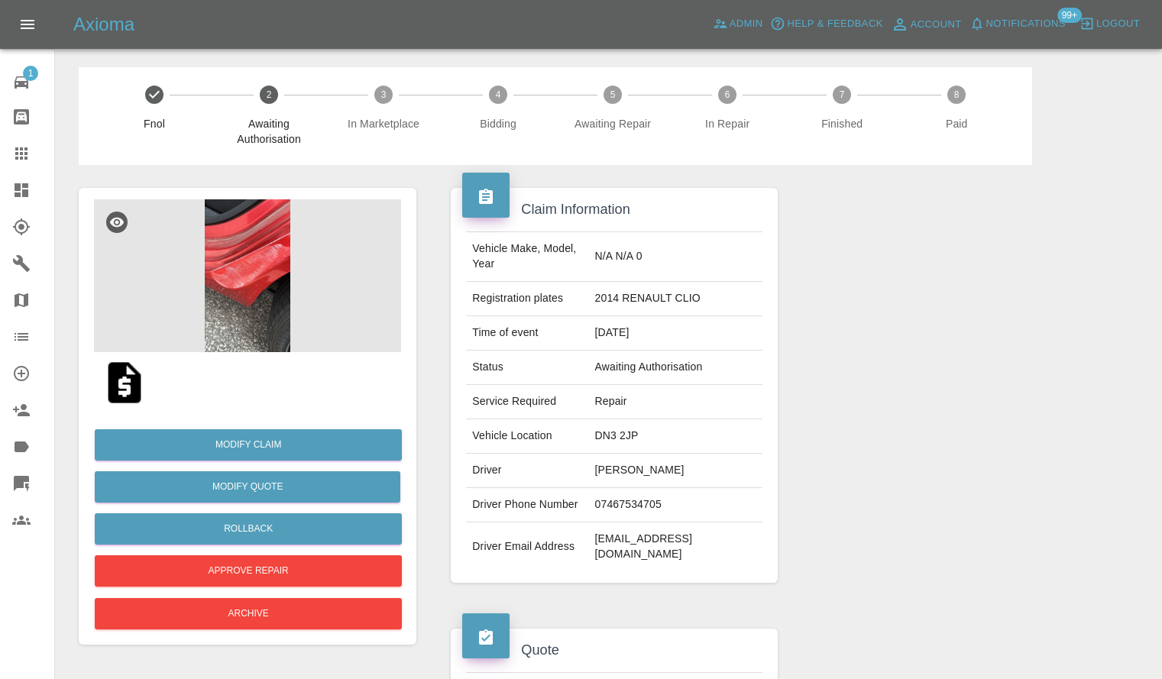
click at [255, 230] on img at bounding box center [247, 275] width 307 height 153
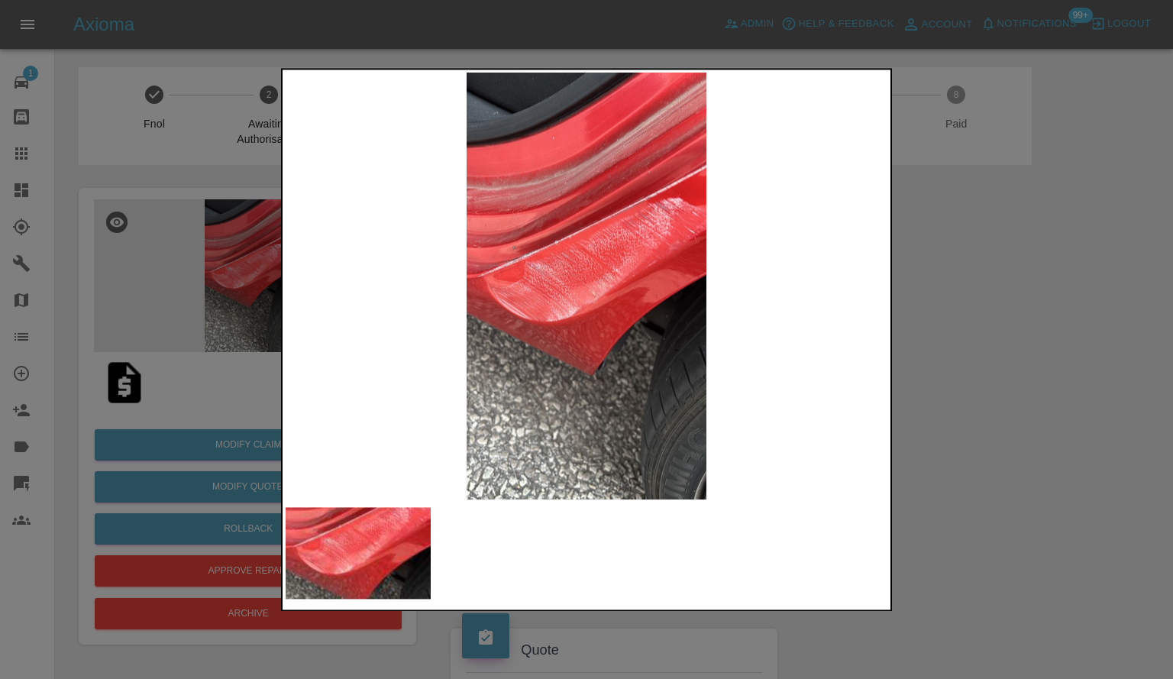
click at [930, 361] on div at bounding box center [586, 339] width 1173 height 679
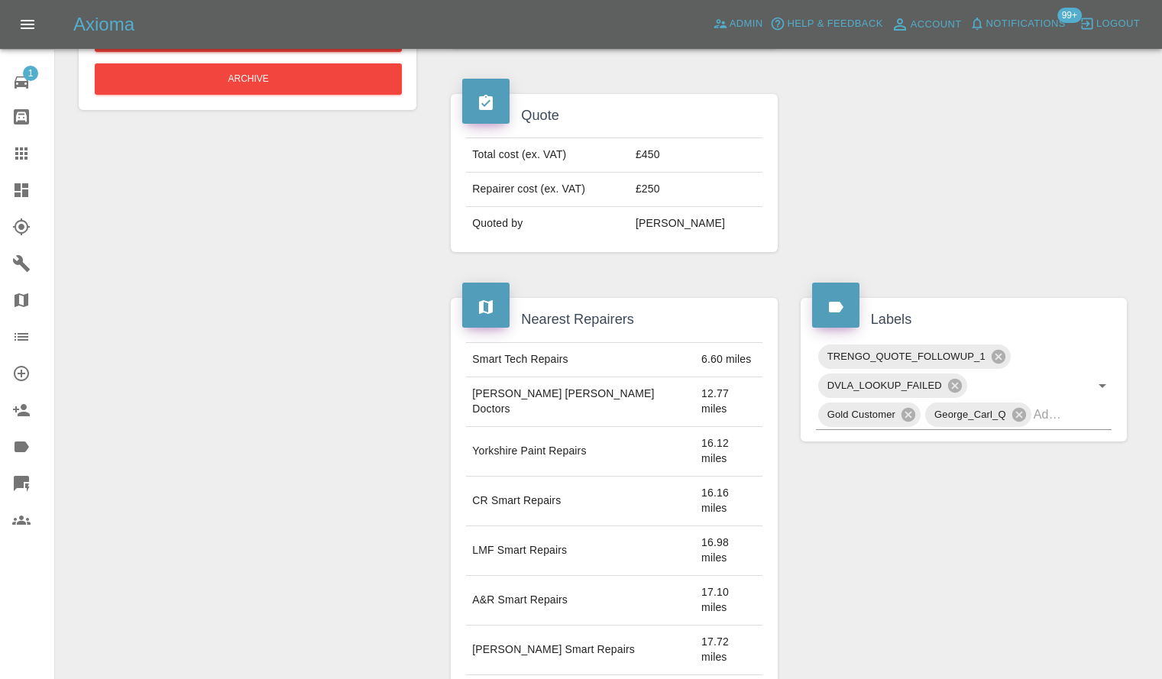
scroll to position [917, 0]
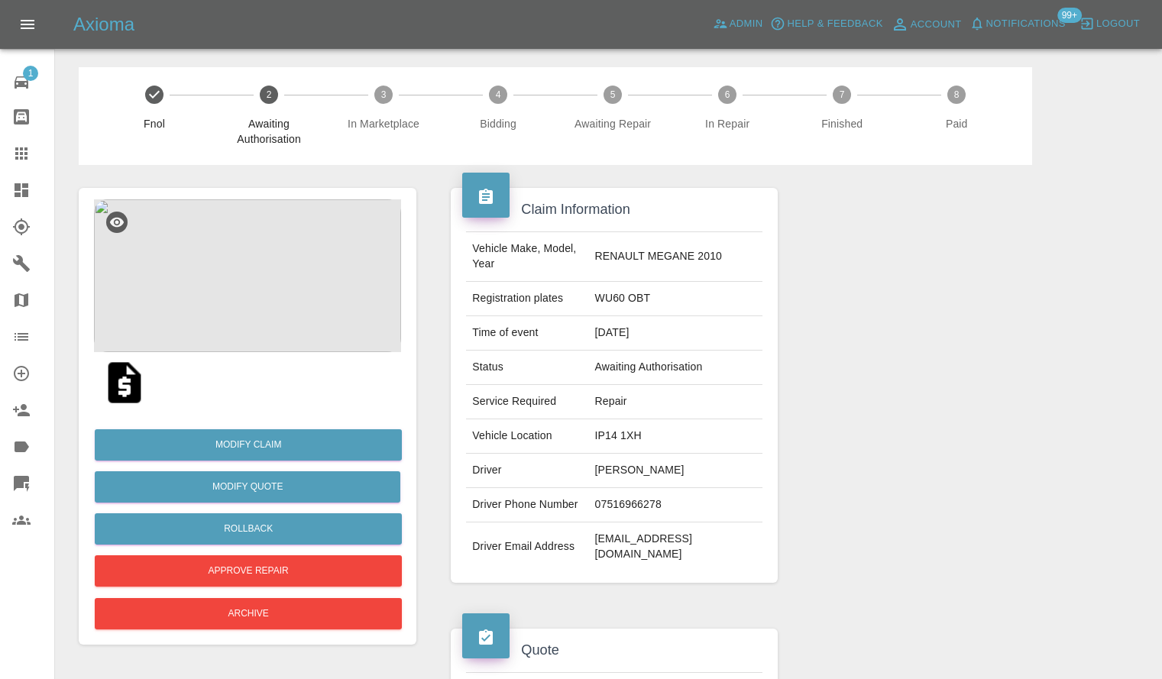
click at [315, 262] on img at bounding box center [247, 275] width 307 height 153
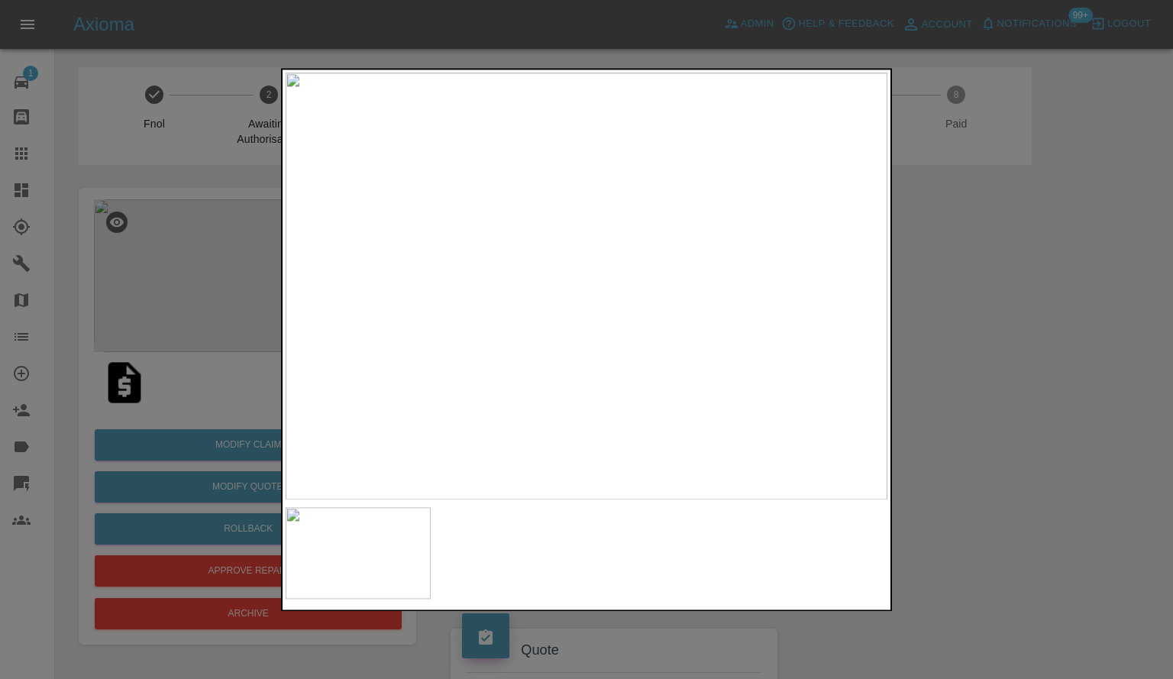
click at [996, 415] on div at bounding box center [586, 339] width 1173 height 679
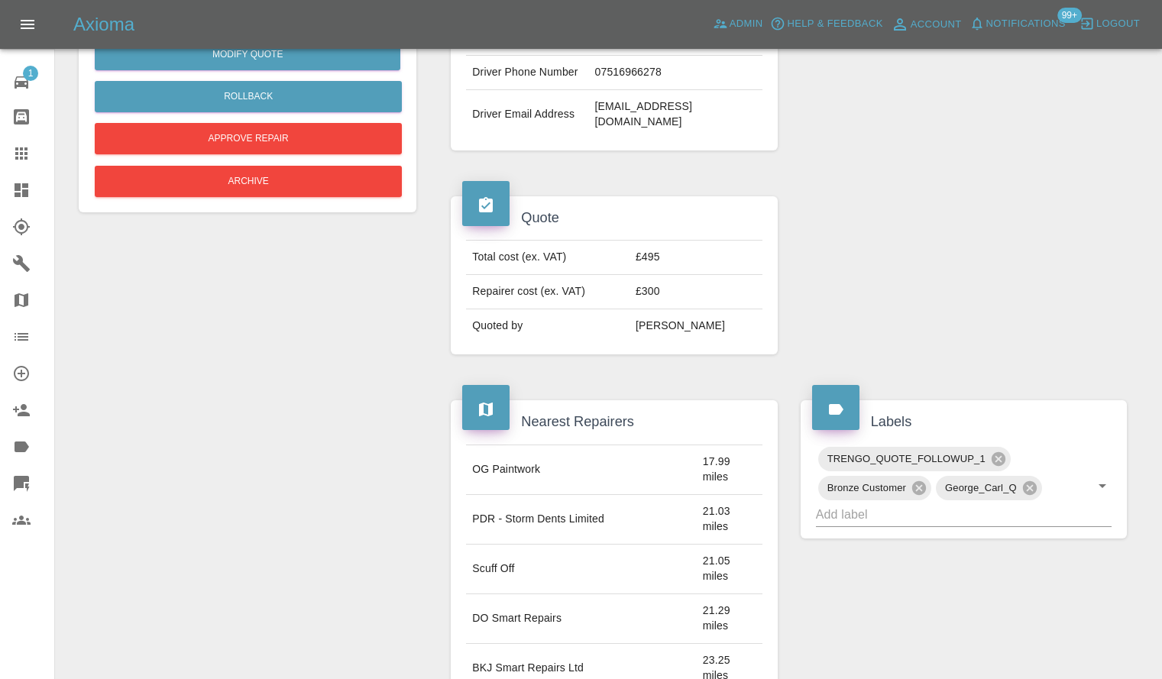
scroll to position [229, 0]
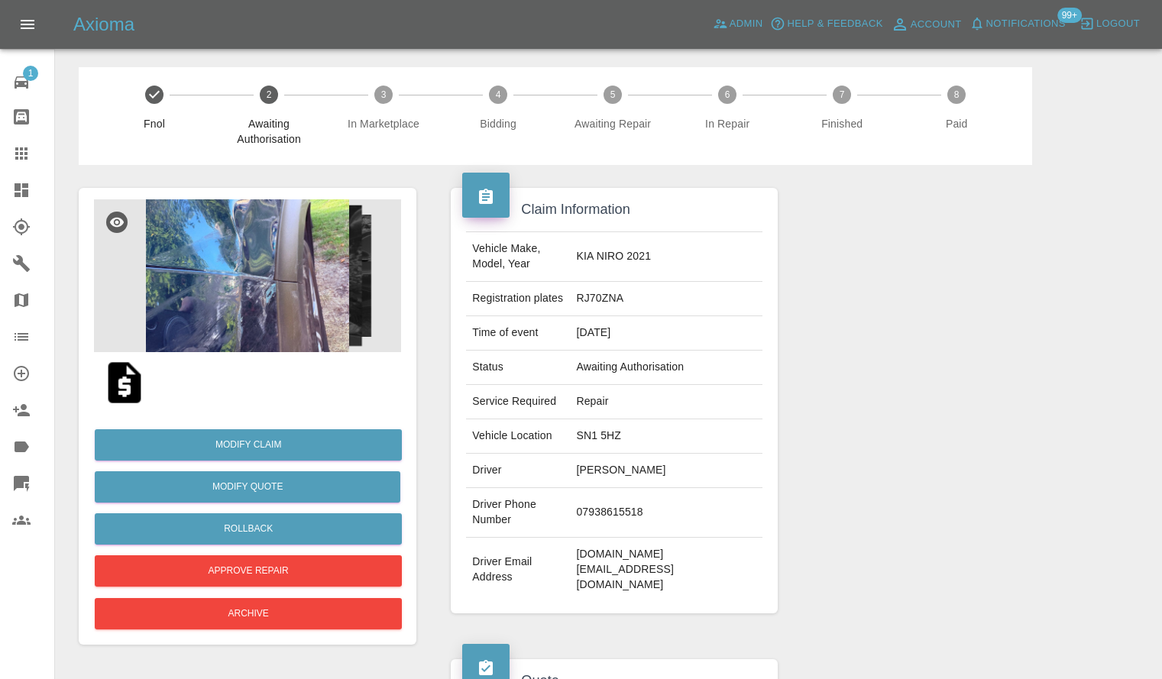
click at [270, 289] on img at bounding box center [247, 275] width 307 height 153
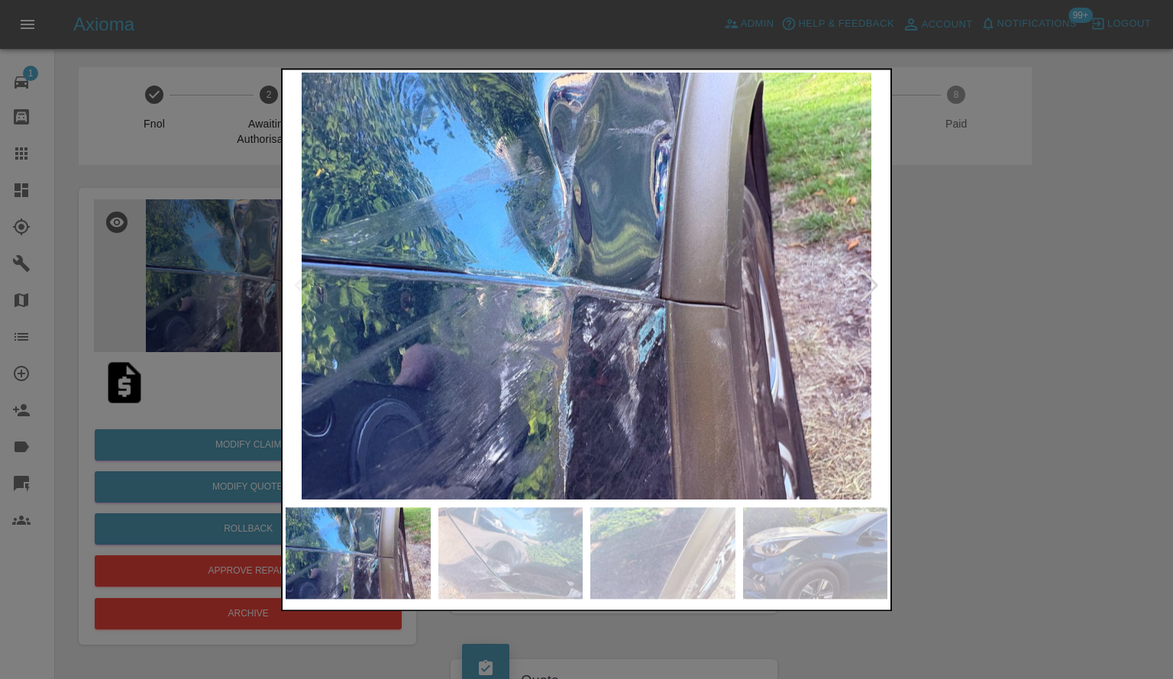
click at [867, 289] on div at bounding box center [869, 287] width 21 height 34
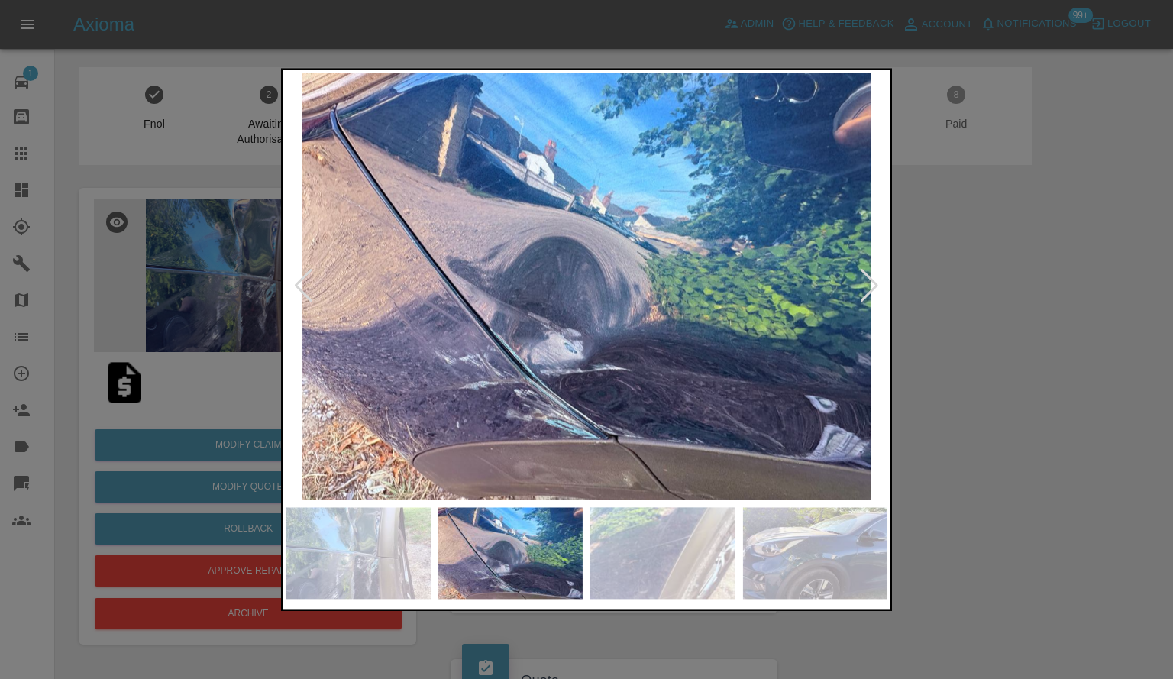
click at [867, 289] on div at bounding box center [869, 287] width 21 height 34
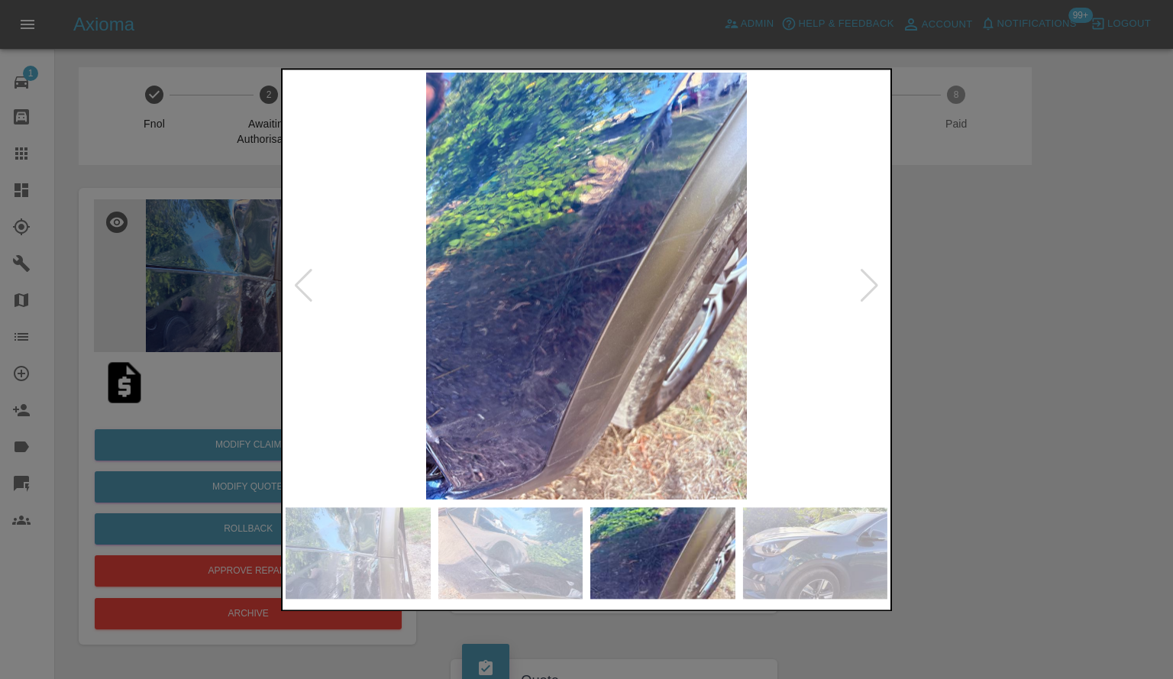
click at [867, 289] on div at bounding box center [869, 287] width 21 height 34
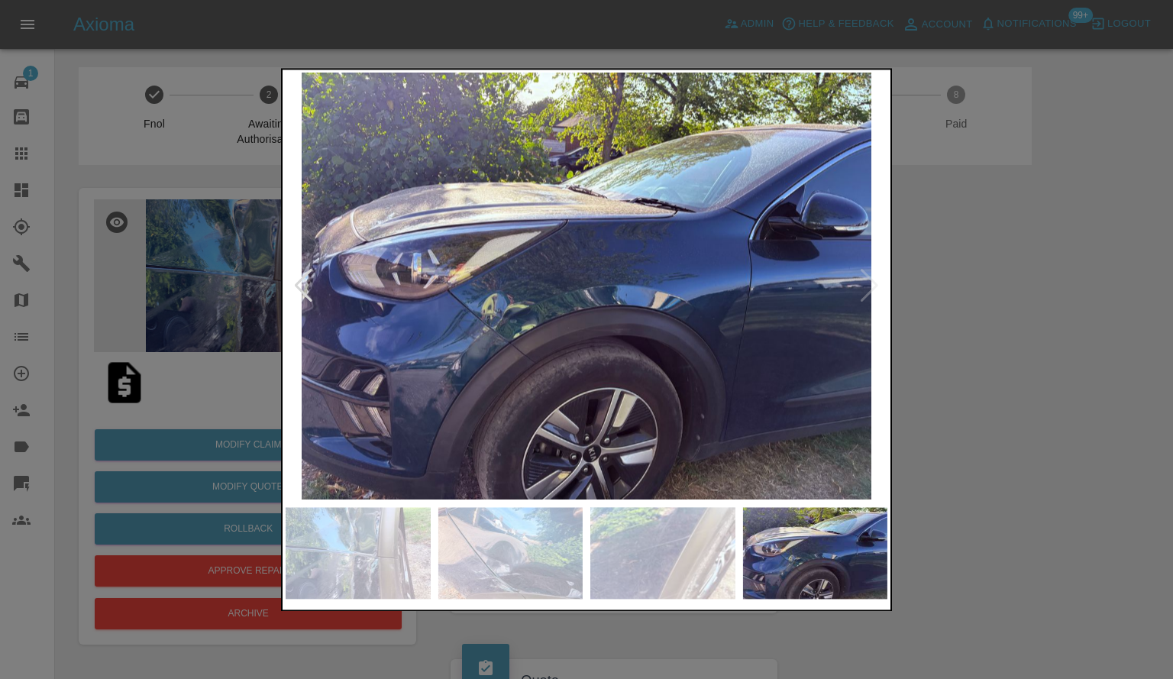
click at [867, 289] on img at bounding box center [587, 286] width 602 height 427
click at [1022, 331] on div at bounding box center [586, 339] width 1173 height 679
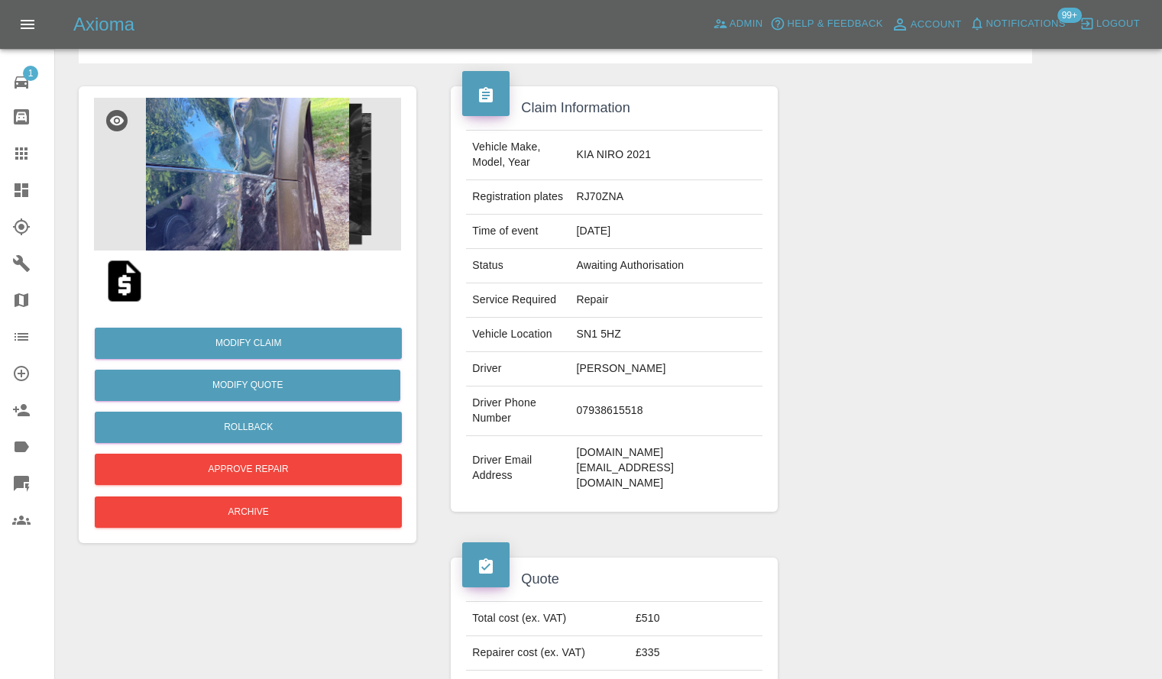
scroll to position [76, 0]
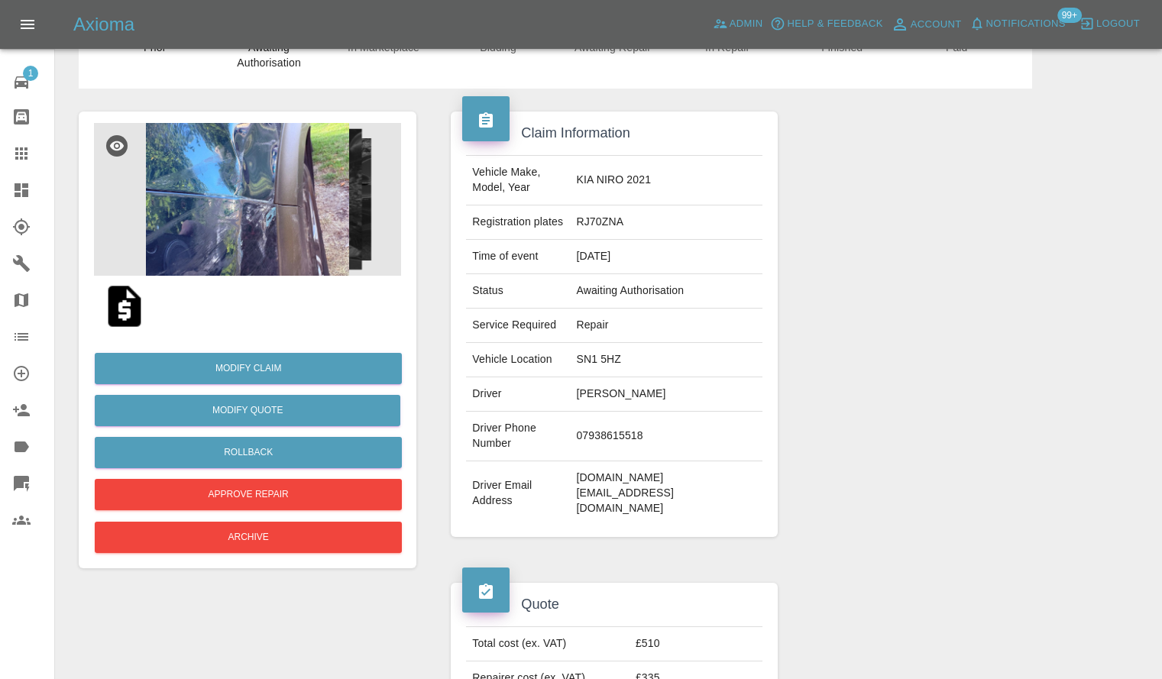
click at [301, 248] on img at bounding box center [247, 199] width 307 height 153
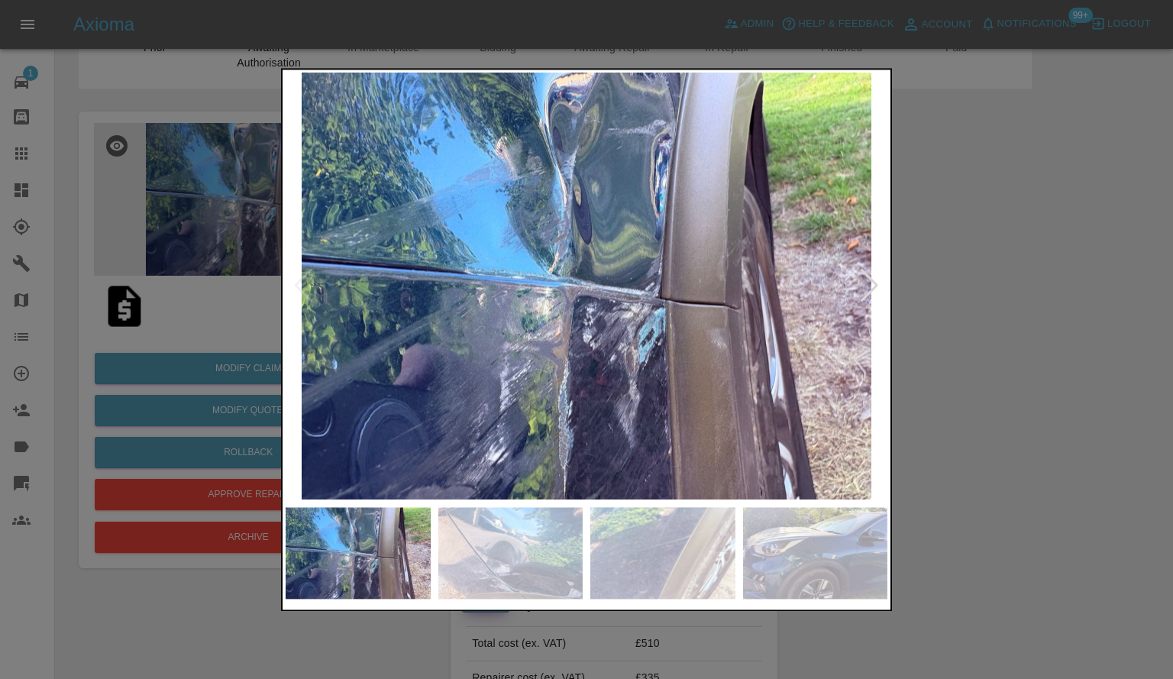
click at [869, 294] on div at bounding box center [869, 287] width 21 height 34
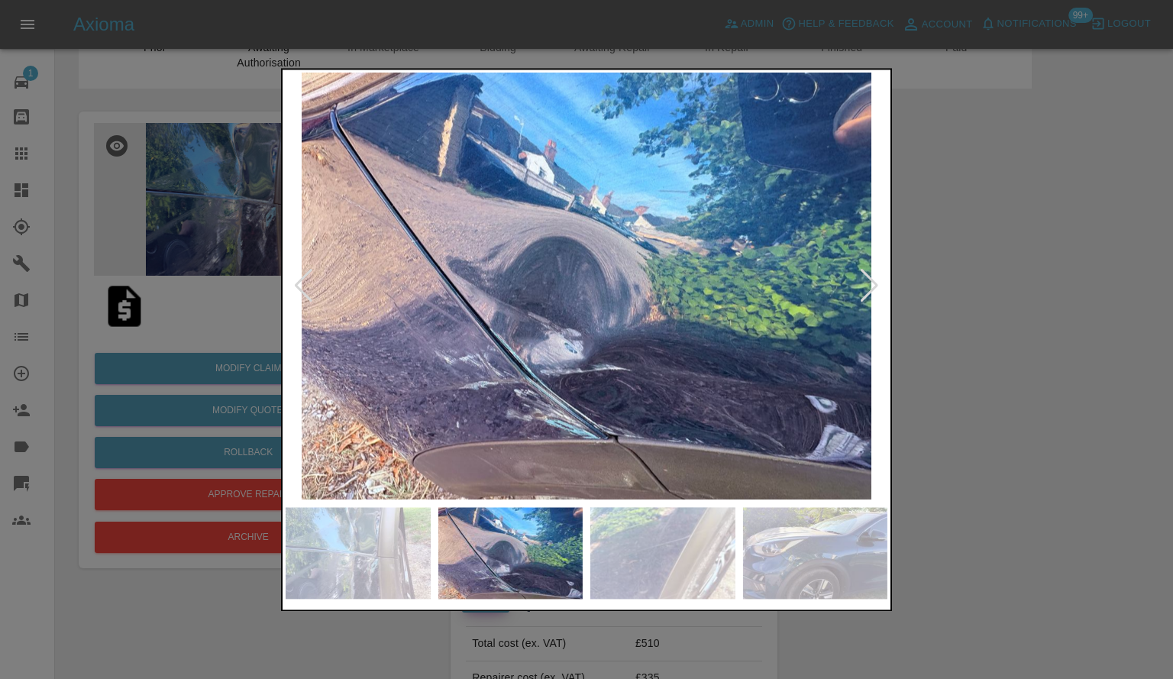
click at [869, 294] on div at bounding box center [869, 287] width 21 height 34
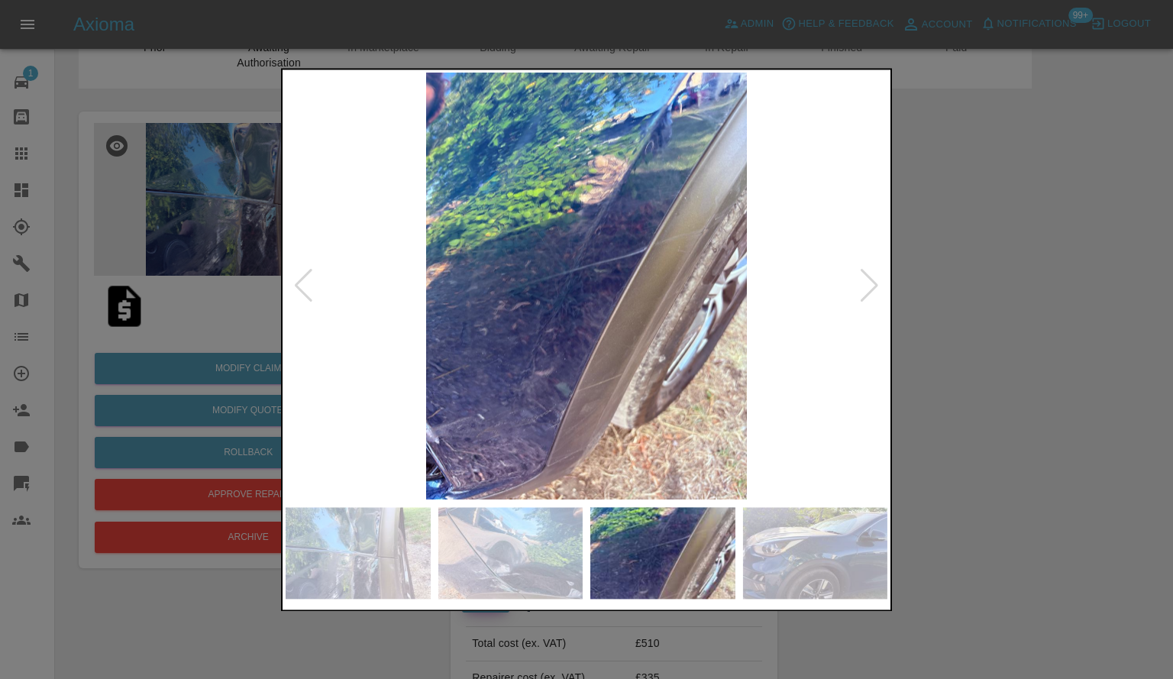
click at [869, 294] on div at bounding box center [869, 287] width 21 height 34
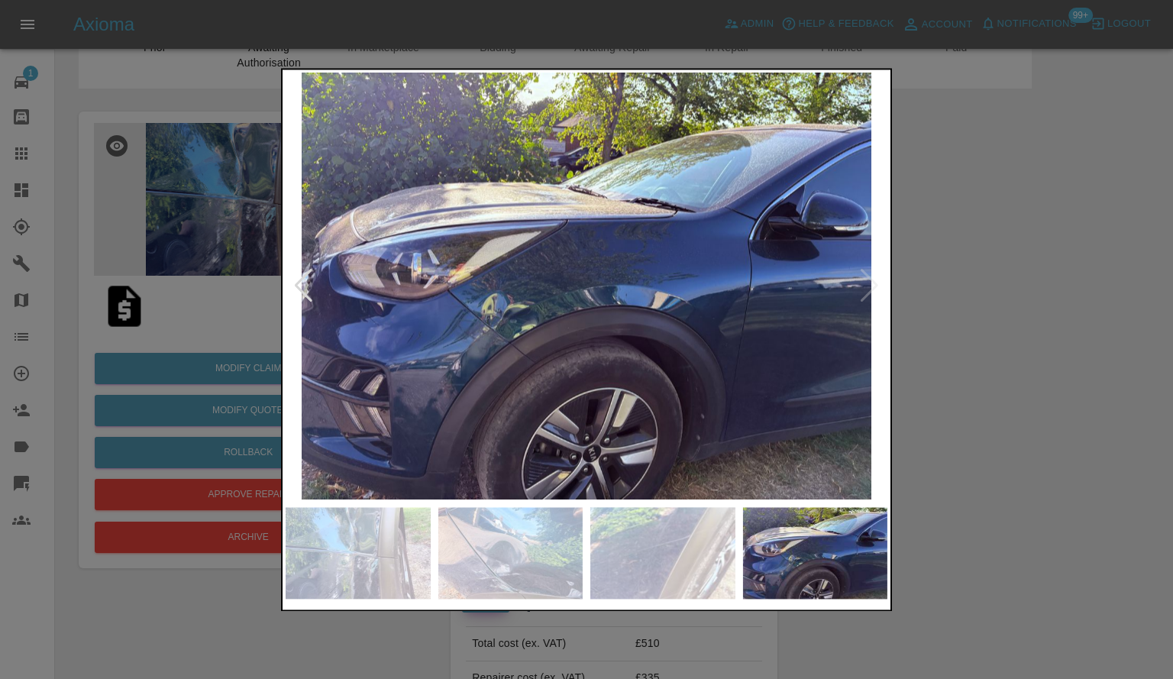
click at [1017, 436] on div at bounding box center [586, 339] width 1173 height 679
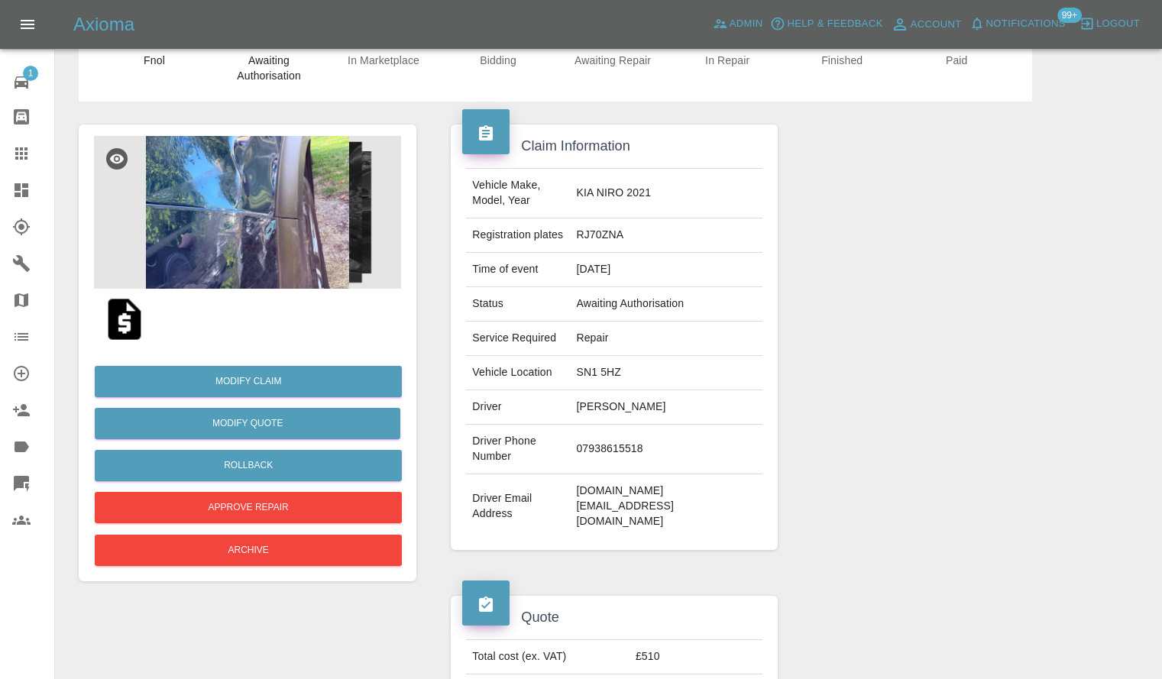
scroll to position [0, 0]
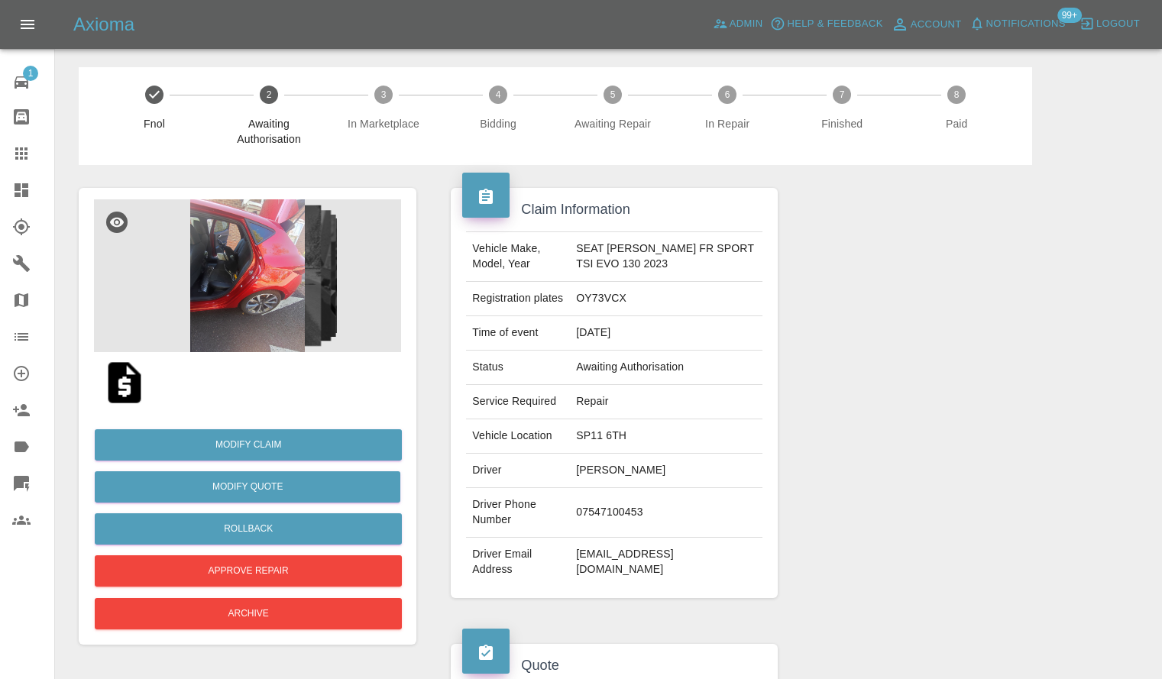
click at [309, 309] on img at bounding box center [247, 275] width 307 height 153
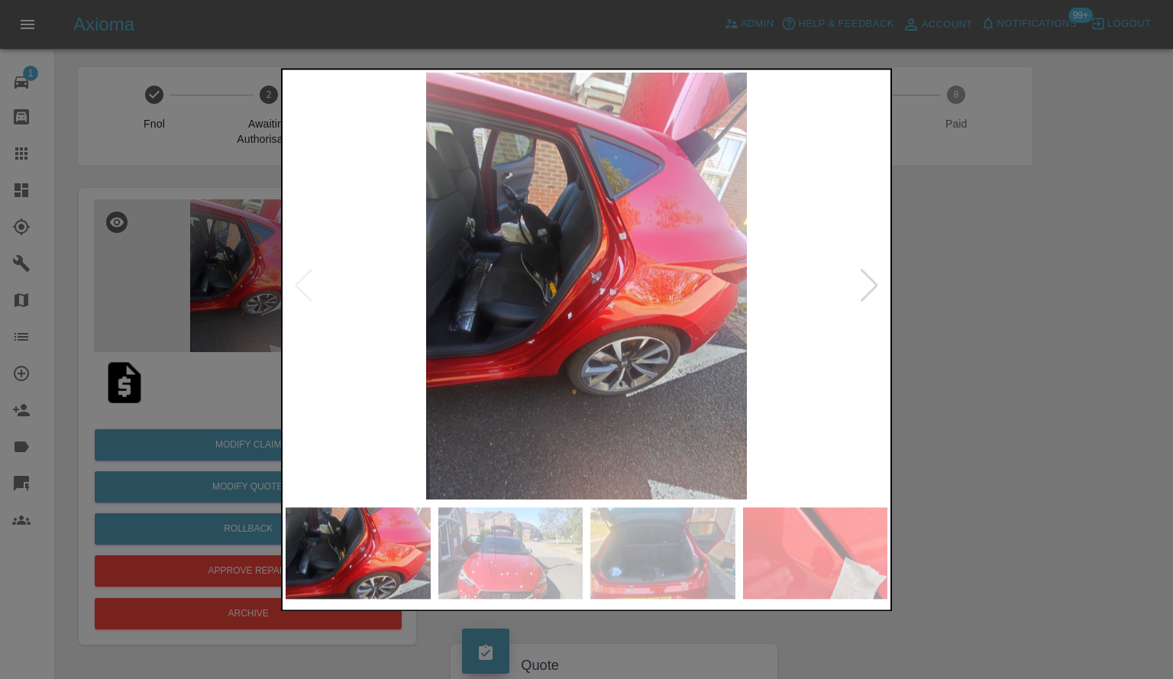
click at [860, 285] on div at bounding box center [869, 287] width 21 height 34
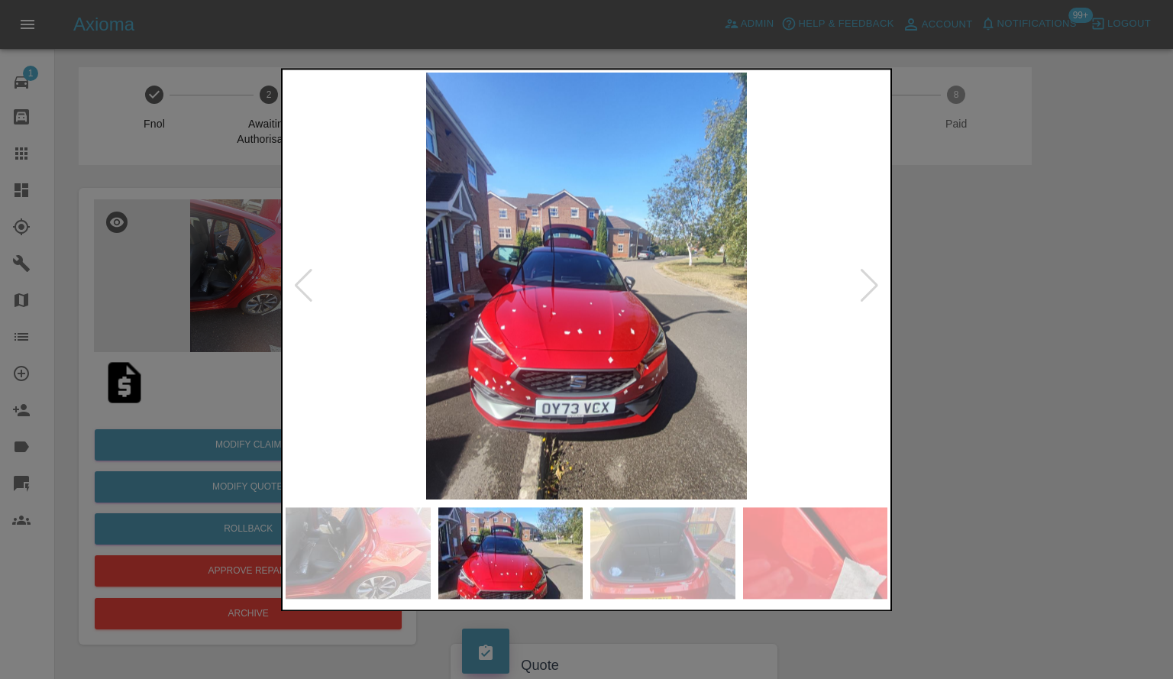
click at [860, 285] on div at bounding box center [869, 287] width 21 height 34
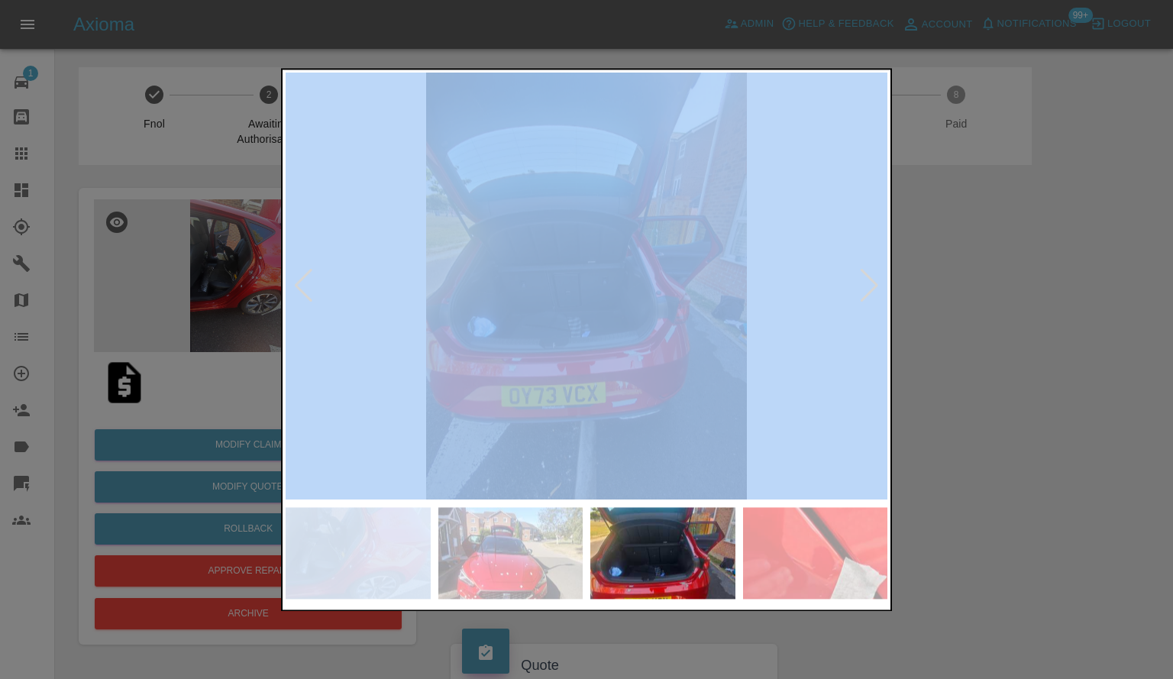
click at [860, 285] on div at bounding box center [869, 287] width 21 height 34
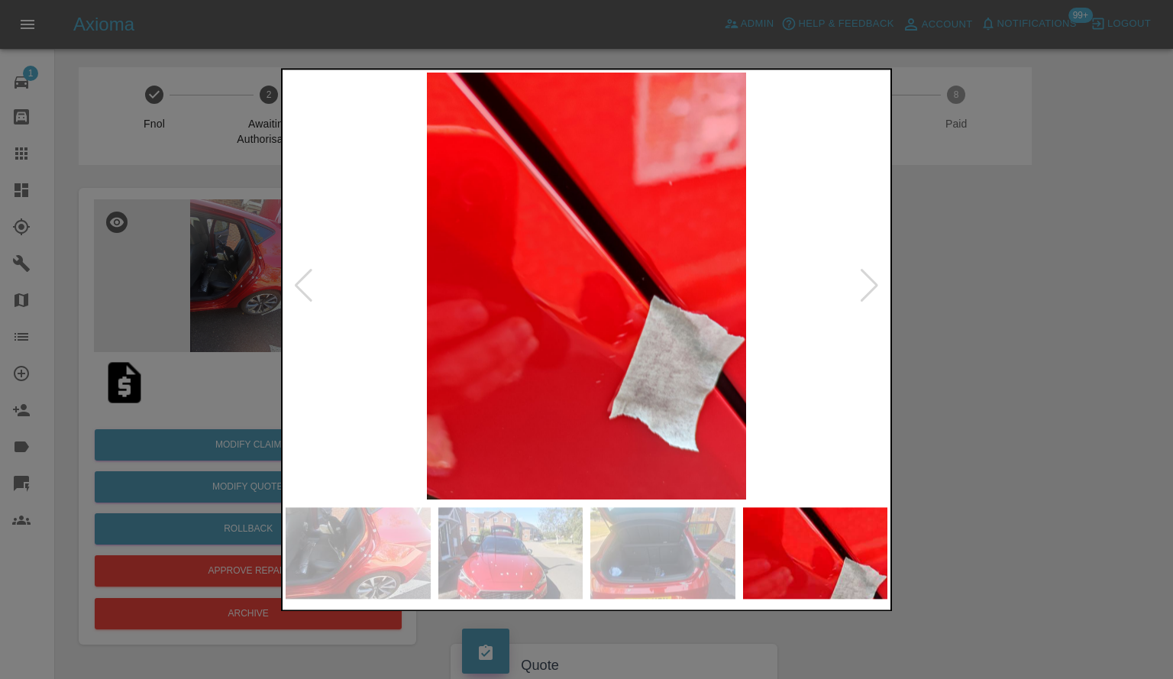
click at [1143, 405] on div at bounding box center [586, 339] width 1173 height 679
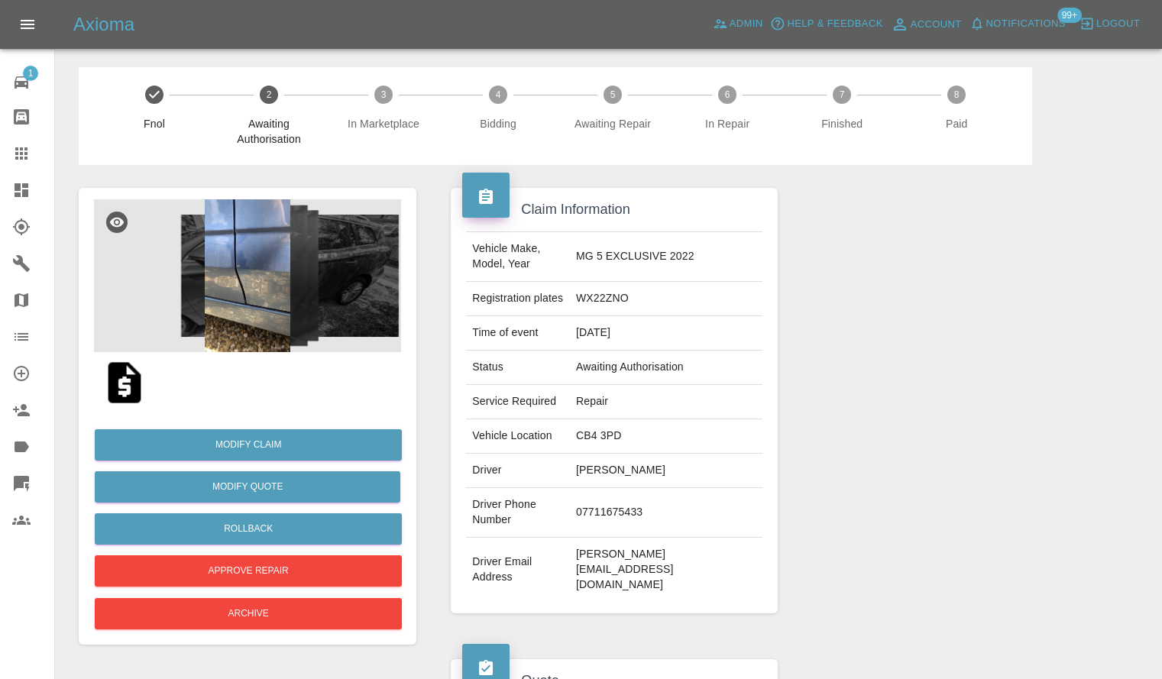
click at [302, 338] on img at bounding box center [247, 275] width 307 height 153
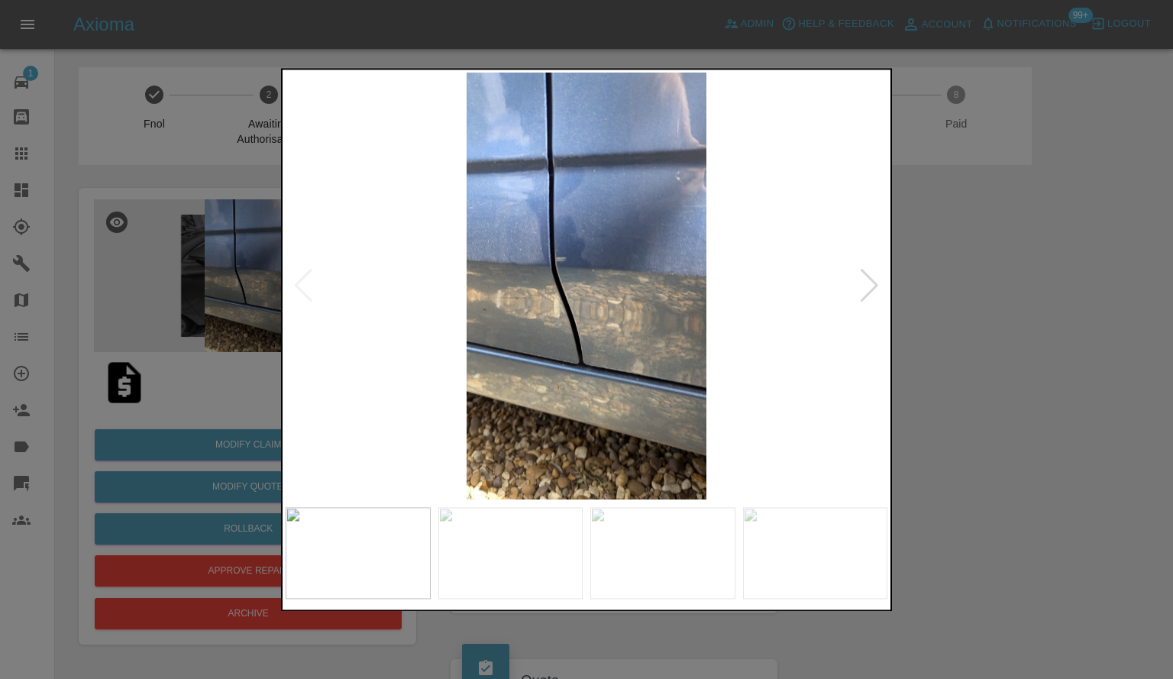
click at [863, 289] on div at bounding box center [869, 287] width 21 height 34
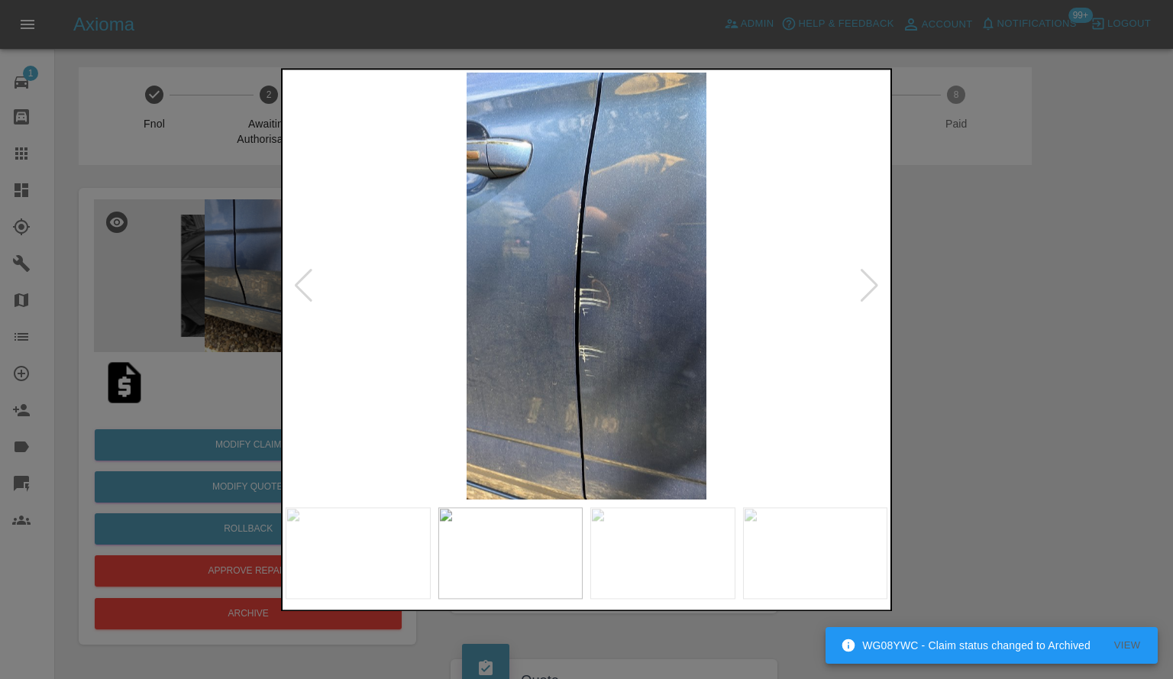
click at [863, 289] on div at bounding box center [869, 287] width 21 height 34
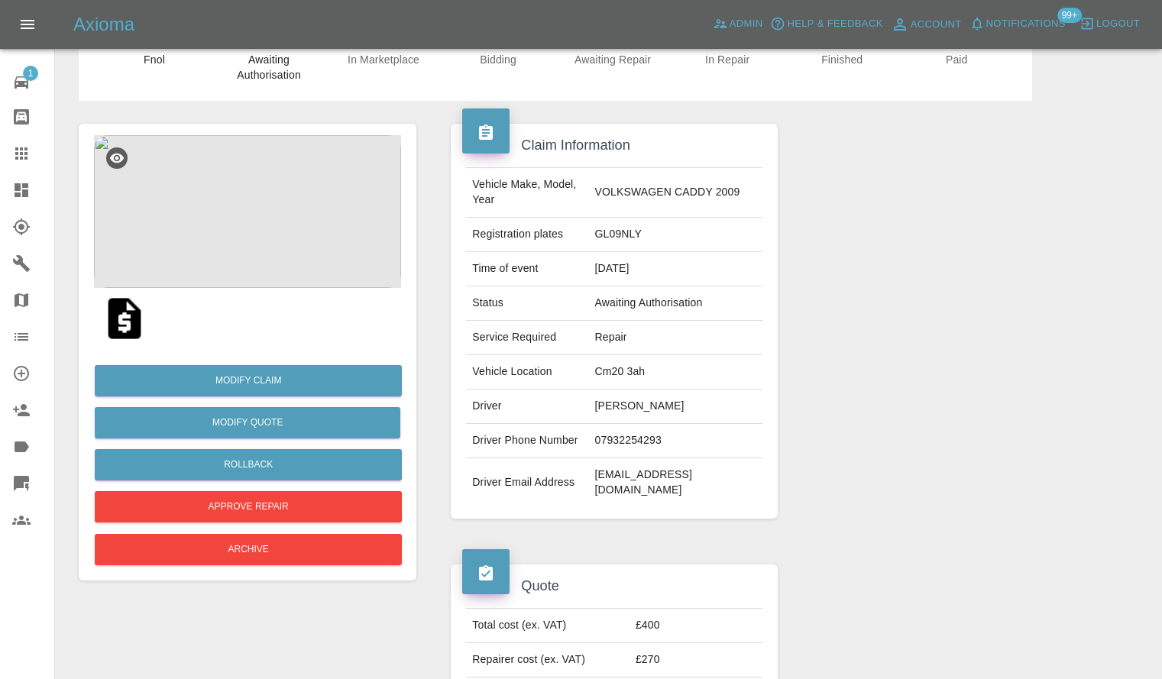
scroll to position [153, 0]
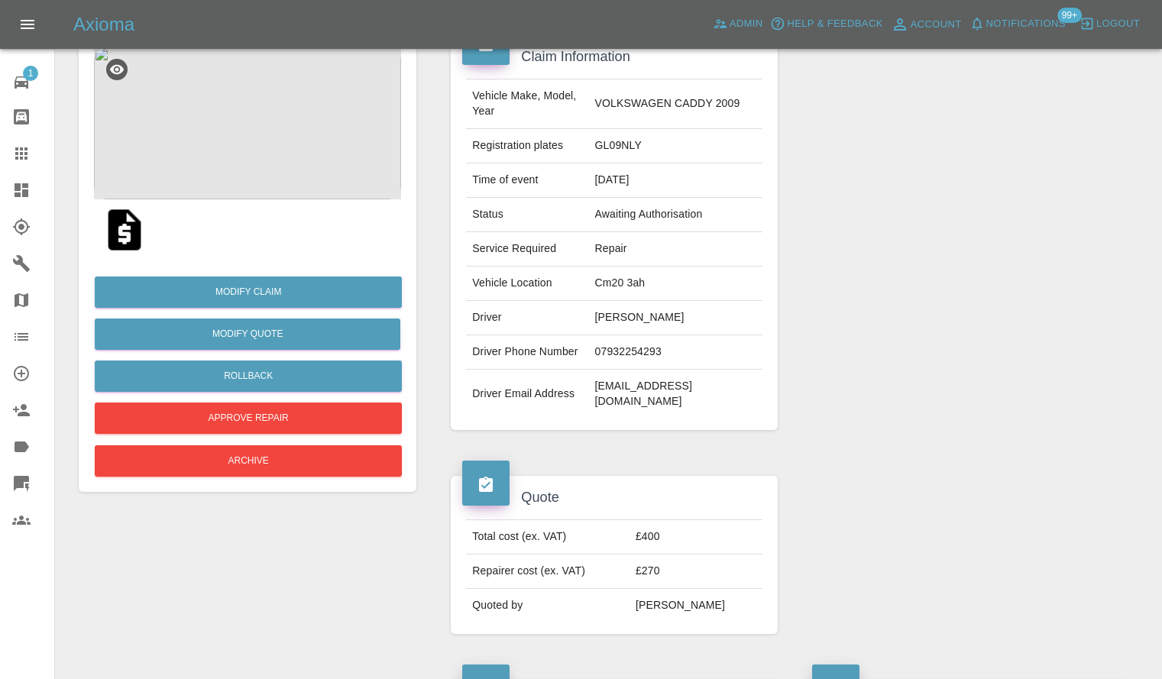
click at [249, 181] on img at bounding box center [247, 123] width 307 height 153
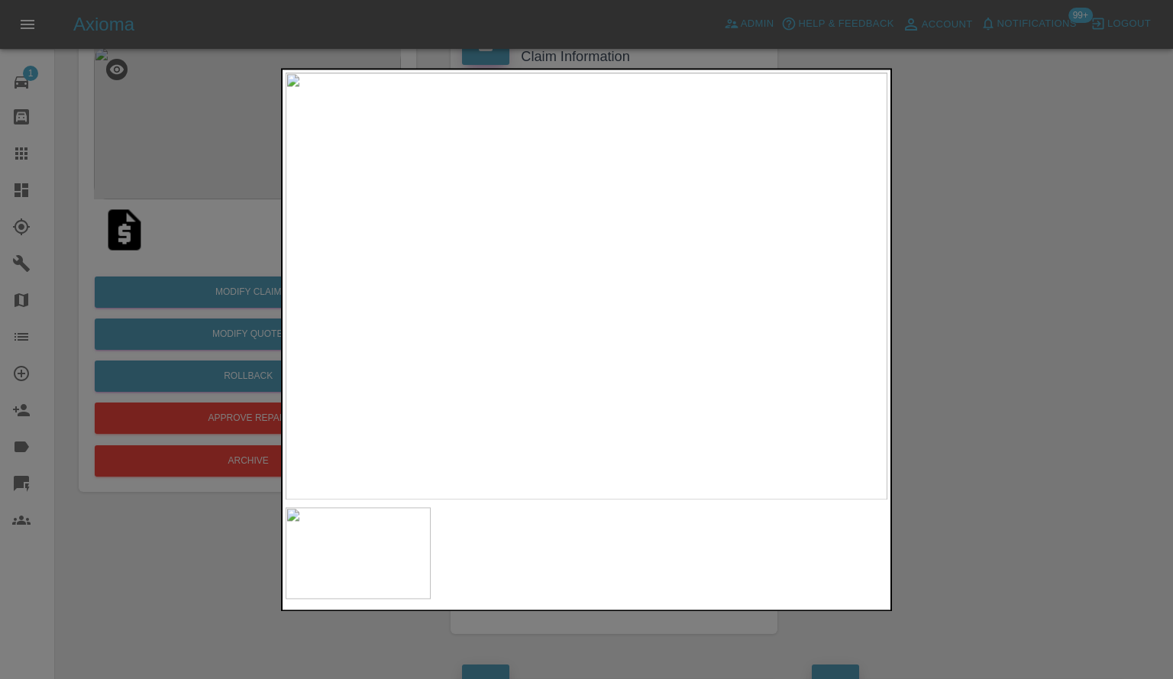
click at [983, 314] on div at bounding box center [586, 339] width 1173 height 679
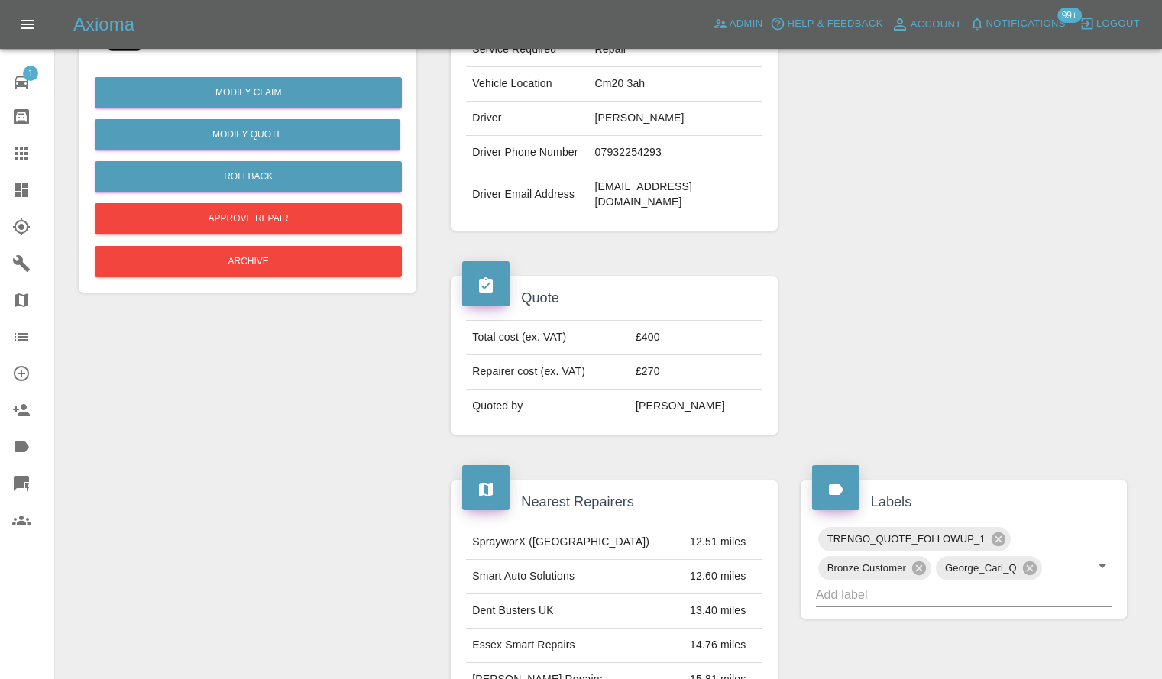
scroll to position [0, 0]
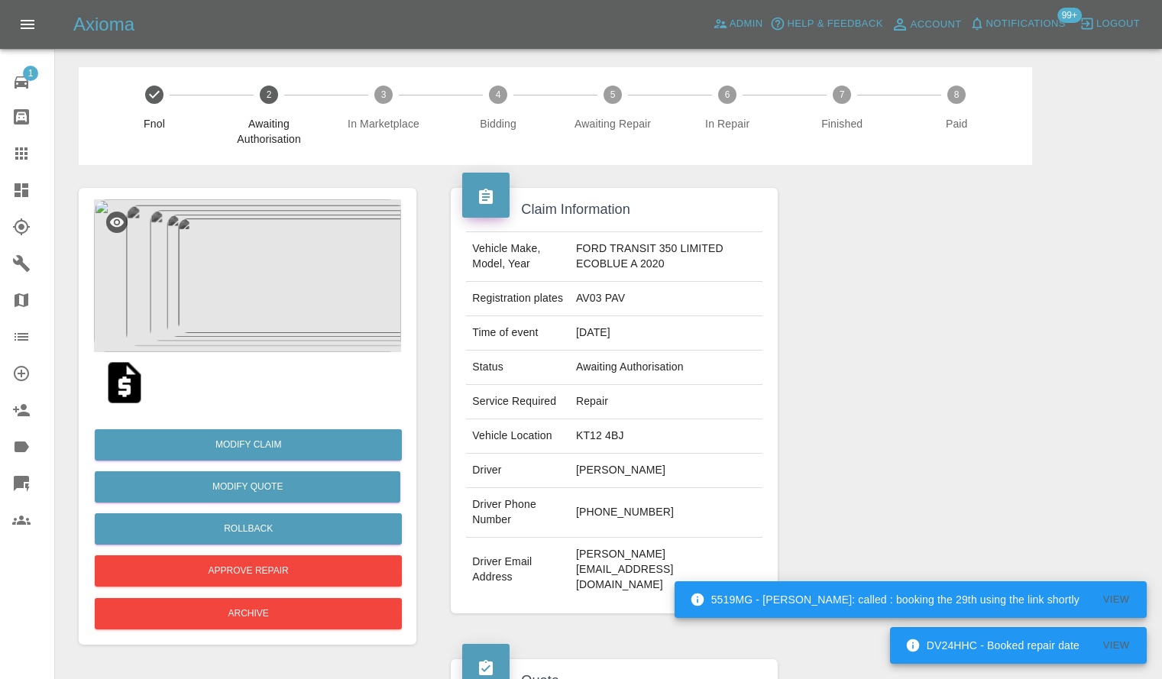
click at [323, 259] on img at bounding box center [247, 275] width 307 height 153
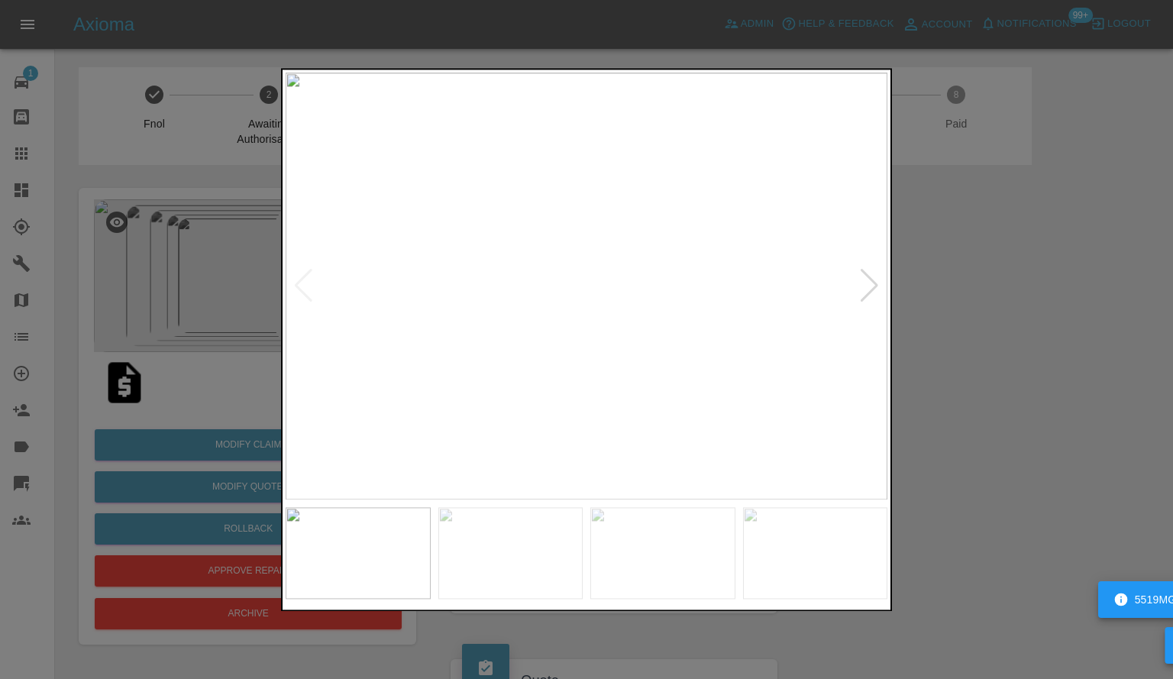
click at [868, 293] on div at bounding box center [869, 287] width 21 height 34
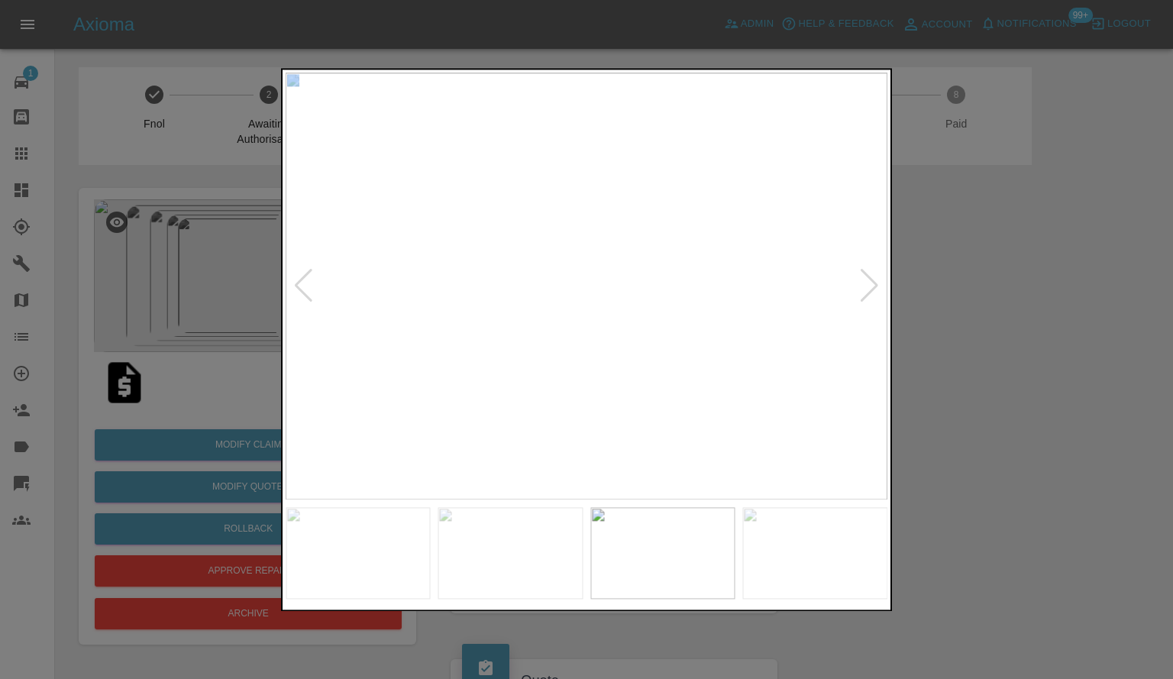
click at [868, 293] on div at bounding box center [869, 287] width 21 height 34
click at [1072, 307] on div at bounding box center [586, 339] width 1173 height 679
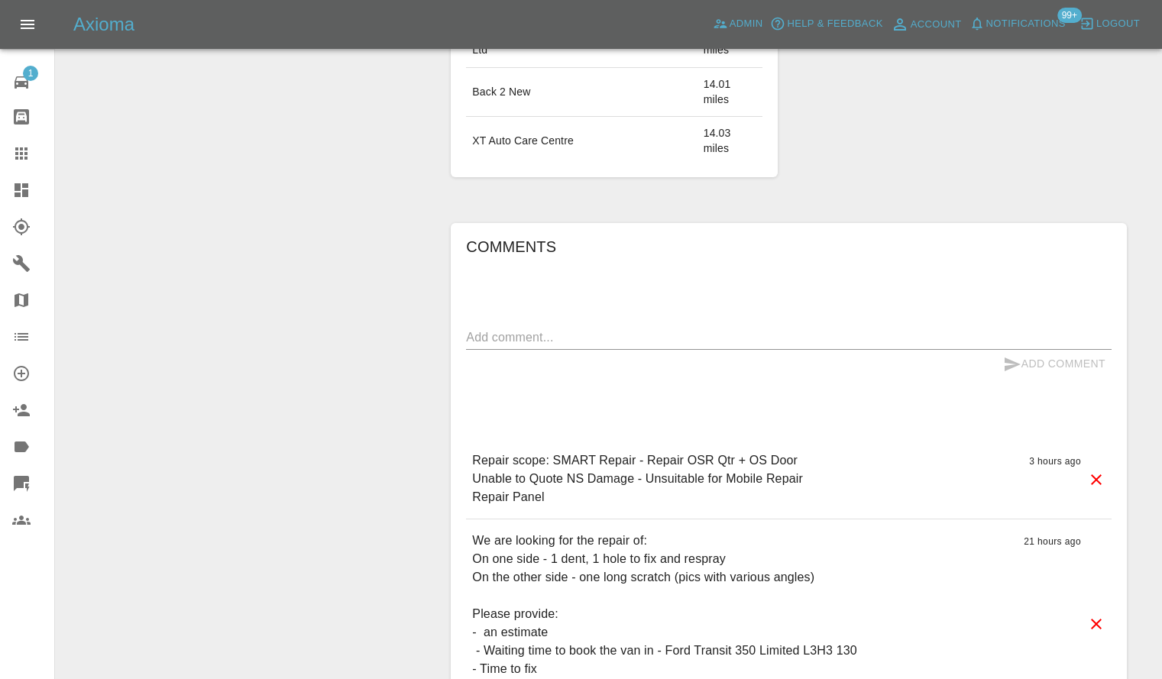
scroll to position [1298, 0]
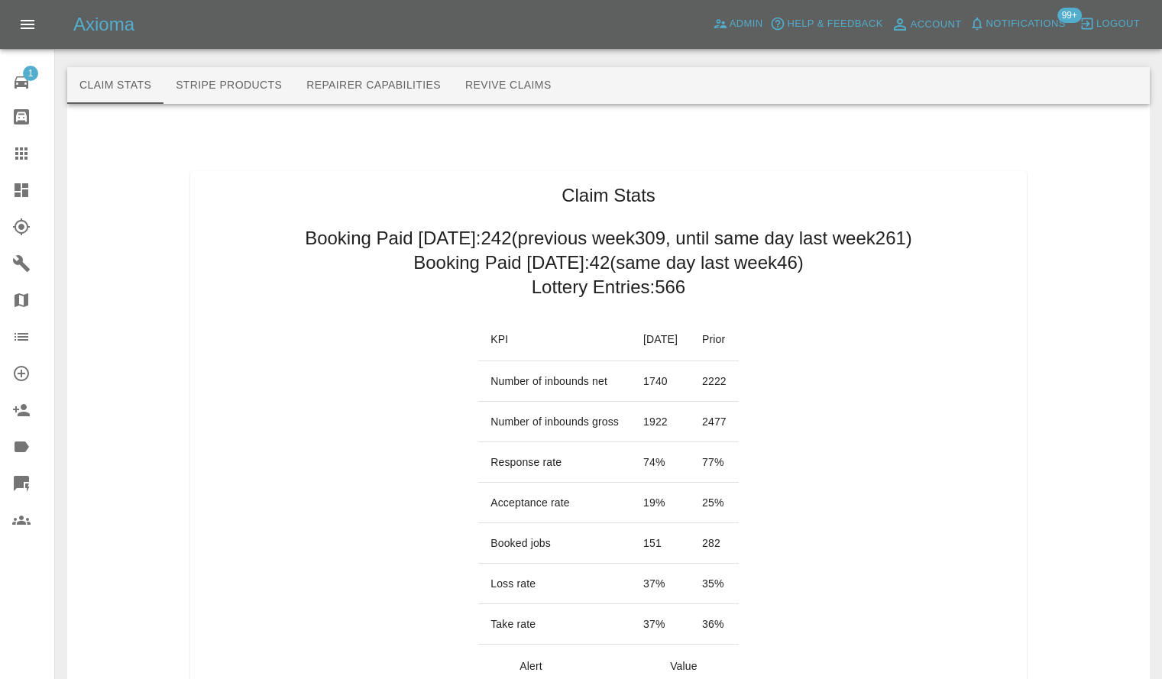
click at [0, 202] on link "Dashboard" at bounding box center [27, 190] width 54 height 37
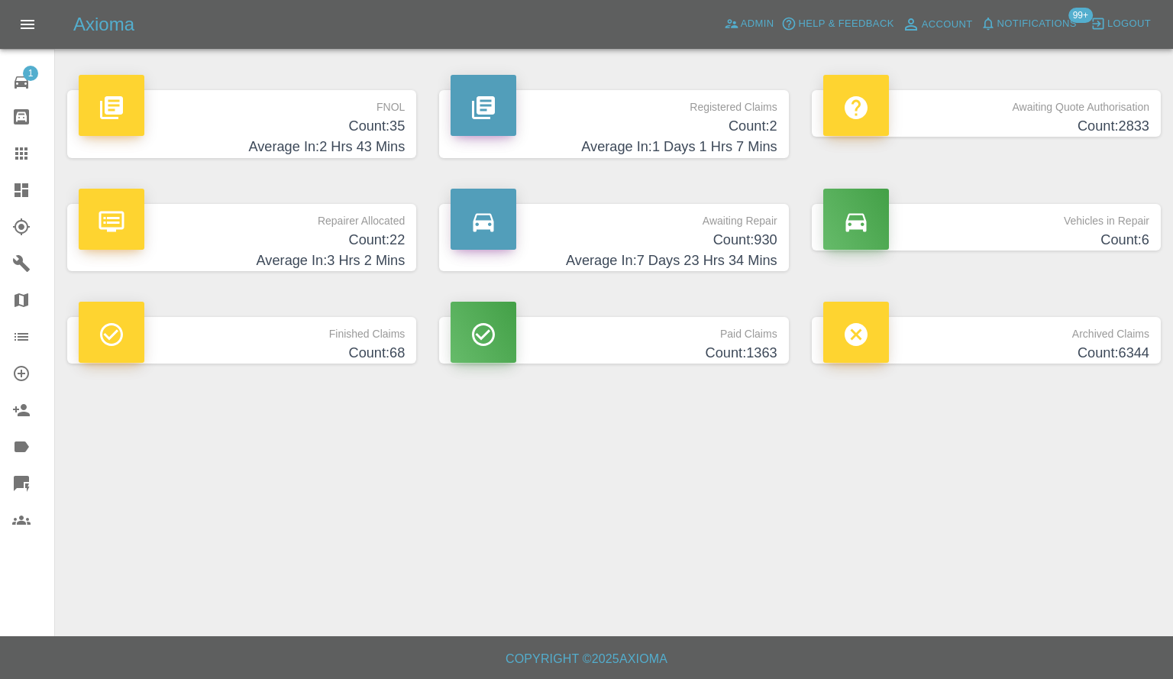
click at [404, 225] on p "Repairer Allocated" at bounding box center [242, 217] width 326 height 26
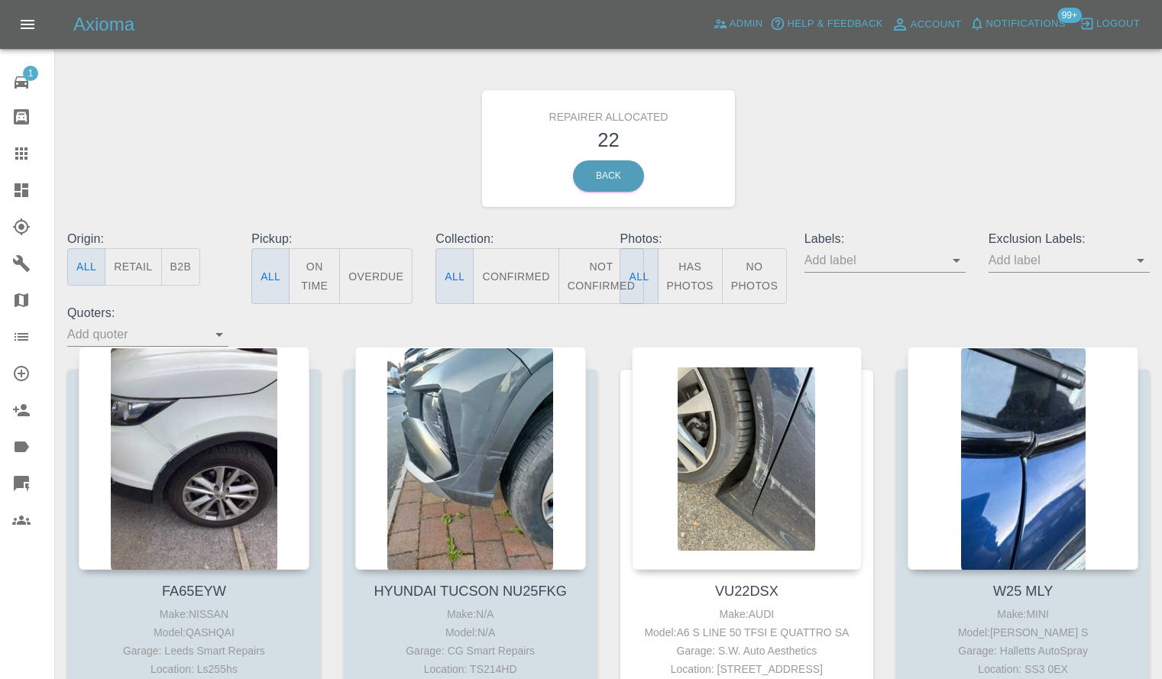
click at [184, 267] on button "B2B" at bounding box center [181, 266] width 40 height 37
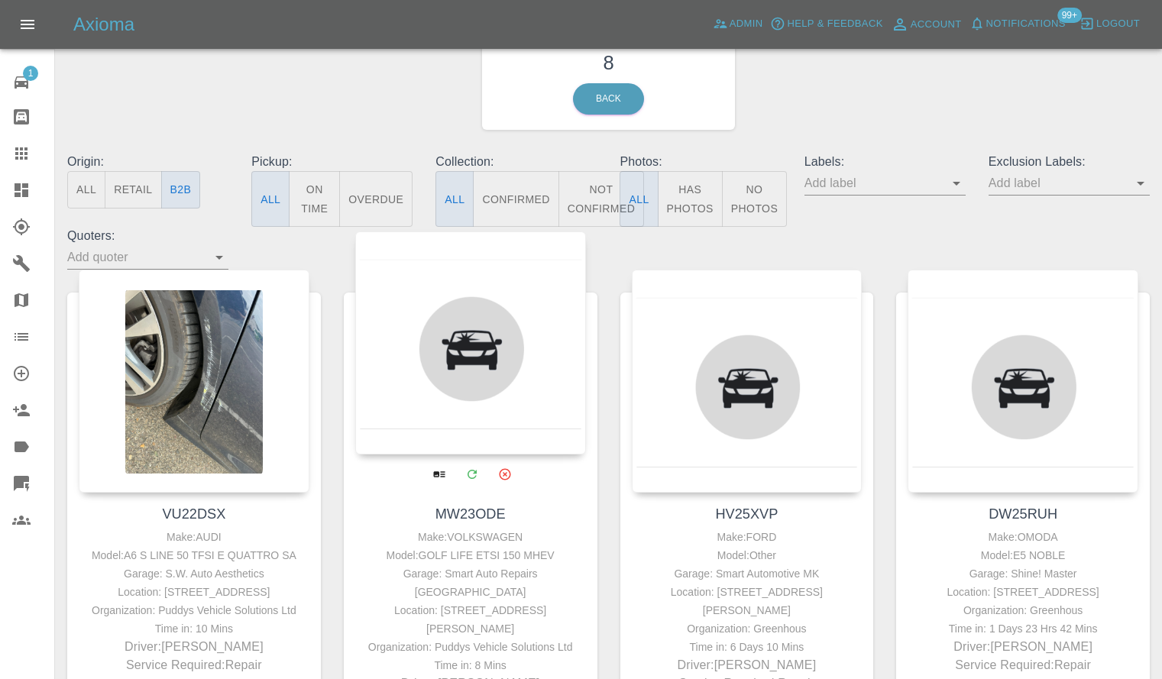
scroll to position [229, 0]
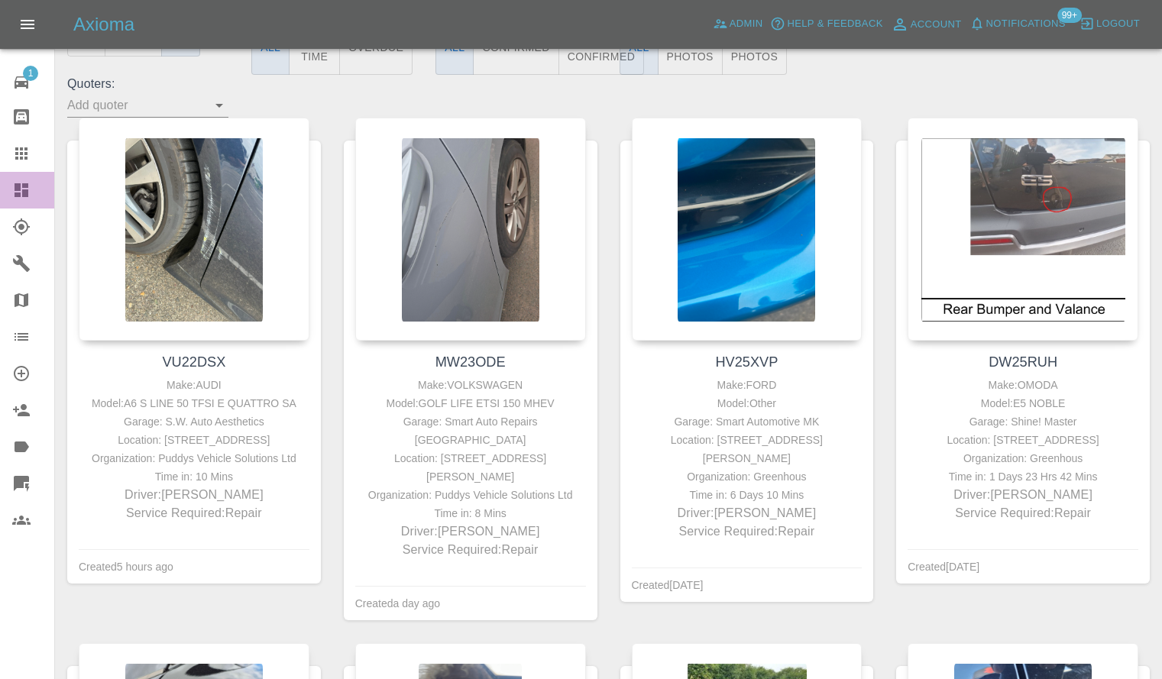
click at [0, 181] on link "Dashboard" at bounding box center [27, 190] width 54 height 37
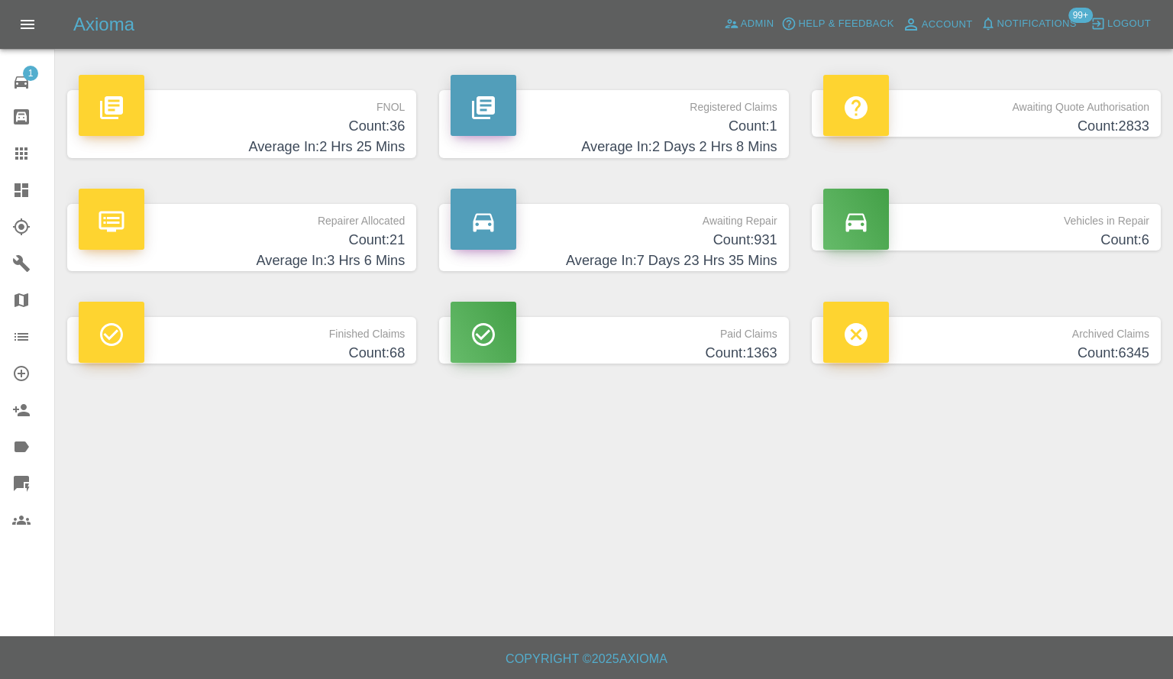
click at [301, 109] on p "FNOL" at bounding box center [242, 103] width 326 height 26
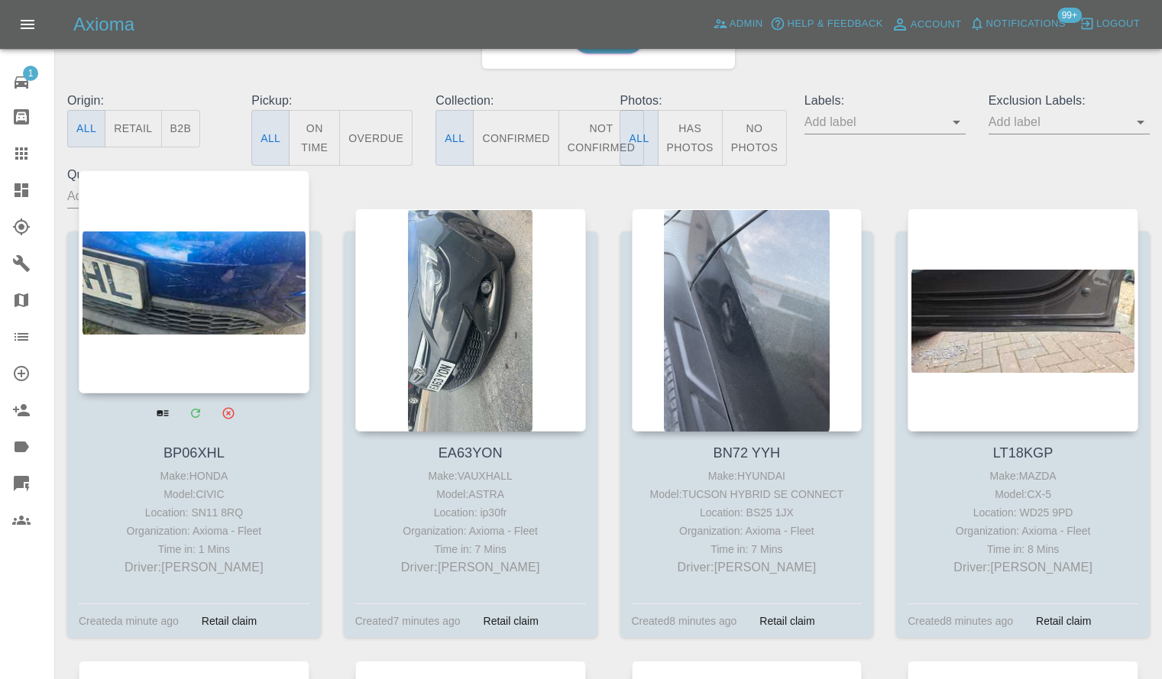
scroll to position [229, 0]
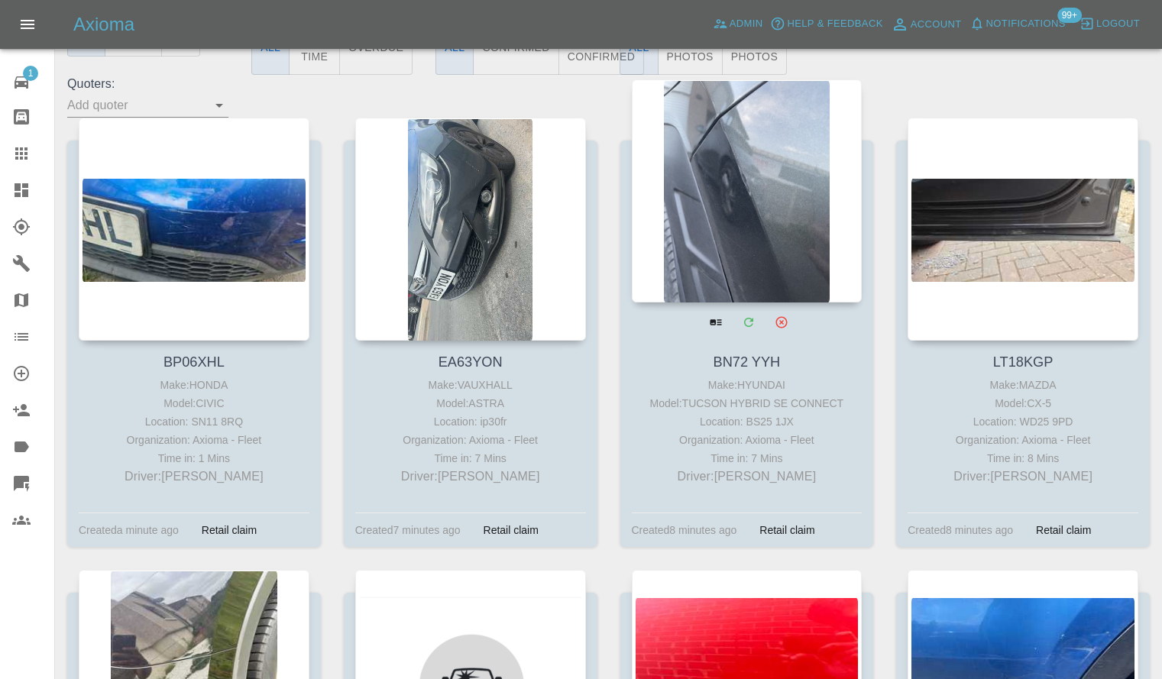
click at [687, 293] on div at bounding box center [747, 190] width 231 height 223
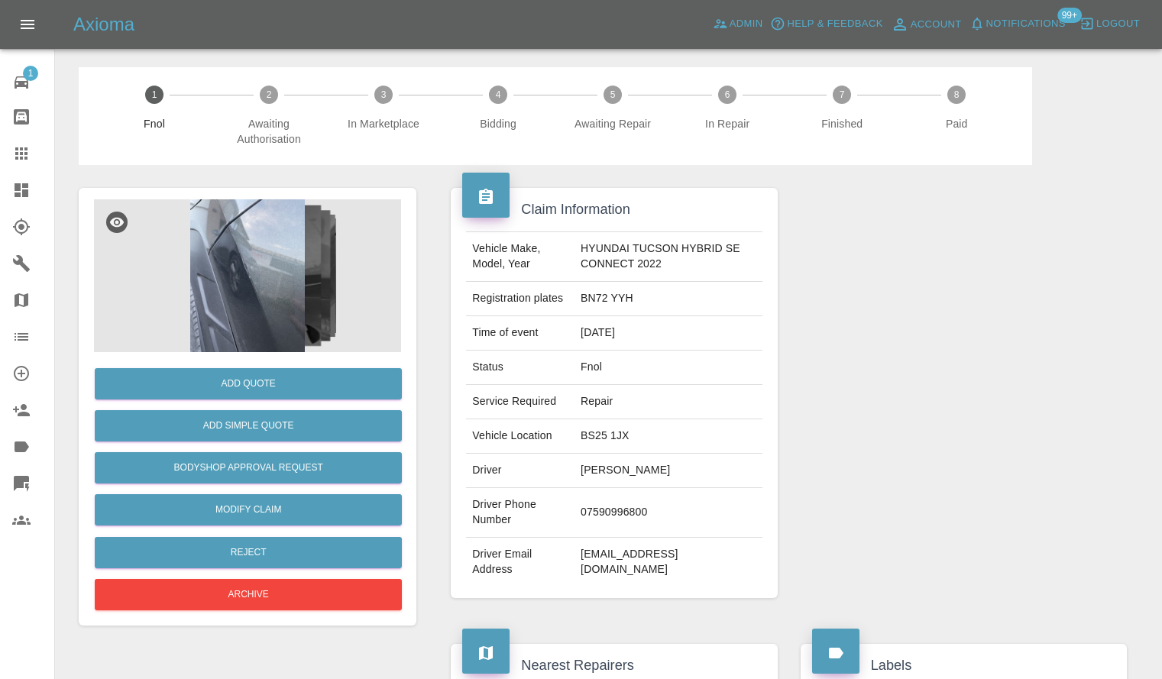
click at [367, 283] on img at bounding box center [247, 275] width 307 height 153
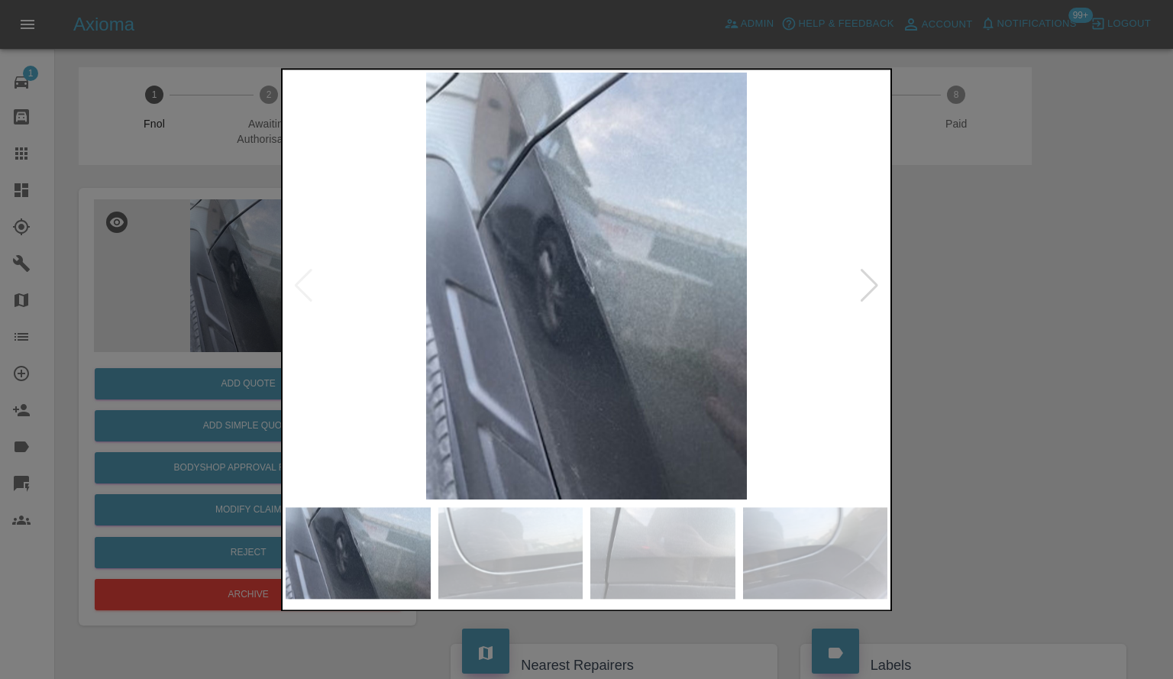
click at [863, 280] on div at bounding box center [869, 287] width 21 height 34
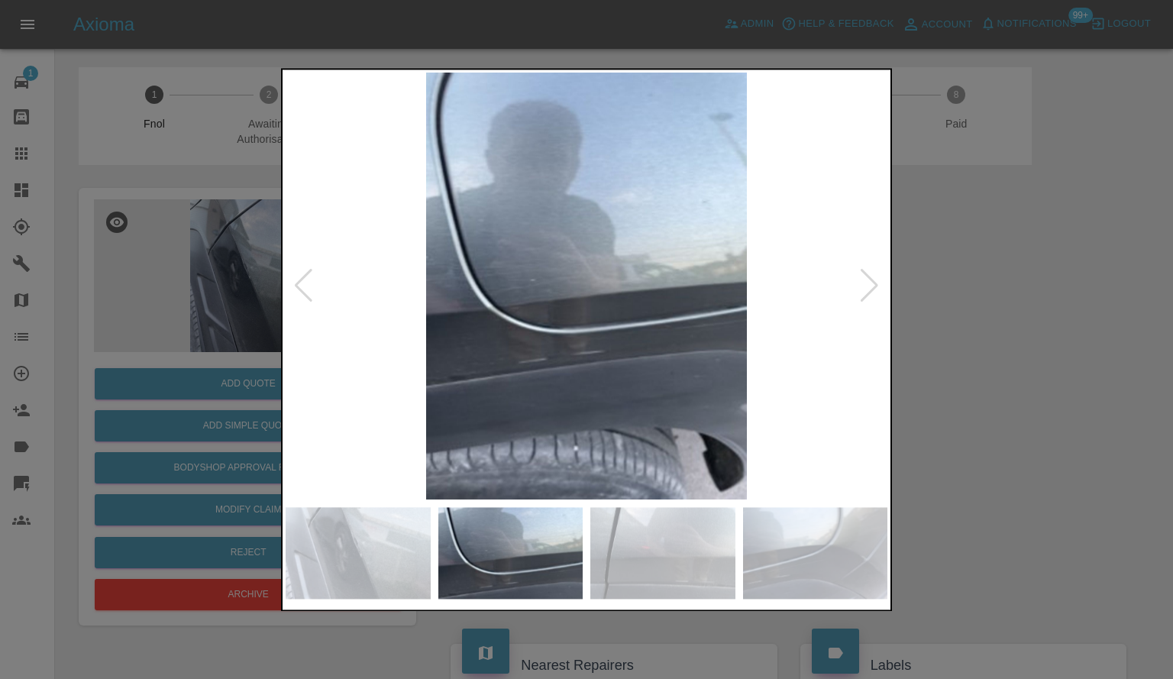
click at [860, 280] on div at bounding box center [869, 287] width 21 height 34
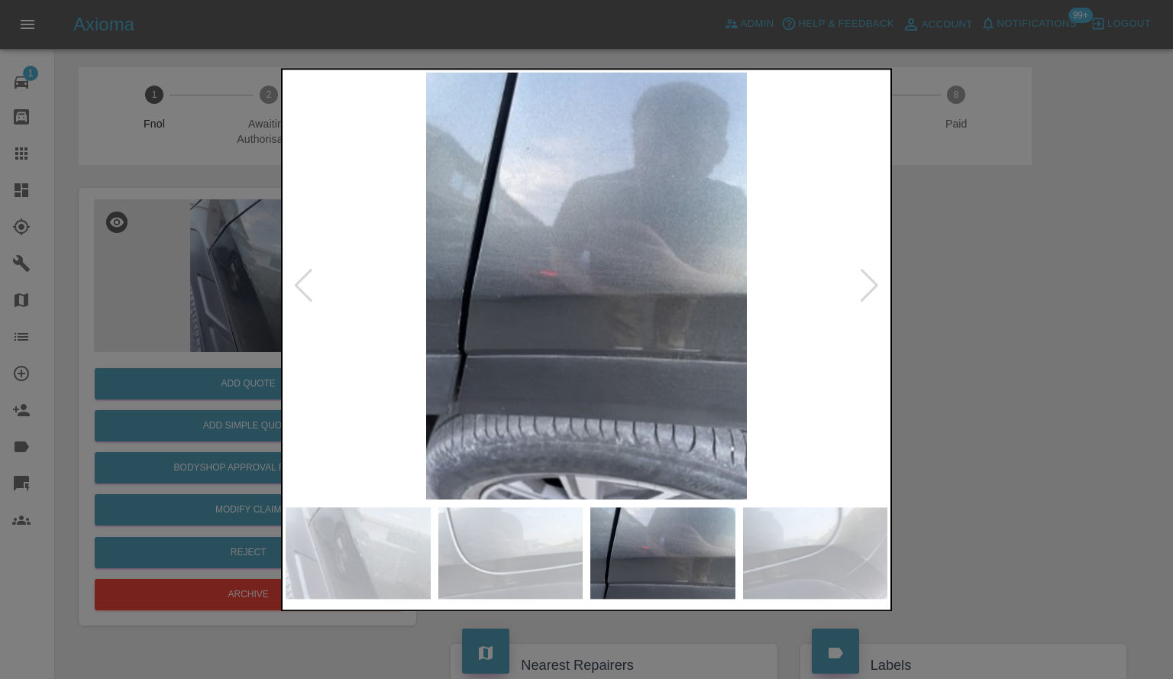
click at [860, 280] on div at bounding box center [869, 287] width 21 height 34
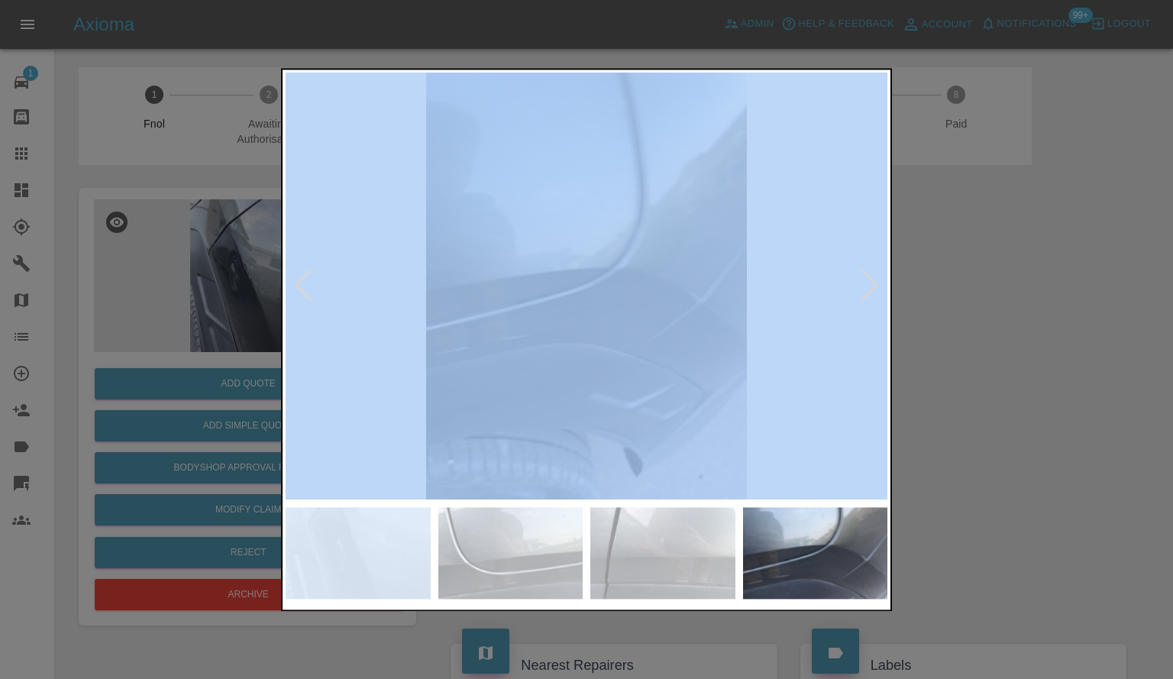
click at [860, 280] on div at bounding box center [869, 287] width 21 height 34
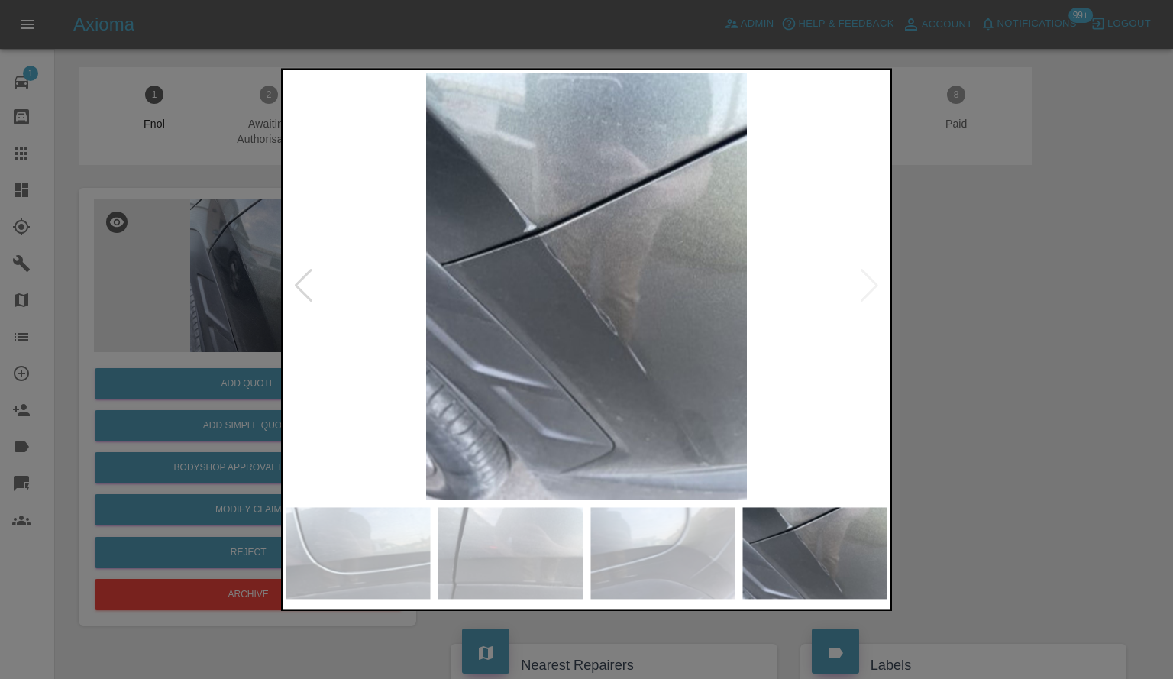
click at [918, 320] on div at bounding box center [586, 339] width 1173 height 679
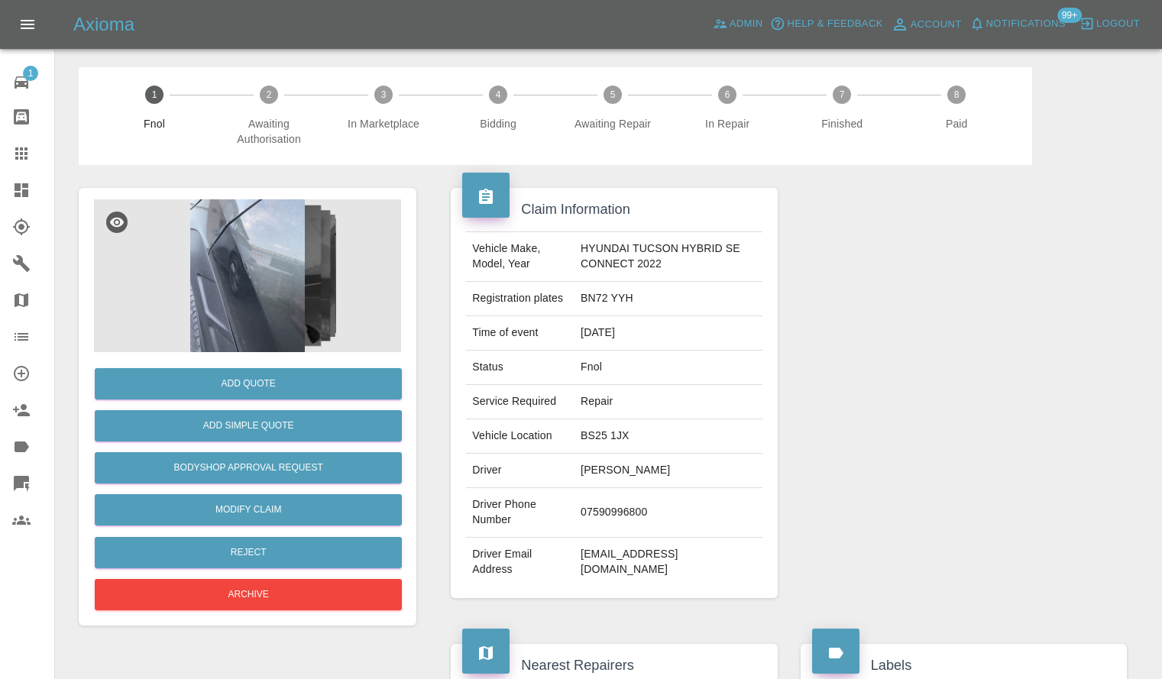
click at [1047, 40] on div "Axioma Admin Help & Feedback Account Notifications 99+ Logout" at bounding box center [581, 24] width 1162 height 49
click at [1047, 31] on span "Notifications" at bounding box center [1025, 24] width 79 height 18
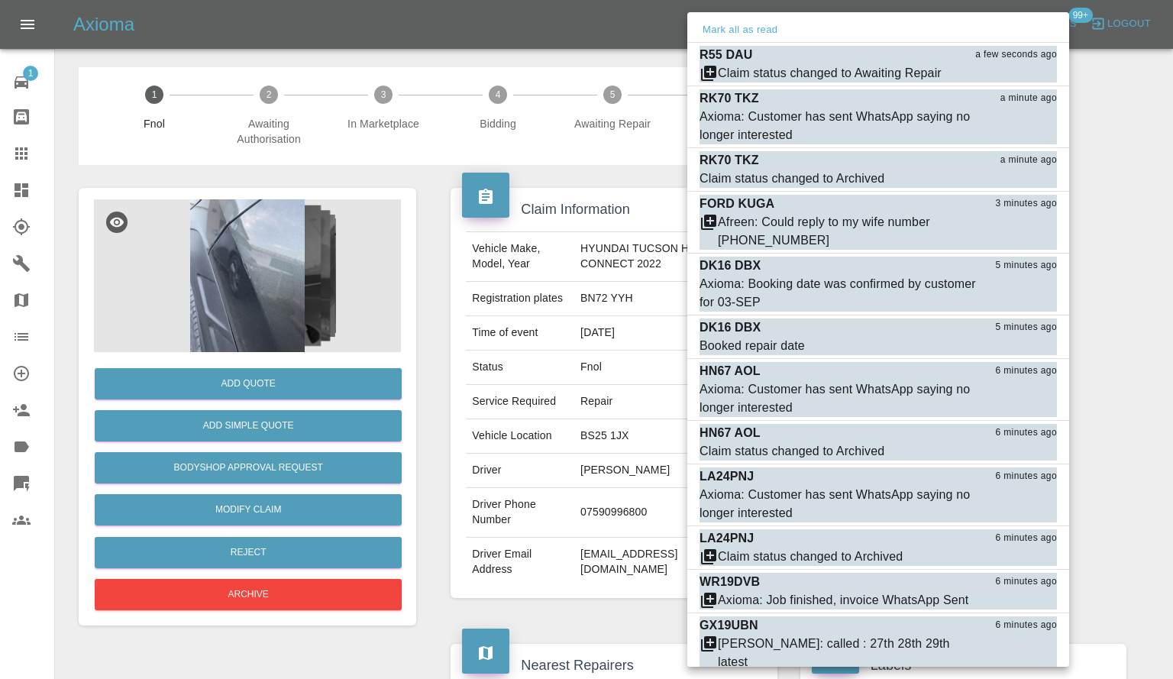
click at [409, 26] on div at bounding box center [586, 339] width 1173 height 679
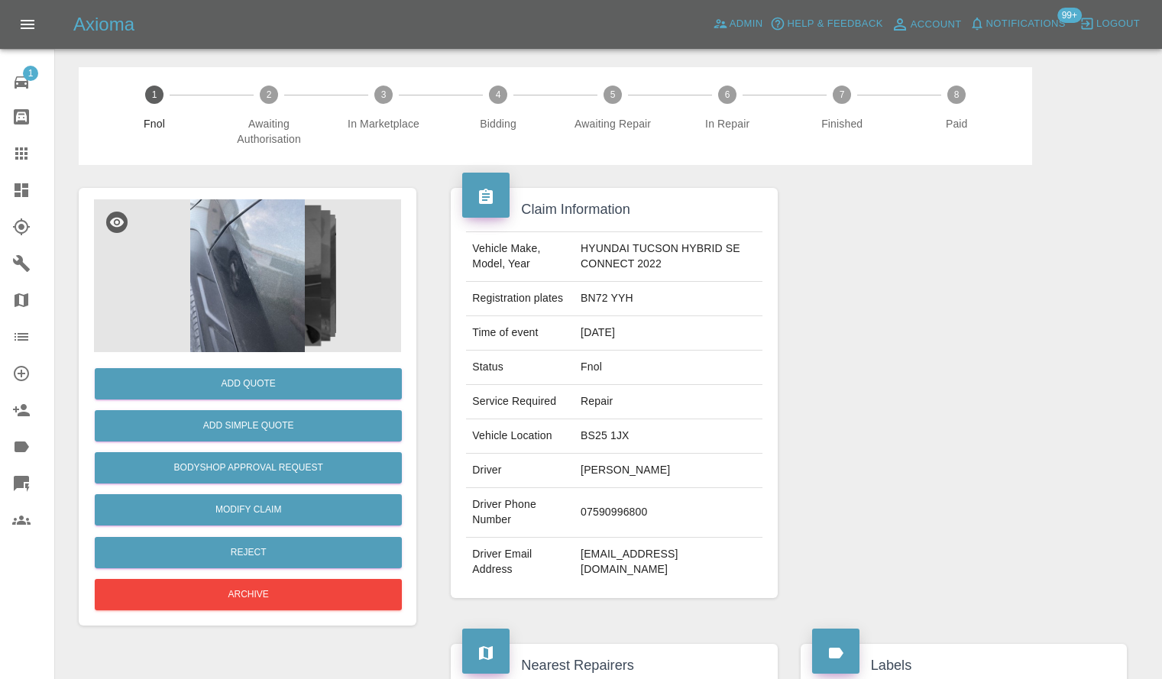
click at [605, 25] on div "Mark all as read R55 DAU a few seconds ago Claim status changed to Awaiting Rep…" at bounding box center [581, 339] width 1162 height 679
click at [724, 21] on icon at bounding box center [720, 23] width 15 height 15
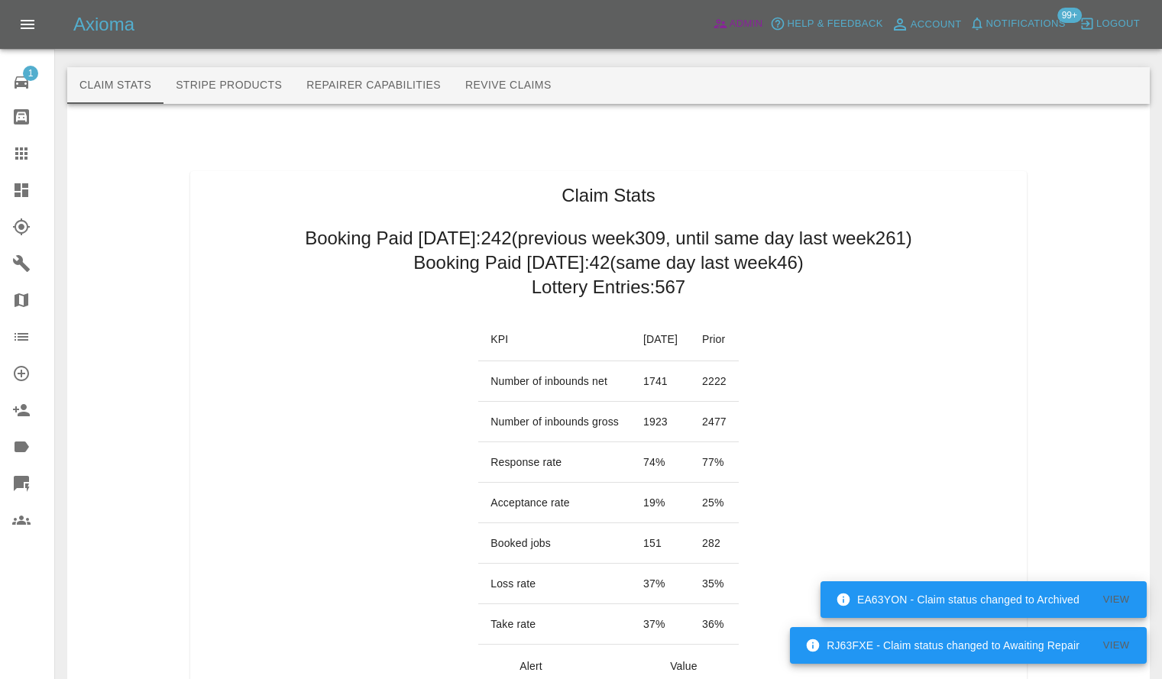
scroll to position [76, 0]
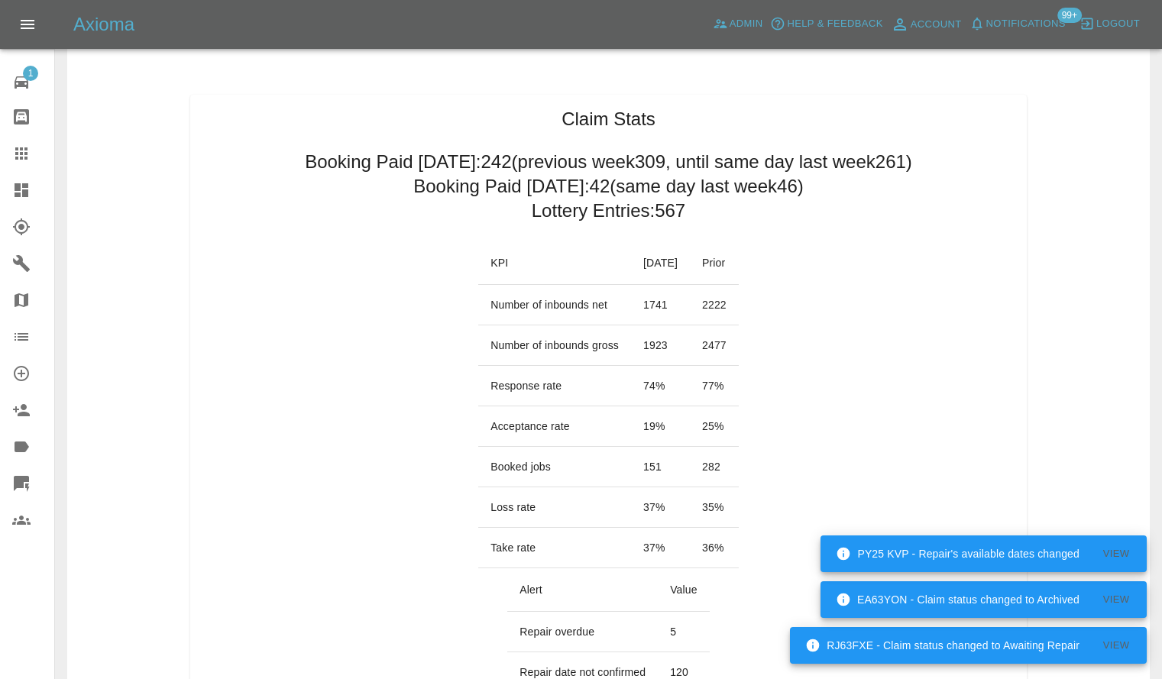
click at [0, 181] on link "Dashboard" at bounding box center [27, 190] width 54 height 37
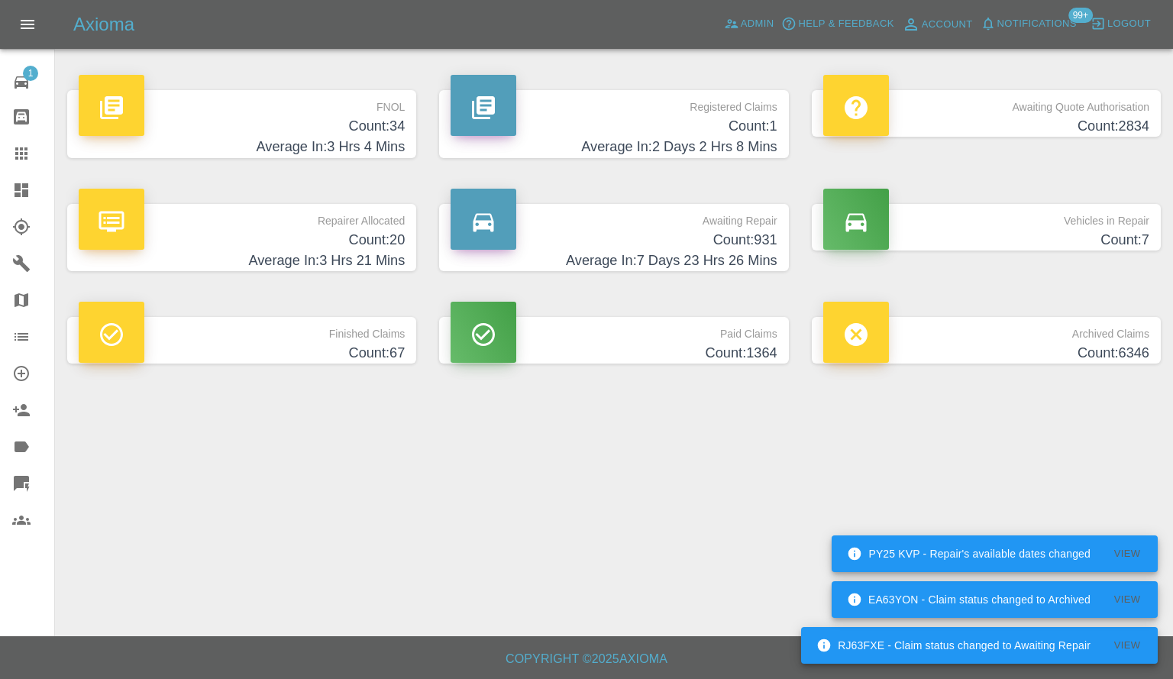
click at [245, 63] on div at bounding box center [614, 42] width 1094 height 49
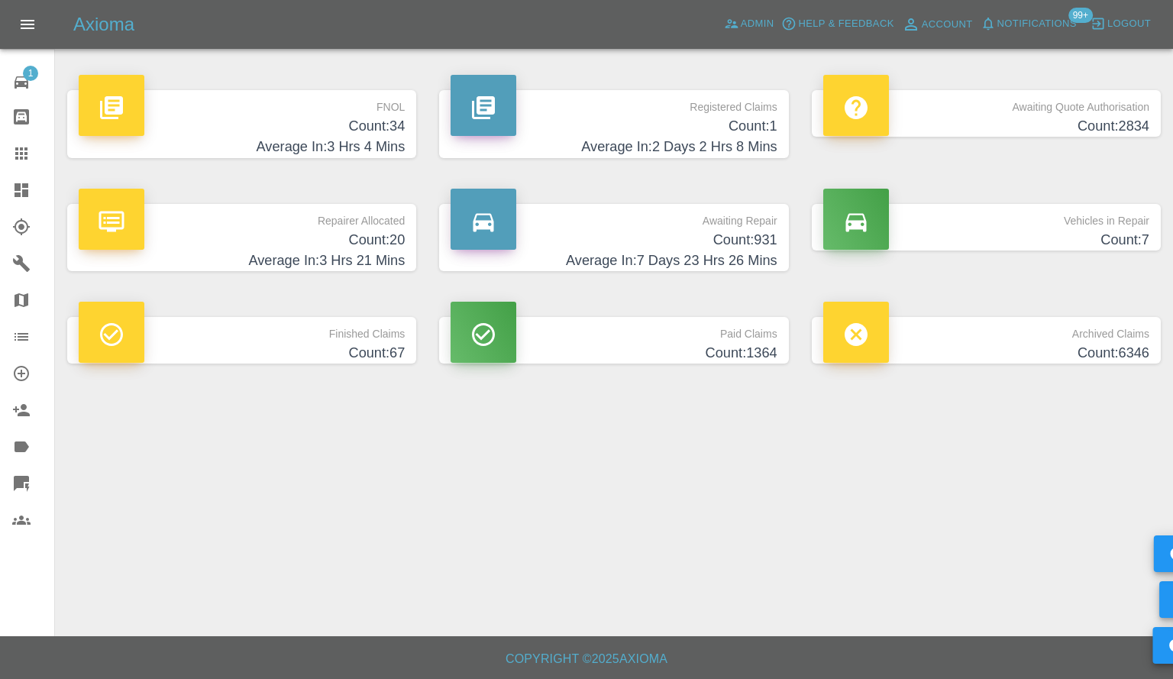
click at [244, 107] on p "FNOL" at bounding box center [242, 103] width 326 height 26
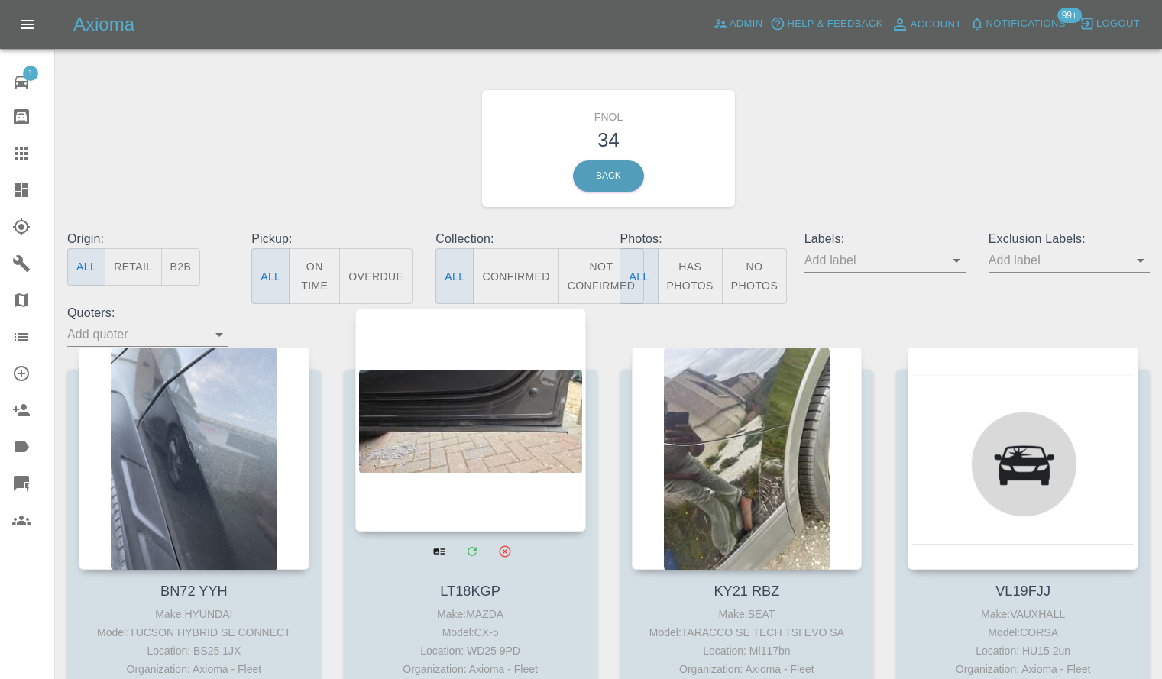
click at [572, 490] on div at bounding box center [470, 420] width 231 height 223
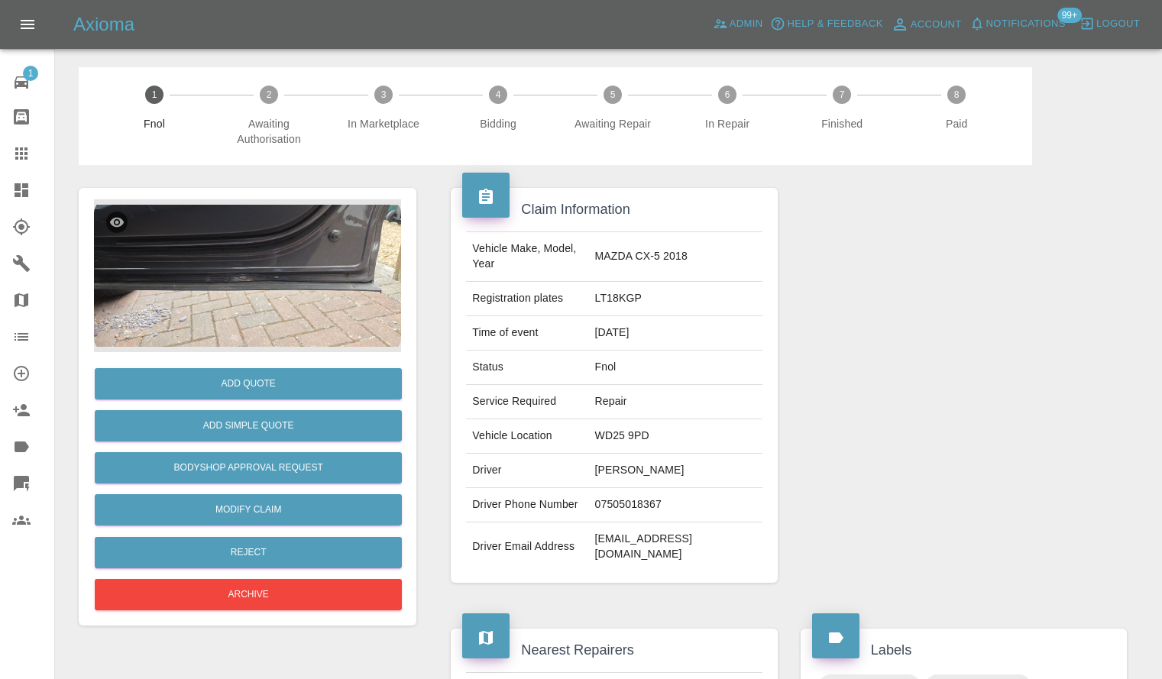
click at [957, 393] on div at bounding box center [963, 385] width 349 height 441
click at [33, 185] on div at bounding box center [33, 190] width 43 height 18
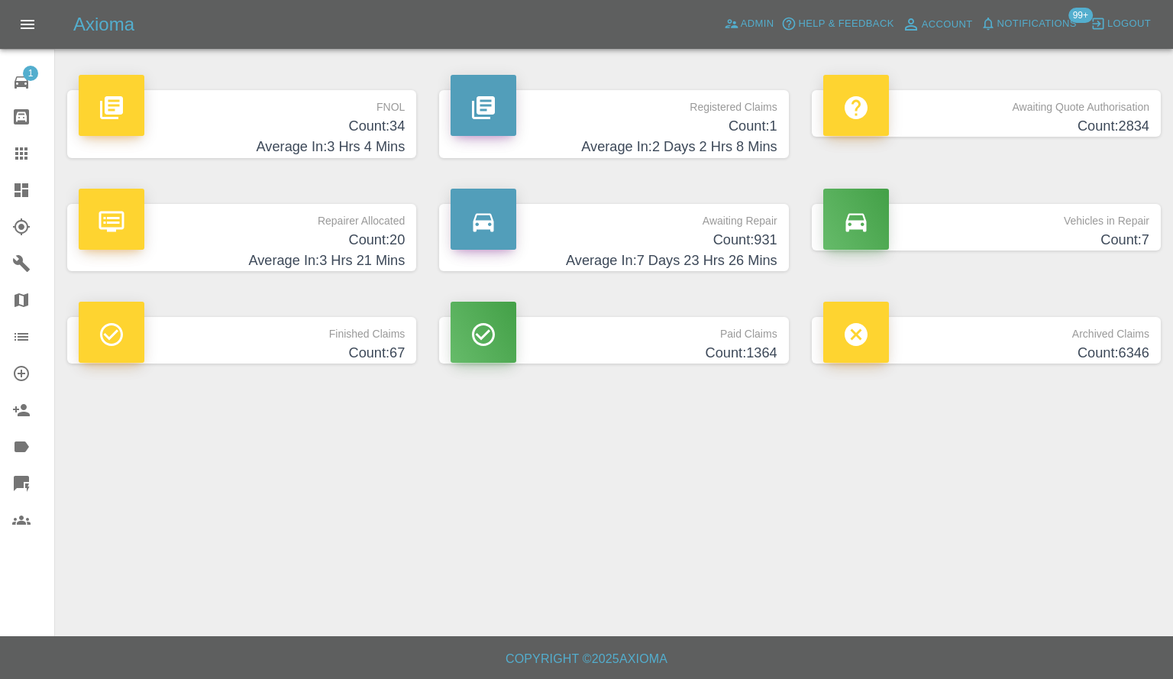
click at [334, 108] on p "FNOL" at bounding box center [242, 103] width 326 height 26
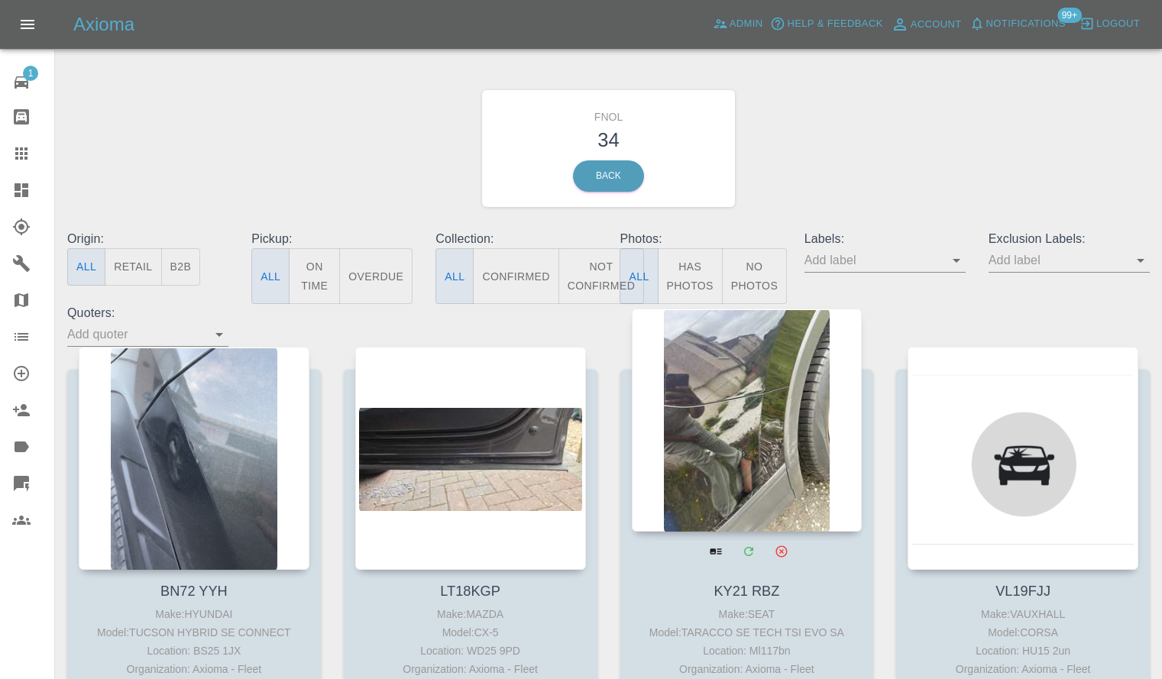
click at [732, 381] on div at bounding box center [747, 420] width 231 height 223
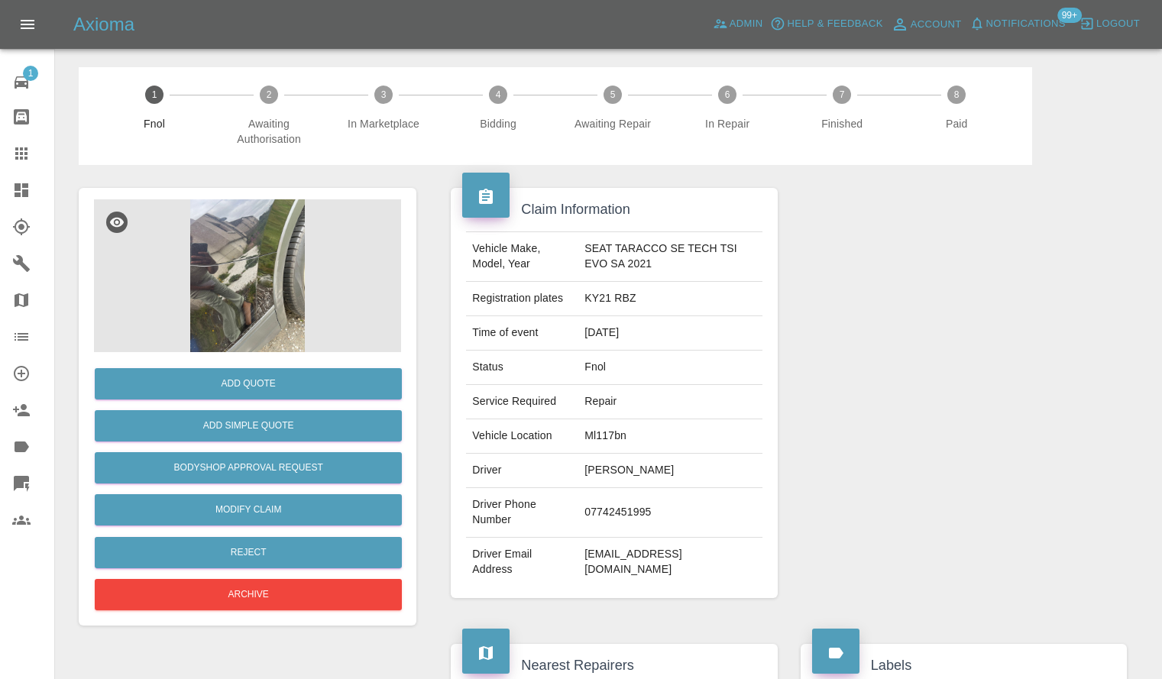
click at [209, 278] on img at bounding box center [247, 275] width 307 height 153
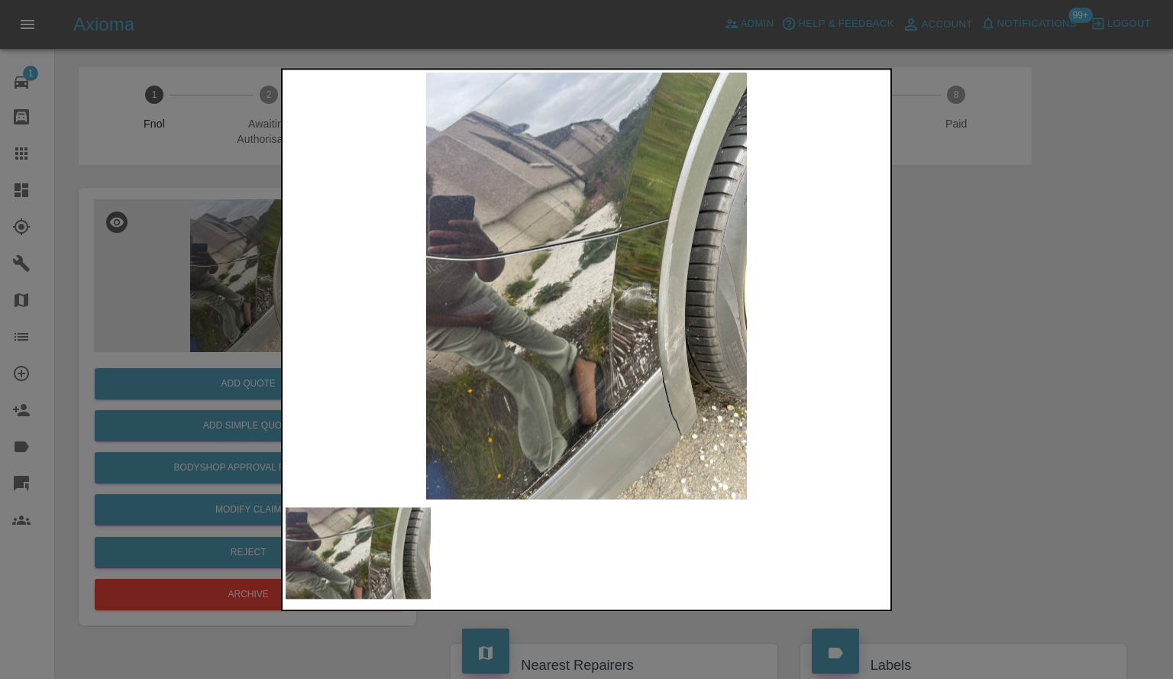
click at [670, 330] on img at bounding box center [587, 286] width 602 height 427
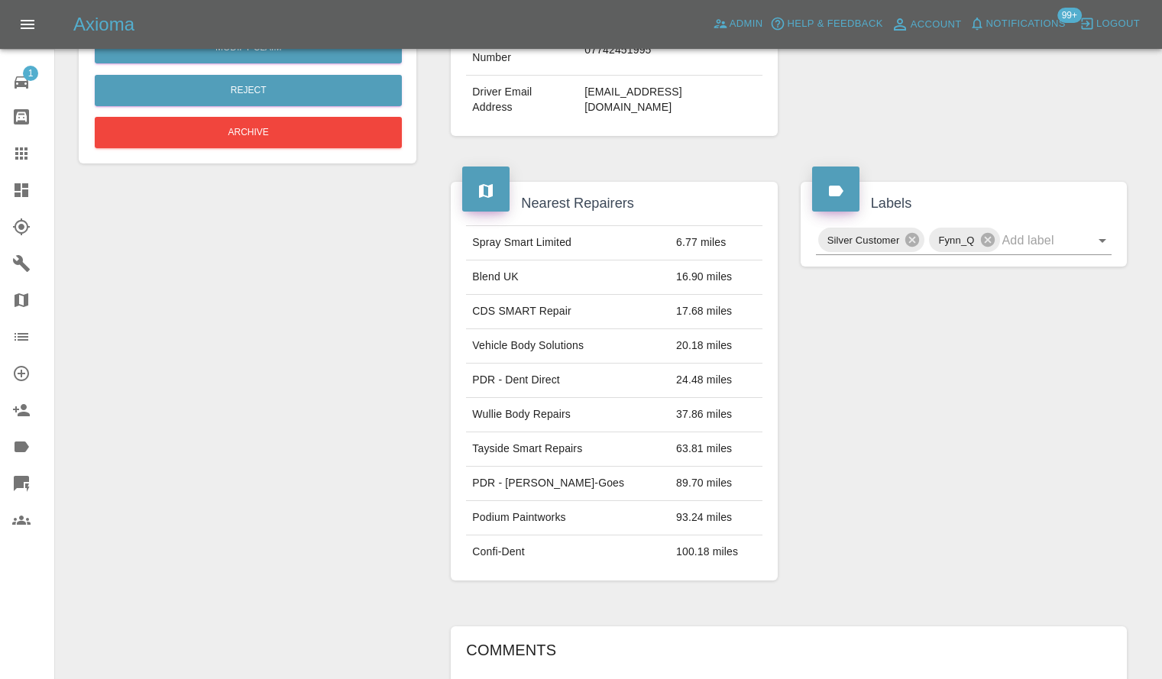
scroll to position [193, 0]
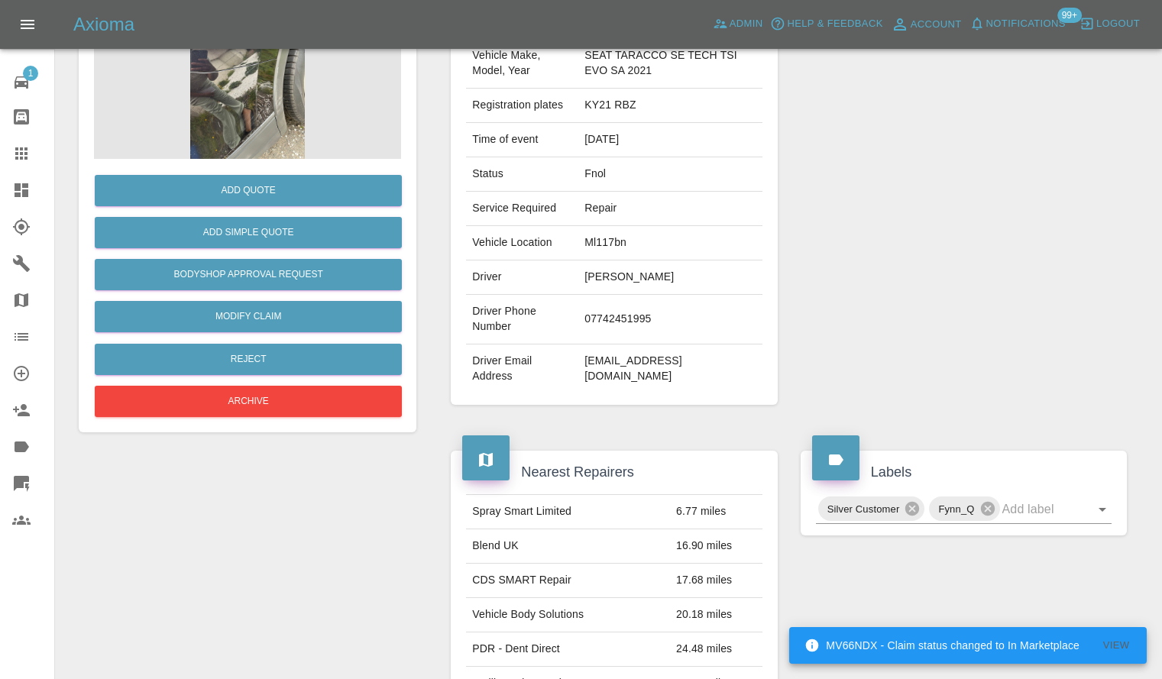
click at [15, 187] on icon at bounding box center [22, 190] width 14 height 14
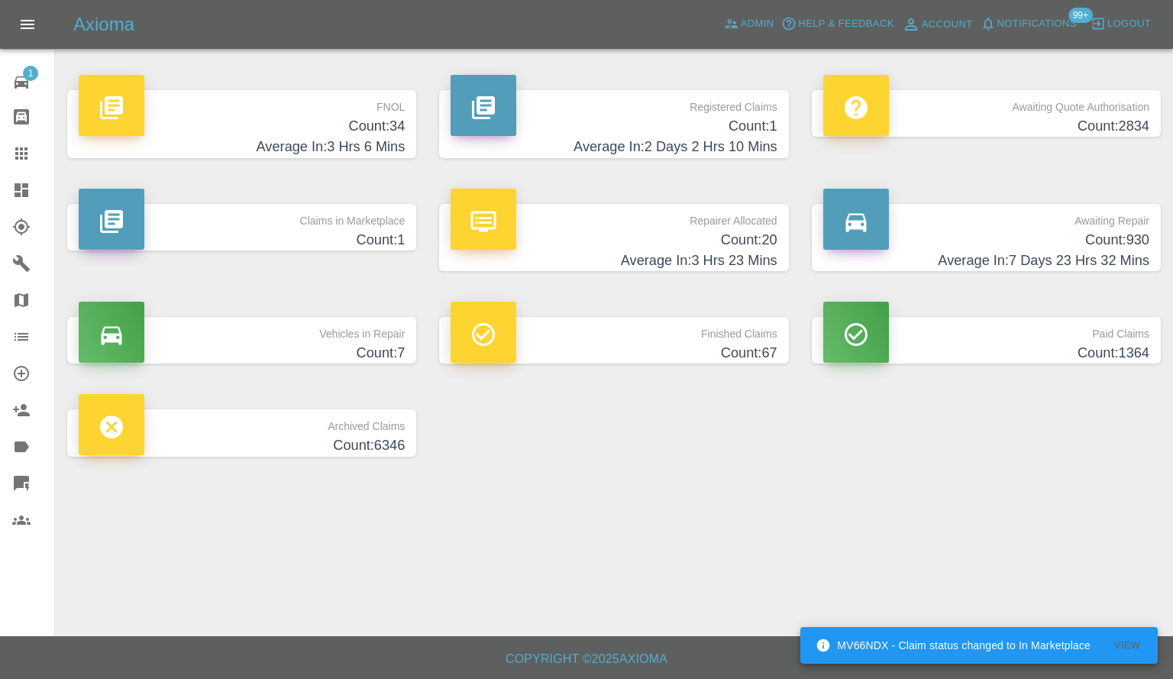
click at [361, 222] on p "Claims in Marketplace" at bounding box center [242, 217] width 326 height 26
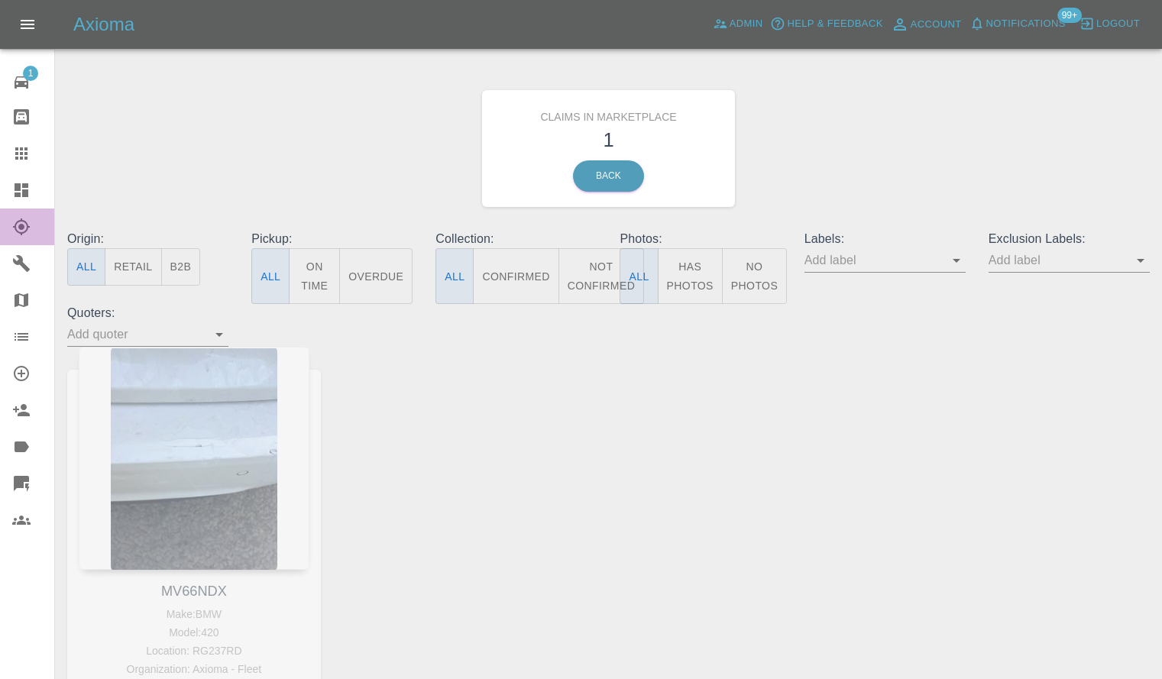
click at [27, 210] on link "Explorer" at bounding box center [27, 227] width 54 height 37
click at [22, 187] on icon at bounding box center [22, 190] width 14 height 14
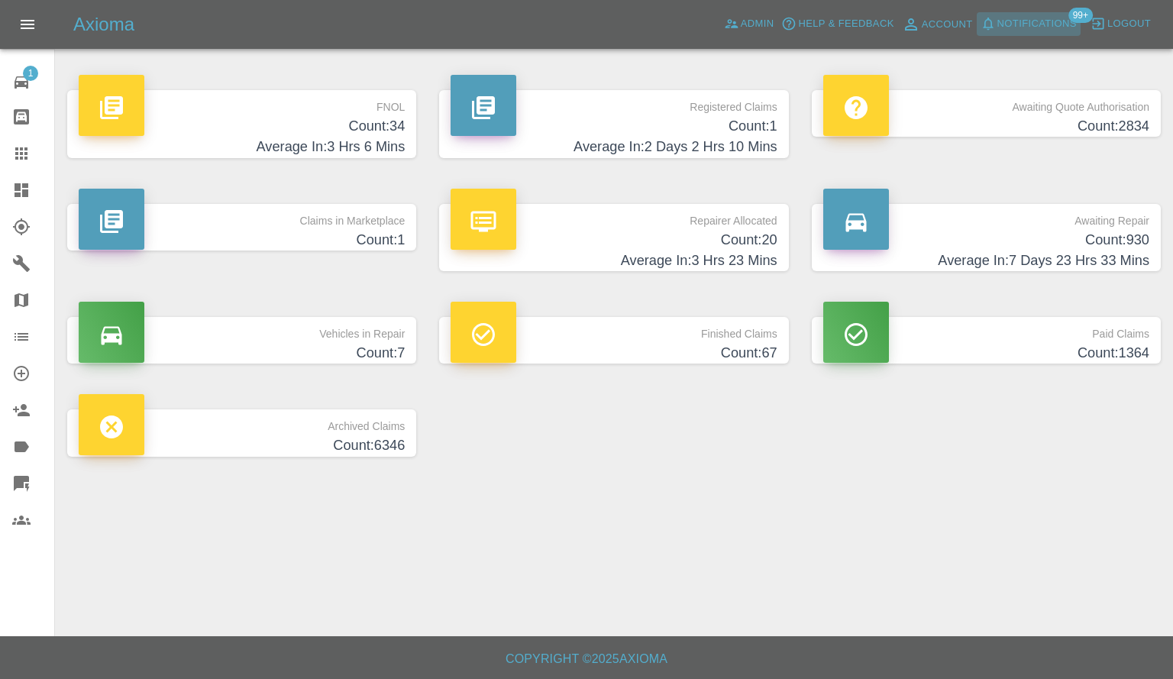
click at [1056, 29] on span "Notifications" at bounding box center [1037, 24] width 79 height 18
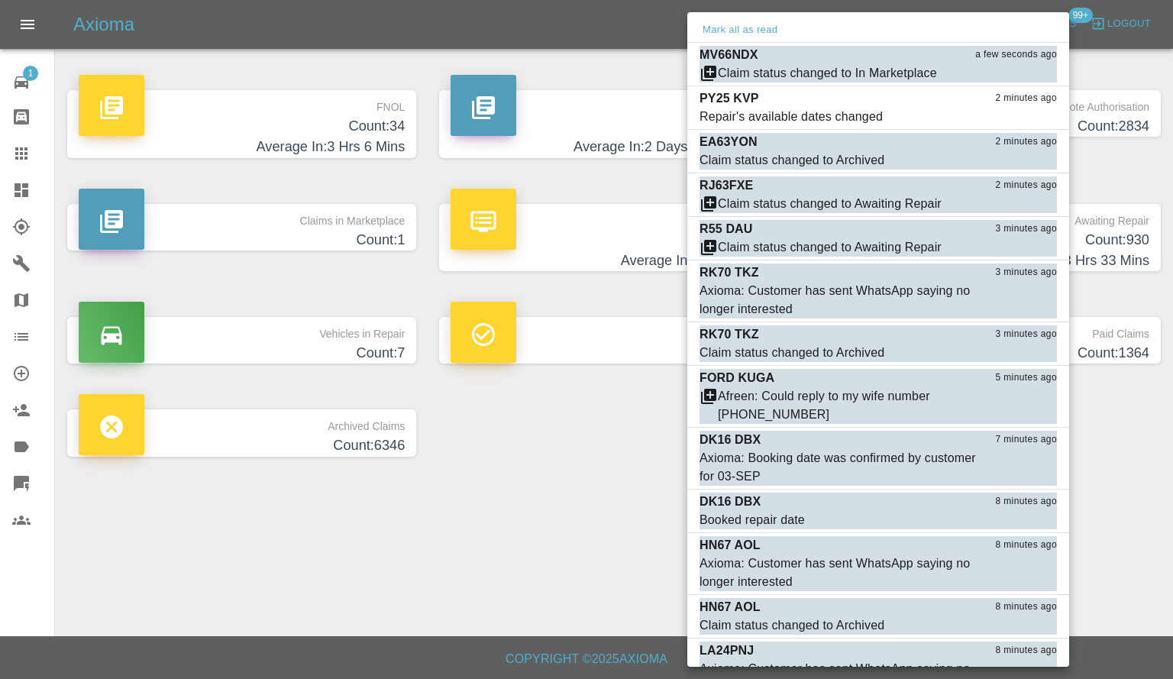
click at [0, 192] on div at bounding box center [586, 339] width 1173 height 679
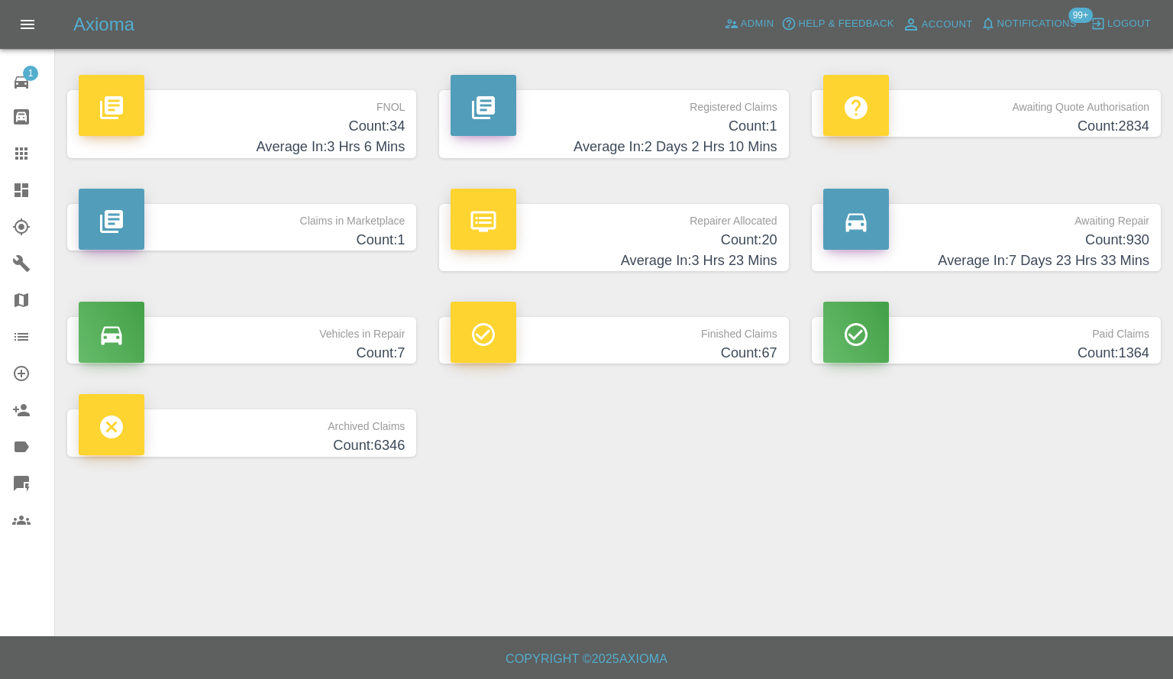
click at [24, 192] on div at bounding box center [586, 339] width 1173 height 679
click at [24, 192] on icon at bounding box center [22, 190] width 14 height 14
